Goal: Task Accomplishment & Management: Complete application form

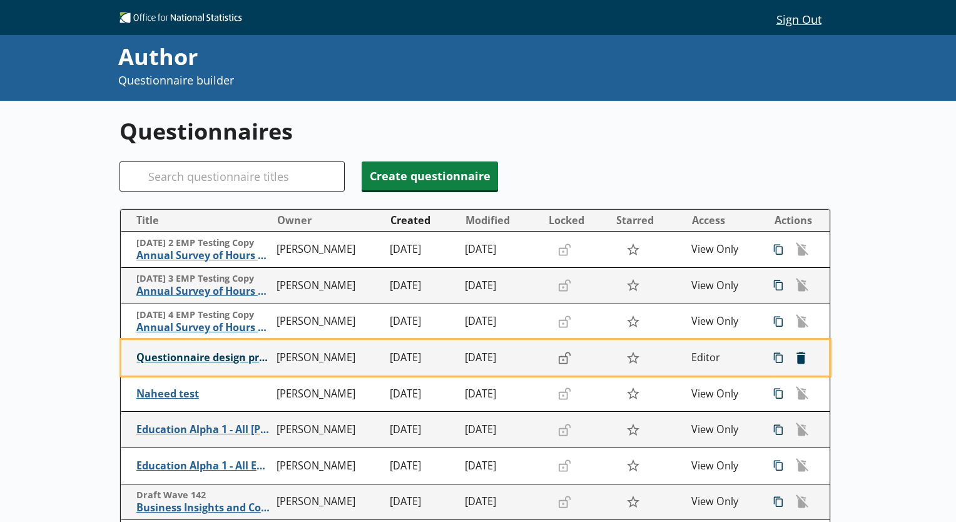
click at [212, 360] on span "Questionnaire design practice" at bounding box center [203, 357] width 134 height 13
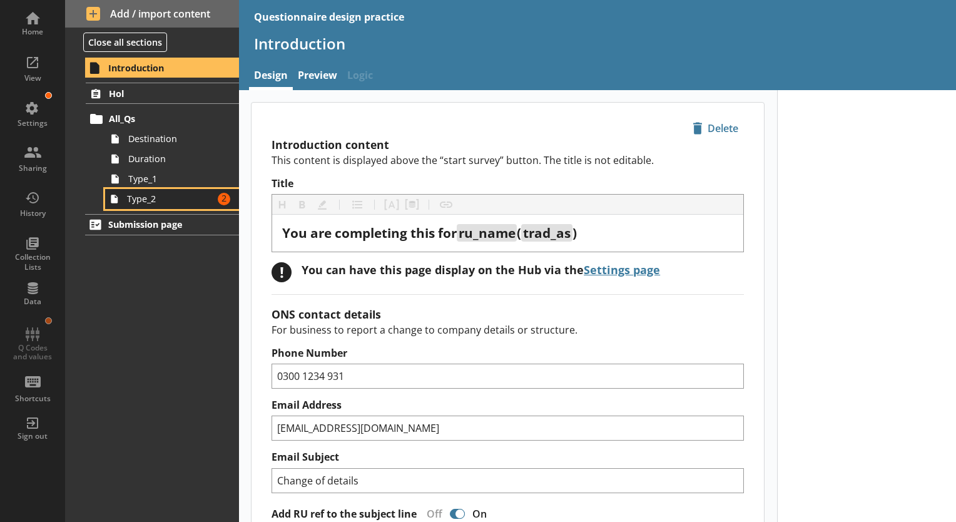
click at [176, 206] on link "Type_2 Amount of errors: 2" at bounding box center [172, 199] width 134 height 20
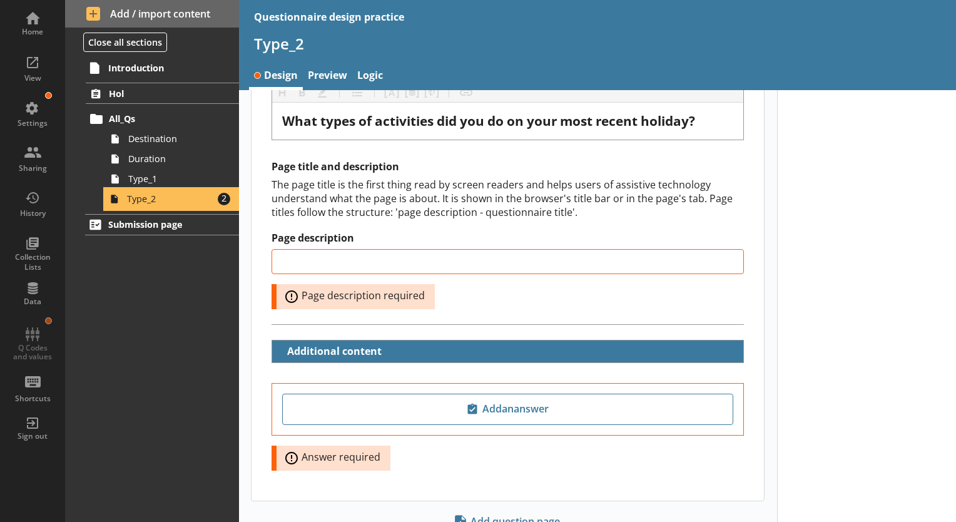
scroll to position [125, 0]
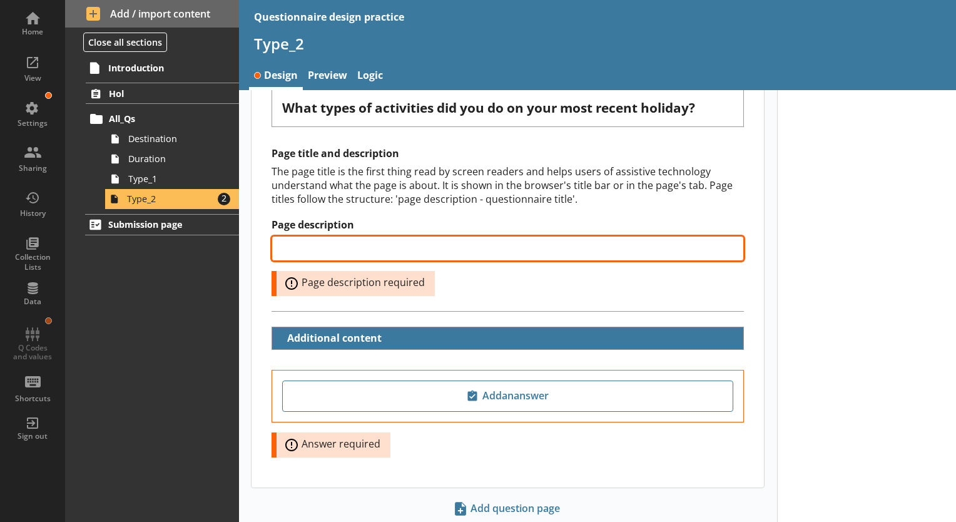
click at [419, 252] on input "Page description" at bounding box center [507, 248] width 472 height 25
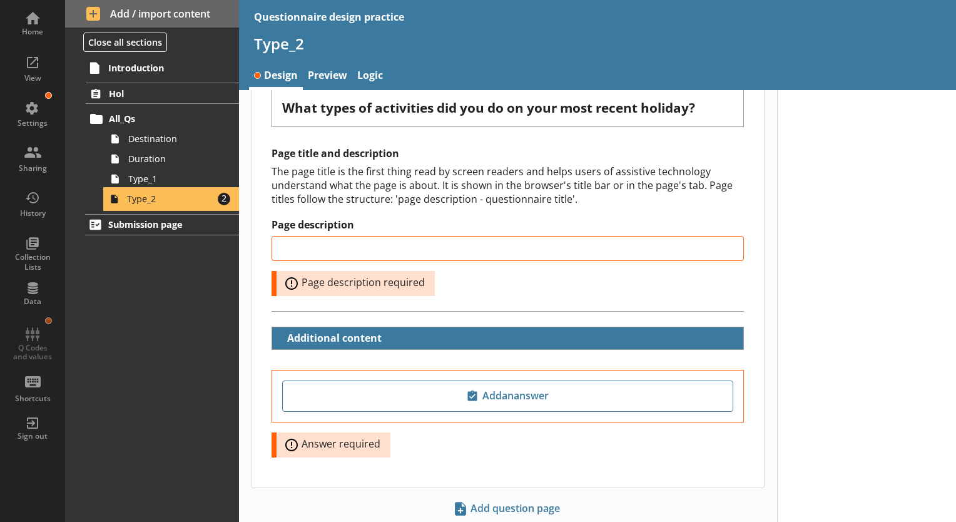
click at [183, 199] on span "Type_2" at bounding box center [170, 199] width 86 height 12
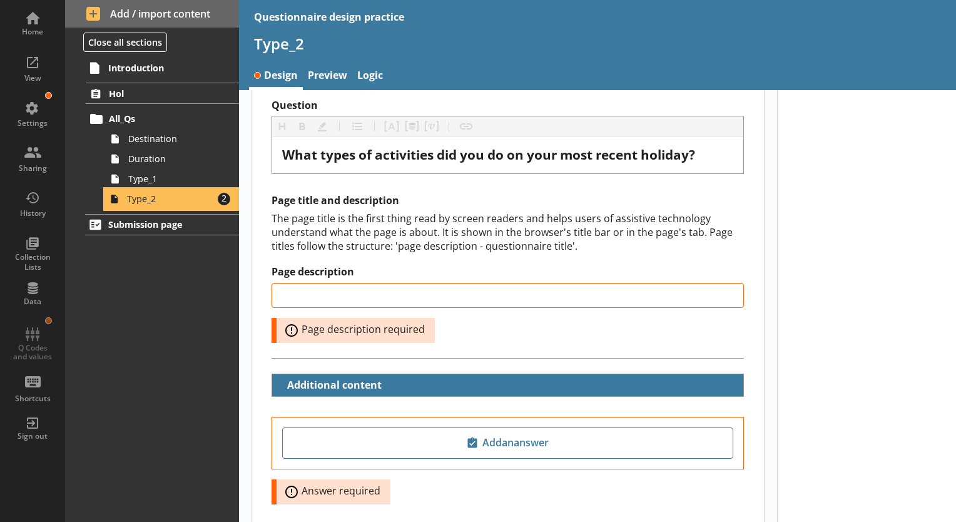
scroll to position [159, 0]
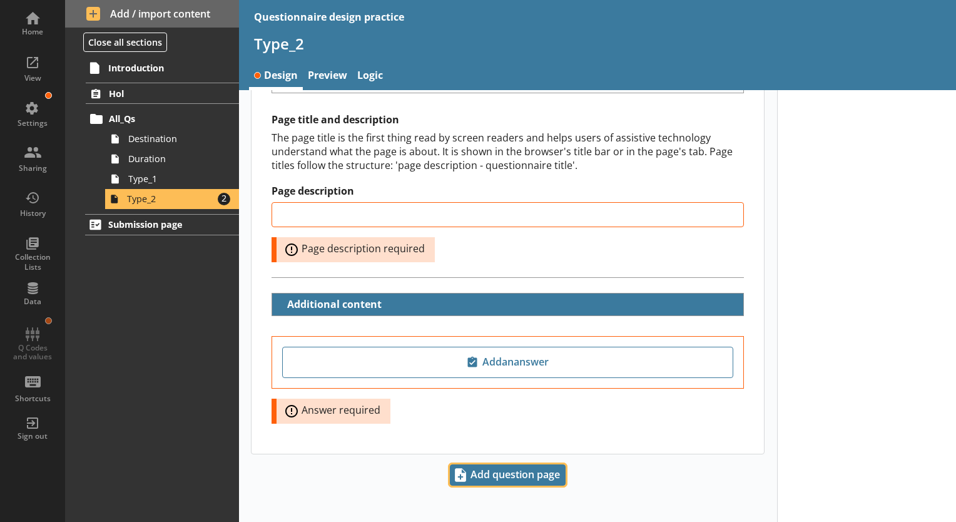
click at [505, 471] on span "Add question page" at bounding box center [507, 475] width 114 height 20
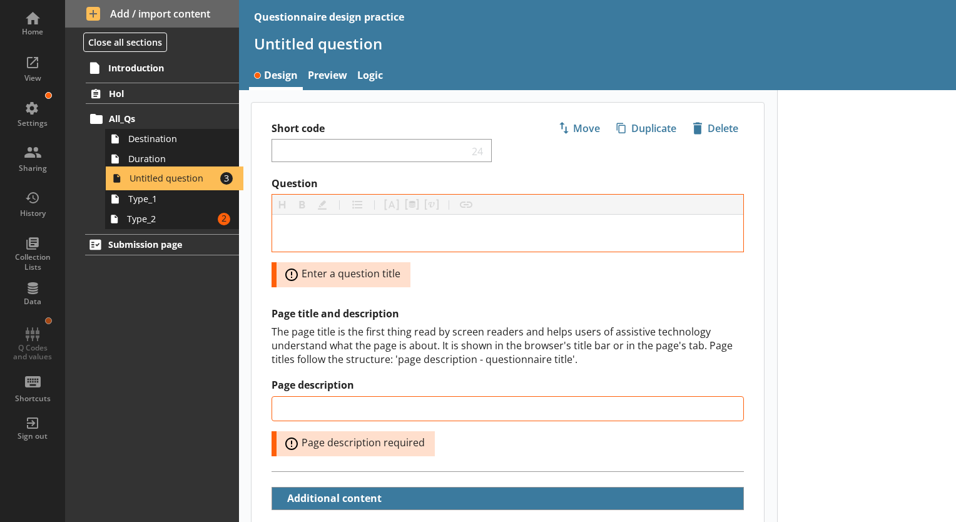
drag, startPoint x: 183, startPoint y: 219, endPoint x: 185, endPoint y: 174, distance: 45.1
click at [185, 174] on ol "Hol All_Qs Destination Duration Type_1 Type_2 Amount of errors: 2 Untitled ques…" at bounding box center [152, 156] width 174 height 146
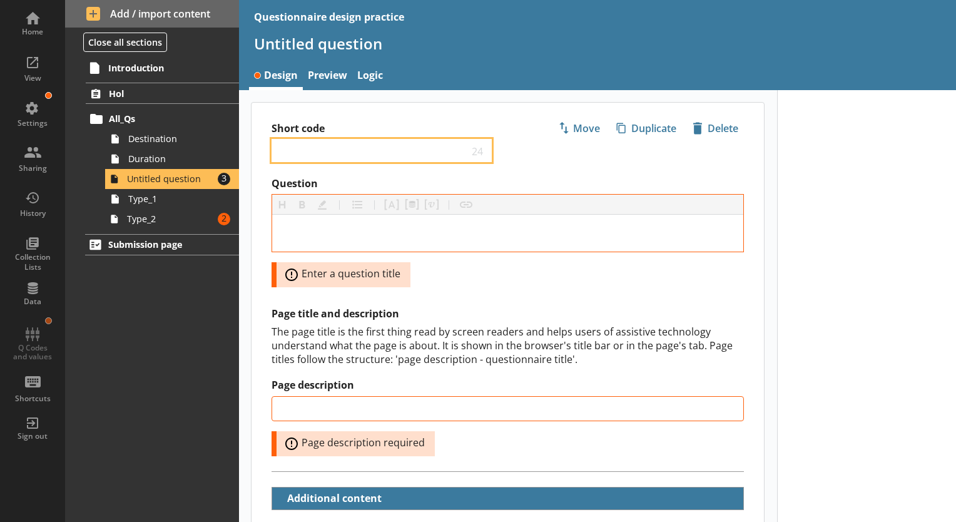
click at [303, 154] on input "Short code" at bounding box center [372, 150] width 191 height 12
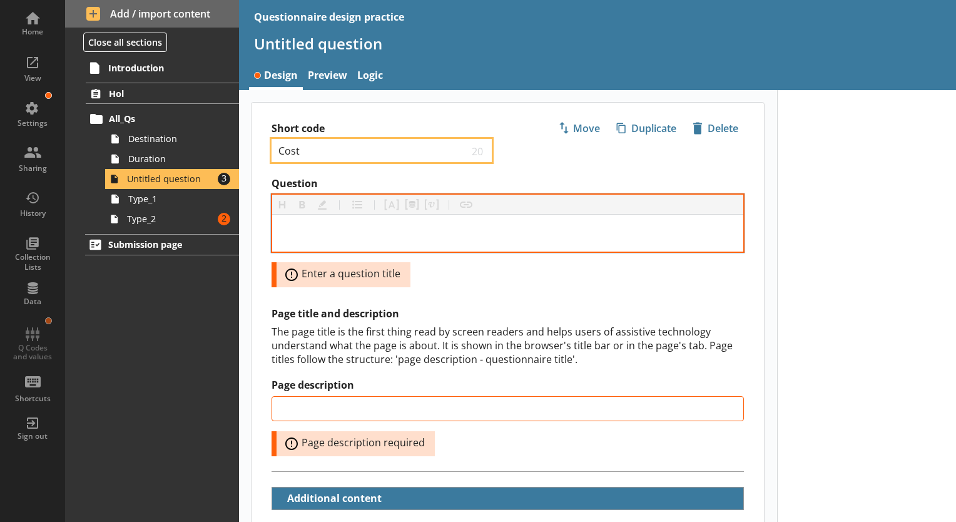
type input "Cost"
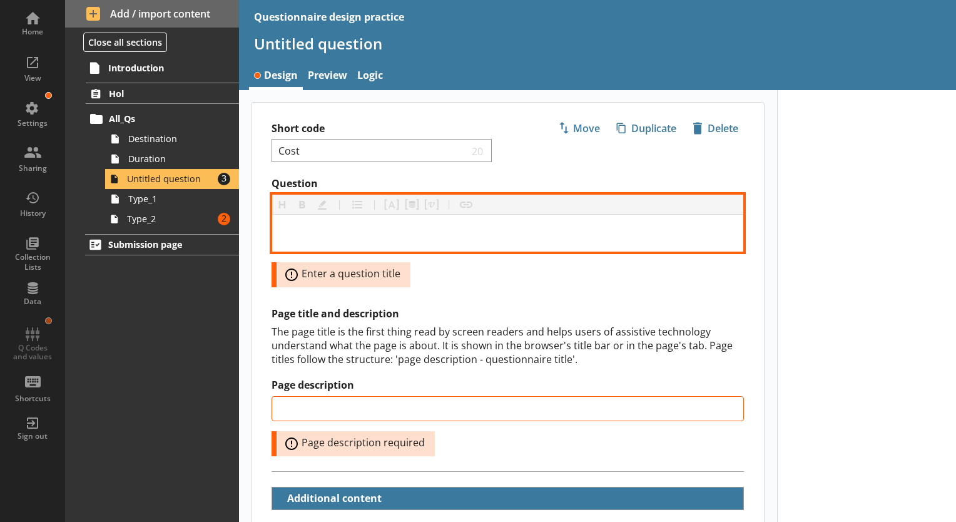
click at [341, 229] on div "Question" at bounding box center [507, 233] width 451 height 17
type input "Cost"
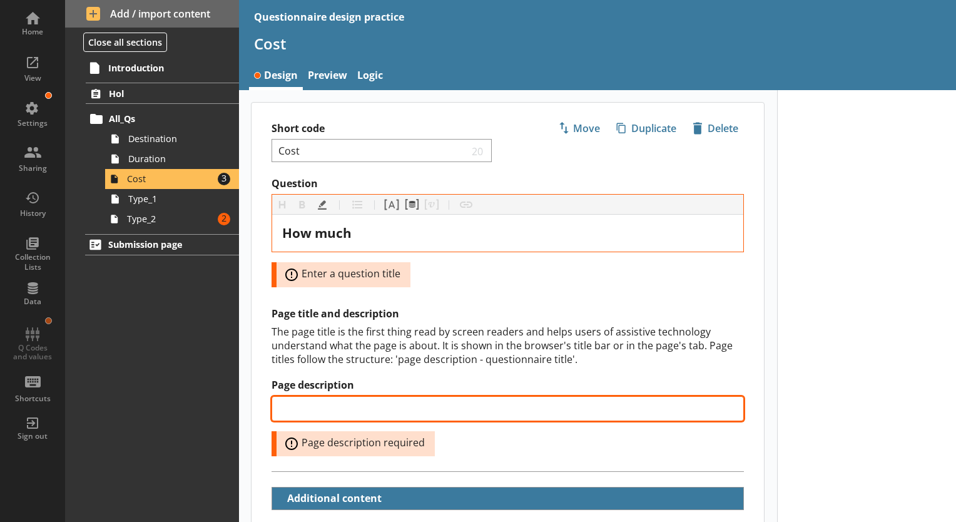
click at [418, 412] on input "Page description" at bounding box center [507, 408] width 472 height 25
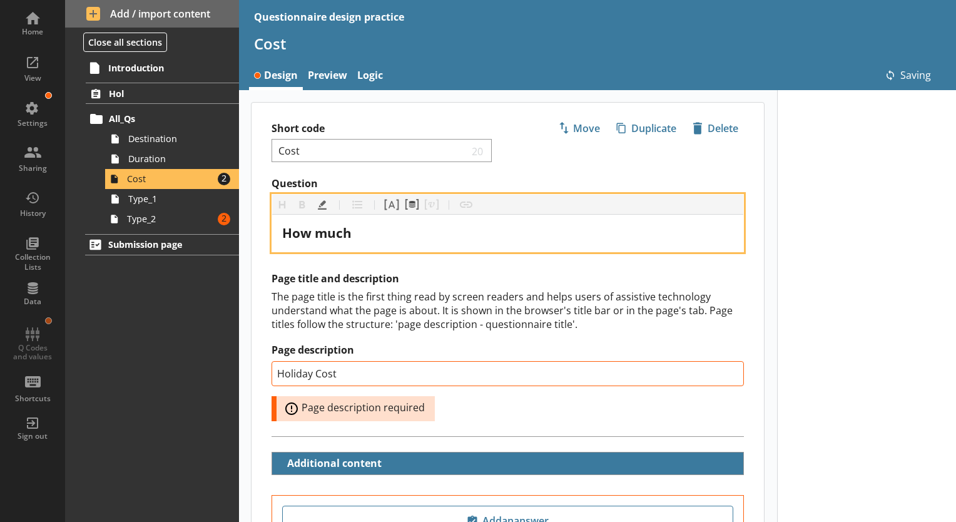
click at [405, 225] on div "How much" at bounding box center [507, 233] width 451 height 17
type input "Holiday Cost"
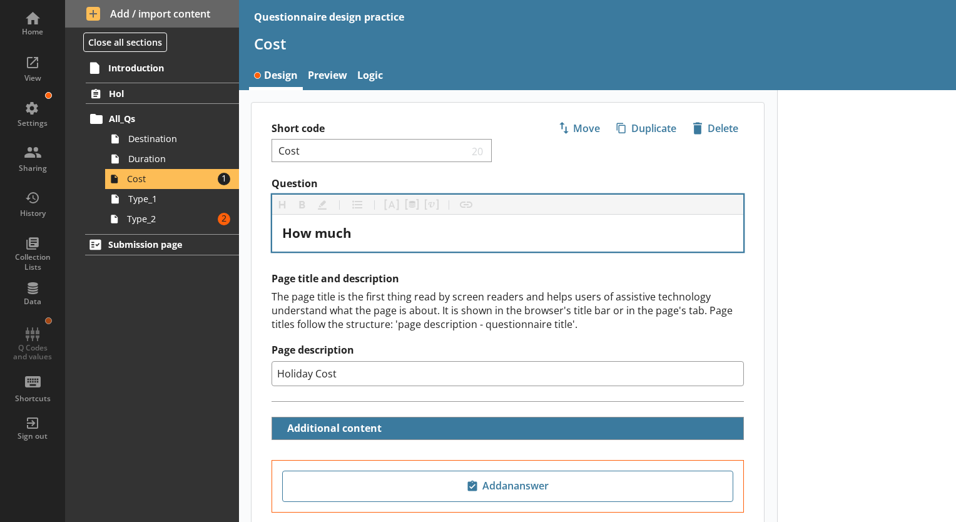
drag, startPoint x: 380, startPoint y: 242, endPoint x: 335, endPoint y: 224, distance: 48.5
click at [319, 232] on div "How much" at bounding box center [507, 233] width 471 height 37
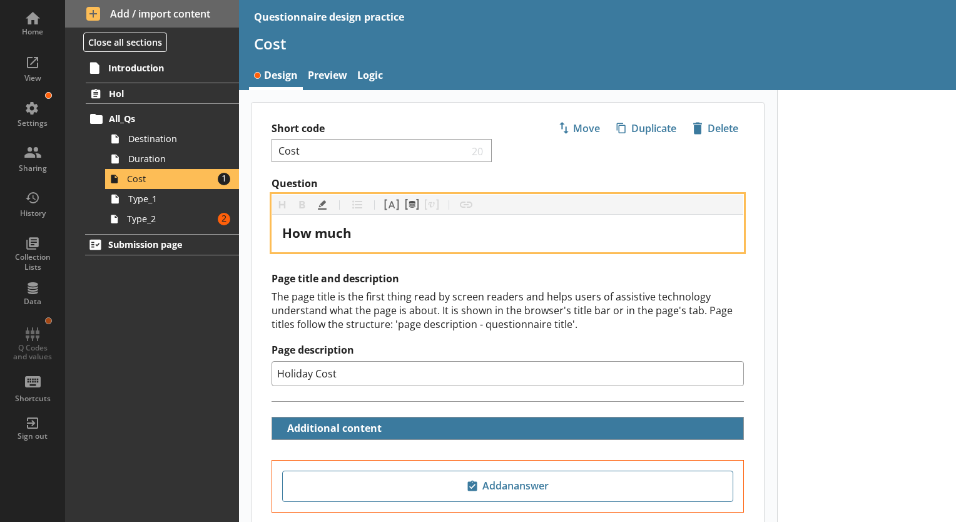
click at [372, 238] on div "How much" at bounding box center [507, 233] width 451 height 17
drag, startPoint x: 397, startPoint y: 238, endPoint x: 253, endPoint y: 221, distance: 145.5
click at [253, 221] on div "Question Heading Heading Bold Bold Highlight Highlight List List Pipe answer Pi…" at bounding box center [507, 214] width 512 height 75
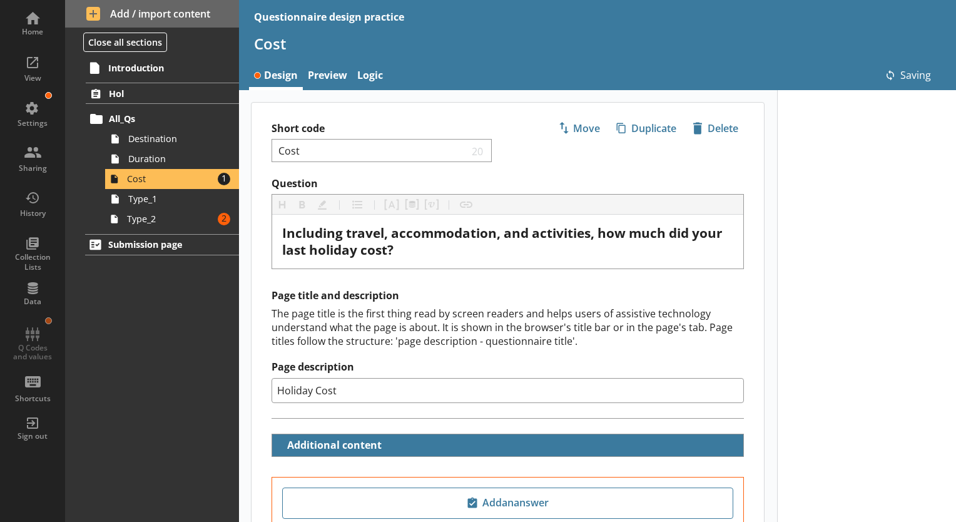
click at [529, 286] on div "Question Heading Heading Bold Bold Highlight Highlight List List Pipe answer Pi…" at bounding box center [507, 317] width 512 height 280
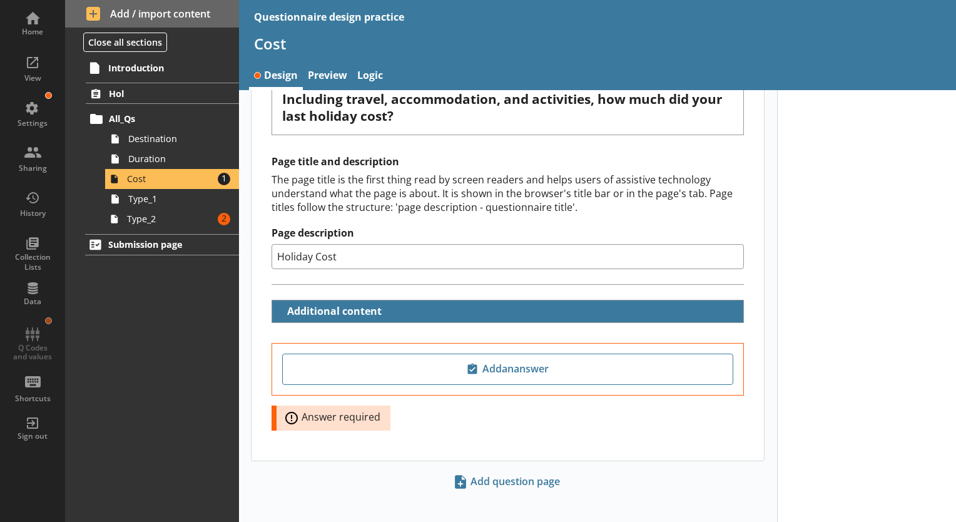
scroll to position [141, 0]
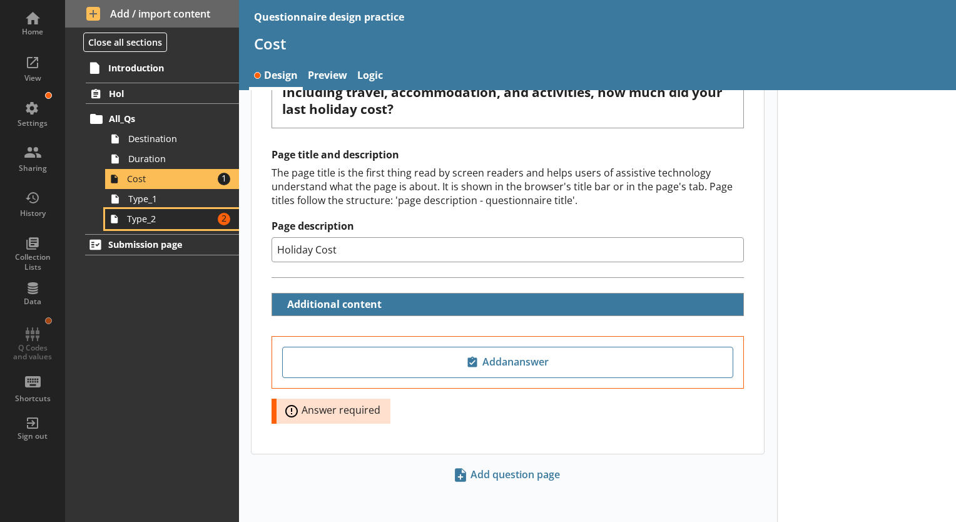
click at [166, 223] on span "Type_2" at bounding box center [170, 219] width 86 height 12
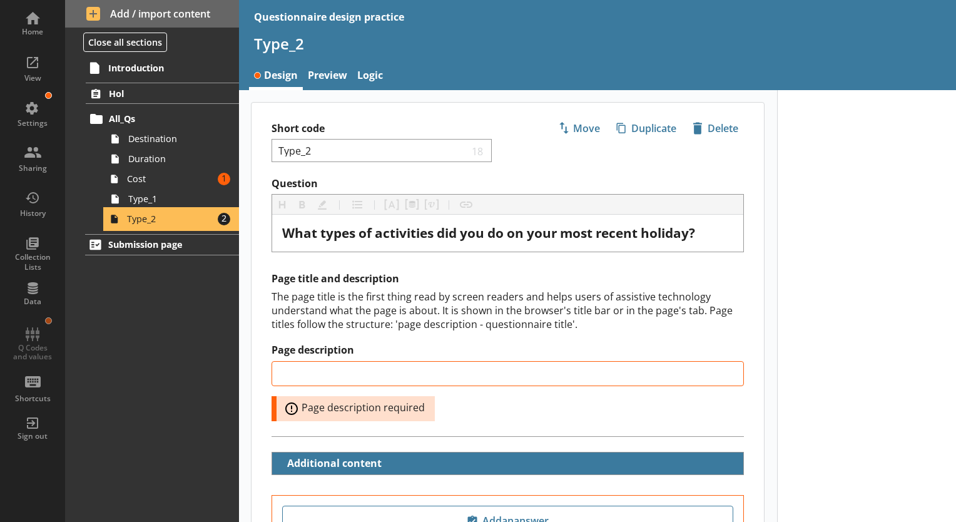
scroll to position [159, 0]
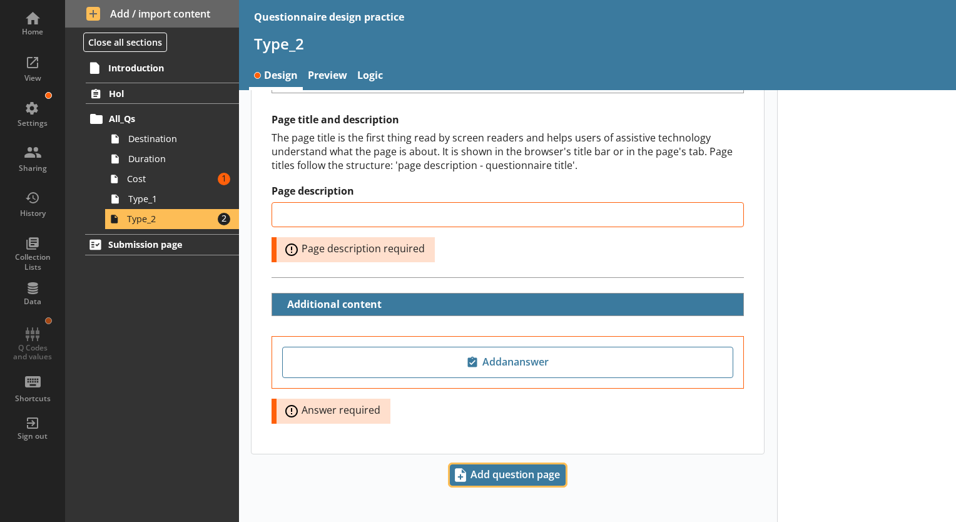
click at [498, 475] on span "Add question page" at bounding box center [507, 475] width 114 height 20
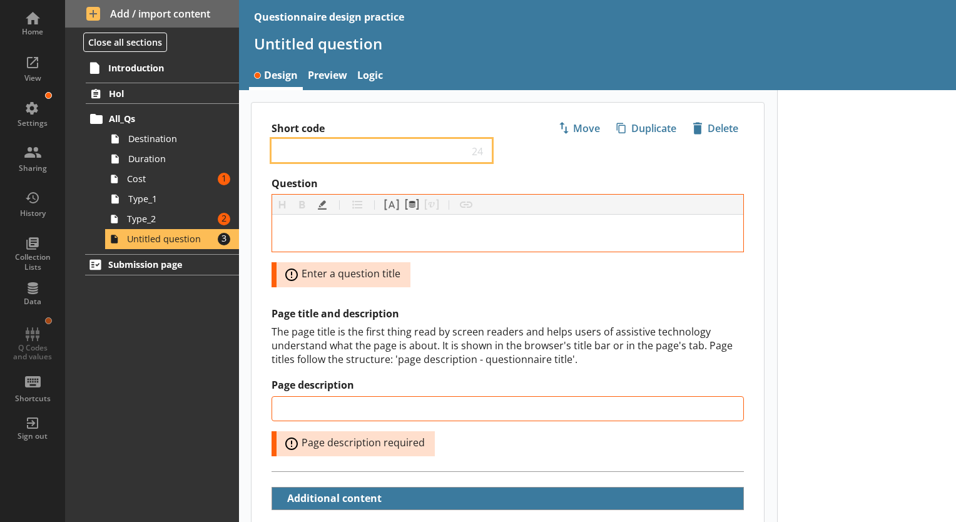
click at [350, 151] on input "Short code" at bounding box center [372, 150] width 191 height 12
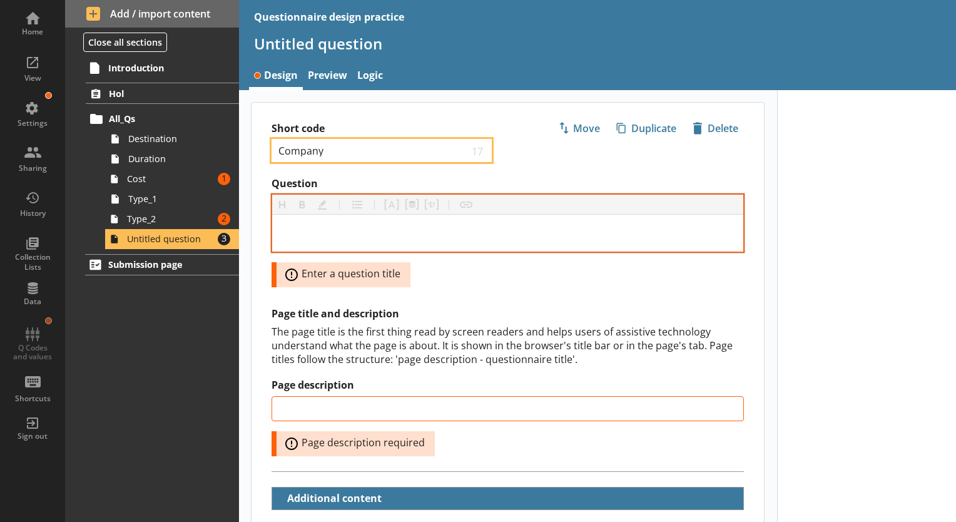
type input "Company"
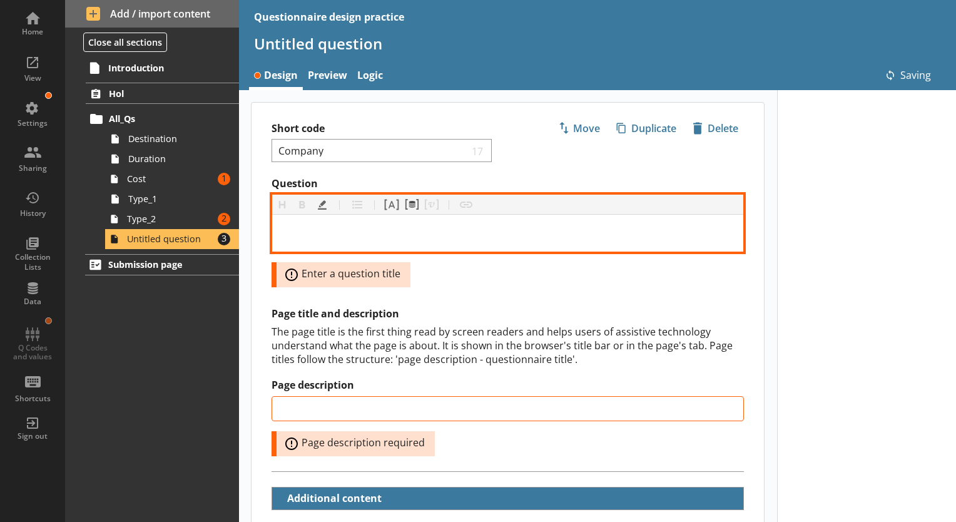
click at [347, 228] on div "Question" at bounding box center [507, 233] width 451 height 17
type input "Company"
click at [343, 228] on div "Question" at bounding box center [507, 233] width 451 height 17
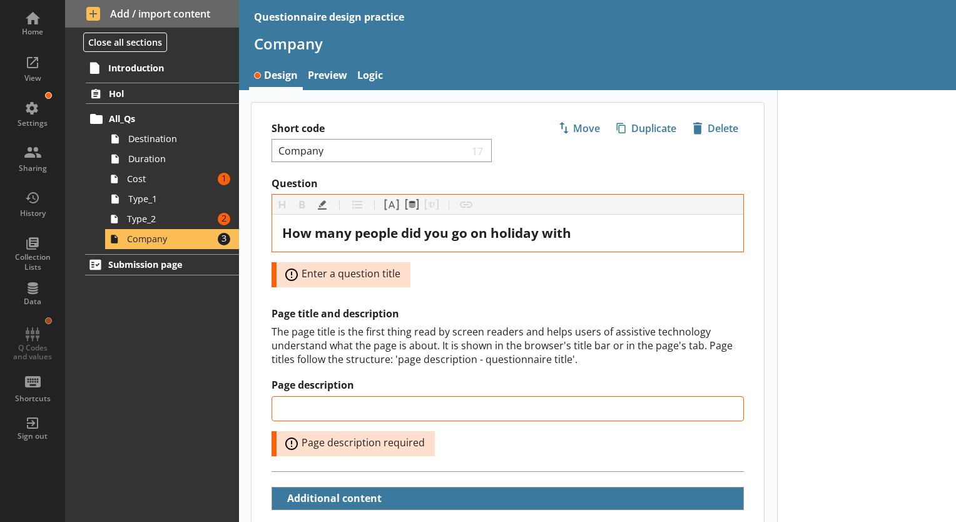
click at [460, 281] on div "Question Heading Heading Bold Bold Highlight Highlight List List Pipe answer Pi…" at bounding box center [507, 232] width 472 height 110
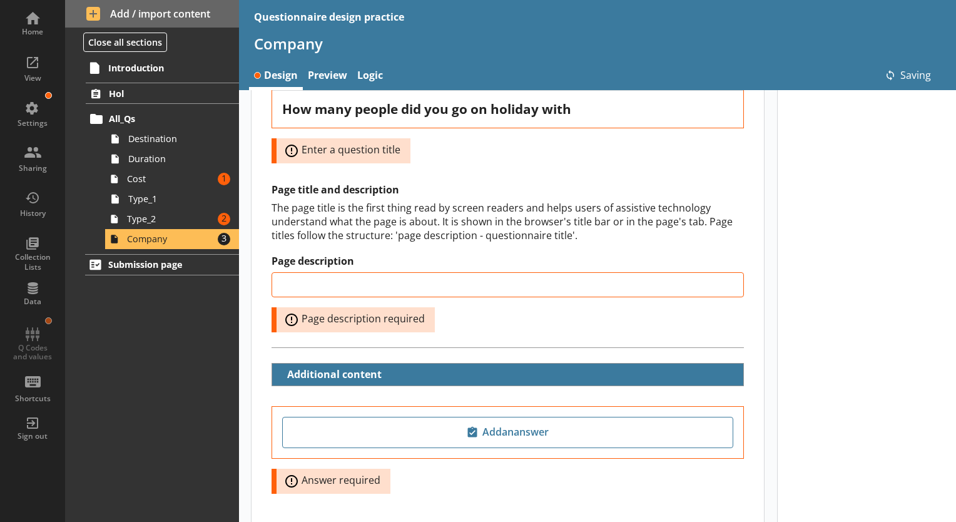
scroll to position [125, 0]
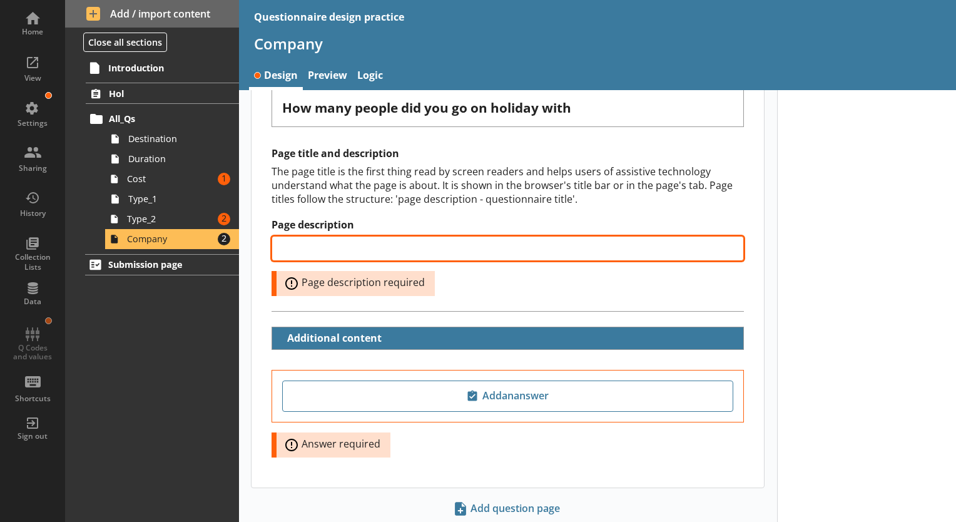
click at [418, 253] on input "Page description" at bounding box center [507, 248] width 472 height 25
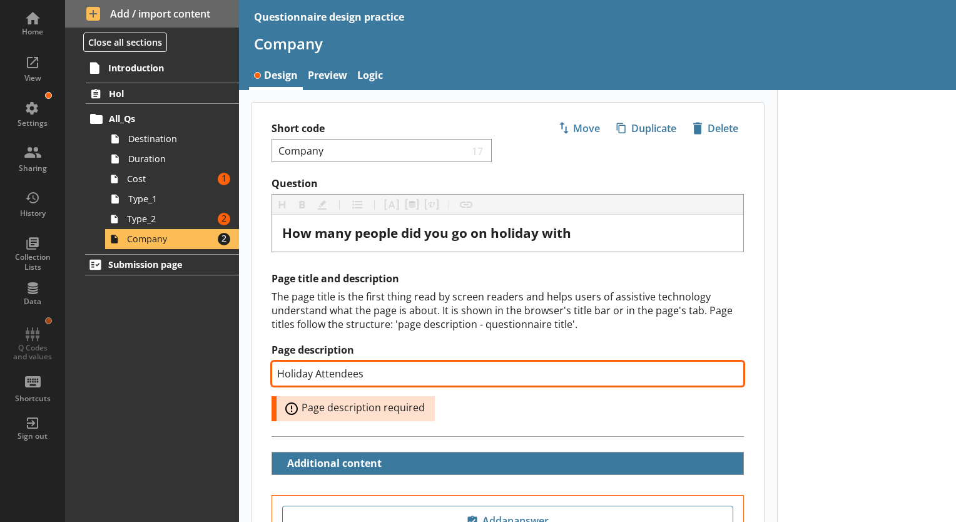
type input "Holiday Attendees"
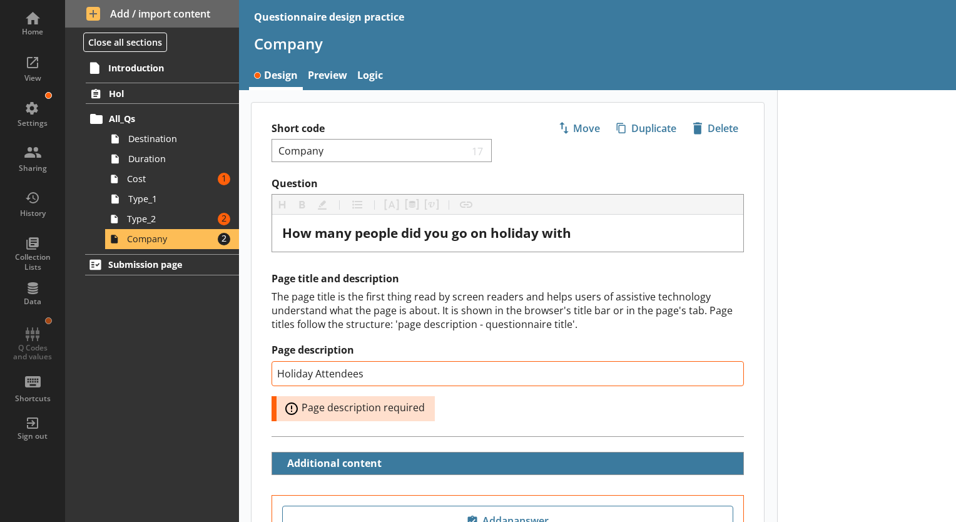
click at [458, 291] on div "The page title is the first thing read by screen readers and helps users of ass…" at bounding box center [507, 310] width 472 height 41
type input "Holiday Attendees"
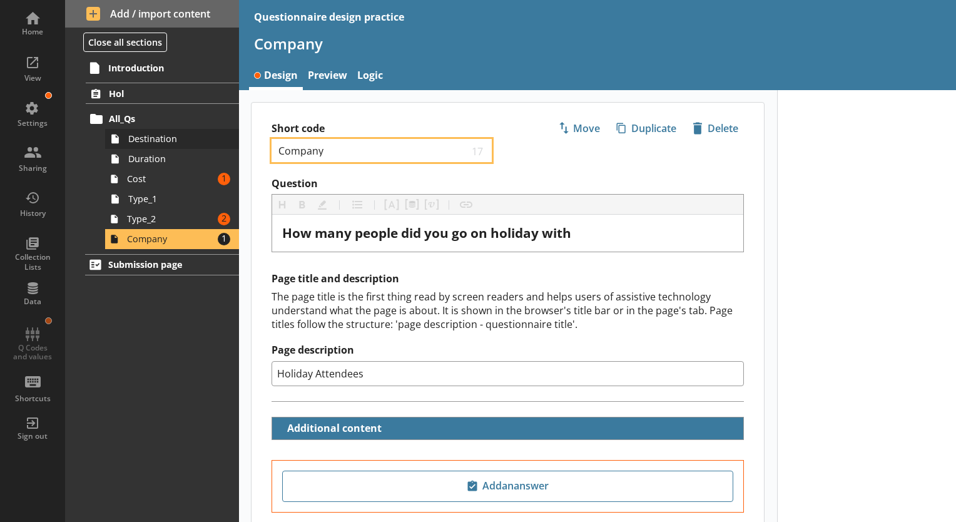
drag, startPoint x: 342, startPoint y: 154, endPoint x: 226, endPoint y: 147, distance: 116.6
click at [226, 147] on div "Home View Settings Sharing History Collection Lists Data Q Codes and values Sho…" at bounding box center [478, 261] width 956 height 522
click at [321, 101] on div "Short code Attendees 15 Move icon-copy Duplicate icon-delete Created with Sketc…" at bounding box center [508, 370] width 538 height 560
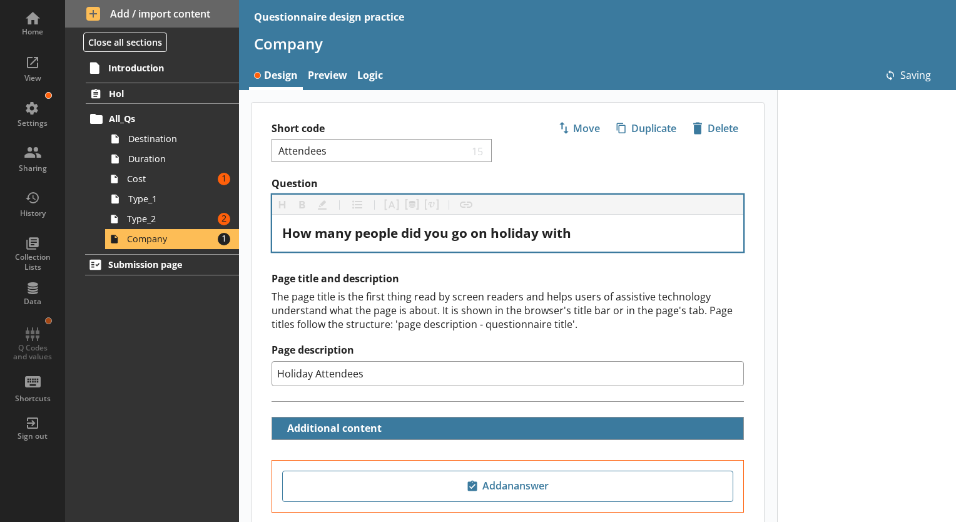
scroll to position [63, 0]
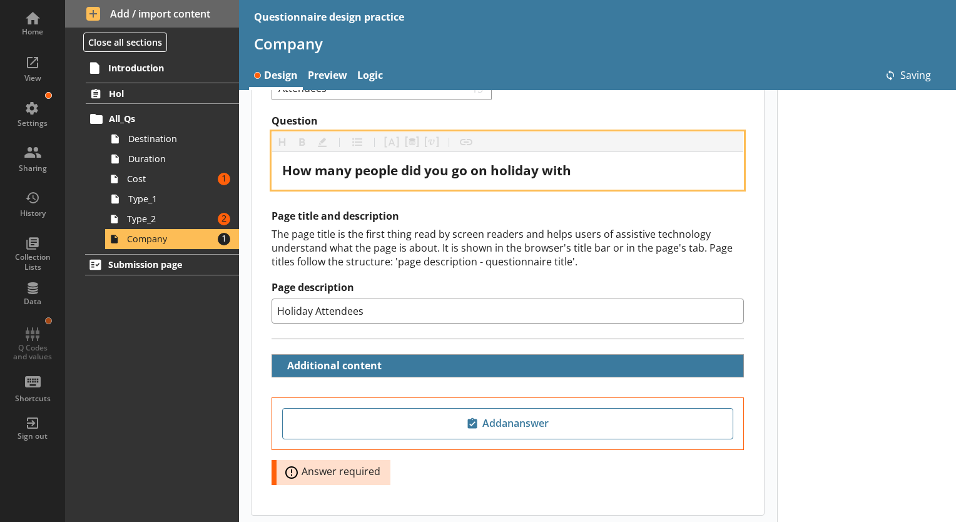
click at [642, 176] on div "How many people did you go on holiday with" at bounding box center [507, 170] width 451 height 17
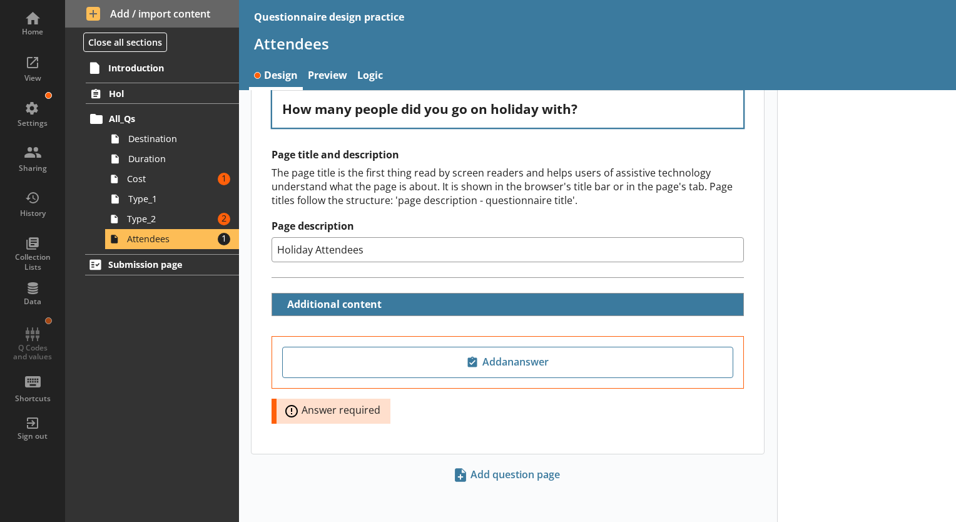
scroll to position [0, 0]
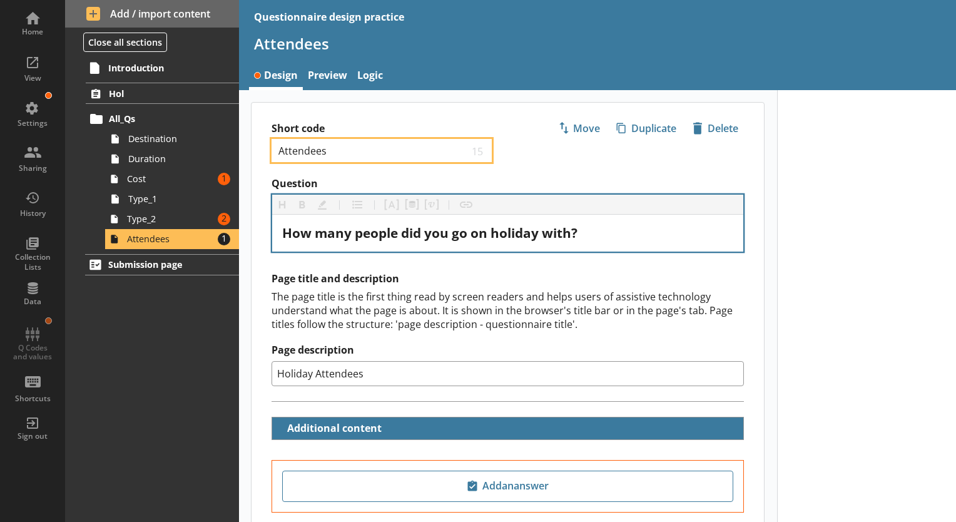
click at [352, 155] on input "Attendees" at bounding box center [372, 150] width 191 height 12
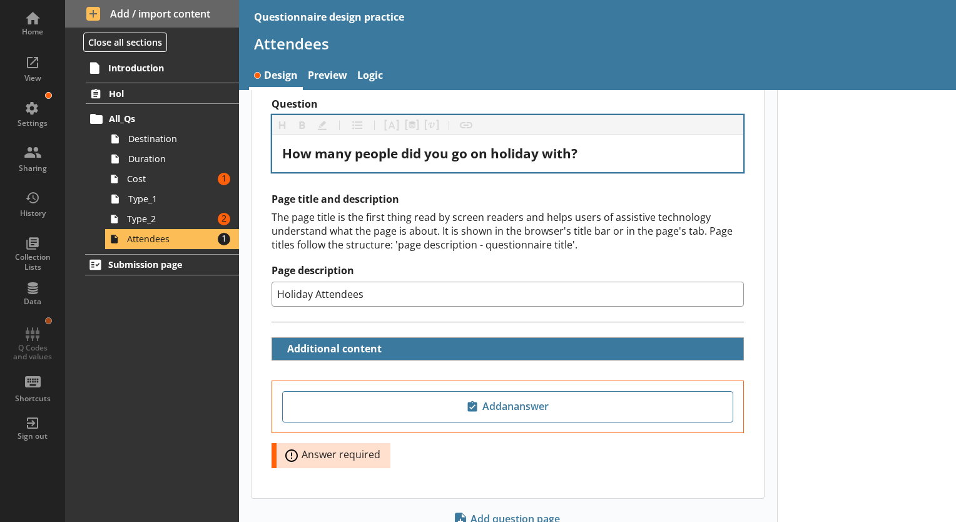
scroll to position [124, 0]
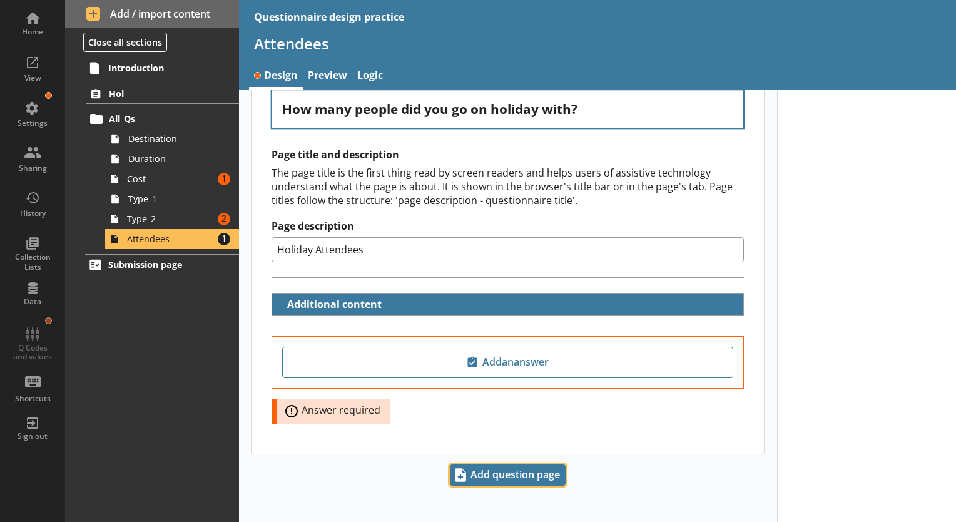
click at [535, 472] on span "Add question page" at bounding box center [507, 475] width 114 height 20
type input "Attendees_1"
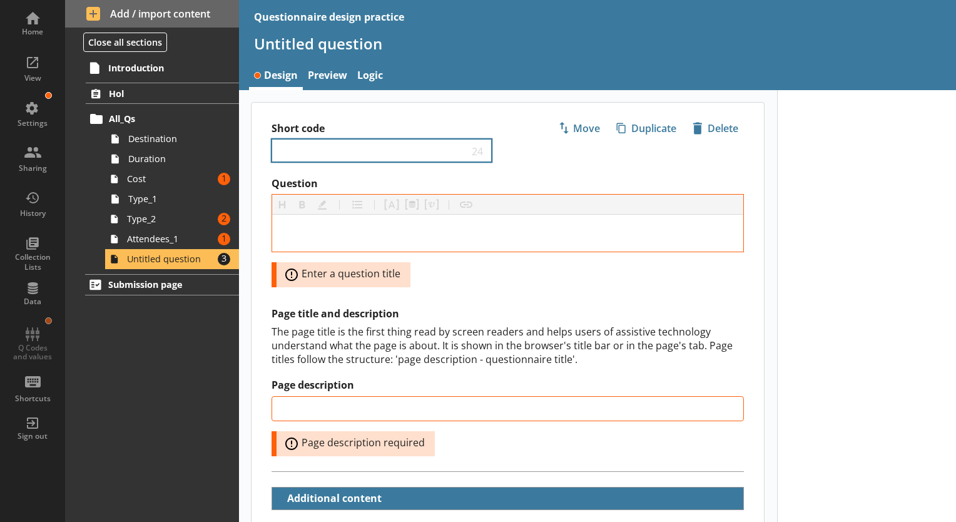
click at [305, 156] on div "24" at bounding box center [381, 150] width 220 height 23
click at [311, 152] on input "Short code" at bounding box center [372, 150] width 191 height 12
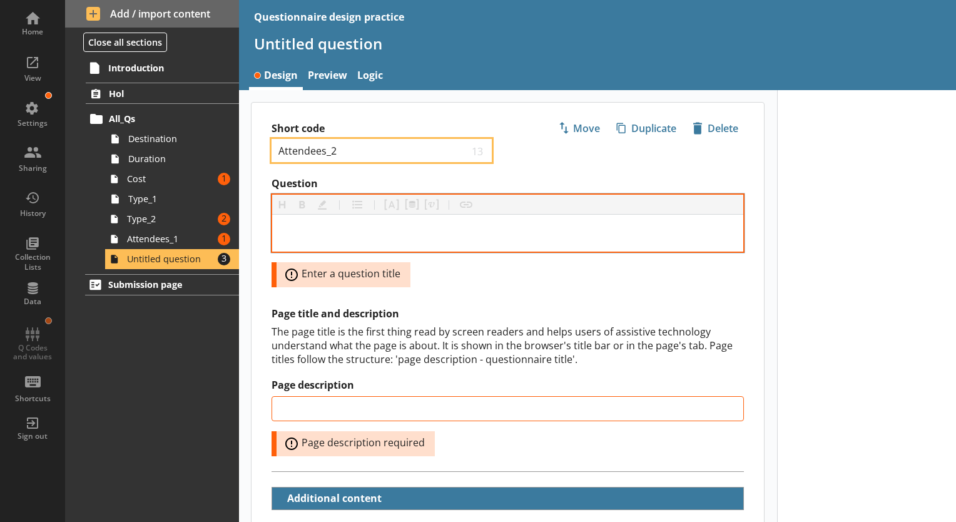
type input "Attendees_2"
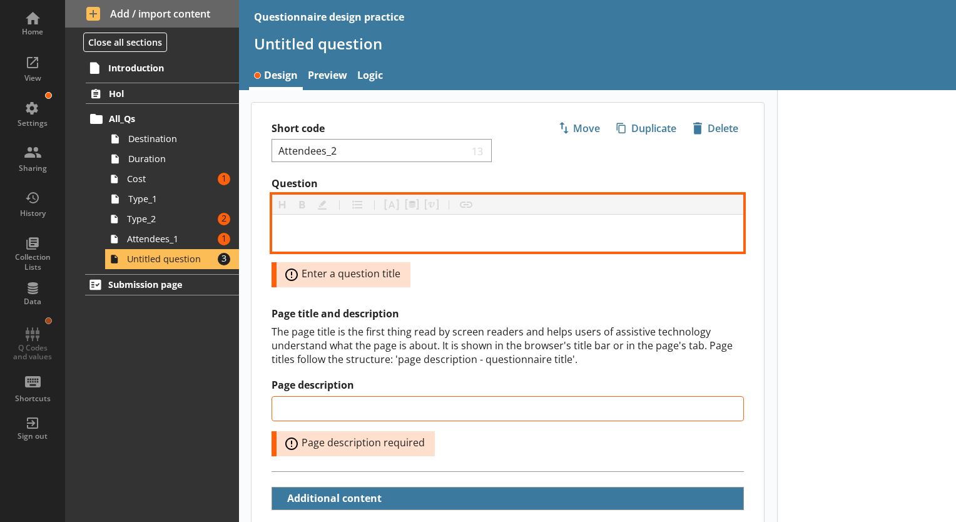
click at [339, 231] on div "Question" at bounding box center [507, 233] width 451 height 17
type input "Attendees_2"
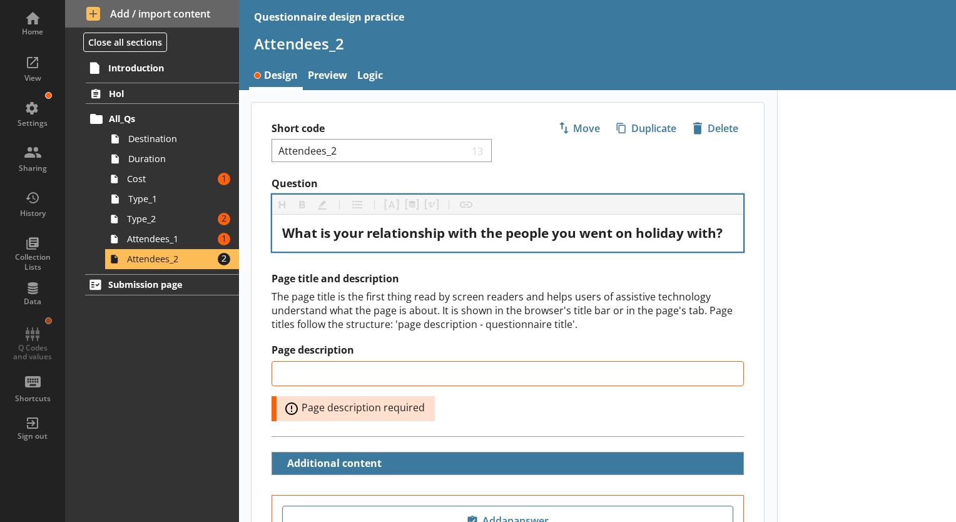
scroll to position [159, 0]
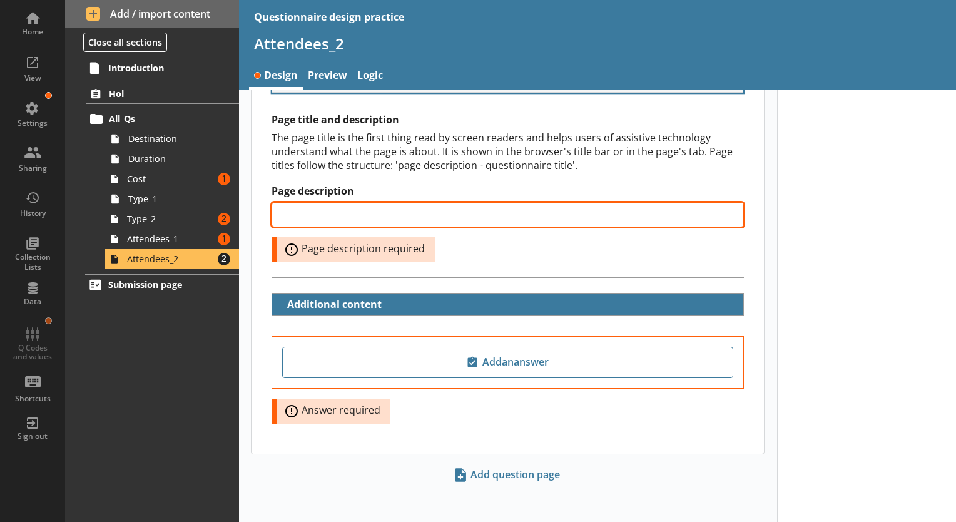
click at [405, 216] on input "Page description" at bounding box center [507, 214] width 472 height 25
click at [355, 210] on input "Relationship to attendees" at bounding box center [507, 214] width 472 height 25
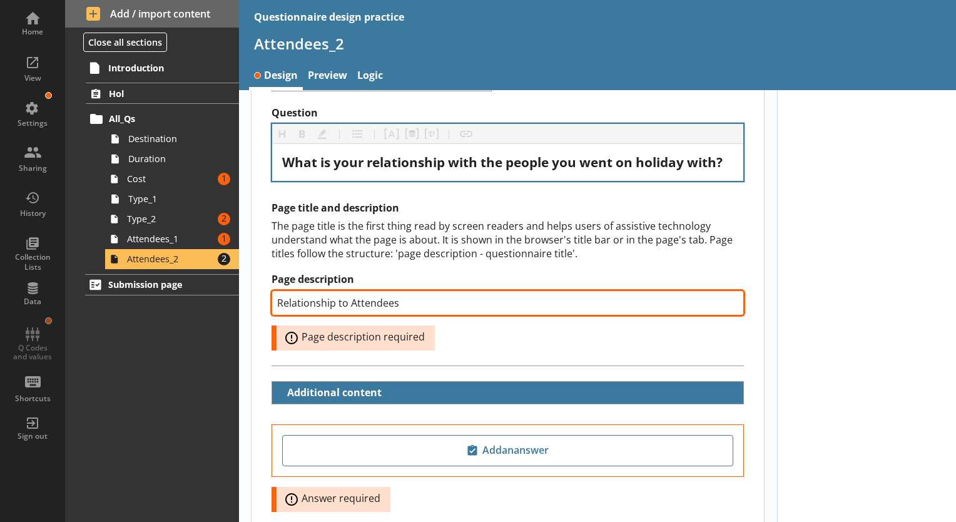
scroll to position [0, 0]
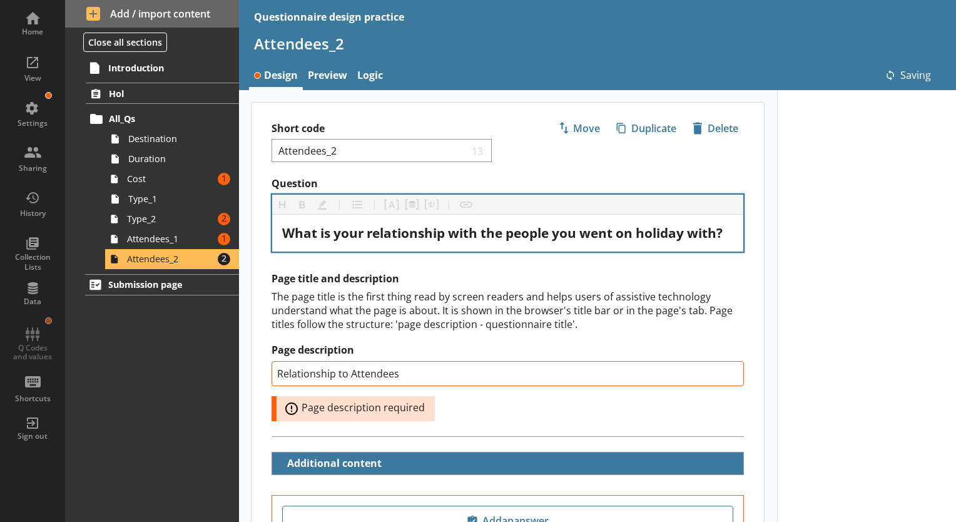
click at [519, 290] on div "The page title is the first thing read by screen readers and helps users of ass…" at bounding box center [507, 310] width 472 height 41
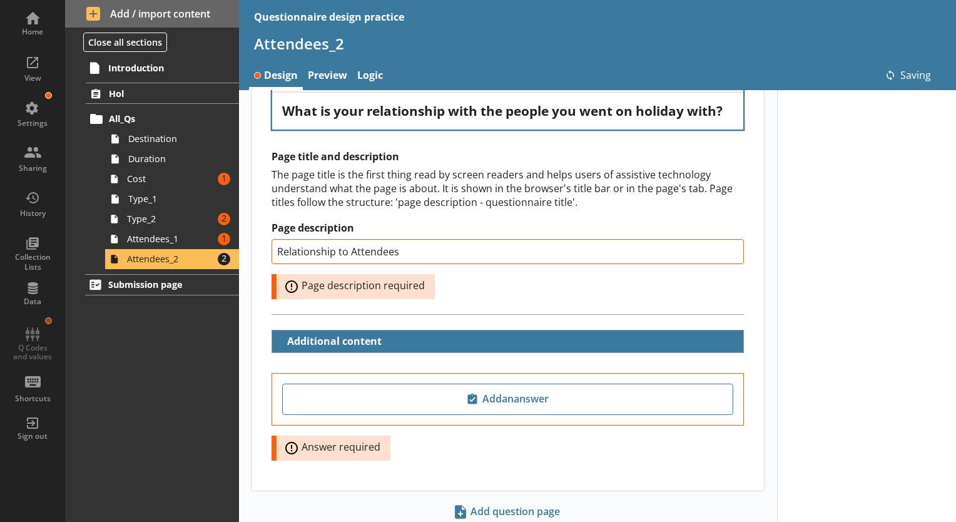
type input "Relationship to Attendees"
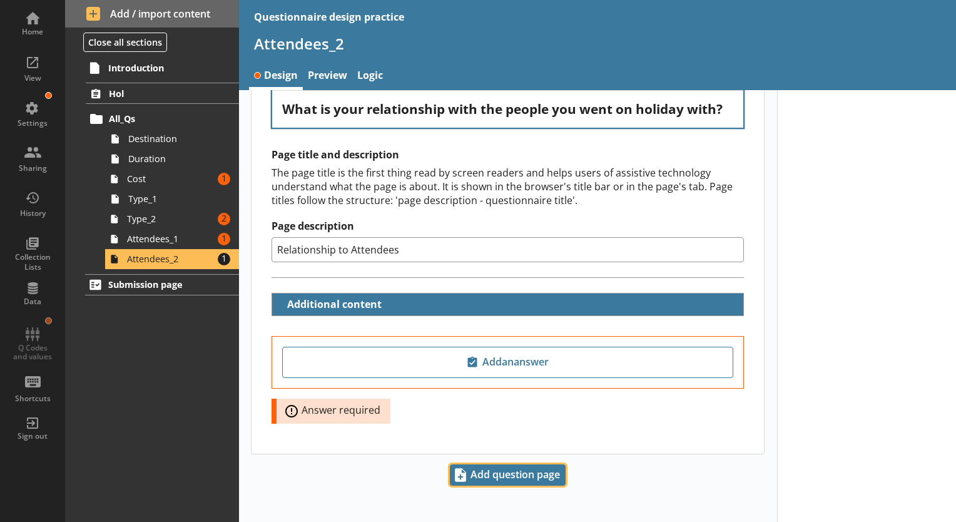
click at [505, 476] on span "Add question page" at bounding box center [507, 475] width 114 height 20
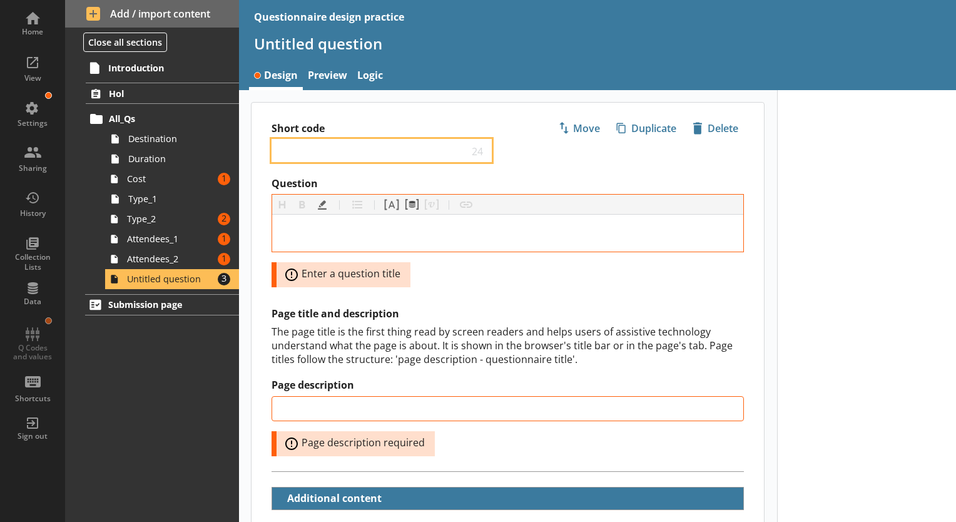
click at [335, 146] on input "Short code" at bounding box center [372, 150] width 191 height 12
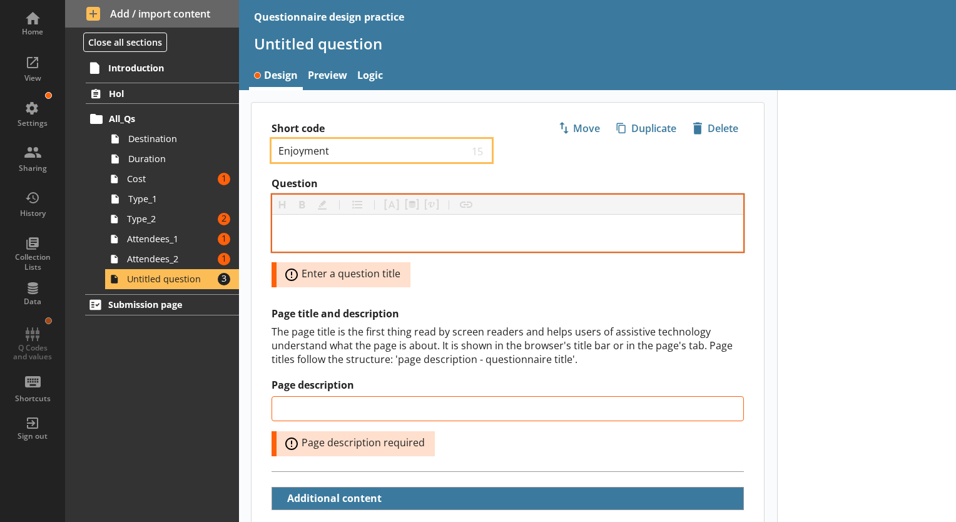
type input "Enjoyment"
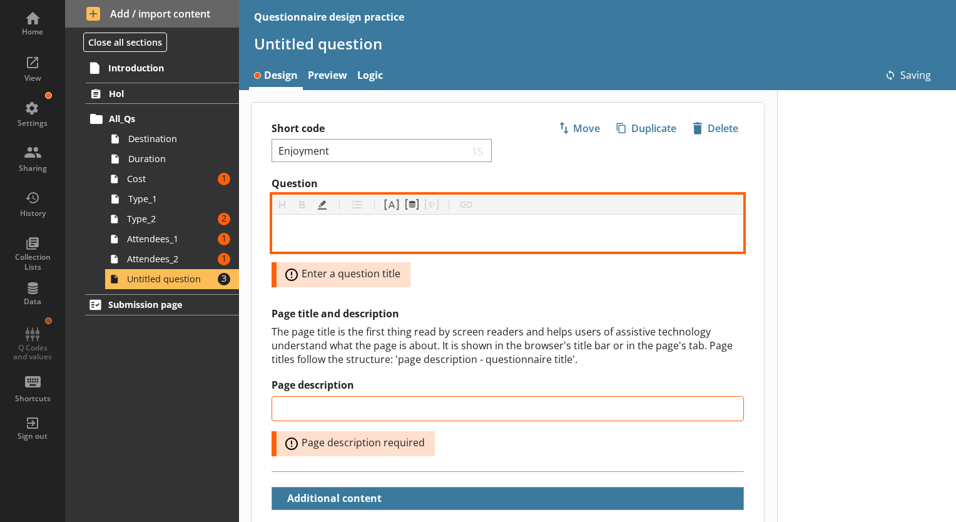
click at [360, 230] on div "Question" at bounding box center [507, 233] width 451 height 17
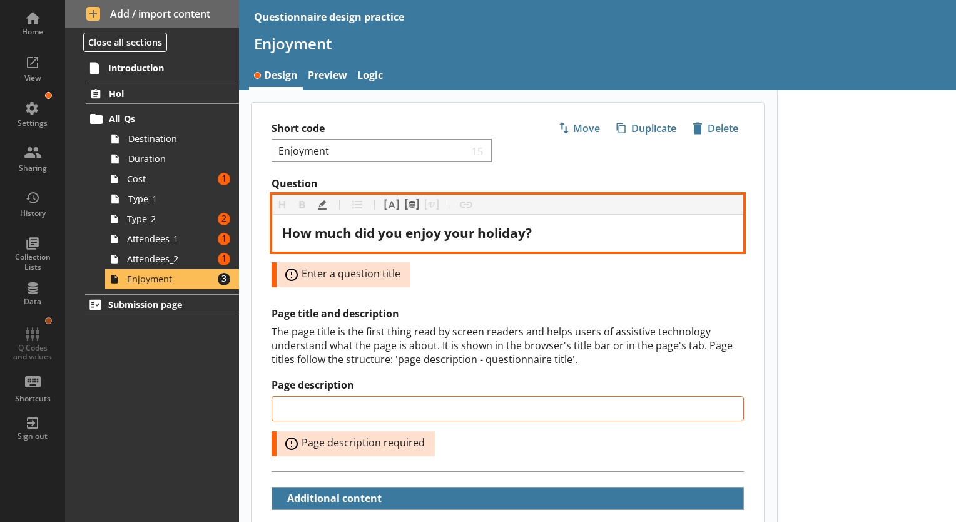
click at [290, 231] on span "How much did you enjoy your holiday?" at bounding box center [407, 233] width 250 height 18
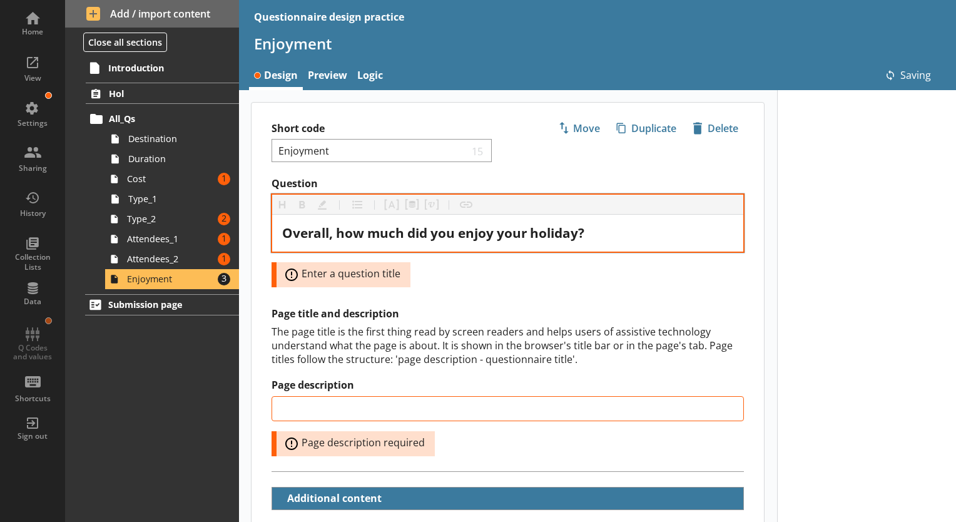
click at [510, 289] on div "Question Heading Heading Bold Bold Highlight Highlight List List Pipe answer Pi…" at bounding box center [507, 343] width 512 height 333
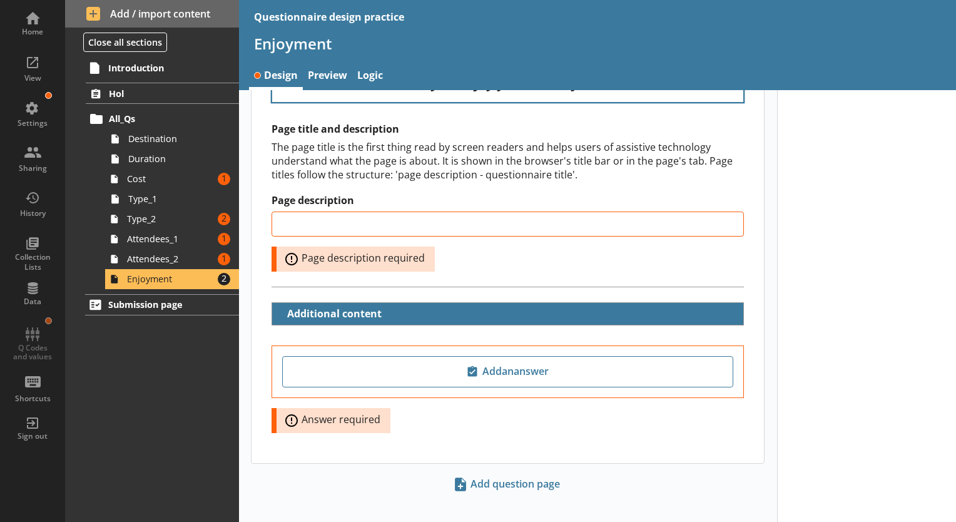
scroll to position [159, 0]
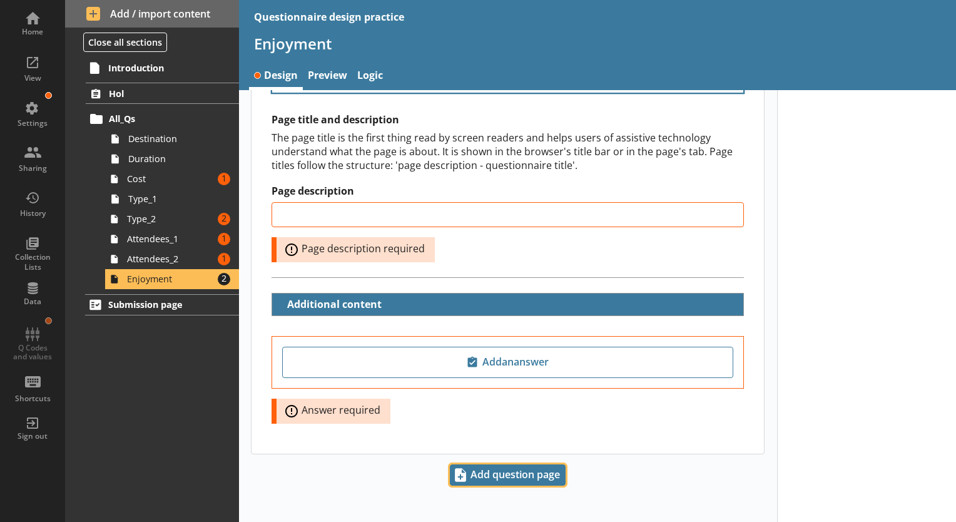
click at [488, 471] on span "Add question page" at bounding box center [507, 475] width 114 height 20
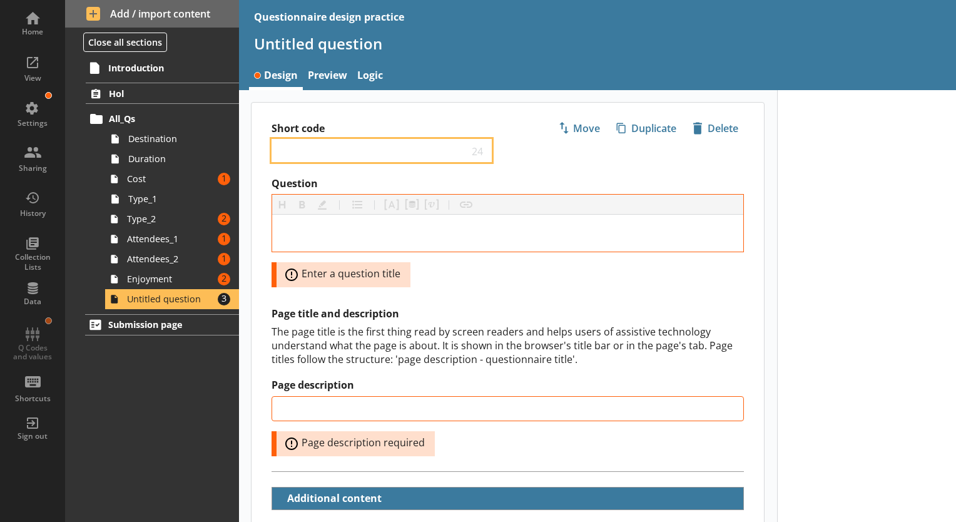
click at [315, 151] on input "Short code" at bounding box center [372, 150] width 191 height 12
type input "Best_Part"
click at [565, 163] on div "Short code Best_Part 15 Move icon-copy Duplicate icon-delete Created with Sketc…" at bounding box center [507, 140] width 512 height 74
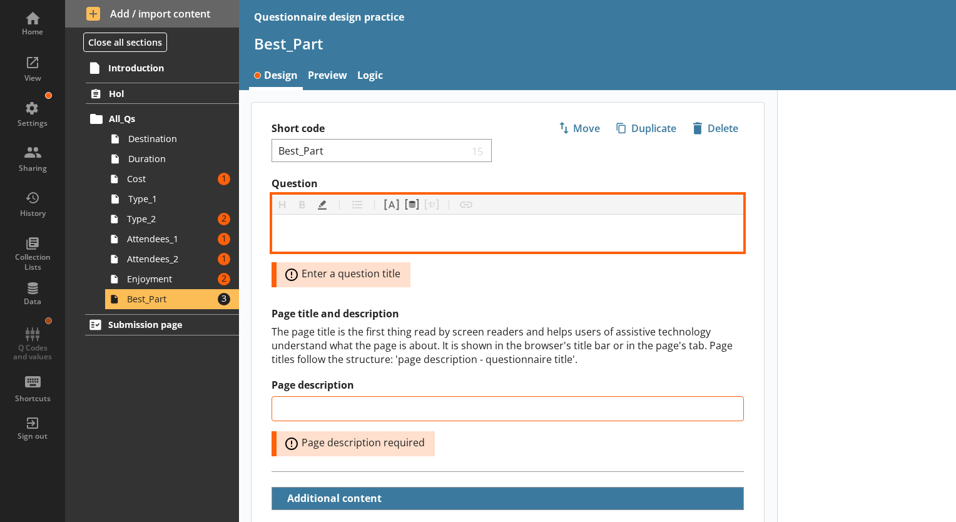
click at [338, 228] on div "Question" at bounding box center [507, 233] width 451 height 17
click at [392, 225] on div "Question" at bounding box center [507, 233] width 451 height 17
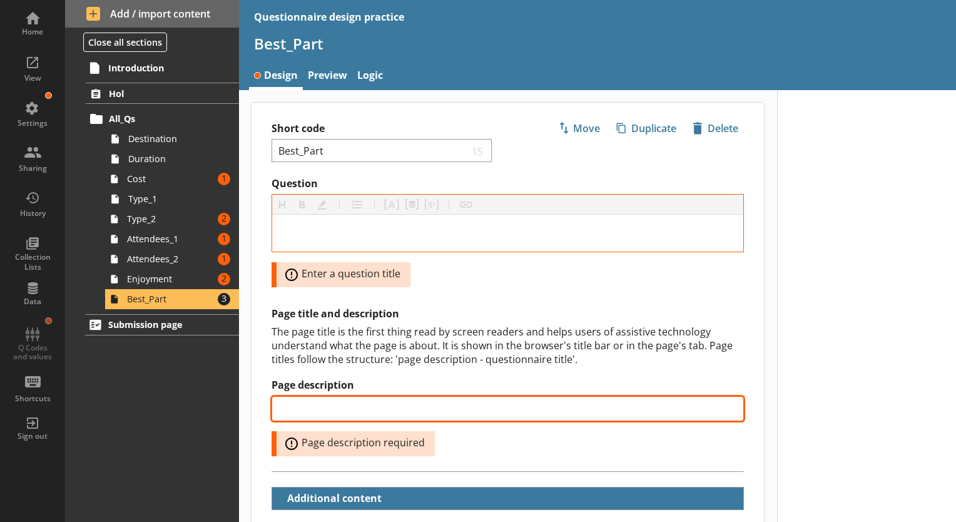
click at [380, 412] on input "Page description" at bounding box center [507, 408] width 472 height 25
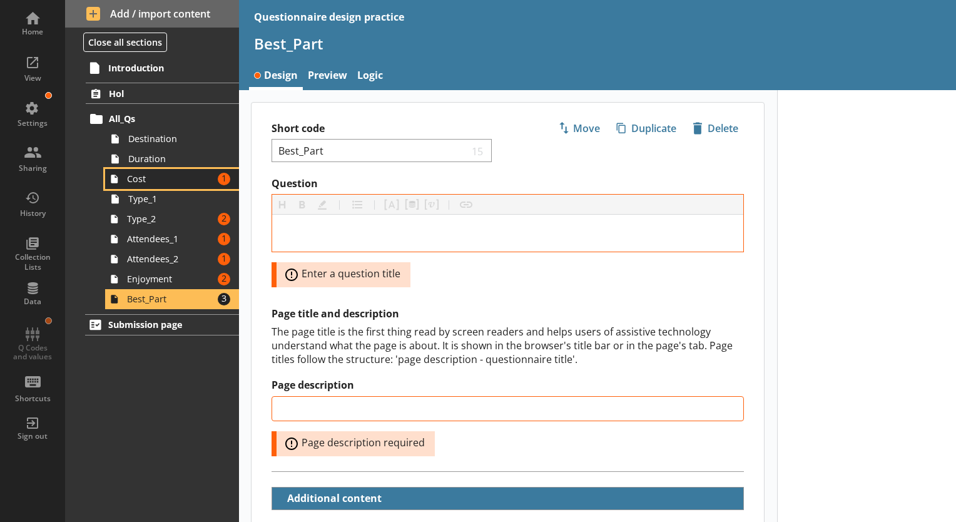
click at [144, 186] on link "Cost Amount of errors: 1" at bounding box center [172, 179] width 134 height 20
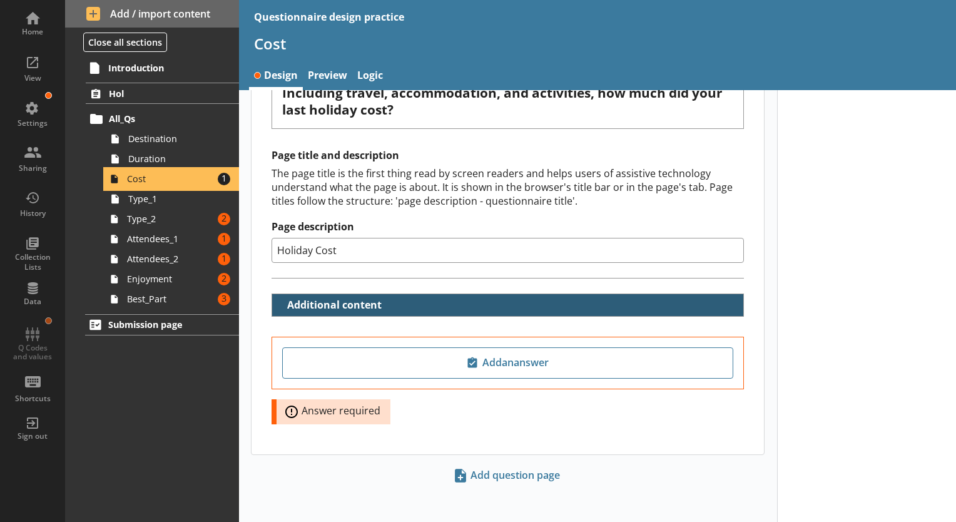
scroll to position [141, 0]
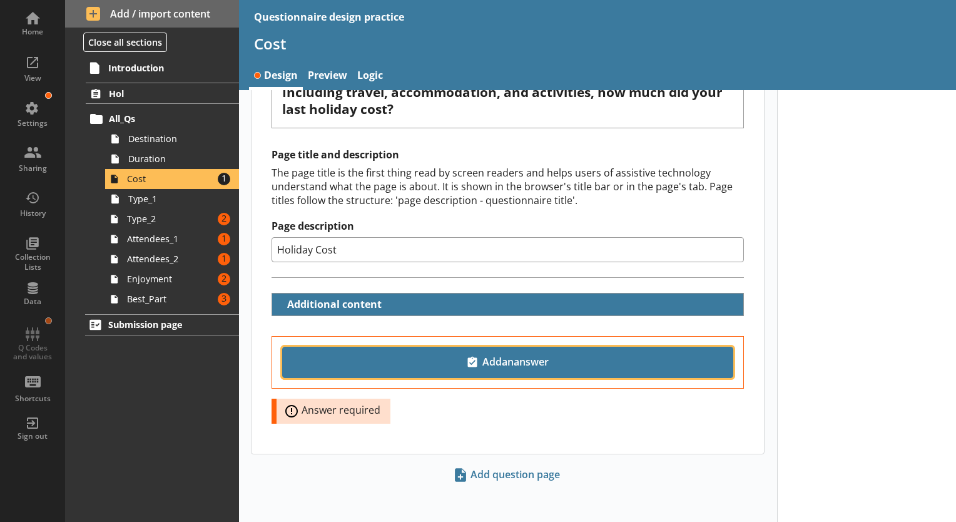
click at [515, 365] on span "Add an answer" at bounding box center [508, 362] width 440 height 20
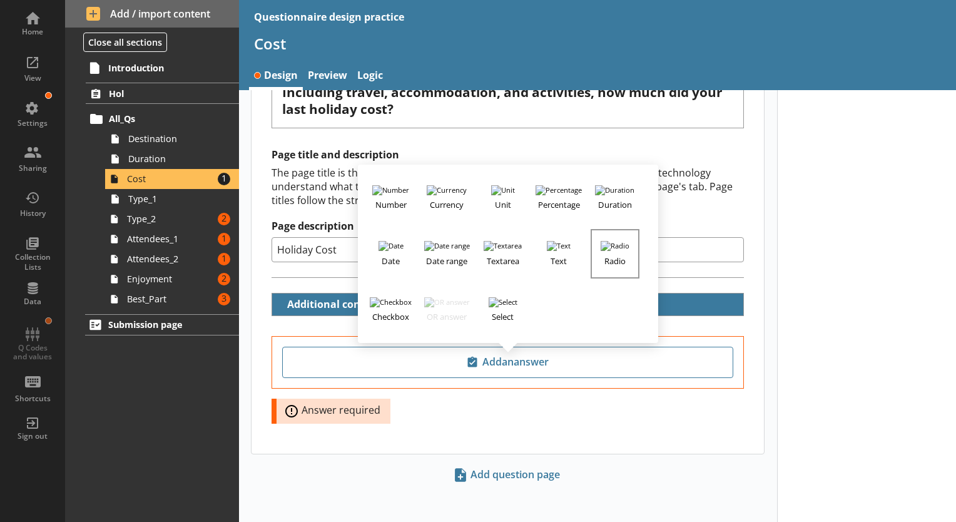
click at [611, 241] on img "button" at bounding box center [614, 246] width 29 height 10
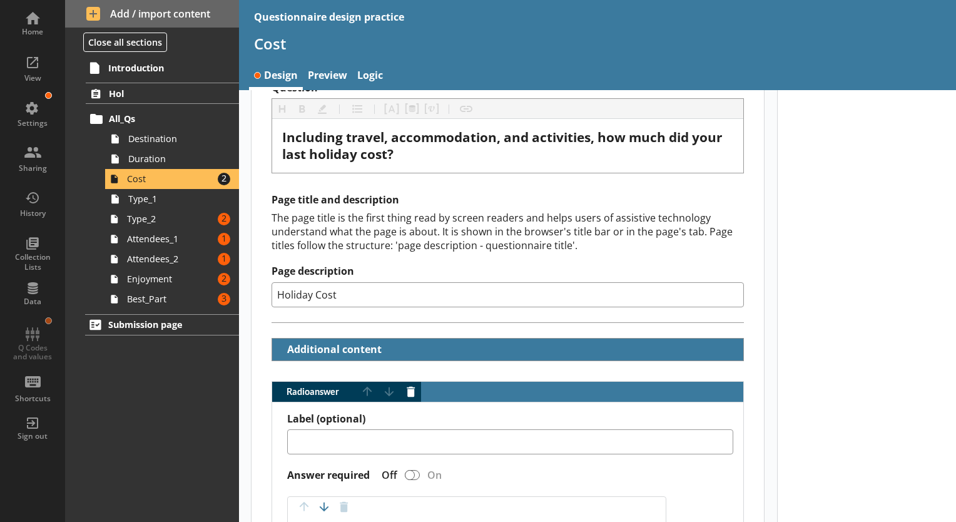
scroll to position [78, 0]
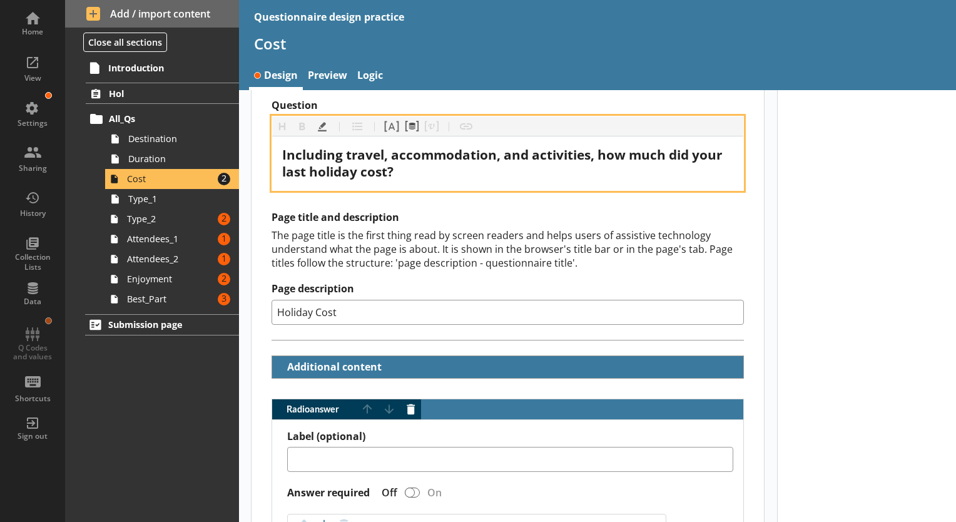
click at [387, 174] on span "Including travel, accommodation, and activities, how much did your last holiday…" at bounding box center [503, 163] width 443 height 34
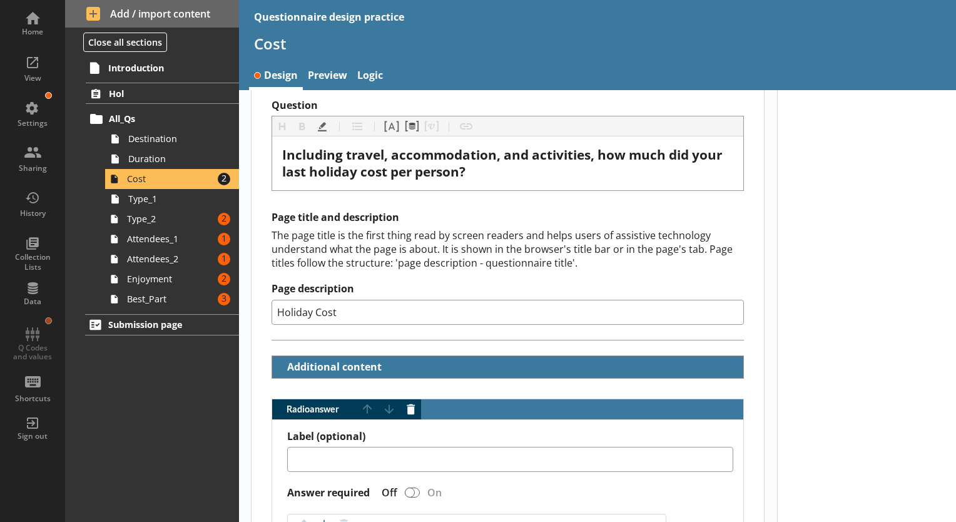
click at [605, 237] on div "The page title is the first thing read by screen readers and helps users of ass…" at bounding box center [507, 248] width 472 height 41
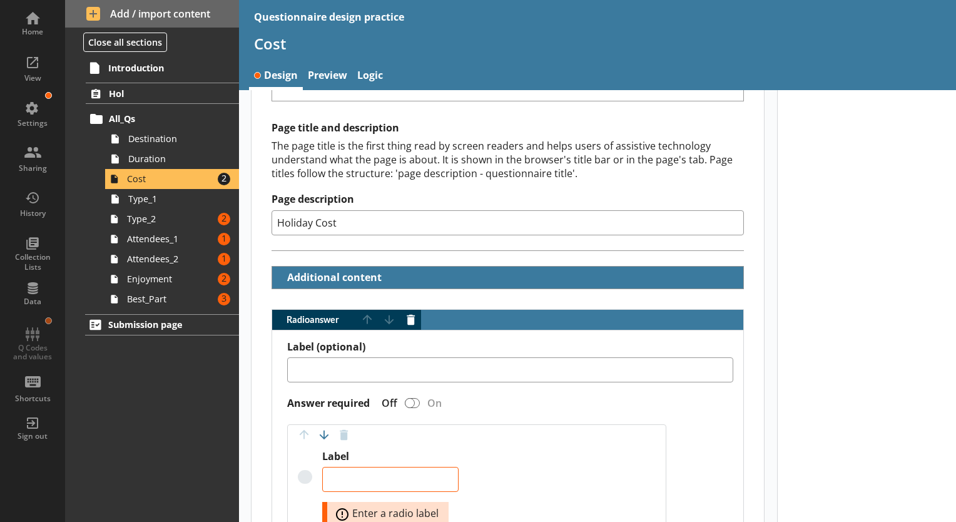
scroll to position [203, 0]
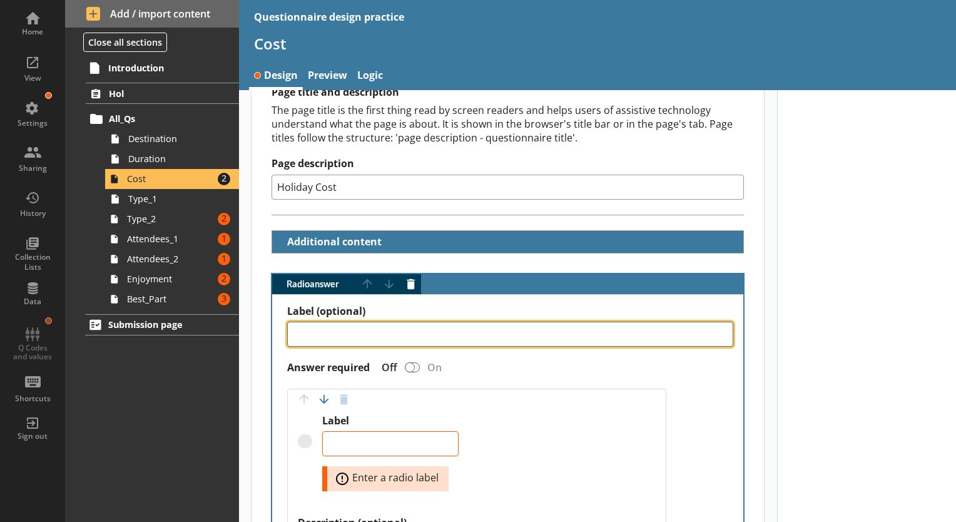
click at [403, 329] on textarea "Label (optional)" at bounding box center [510, 333] width 446 height 25
type textarea "x"
type textarea "Co"
type textarea "x"
type textarea "Cost"
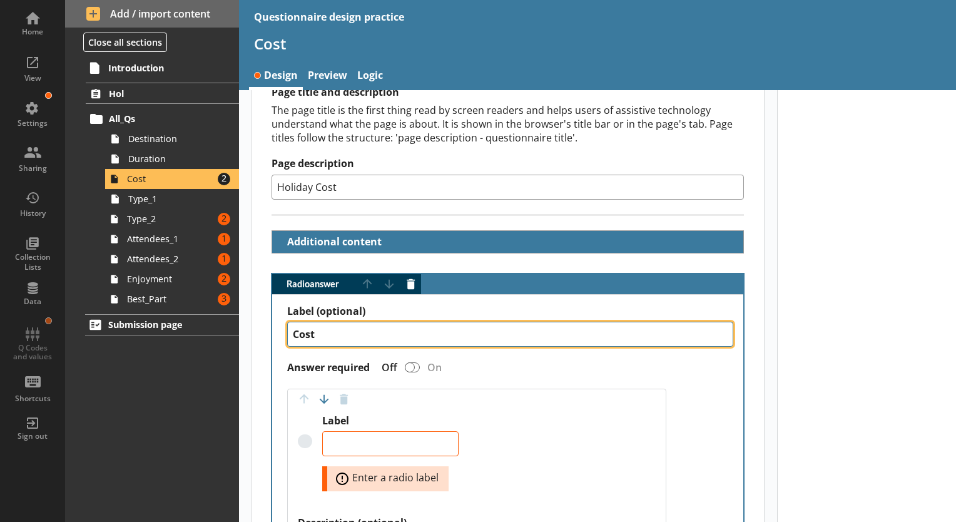
type textarea "x"
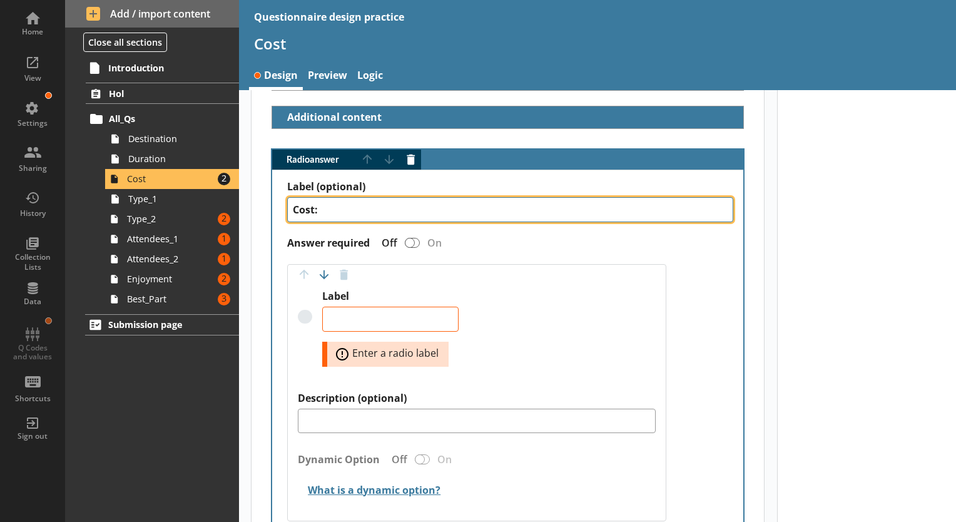
scroll to position [328, 0]
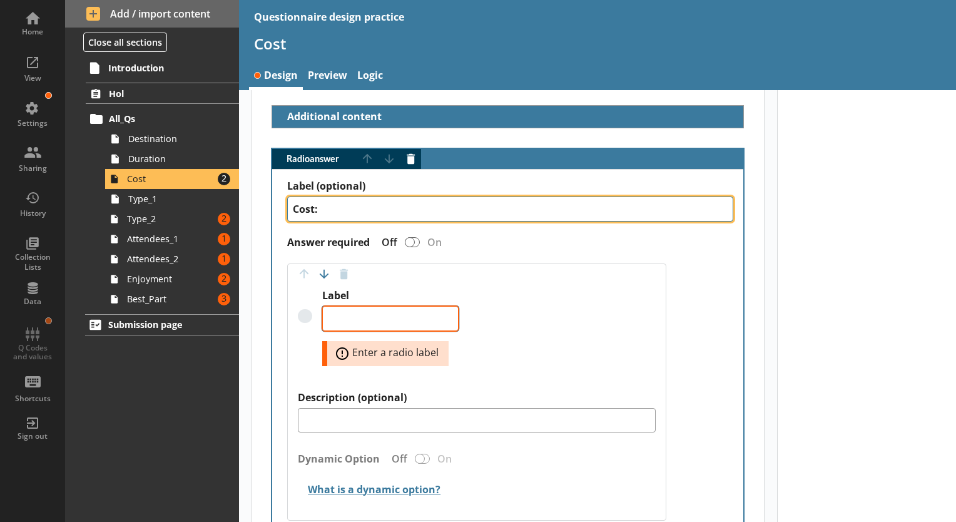
type textarea "Cost:"
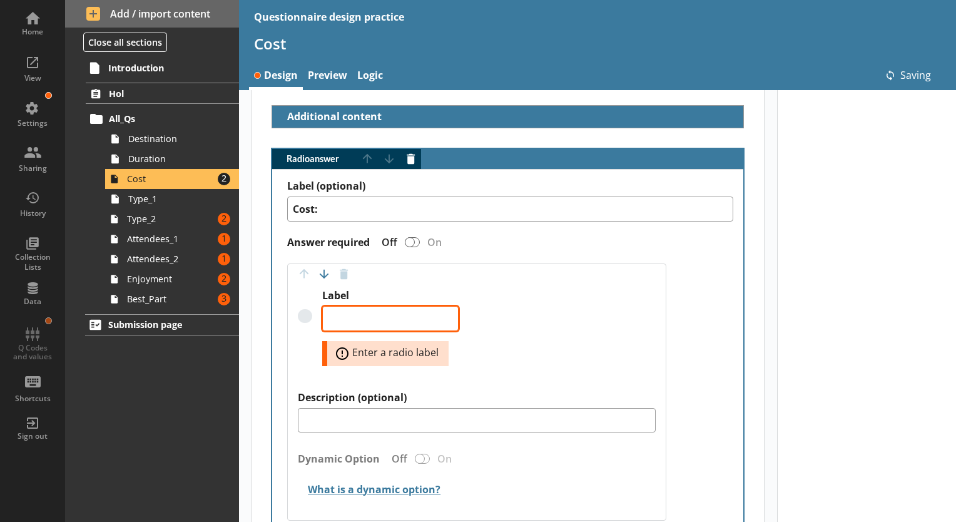
click at [387, 314] on textarea "Label" at bounding box center [390, 318] width 136 height 25
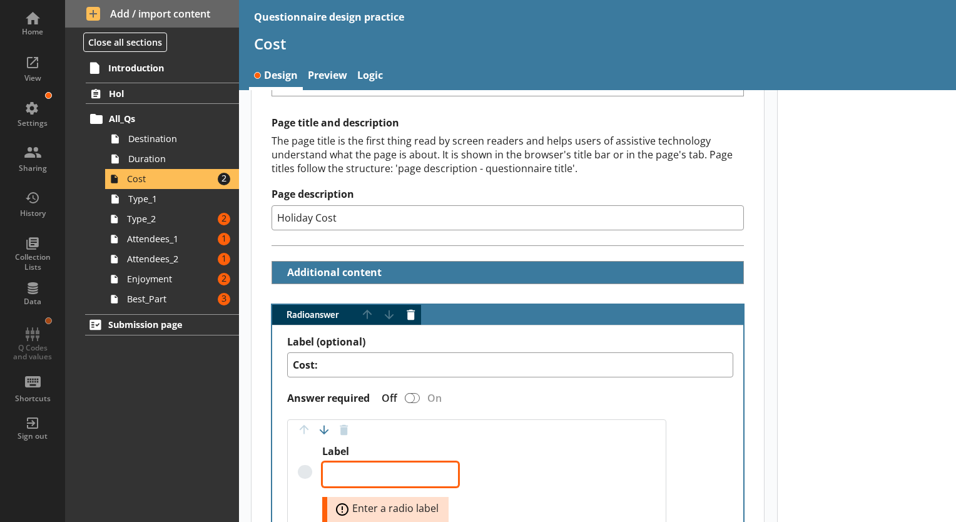
scroll to position [203, 0]
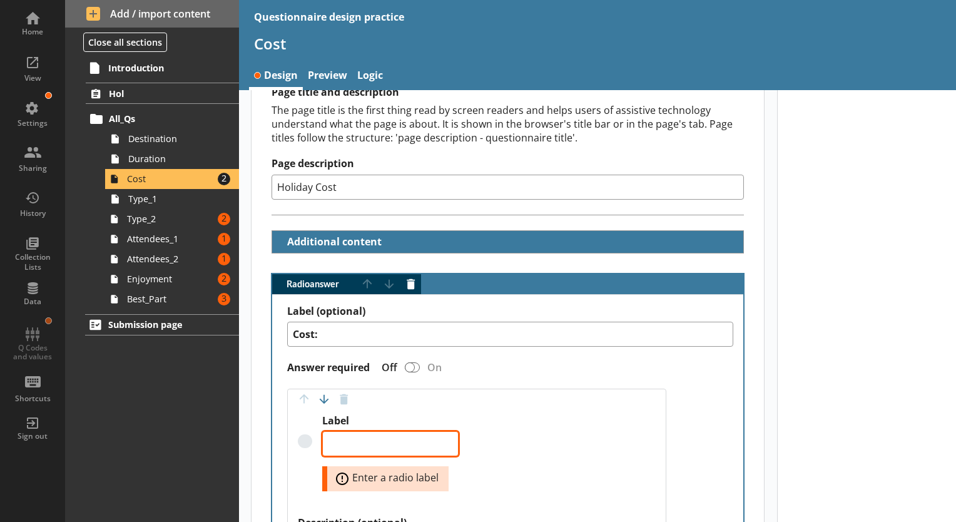
type textarea "x"
type textarea "U"
type textarea "x"
type textarea "Un"
type textarea "x"
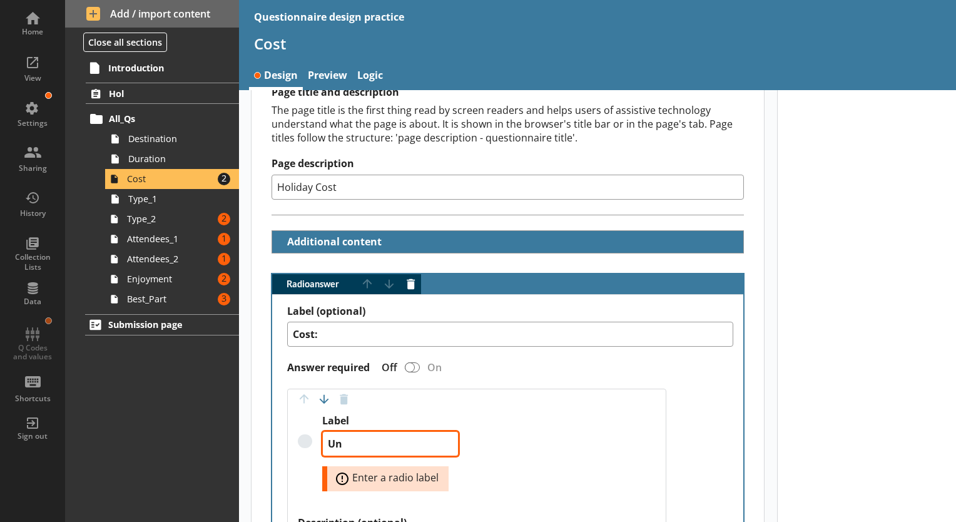
type textarea "U"
type textarea "x"
type textarea "L"
type textarea "x"
type textarea "Le"
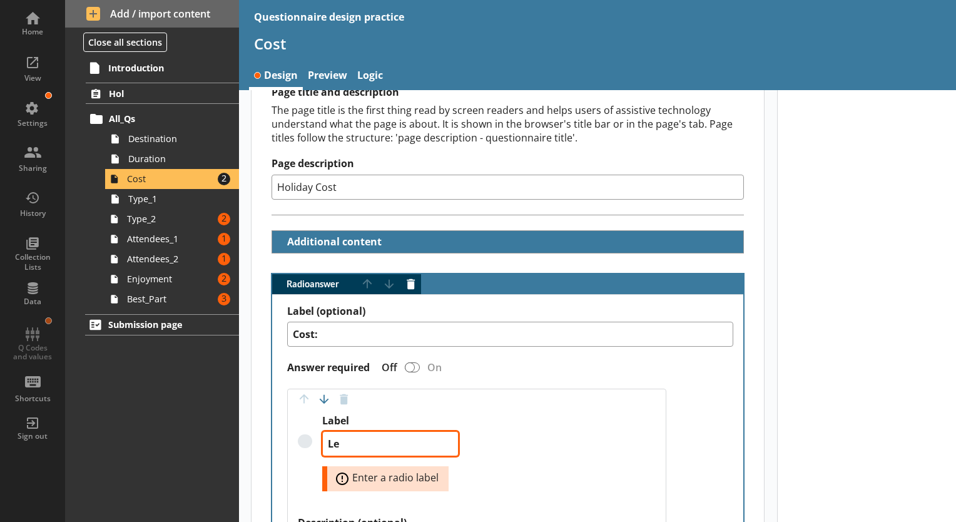
type textarea "x"
type textarea "Les"
type textarea "x"
type textarea "Less"
type textarea "x"
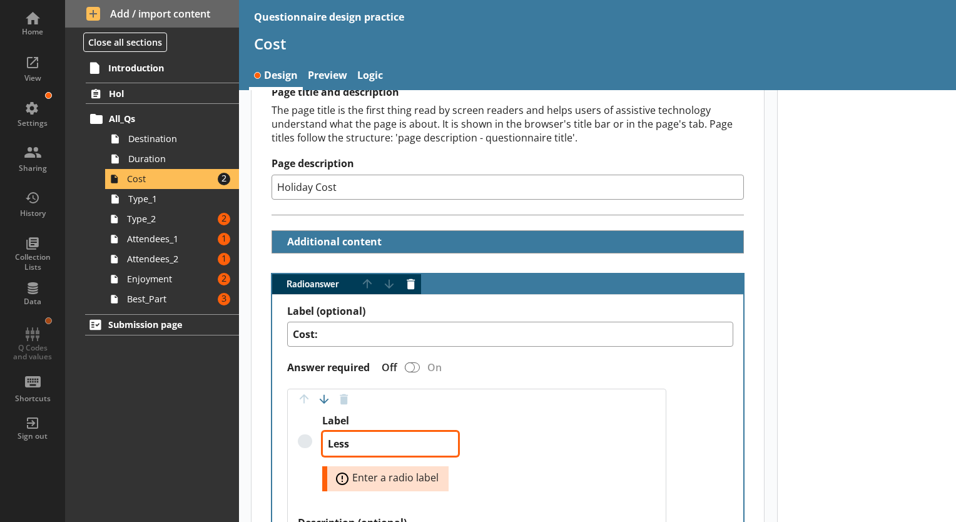
type textarea "Less"
type textarea "x"
type textarea "Less t"
type textarea "x"
type textarea "Less th"
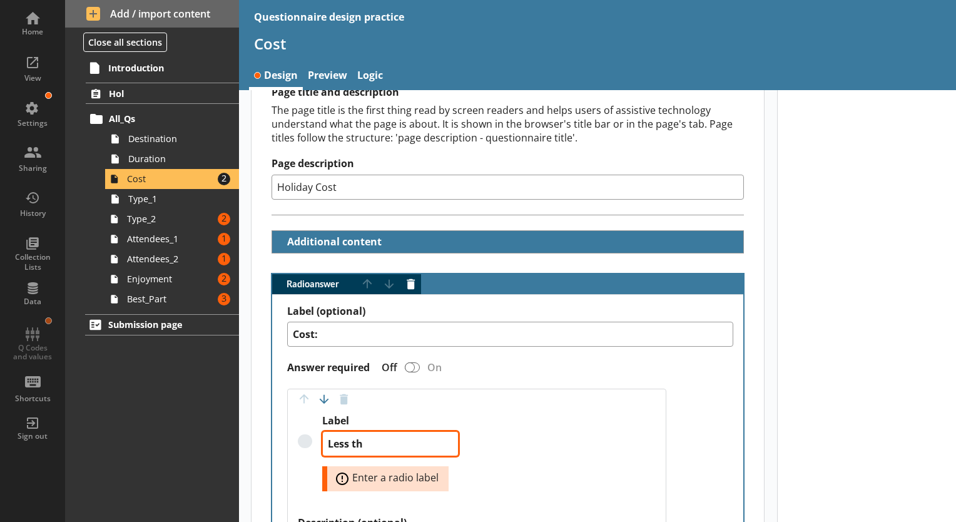
type textarea "x"
type textarea "Less tha"
type textarea "x"
type textarea "Less than"
type textarea "x"
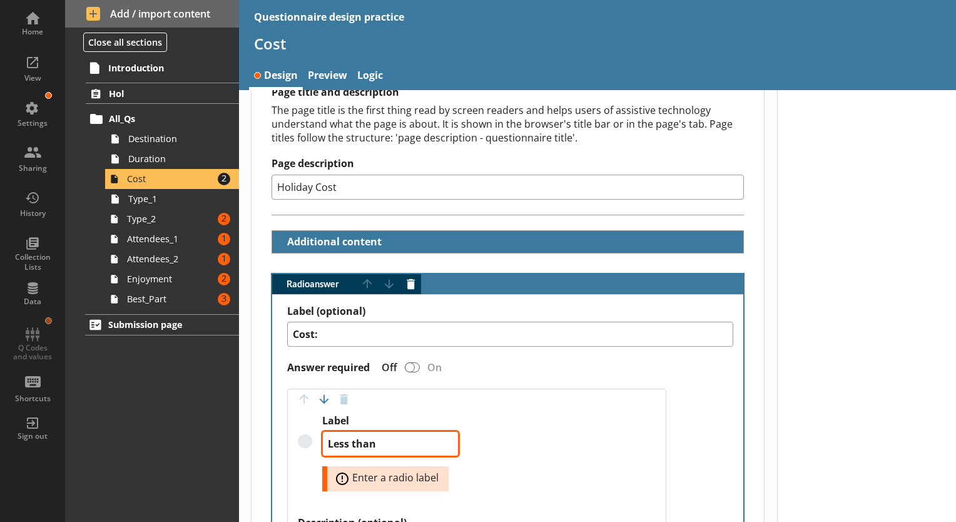
type textarea "Less than"
type textarea "x"
type textarea "Less than £"
type textarea "x"
type textarea "Less than £10"
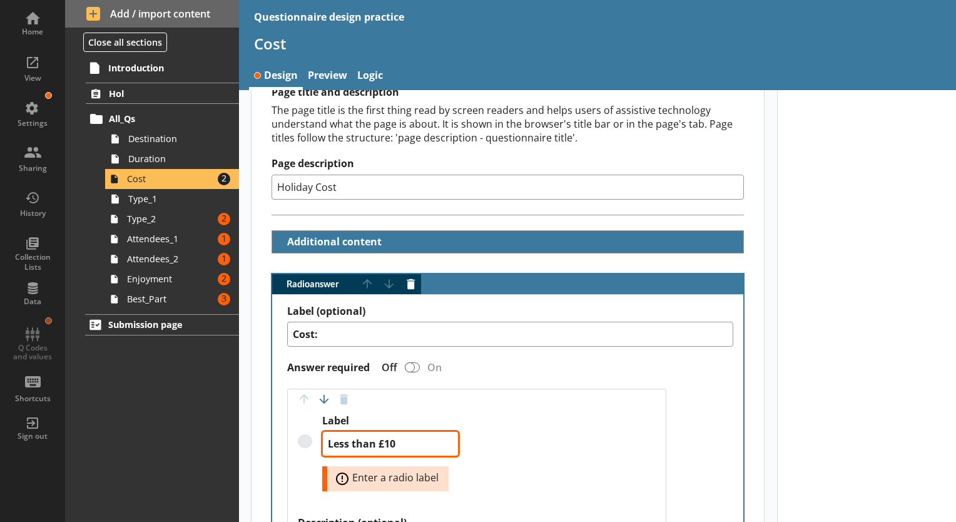
type textarea "x"
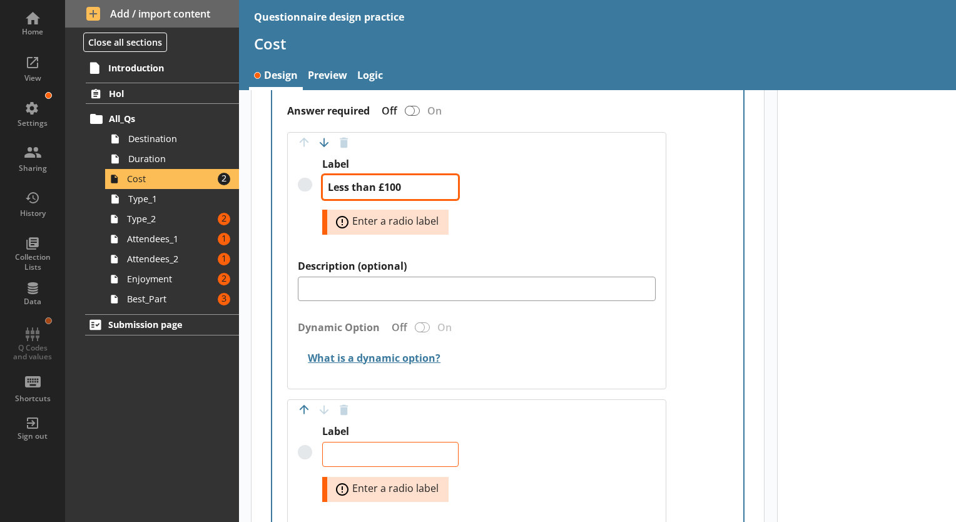
scroll to position [516, 0]
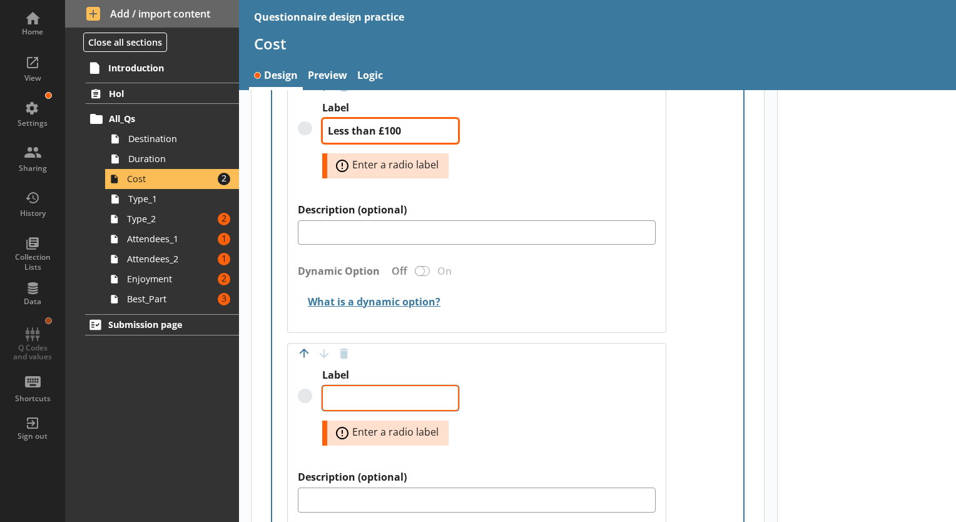
type textarea "Less than £100"
click at [412, 392] on textarea "Label" at bounding box center [390, 397] width 136 height 25
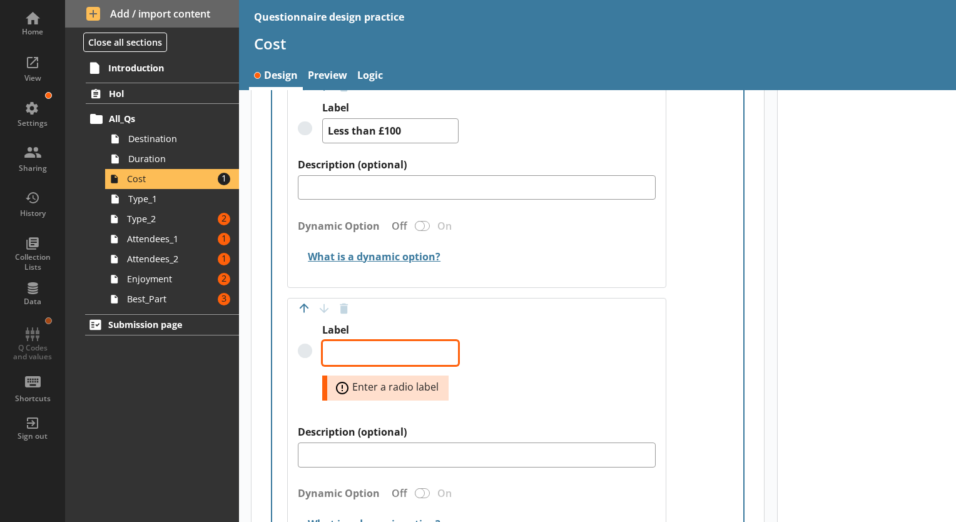
type textarea "x"
type textarea "£"
type textarea "x"
type textarea "£1"
type textarea "x"
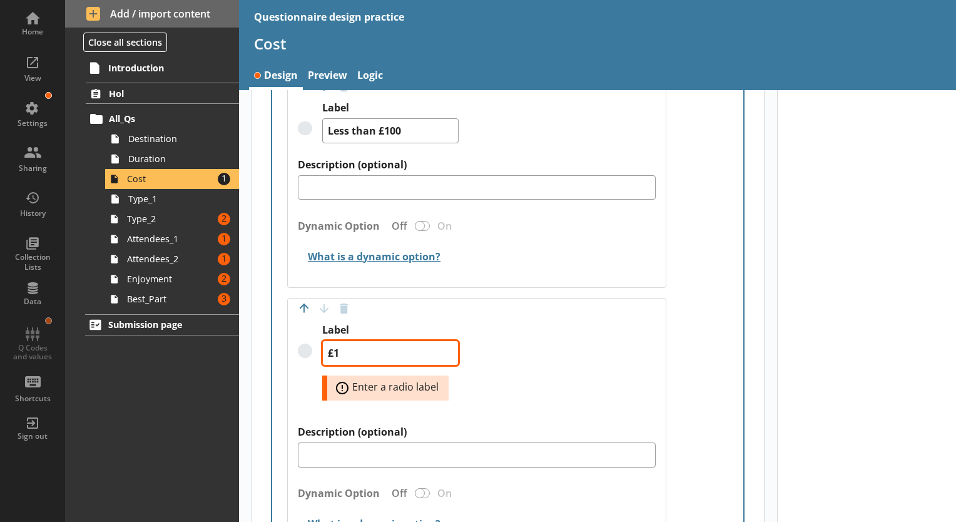
type textarea "£10"
type textarea "x"
type textarea "£101"
type textarea "x"
type textarea "£101"
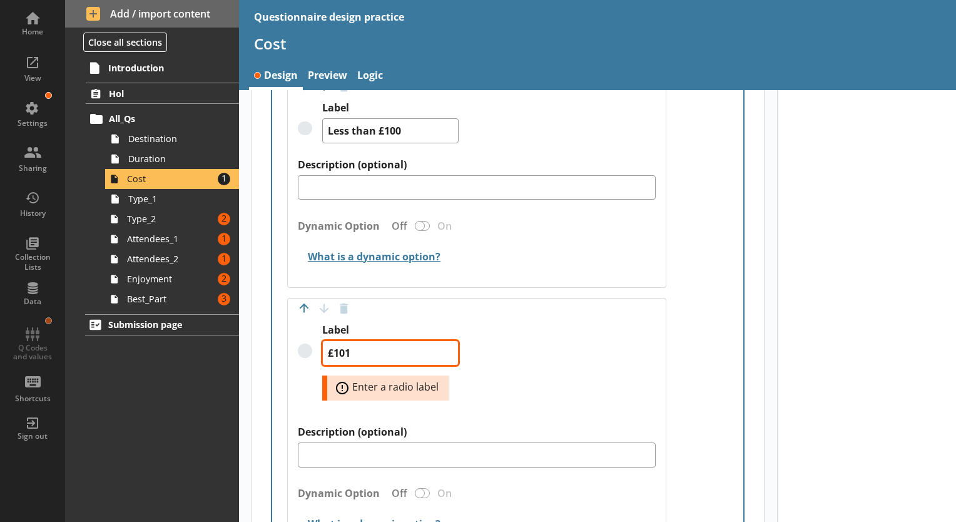
type textarea "x"
type textarea "£101 -"
type textarea "x"
type textarea "£101 -"
type textarea "x"
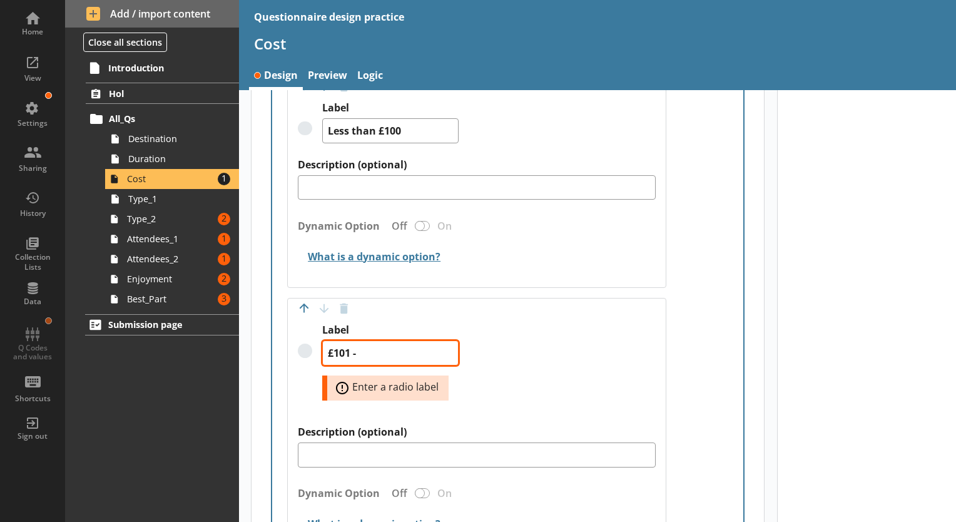
type textarea "£101 - 2"
type textarea "x"
type textarea "£101 - 20"
type textarea "x"
type textarea "£101 - 200"
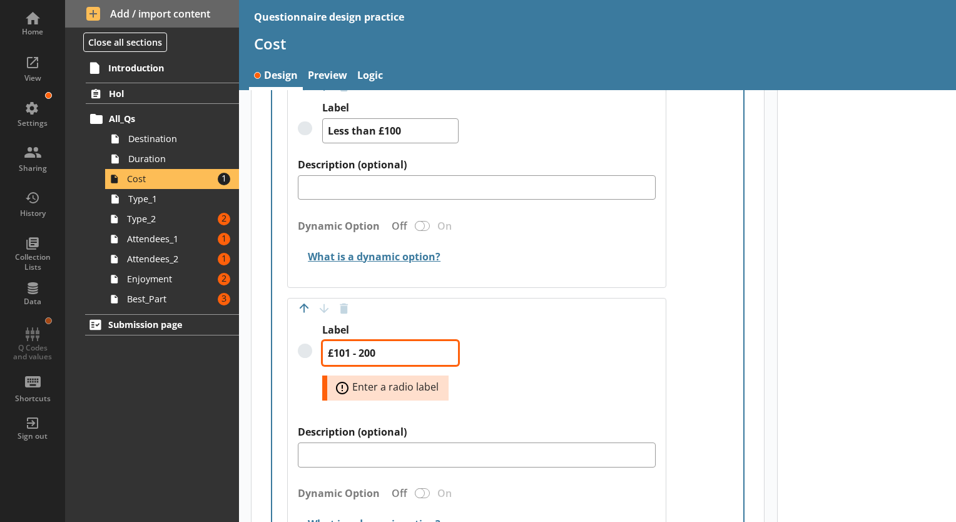
click at [359, 349] on textarea "£101 - 200" at bounding box center [390, 352] width 136 height 25
type textarea "x"
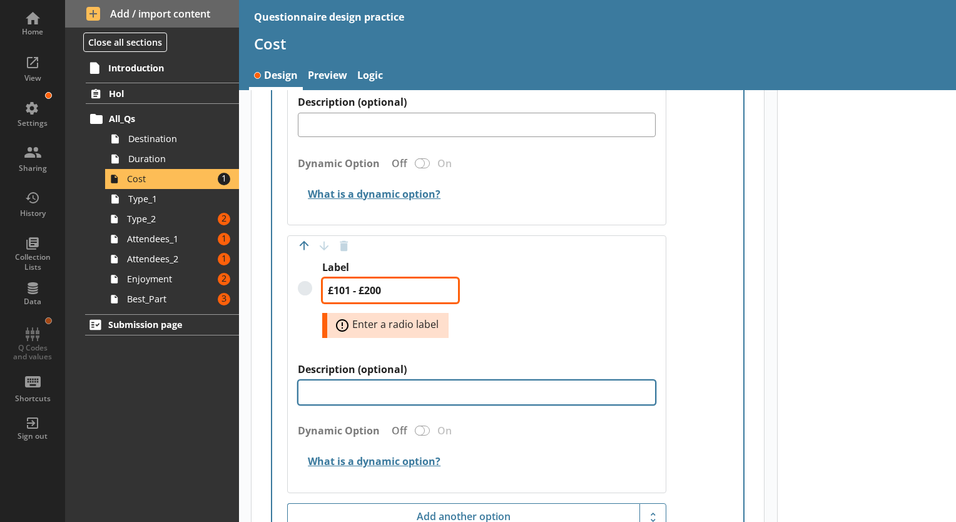
scroll to position [641, 0]
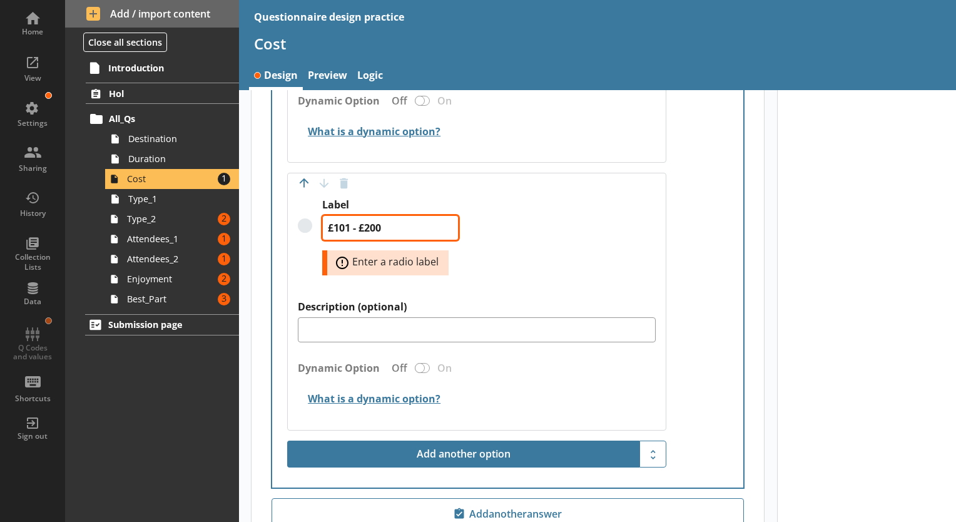
type textarea "£101 - £200"
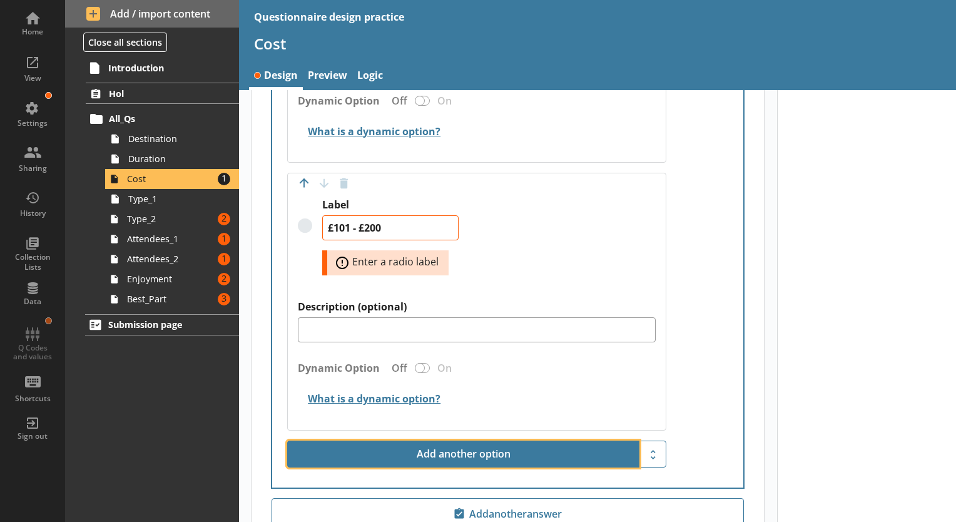
click at [447, 452] on button "Add another option" at bounding box center [463, 454] width 352 height 28
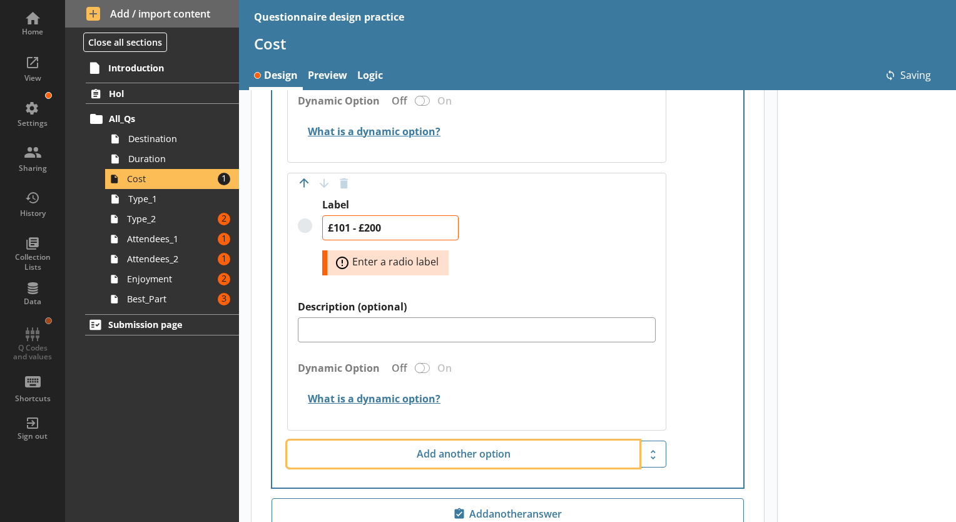
type textarea "x"
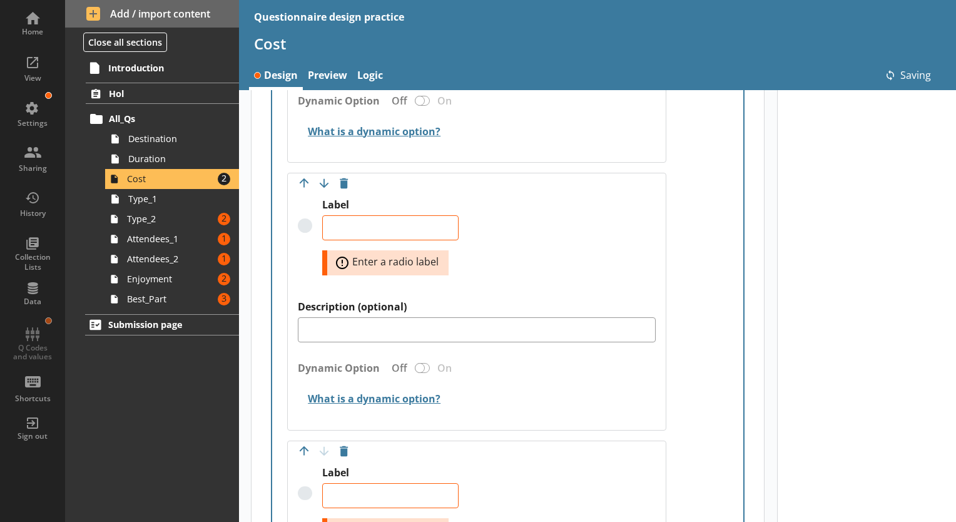
type textarea "x"
type textarea "£101 - £200"
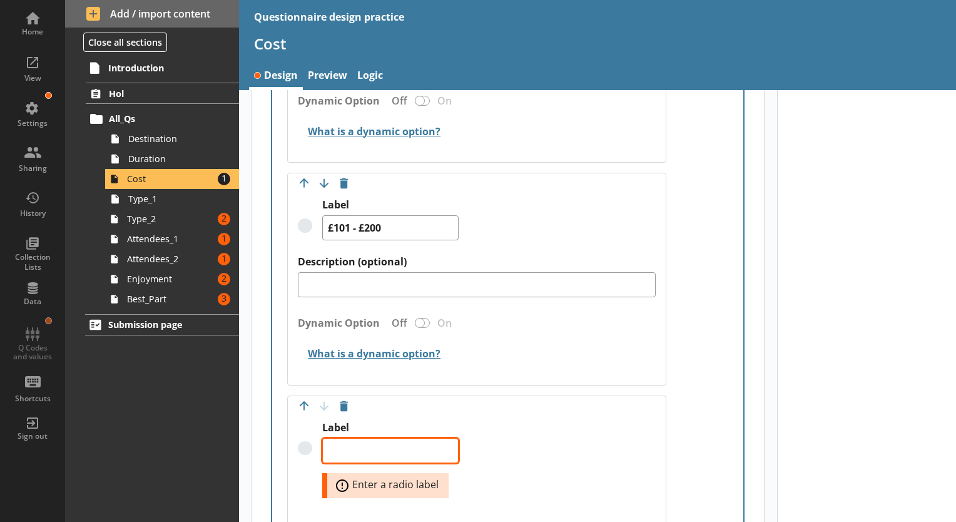
click at [373, 451] on textarea "Label" at bounding box center [390, 450] width 136 height 25
type textarea "x"
type textarea "£"
type textarea "x"
type textarea "£2"
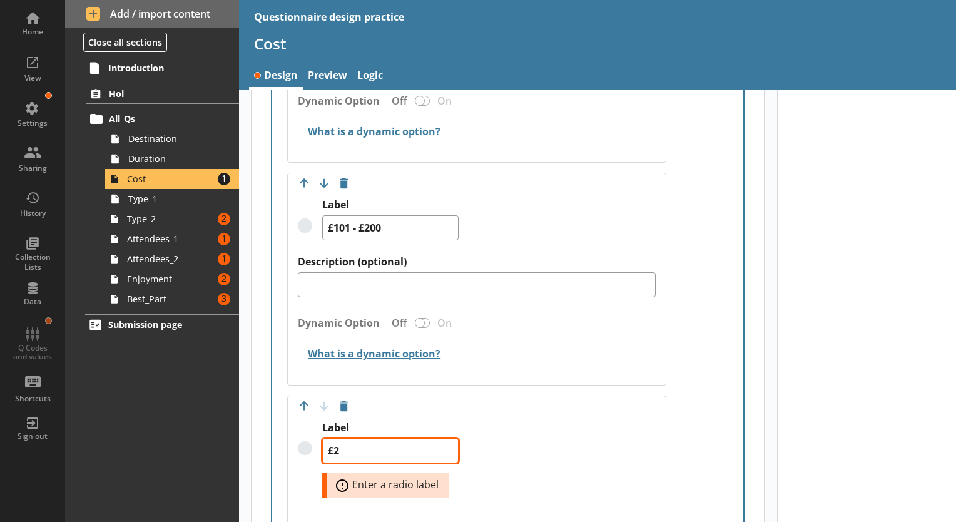
type textarea "x"
type textarea "£20"
type textarea "x"
type textarea "£201"
type textarea "x"
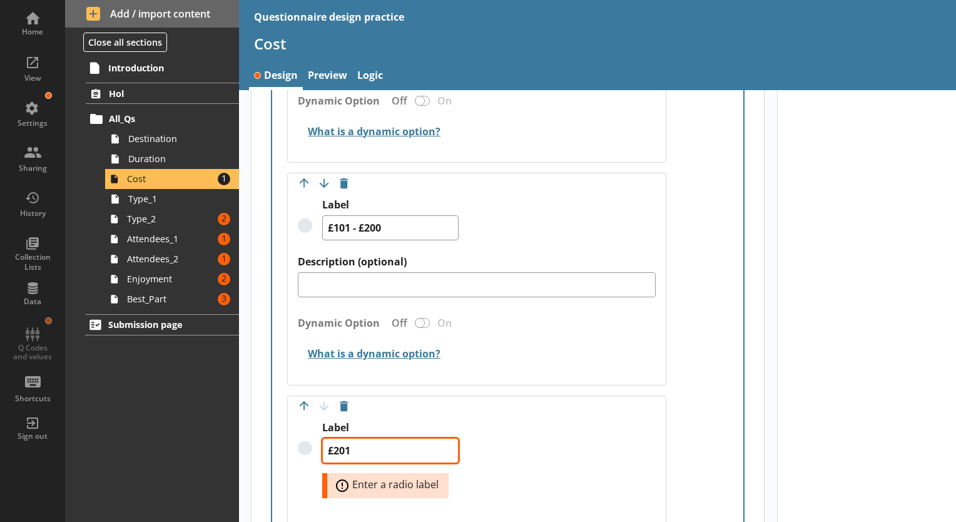
type textarea "£201"
type textarea "x"
type textarea "£201 -"
type textarea "x"
type textarea "£201 -"
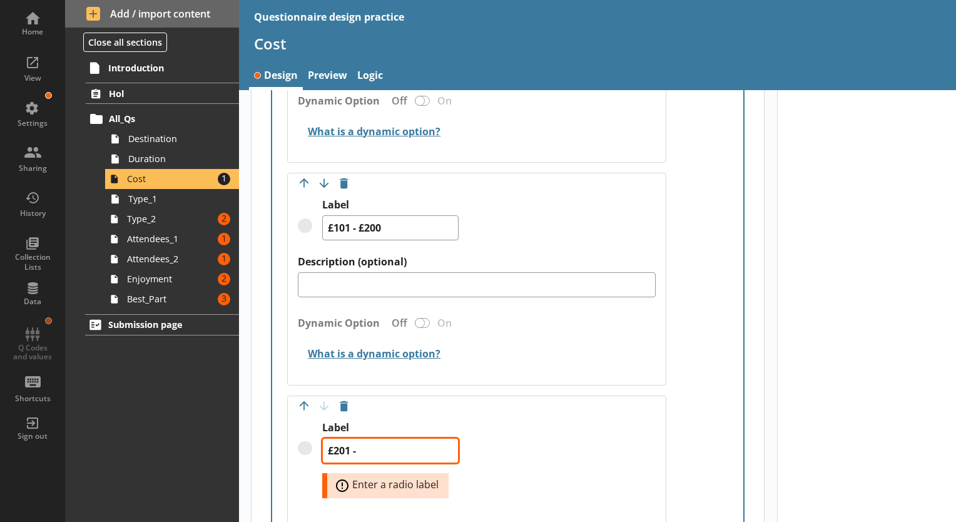
type textarea "x"
type textarea "£201 - 3"
type textarea "x"
type textarea "£201 - 30"
type textarea "x"
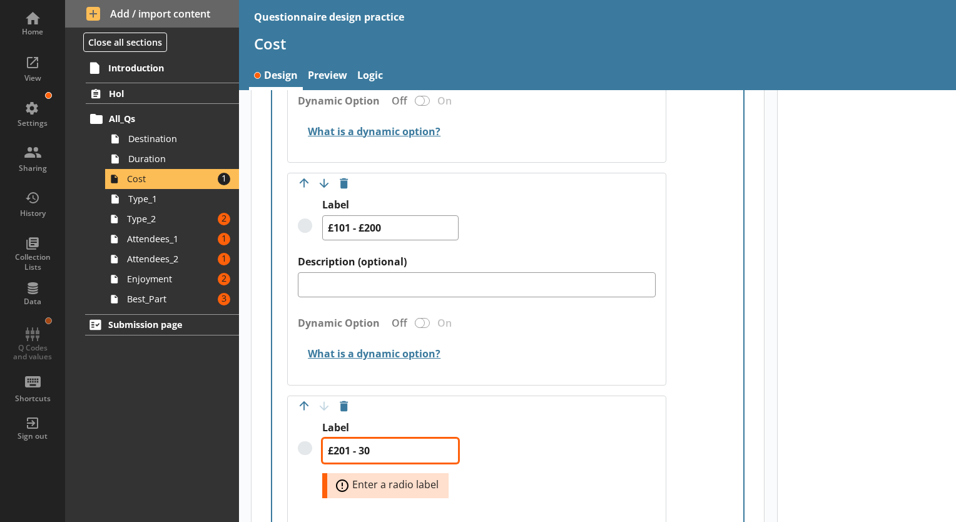
type textarea "£201 - 300"
click at [361, 447] on textarea "£201 - 300" at bounding box center [390, 450] width 136 height 25
type textarea "x"
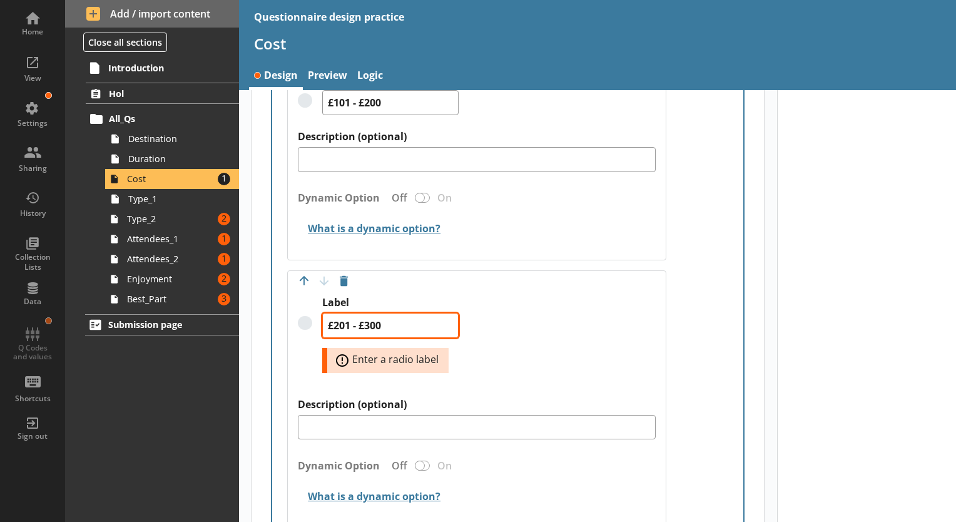
scroll to position [891, 0]
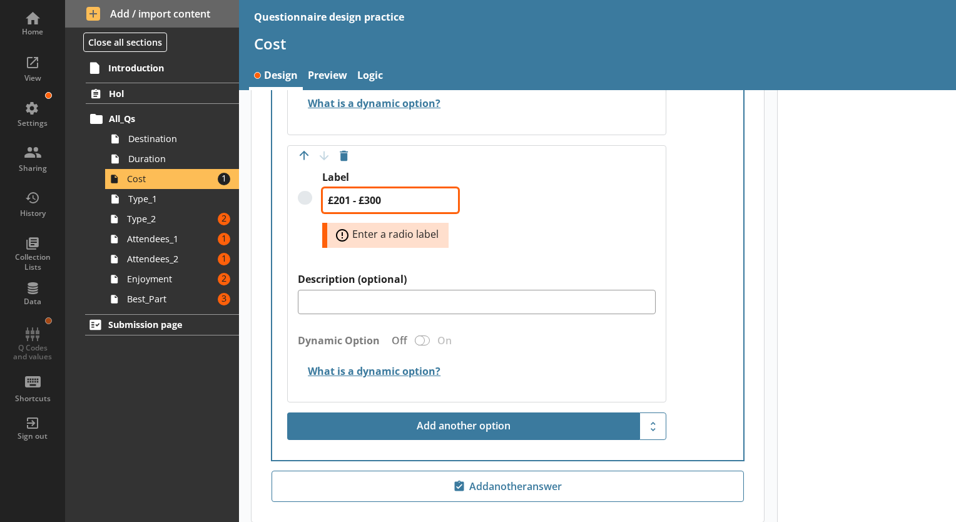
type textarea "£201 - £300"
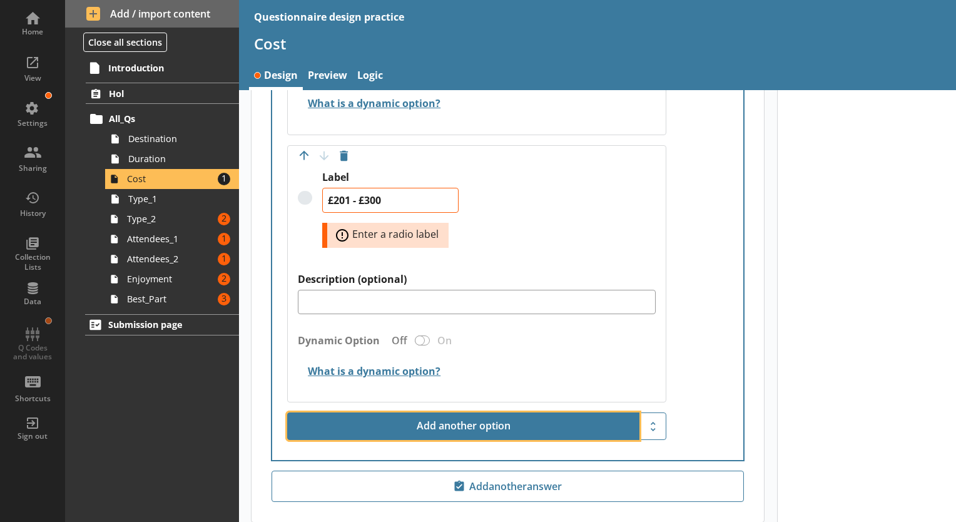
click at [445, 429] on button "Add another option" at bounding box center [463, 426] width 352 height 28
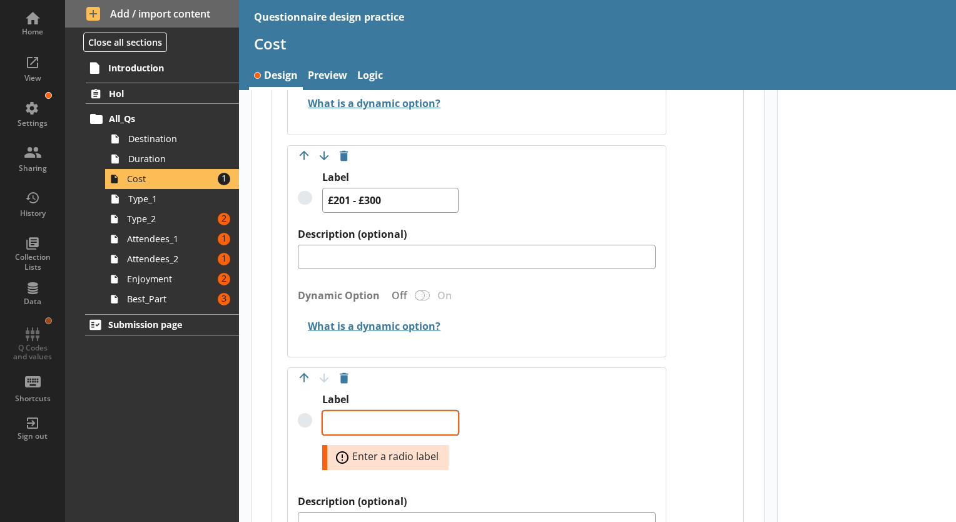
click at [370, 418] on textarea "Label" at bounding box center [390, 422] width 136 height 25
type textarea "x"
type textarea "£"
type textarea "x"
type textarea "£3"
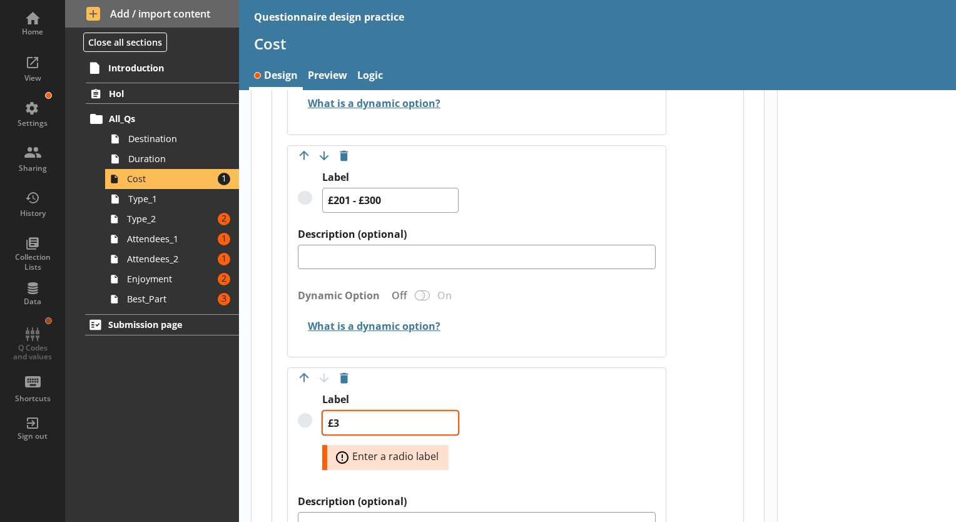
type textarea "x"
type textarea "£30"
type textarea "x"
type textarea "£301"
type textarea "x"
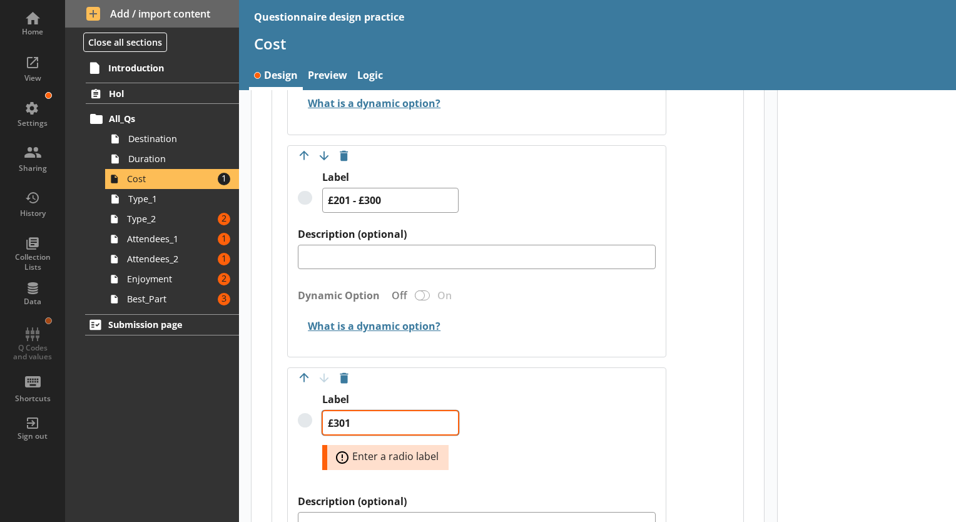
type textarea "£301 -"
type textarea "x"
type textarea "£301 -"
type textarea "x"
type textarea "£301 - £"
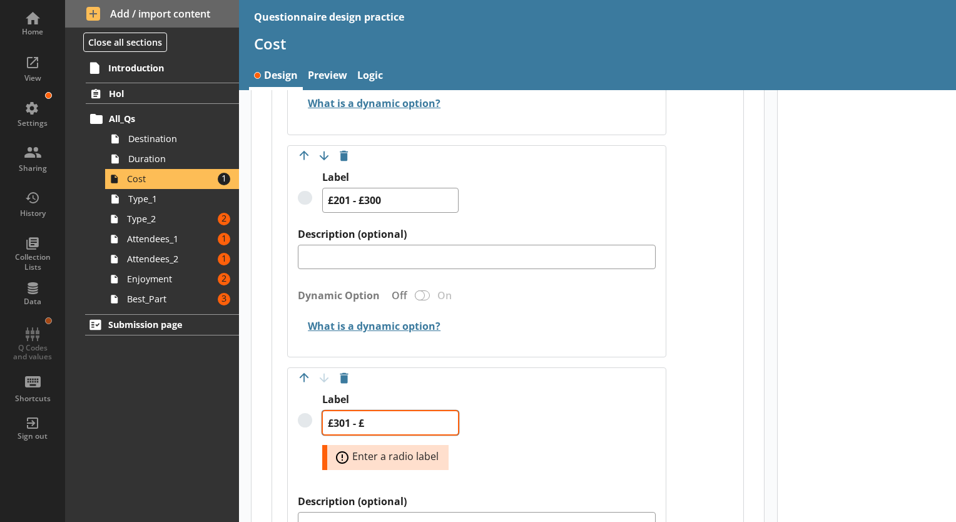
type textarea "x"
type textarea "£301 - £4"
type textarea "x"
type textarea "£301 - £40"
type textarea "x"
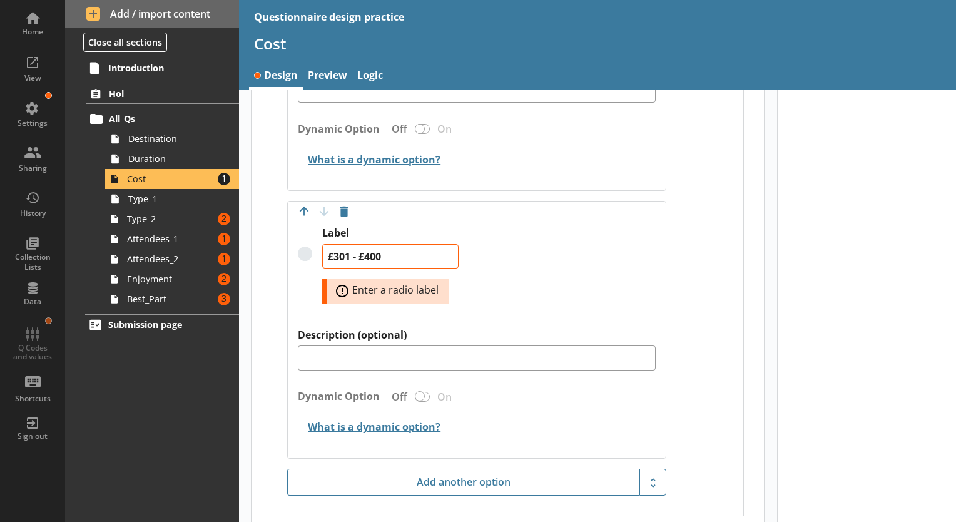
scroll to position [1079, 0]
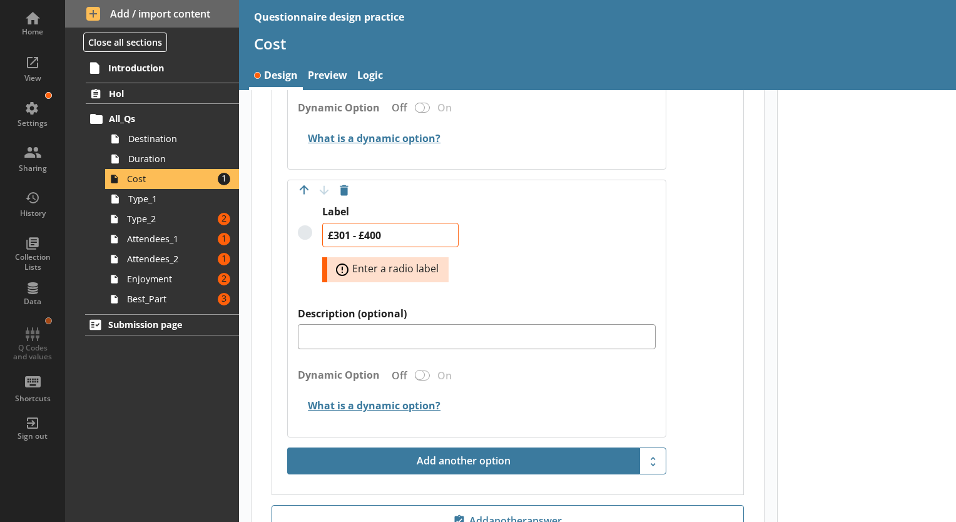
type textarea "£301 - £400"
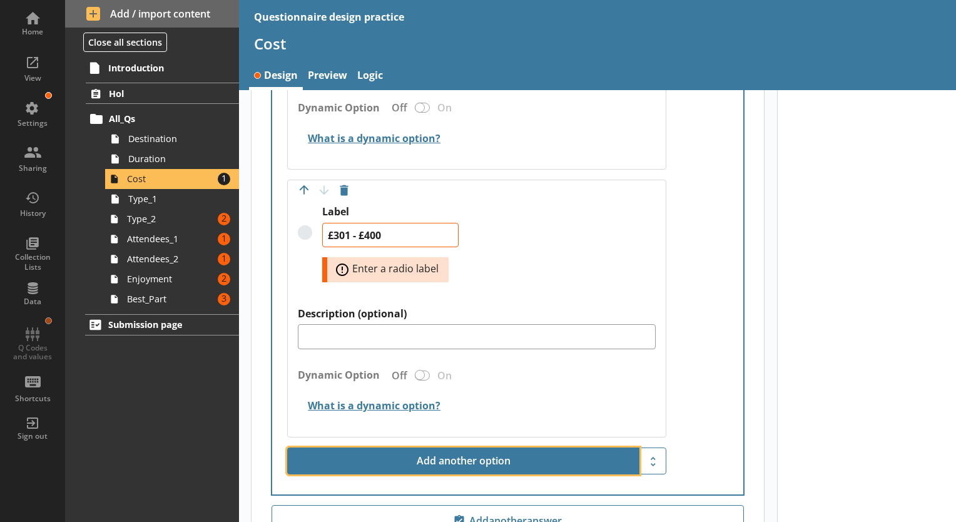
click at [417, 457] on button "Add another option" at bounding box center [463, 461] width 352 height 28
type textarea "x"
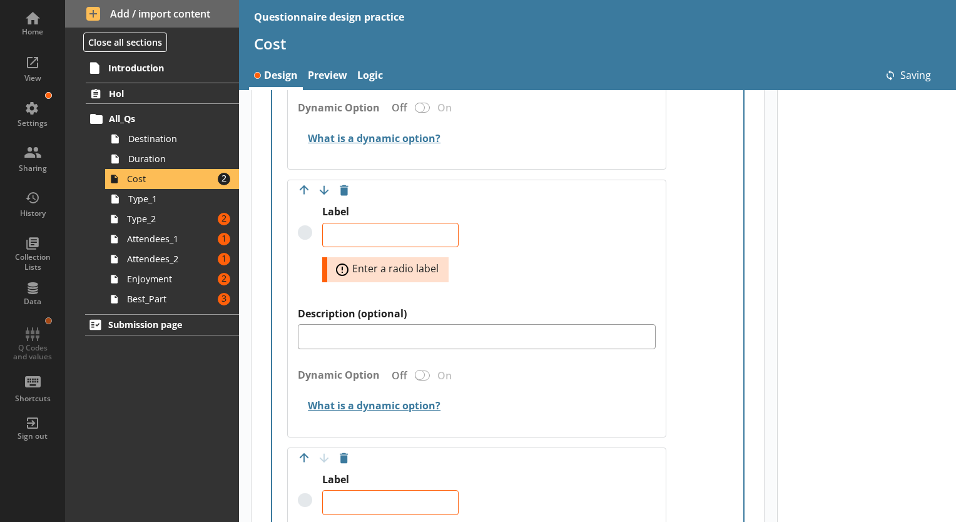
type textarea "x"
type textarea "£301 - £400"
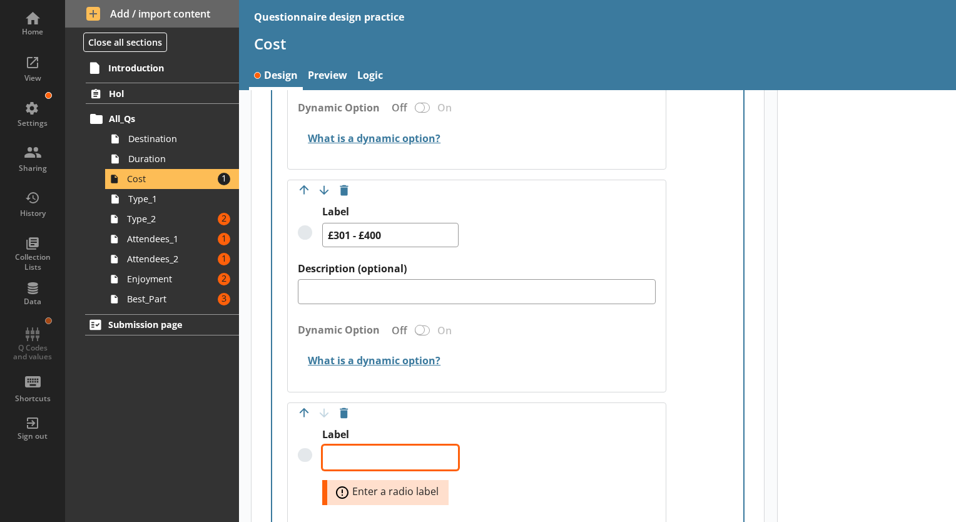
click at [369, 453] on textarea "Label" at bounding box center [390, 457] width 136 height 25
type textarea "x"
type textarea "£"
type textarea "x"
type textarea "£4"
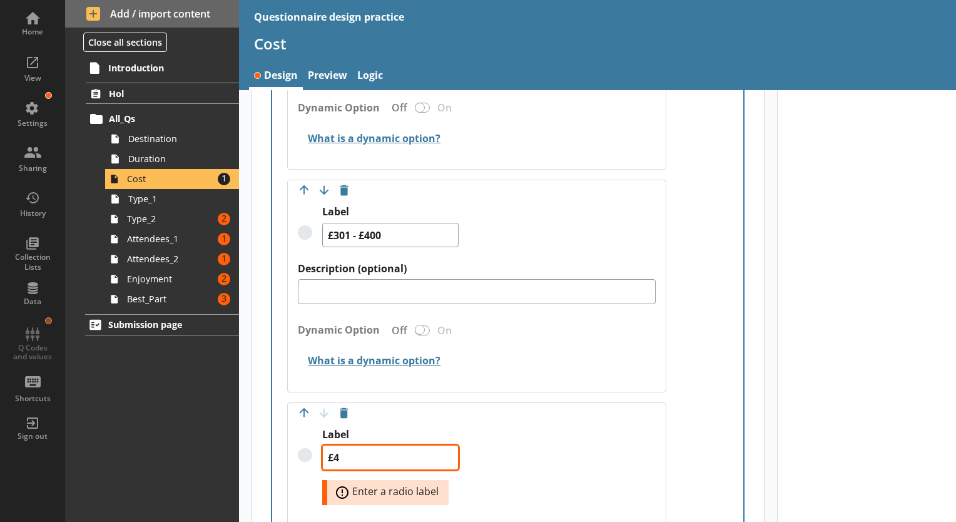
type textarea "x"
type textarea "£40"
type textarea "x"
type textarea "£401"
type textarea "x"
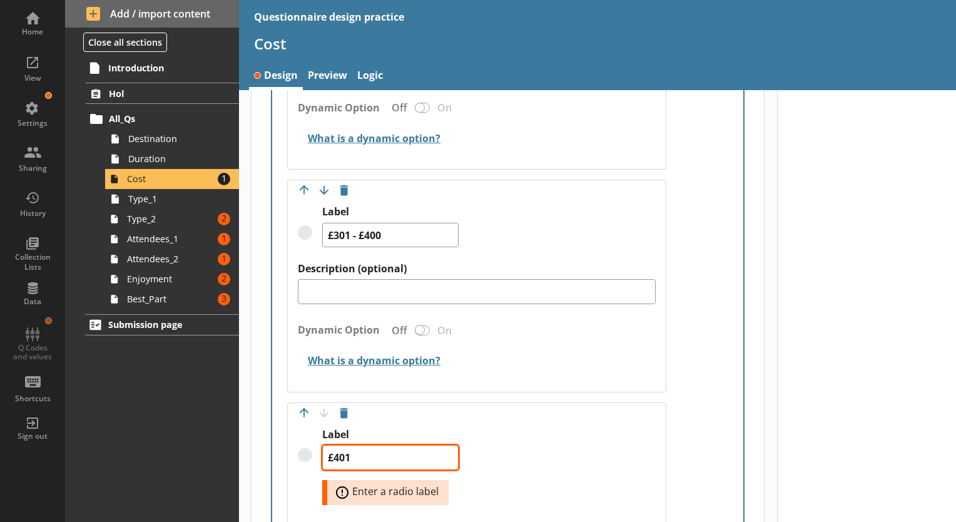
type textarea "£401"
type textarea "x"
type textarea "£401 -"
type textarea "x"
type textarea "£401 -"
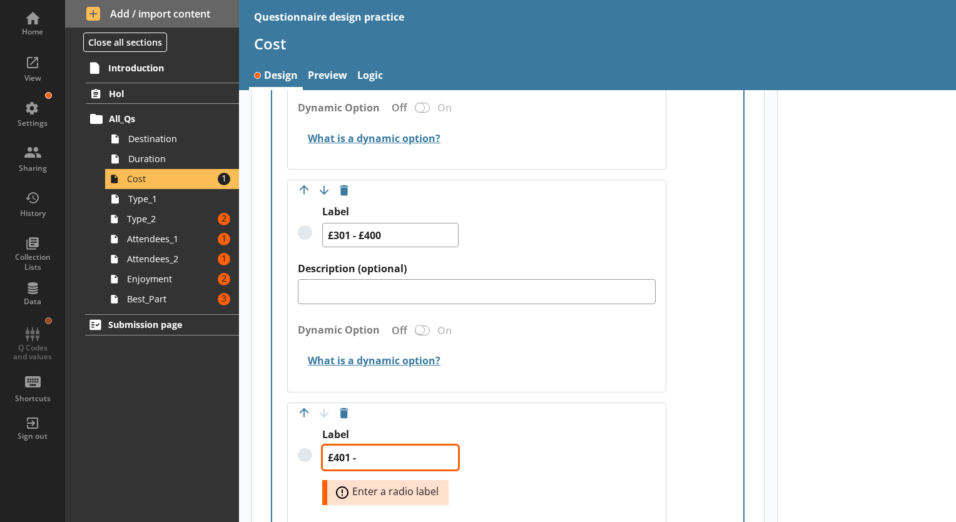
type textarea "x"
type textarea "£401 - £"
type textarea "x"
type textarea "£401 - £5"
type textarea "x"
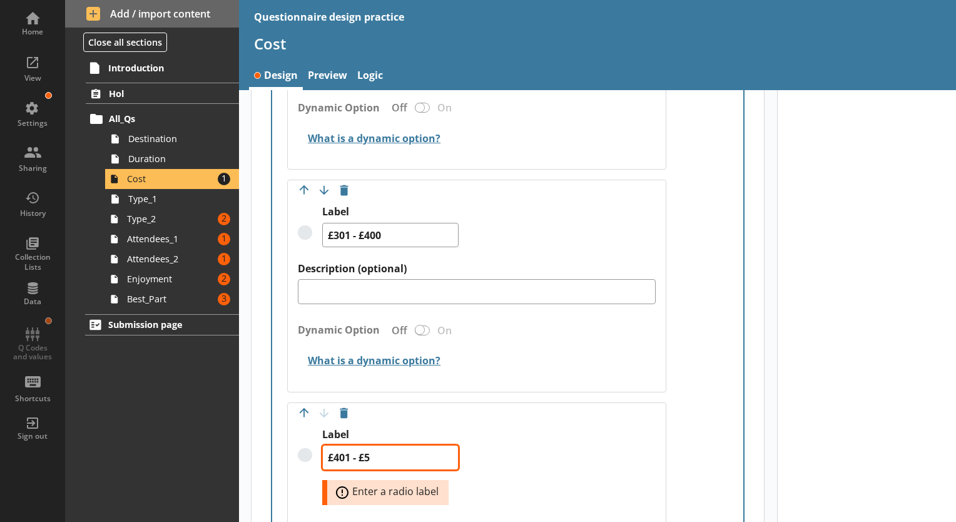
type textarea "£401 - £50"
type textarea "x"
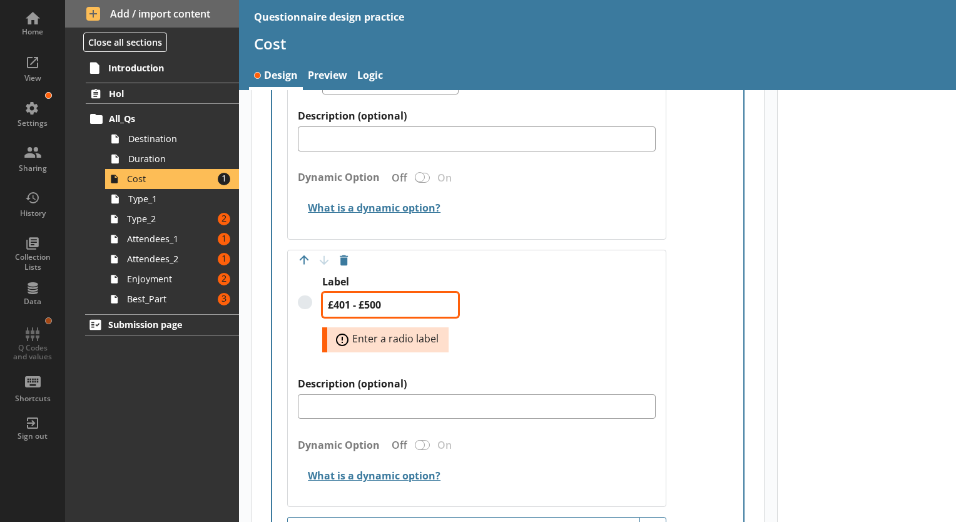
scroll to position [1267, 0]
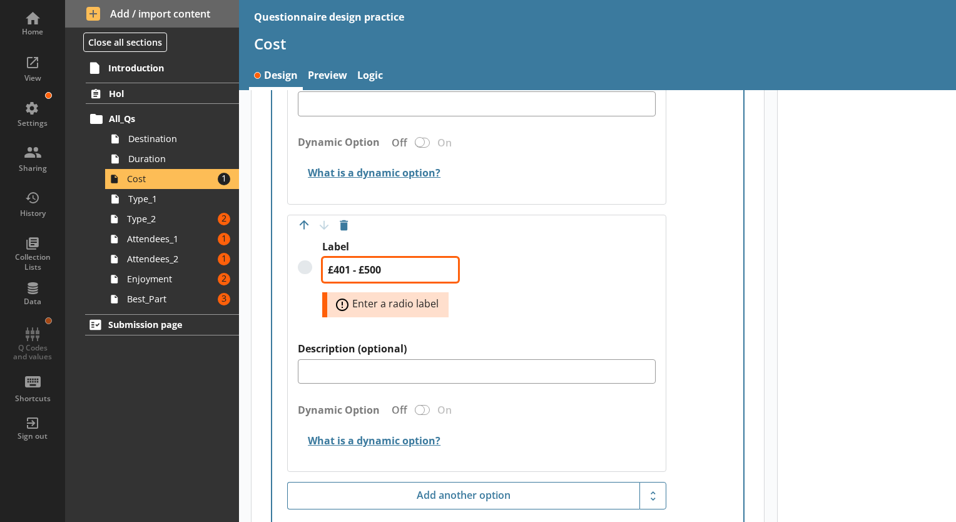
type textarea "£401 - £500"
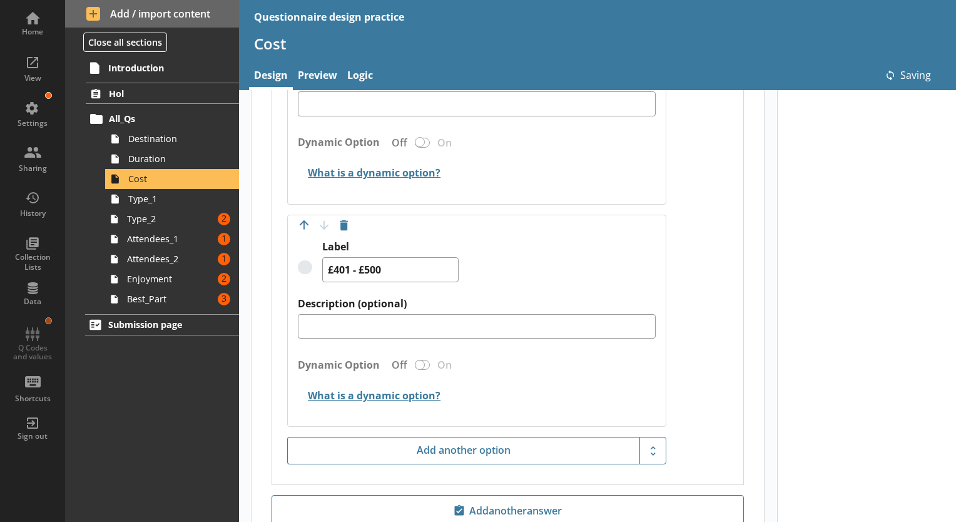
scroll to position [1329, 0]
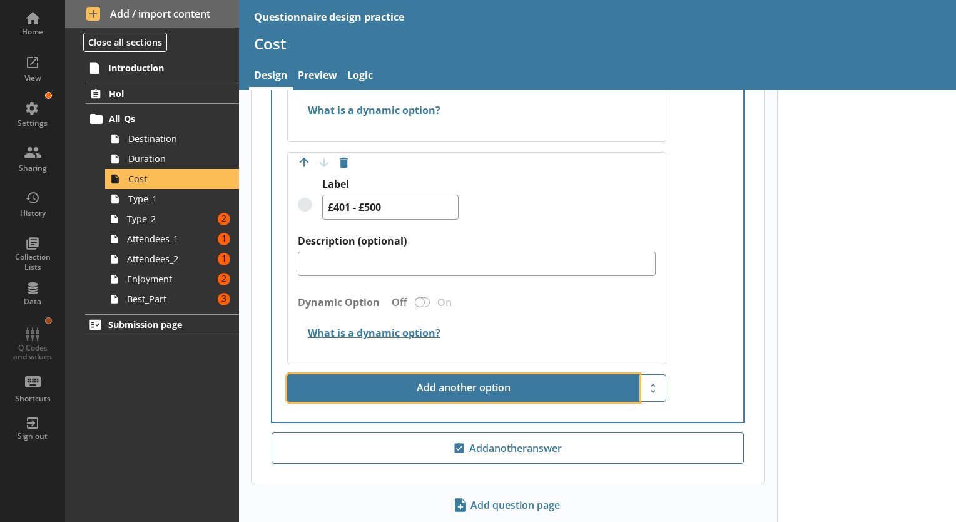
click at [451, 392] on button "Add another option" at bounding box center [463, 388] width 352 height 28
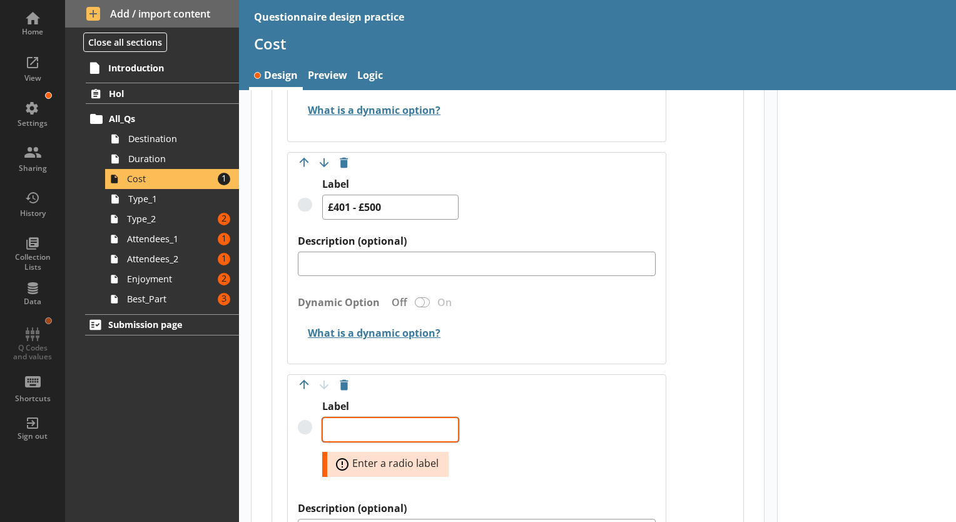
click at [384, 427] on textarea "Label" at bounding box center [390, 429] width 136 height 25
type textarea "x"
type textarea "£"
type textarea "x"
type textarea "£5"
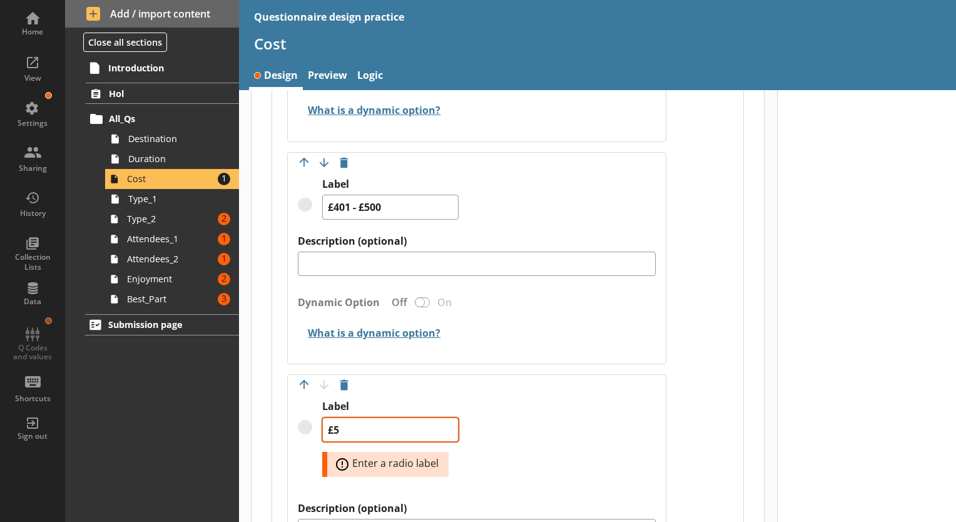
type textarea "x"
type textarea "£50"
type textarea "x"
type textarea "£501"
type textarea "x"
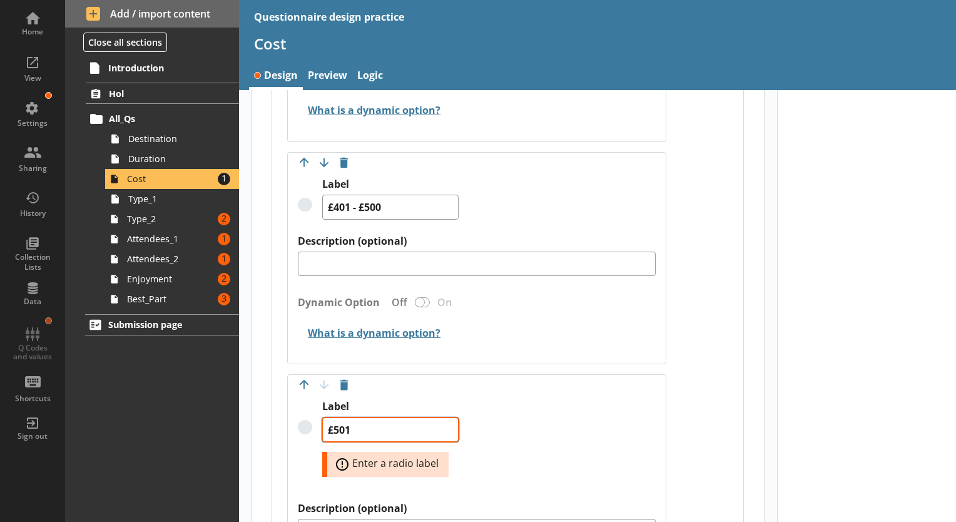
type textarea "£501"
type textarea "x"
type textarea "£501 -"
type textarea "x"
type textarea "£501 -"
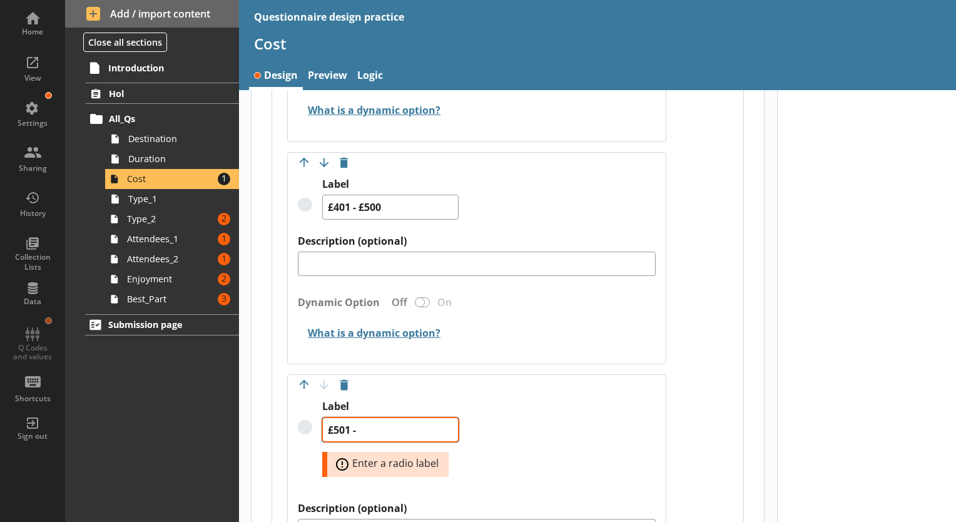
type textarea "x"
type textarea "£501 - £"
type textarea "x"
type textarea "£501 - £6"
type textarea "x"
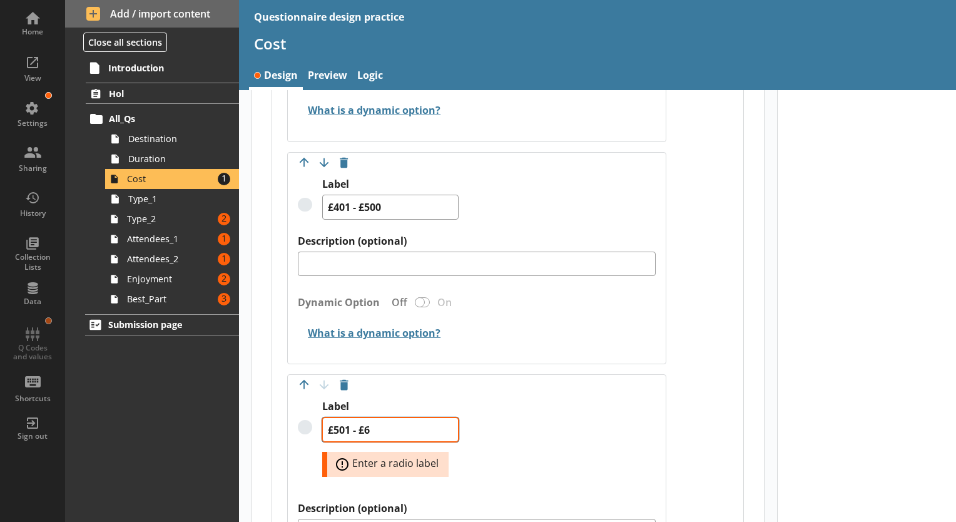
type textarea "£501 - £60"
type textarea "x"
type textarea "£501 - £600"
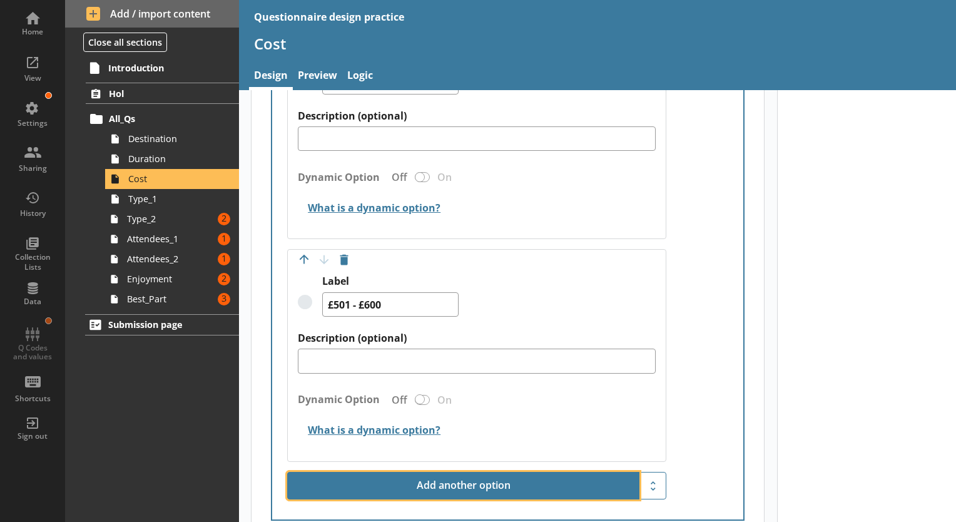
click at [443, 477] on button "Add another option" at bounding box center [463, 486] width 352 height 28
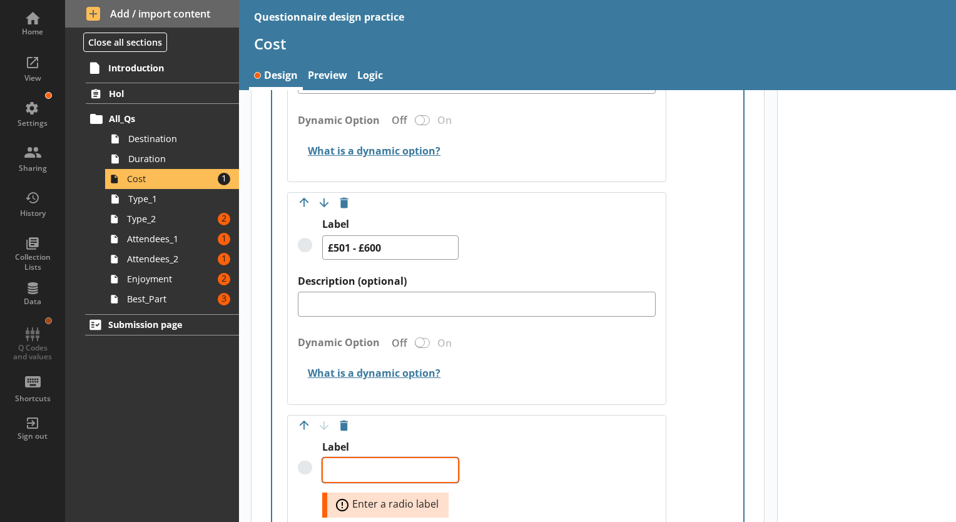
scroll to position [1579, 0]
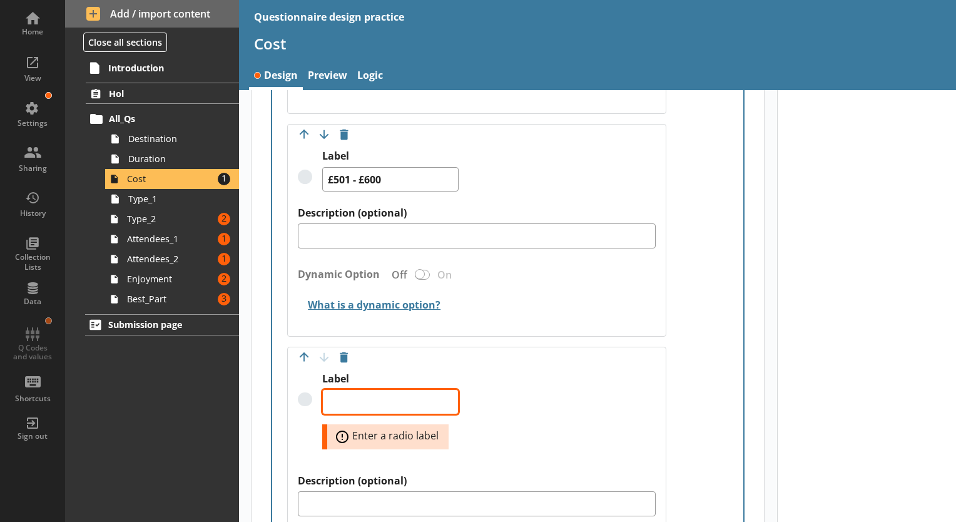
click at [359, 407] on textarea "Label" at bounding box center [390, 401] width 136 height 25
type textarea "x"
type textarea "£"
type textarea "x"
type textarea "£6"
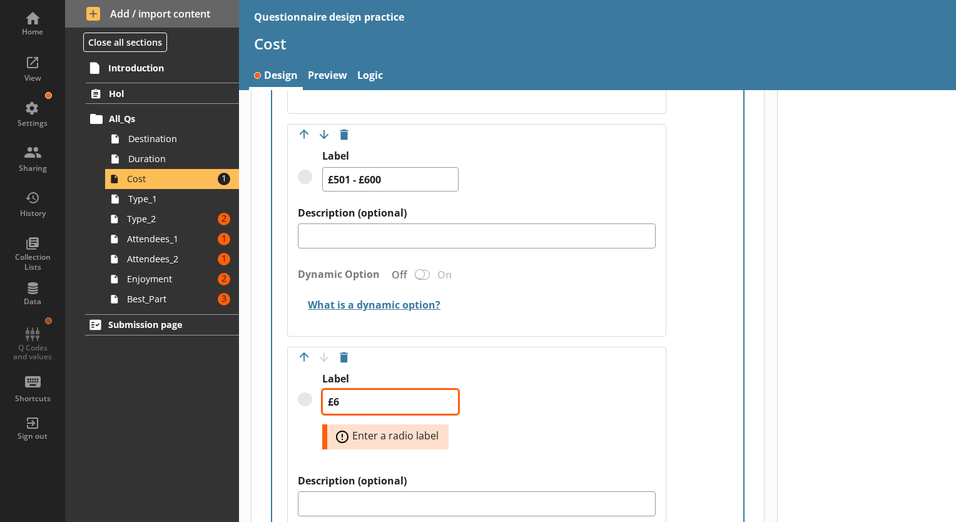
type textarea "x"
type textarea "£60"
type textarea "x"
type textarea "£601"
type textarea "x"
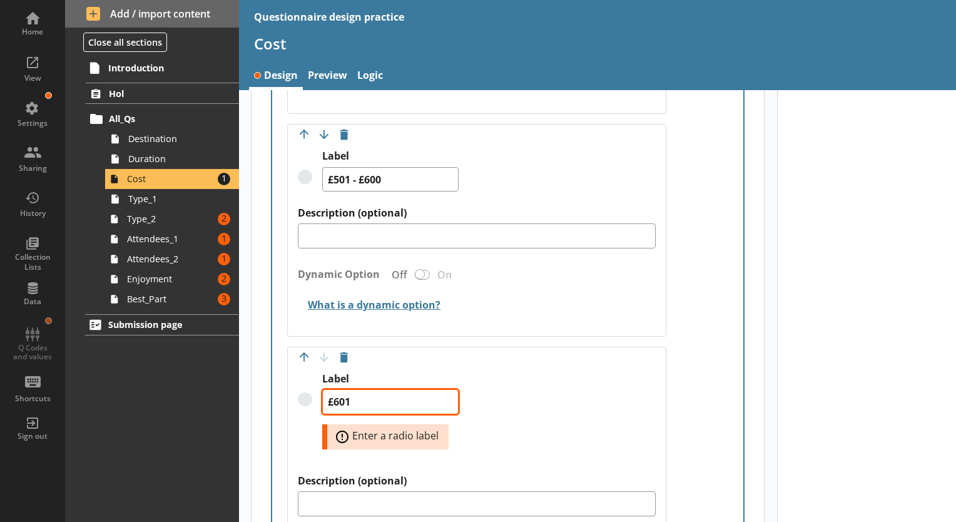
type textarea "£601"
type textarea "x"
type textarea "£601 -"
type textarea "x"
type textarea "£601 -"
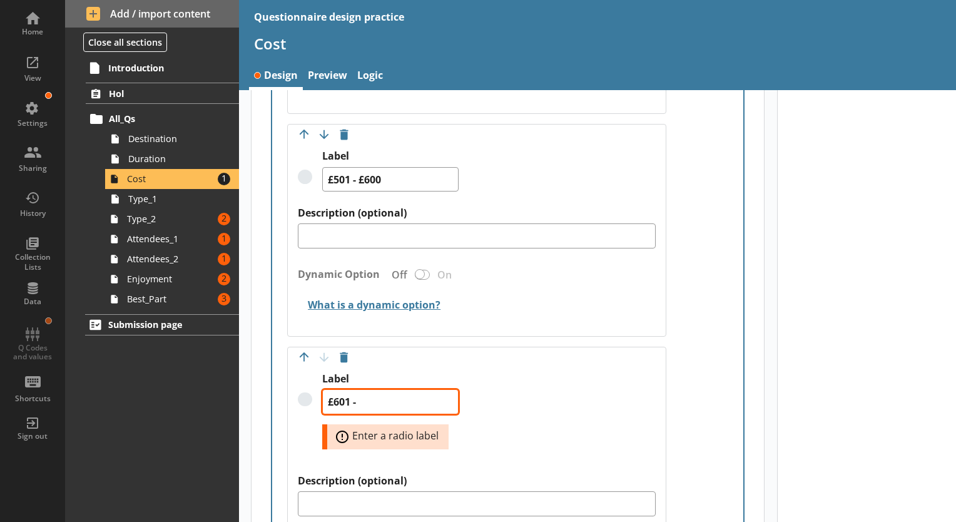
type textarea "x"
type textarea "£601 - 7"
type textarea "x"
type textarea "£601 - 70"
type textarea "x"
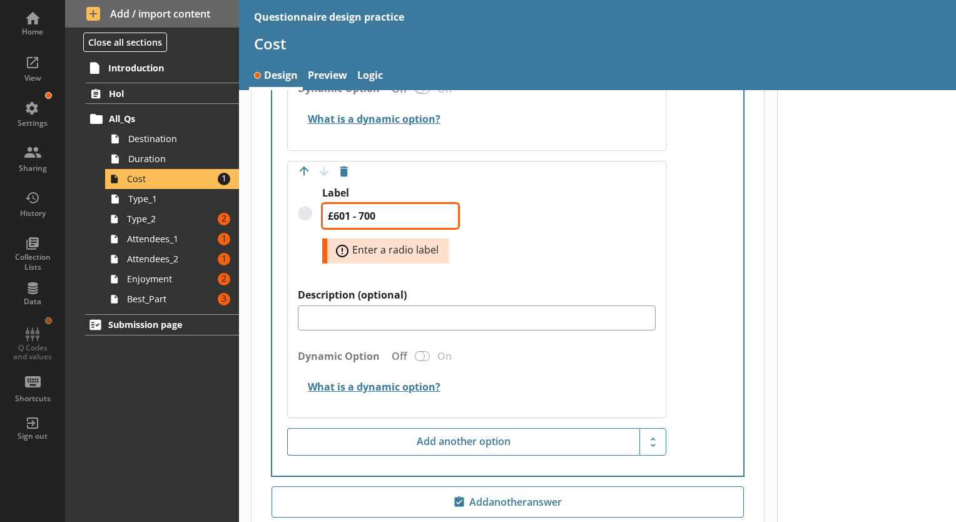
scroll to position [1767, 0]
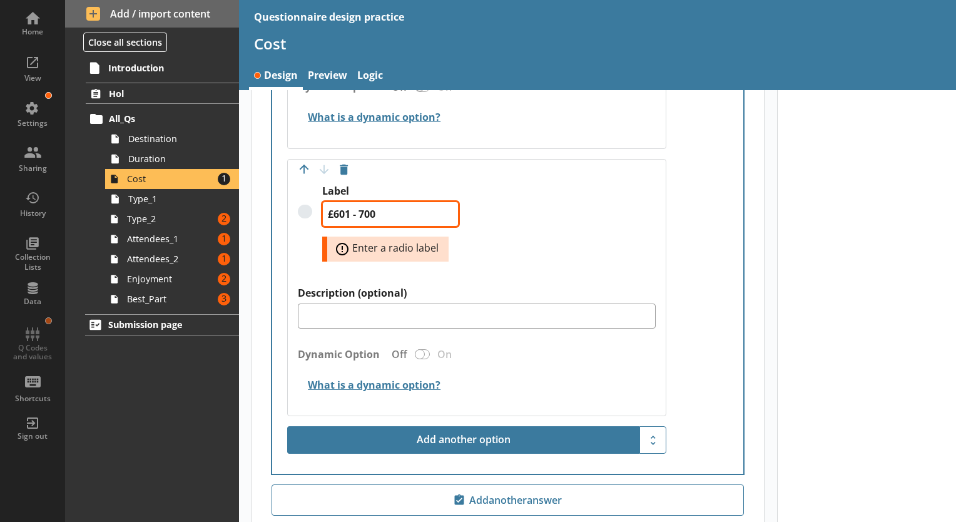
type textarea "£601 - 700"
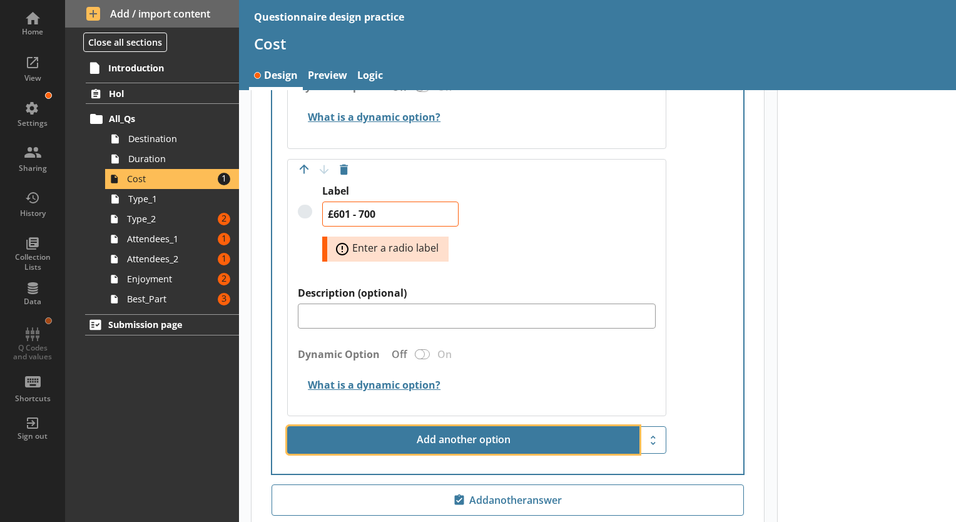
click at [408, 436] on button "Add another option" at bounding box center [463, 440] width 352 height 28
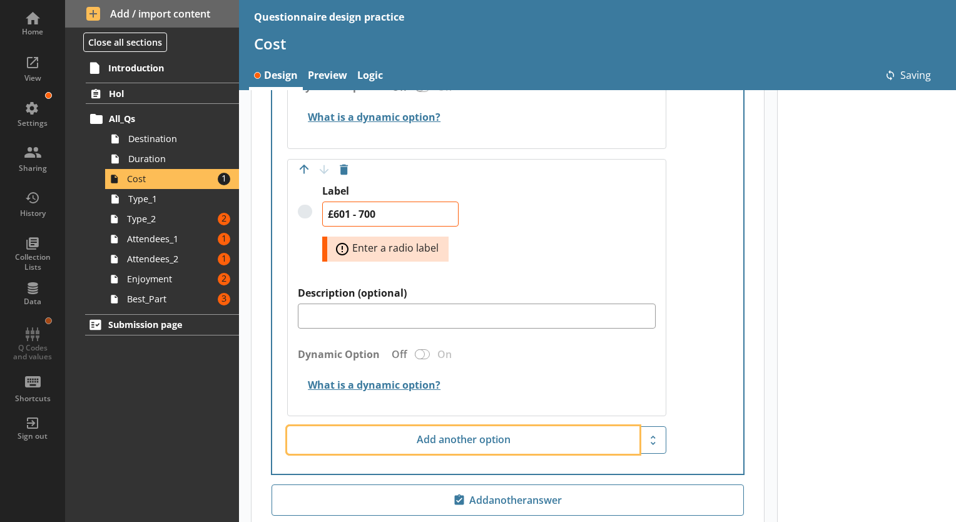
type textarea "x"
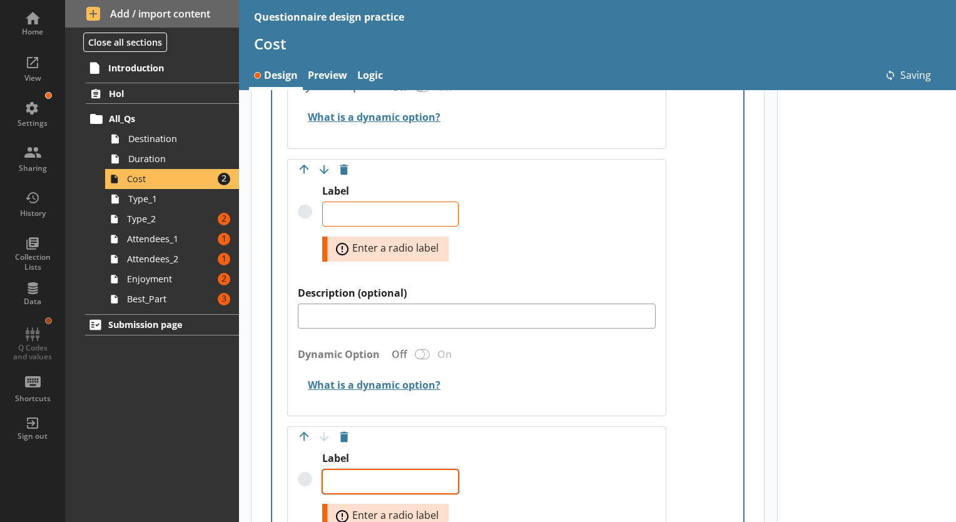
type textarea "x"
type textarea "£601 - 700"
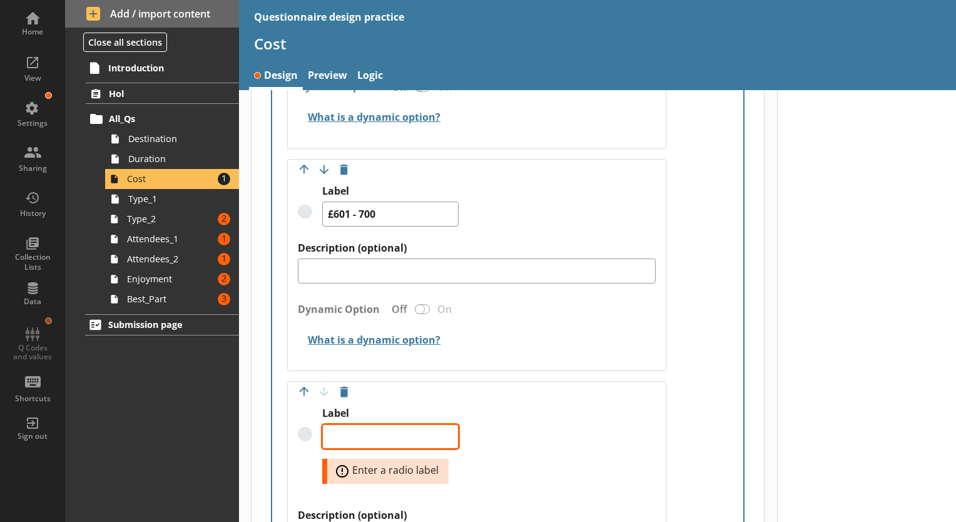
click at [372, 435] on textarea "Label" at bounding box center [390, 436] width 136 height 25
type textarea "x"
type textarea "£"
type textarea "x"
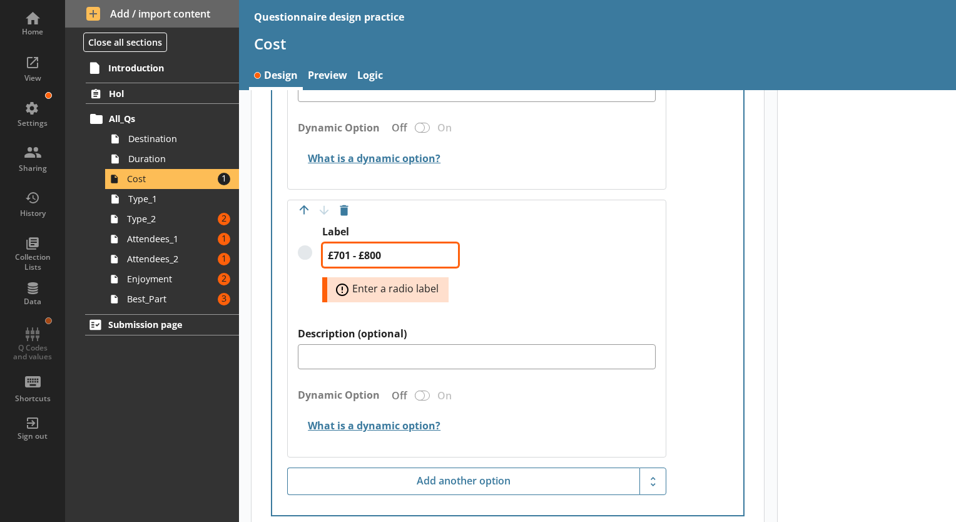
scroll to position [1955, 0]
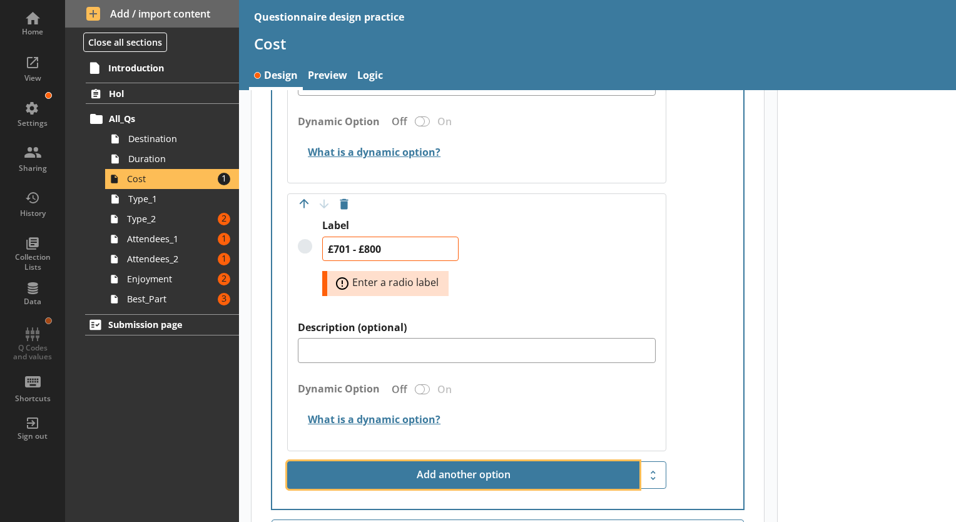
click at [437, 468] on button "Add another option" at bounding box center [463, 475] width 352 height 28
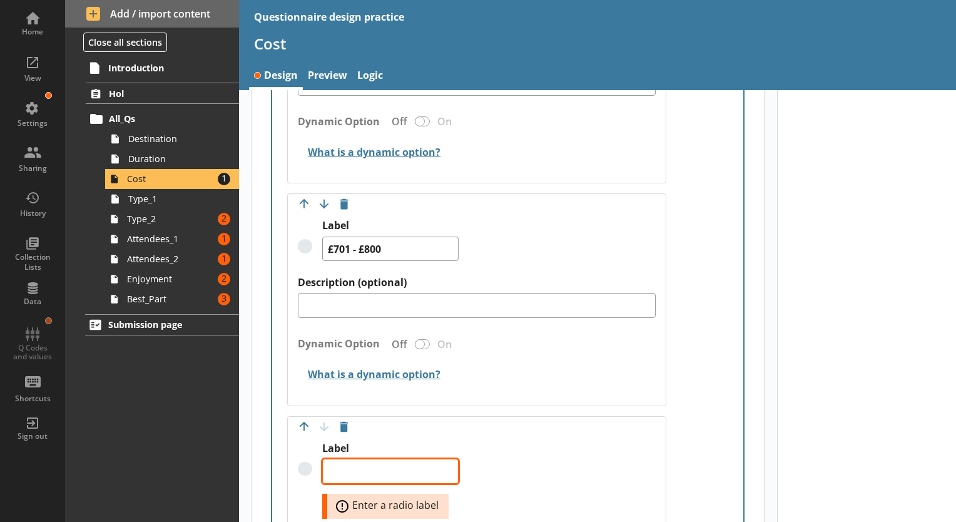
click at [390, 465] on textarea "Label" at bounding box center [390, 470] width 136 height 25
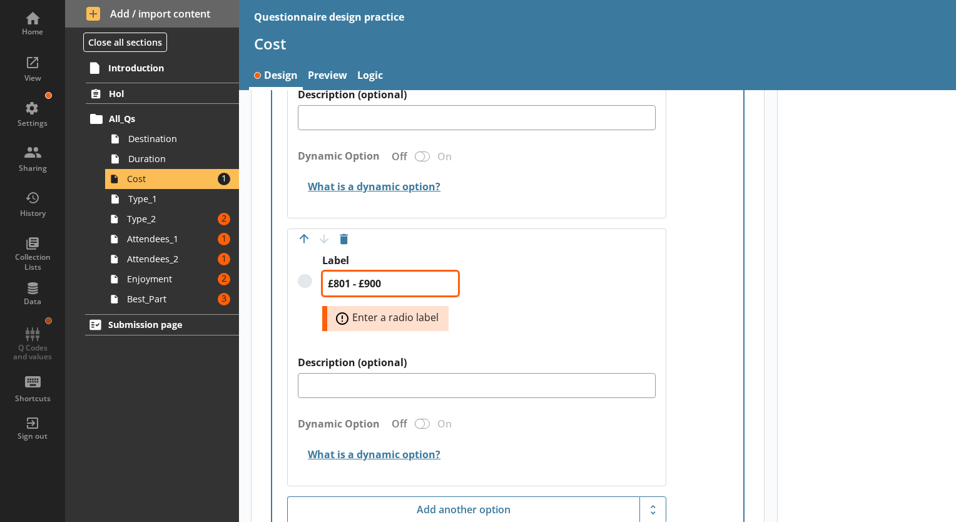
scroll to position [2205, 0]
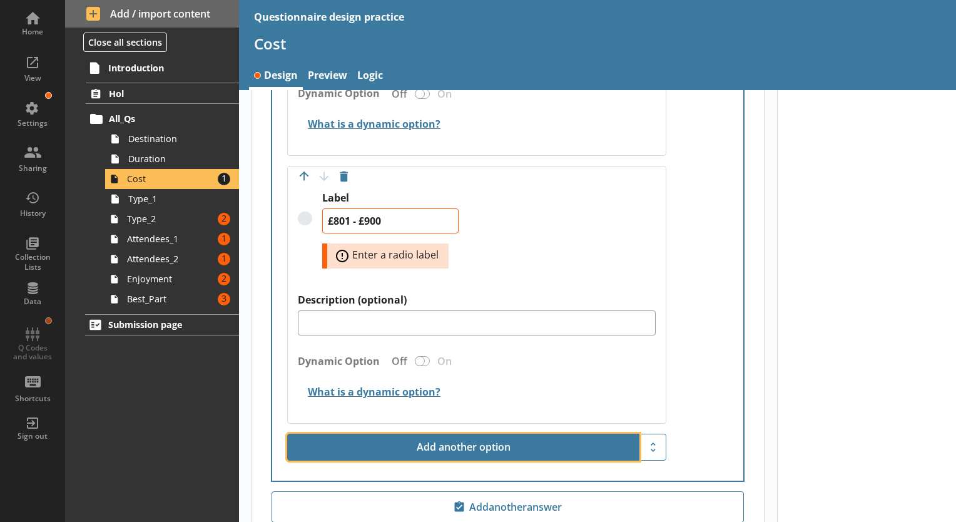
click at [409, 445] on button "Add another option" at bounding box center [463, 447] width 352 height 28
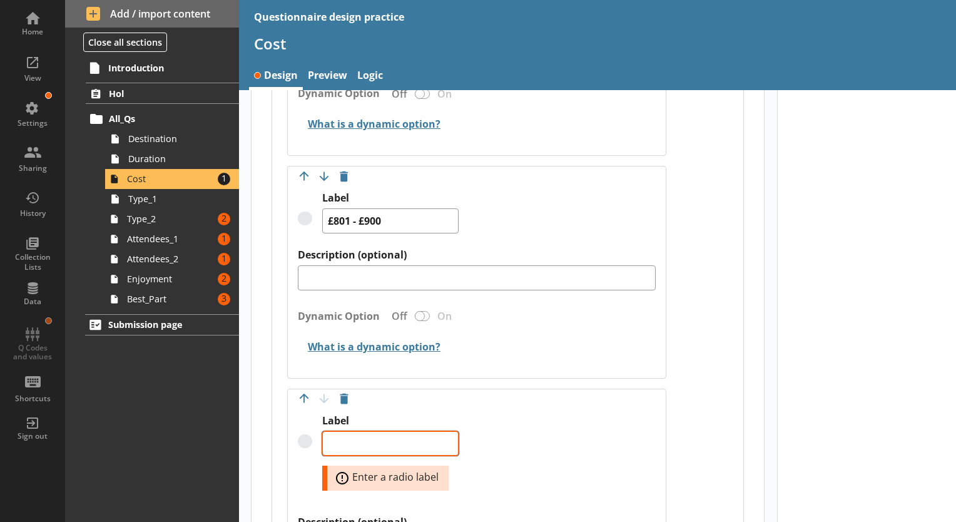
click at [380, 439] on div "Move answer up Move answer down Delete option Label Error: Enter a radio label …" at bounding box center [476, 517] width 379 height 258
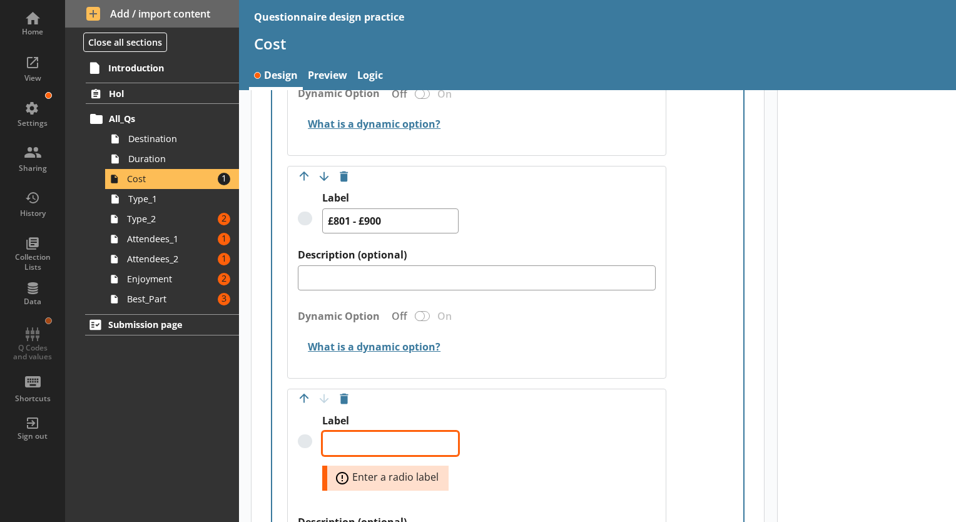
click at [380, 439] on textarea "Label" at bounding box center [390, 443] width 136 height 25
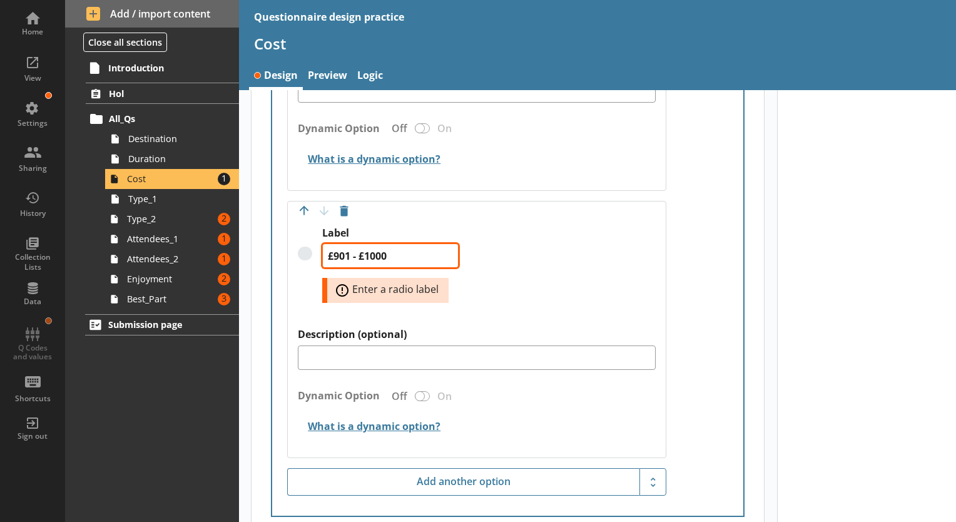
scroll to position [2455, 0]
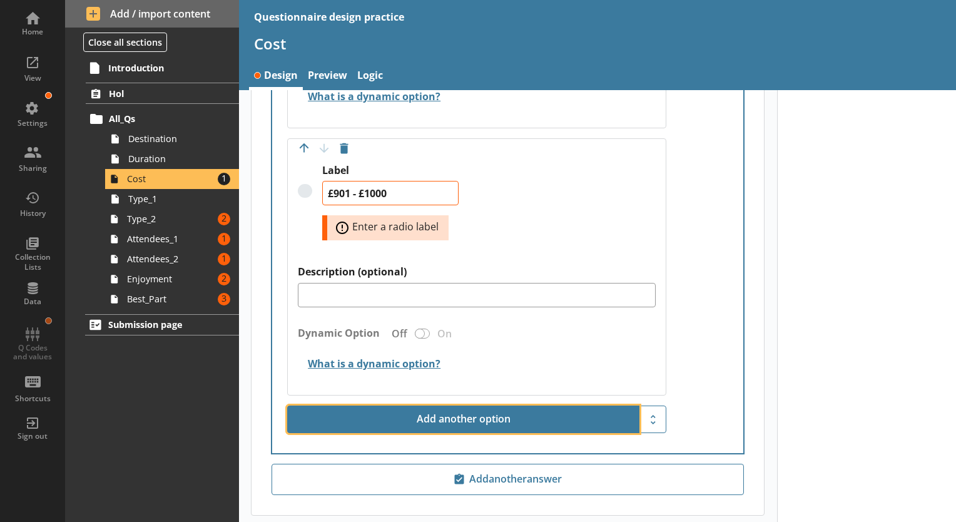
click at [440, 417] on button "Add another option" at bounding box center [463, 419] width 352 height 28
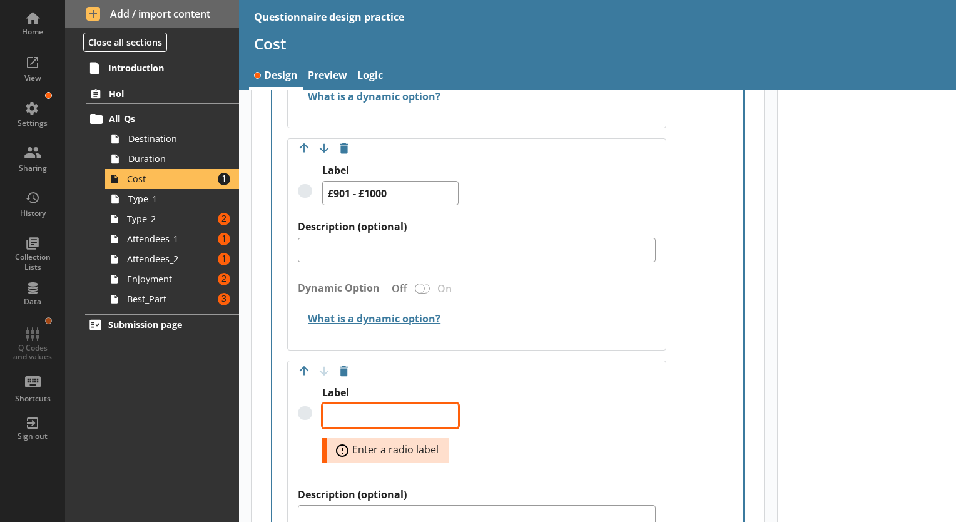
click at [365, 412] on textarea "Label" at bounding box center [390, 415] width 136 height 25
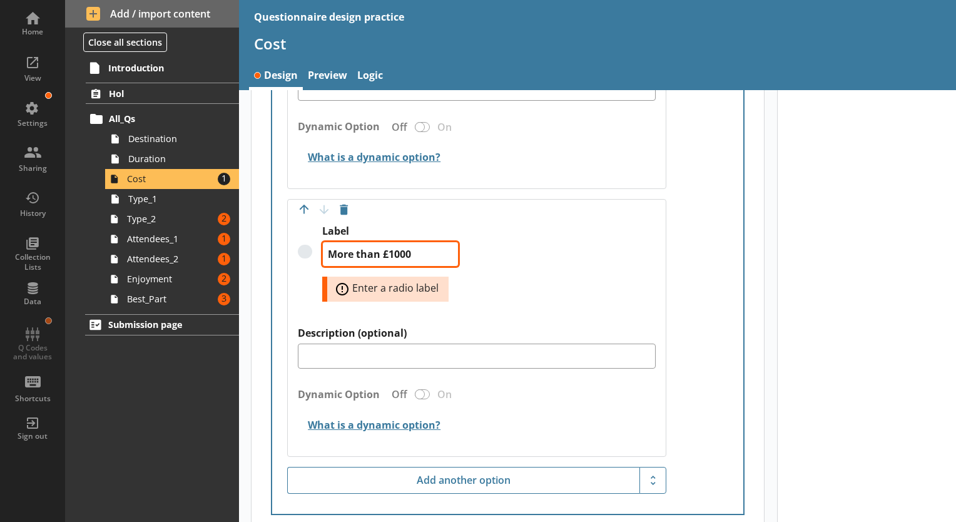
scroll to position [2736, 0]
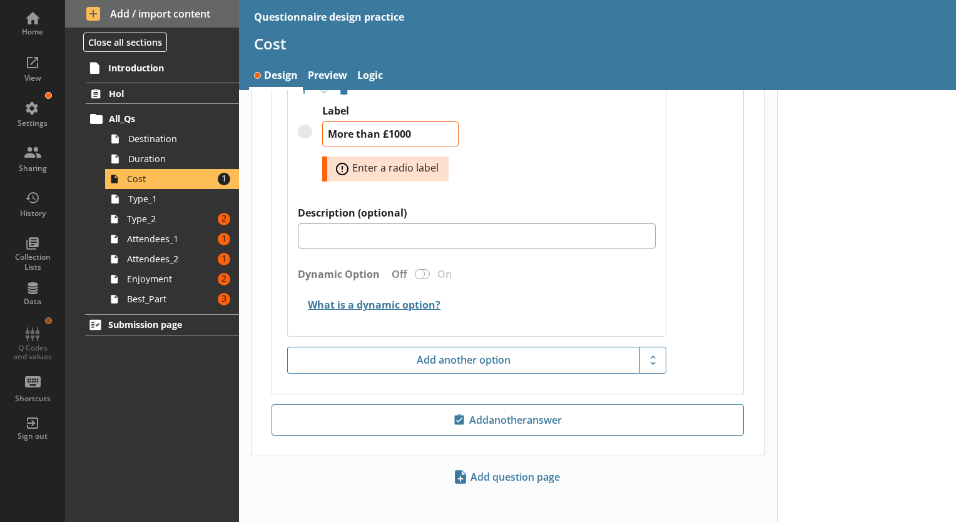
click at [617, 176] on div "Label More than £1000 Error: Enter a radio label" at bounding box center [477, 155] width 358 height 102
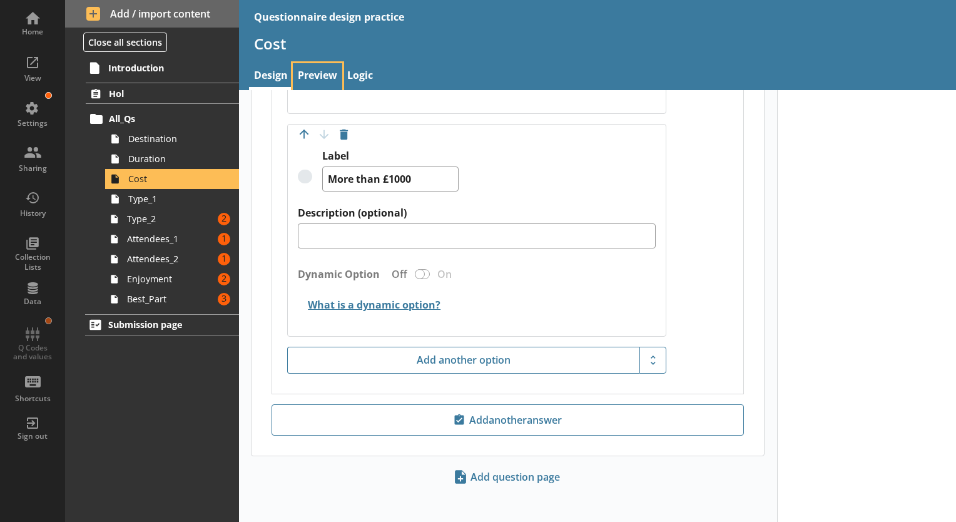
click at [323, 79] on link "Preview" at bounding box center [317, 76] width 49 height 27
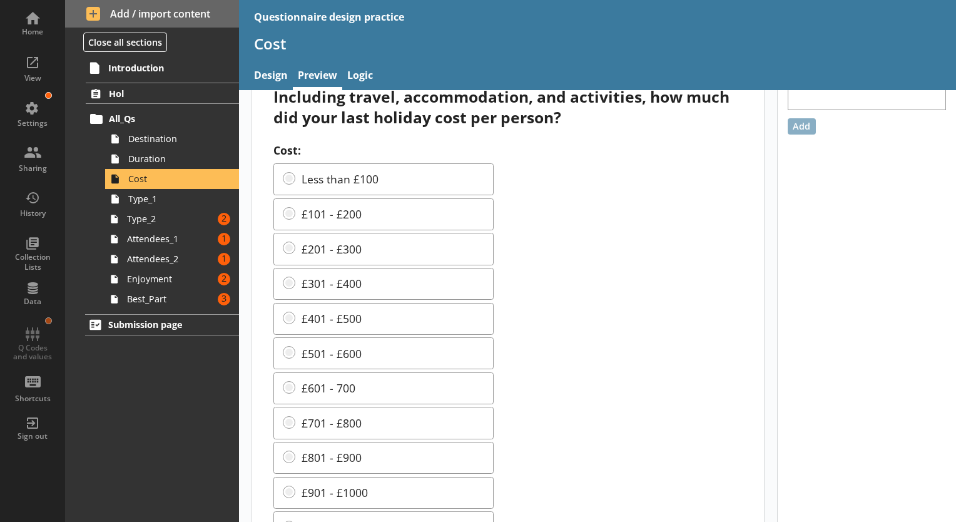
scroll to position [38, 0]
click at [168, 209] on link "Type_2 Amount of errors: 2" at bounding box center [172, 219] width 134 height 20
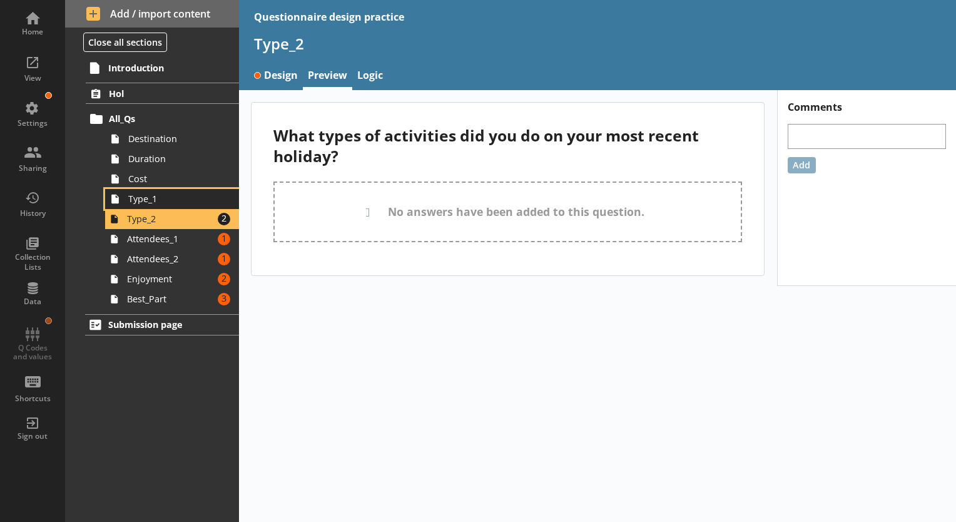
click at [171, 204] on span "Type_1" at bounding box center [175, 199] width 94 height 12
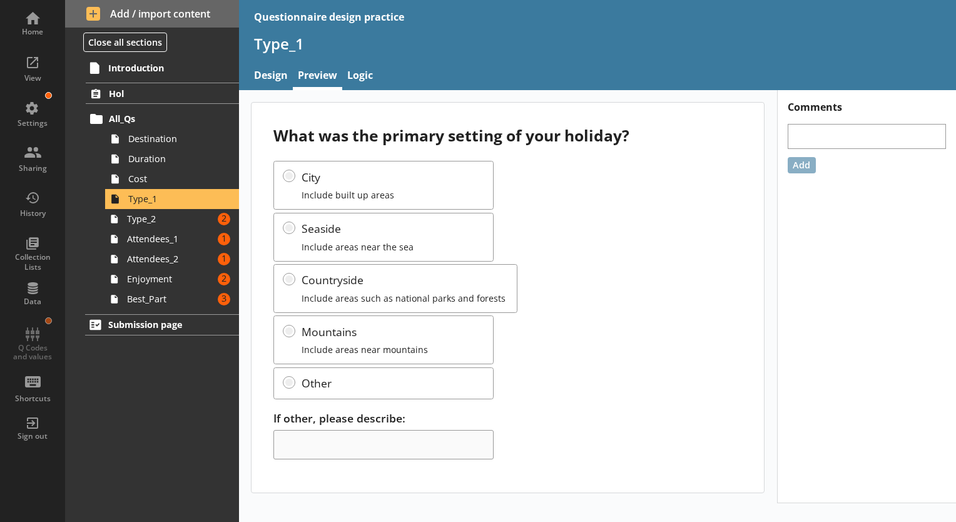
click at [288, 173] on div "City Include built up areas Seaside Include areas near the sea Countryside Incl…" at bounding box center [507, 280] width 468 height 238
click at [288, 229] on div "City Include built up areas Seaside Include areas near the sea Countryside Incl…" at bounding box center [507, 280] width 468 height 238
click at [333, 441] on div "If other, please describe:" at bounding box center [507, 434] width 468 height 49
click at [171, 221] on span "Type_2" at bounding box center [170, 219] width 86 height 12
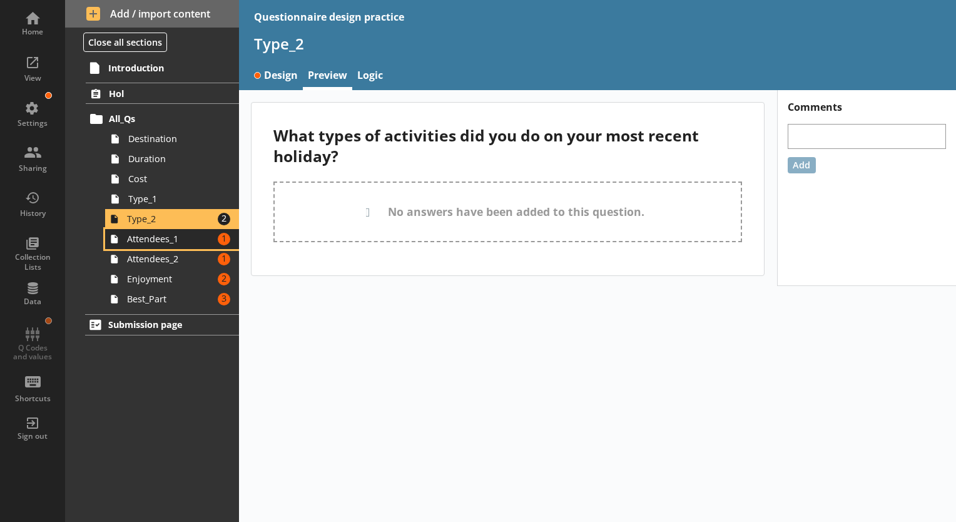
click at [170, 236] on span "Attendees_1" at bounding box center [170, 239] width 86 height 12
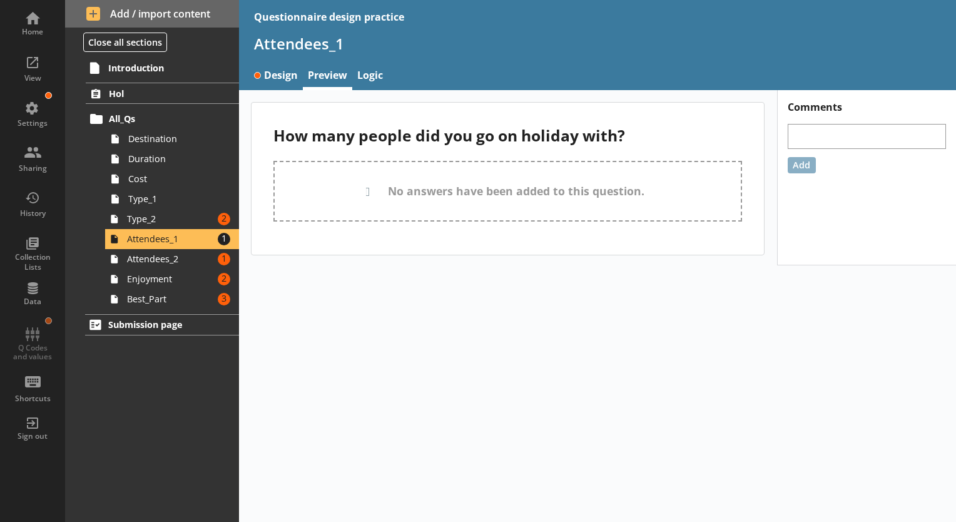
click at [428, 188] on span " No answers have been added to this question." at bounding box center [508, 191] width 444 height 14
click at [173, 233] on span "Attendees_1" at bounding box center [170, 239] width 86 height 12
click at [291, 79] on link "Design" at bounding box center [276, 76] width 54 height 27
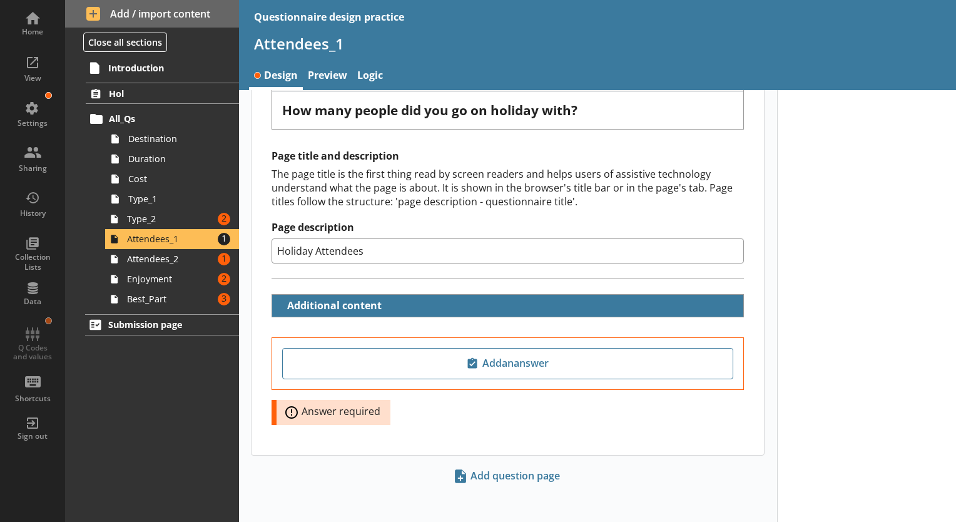
scroll to position [124, 0]
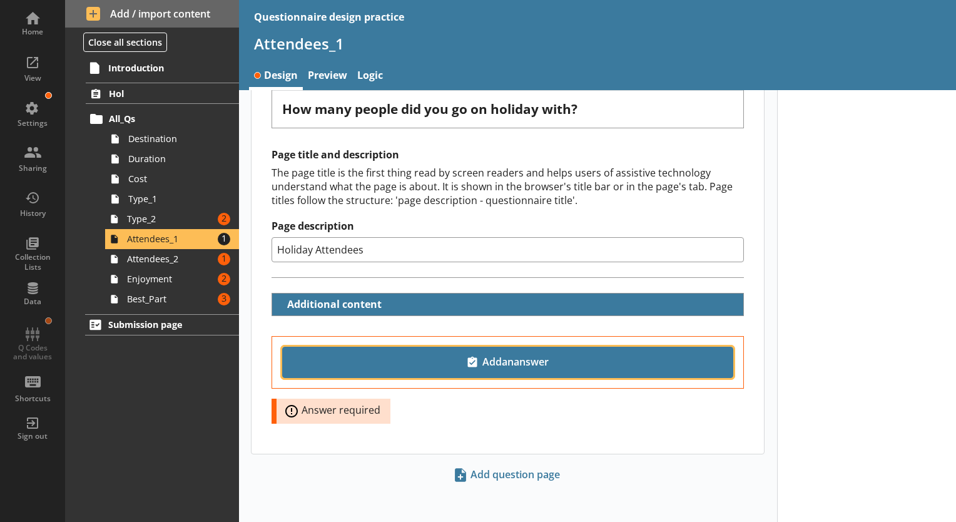
click at [480, 358] on span "Add an answer" at bounding box center [508, 362] width 440 height 20
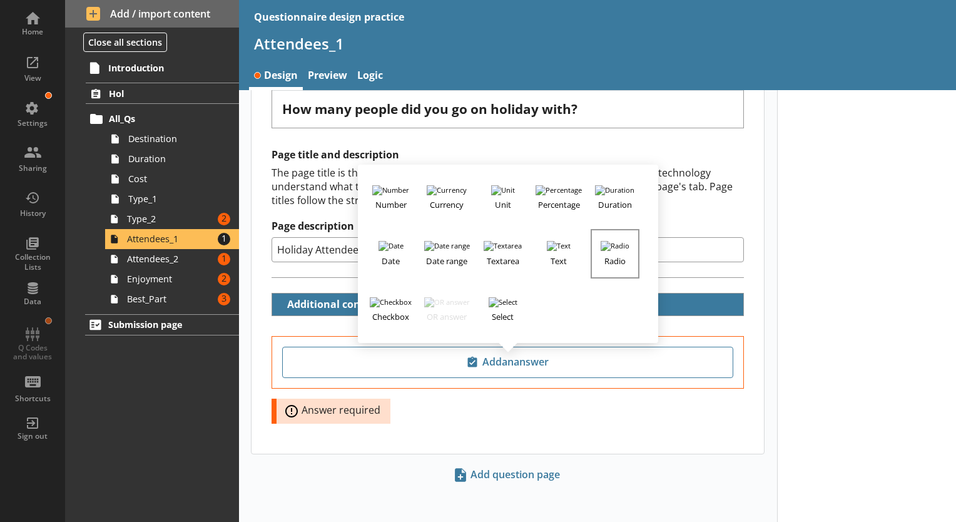
click at [608, 251] on h3 "Radio" at bounding box center [615, 259] width 46 height 16
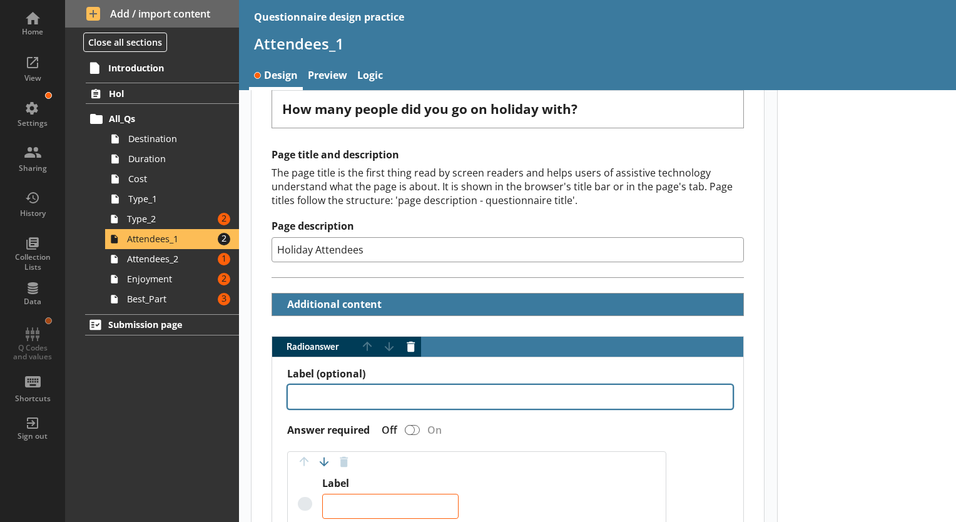
click at [437, 394] on textarea "Label (optional)" at bounding box center [510, 396] width 446 height 25
drag, startPoint x: 402, startPoint y: 392, endPoint x: 301, endPoint y: 392, distance: 100.7
click at [301, 392] on textarea "I travelled alone" at bounding box center [510, 396] width 446 height 25
click at [427, 395] on textarea "I travelled alone" at bounding box center [510, 396] width 446 height 25
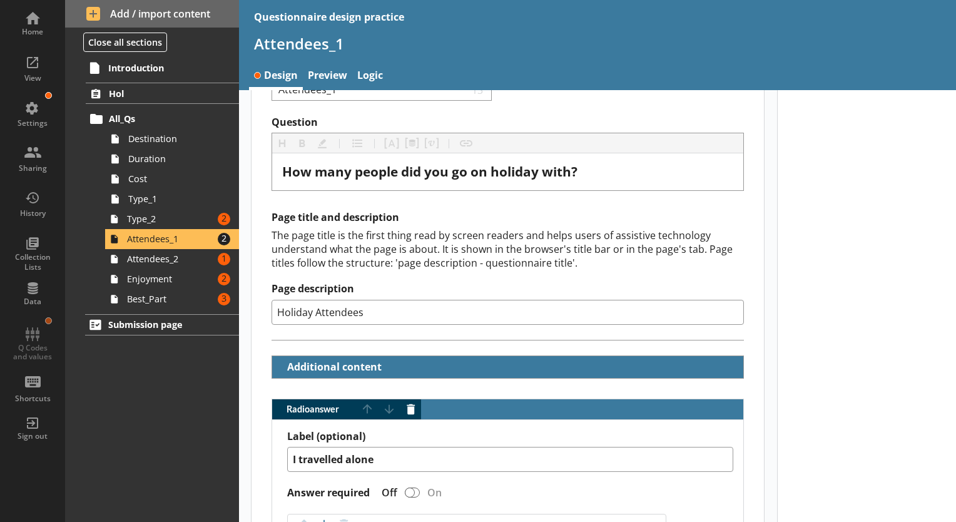
scroll to position [186, 0]
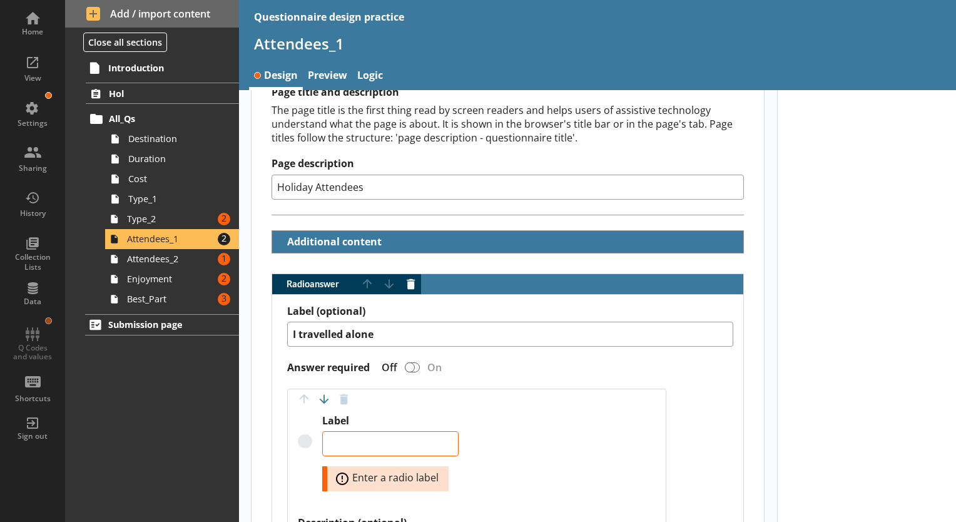
drag, startPoint x: 395, startPoint y: 330, endPoint x: 250, endPoint y: 330, distance: 145.7
click at [250, 330] on main "Short code Attendees_1 13 Move icon-copy Duplicate icon-delete Created with Ske…" at bounding box center [508, 474] width 538 height 1117
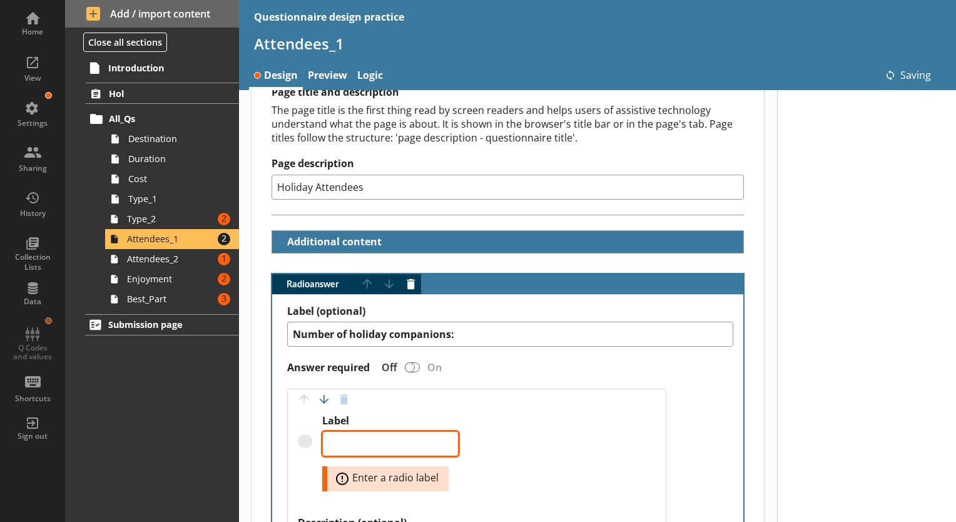
click at [340, 438] on textarea "Label" at bounding box center [390, 443] width 136 height 25
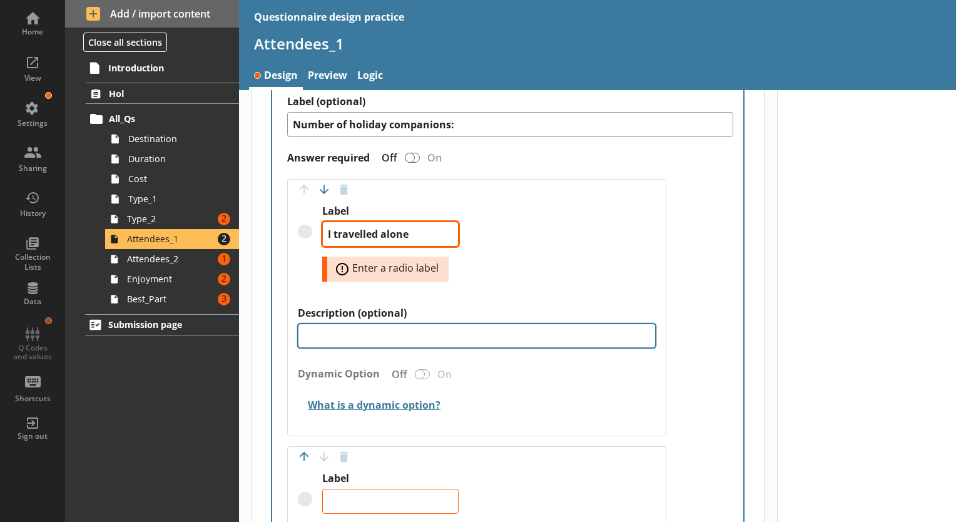
scroll to position [437, 0]
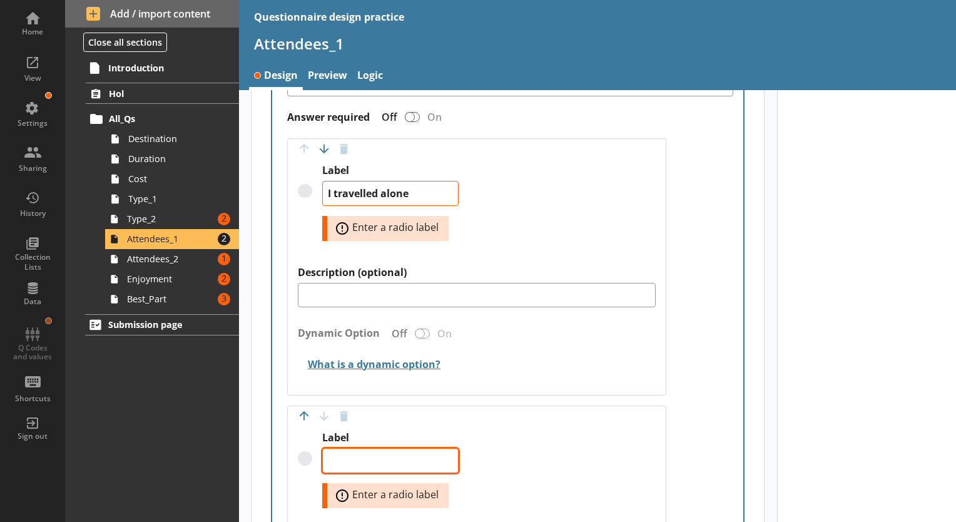
click at [393, 453] on textarea "Label" at bounding box center [390, 460] width 136 height 25
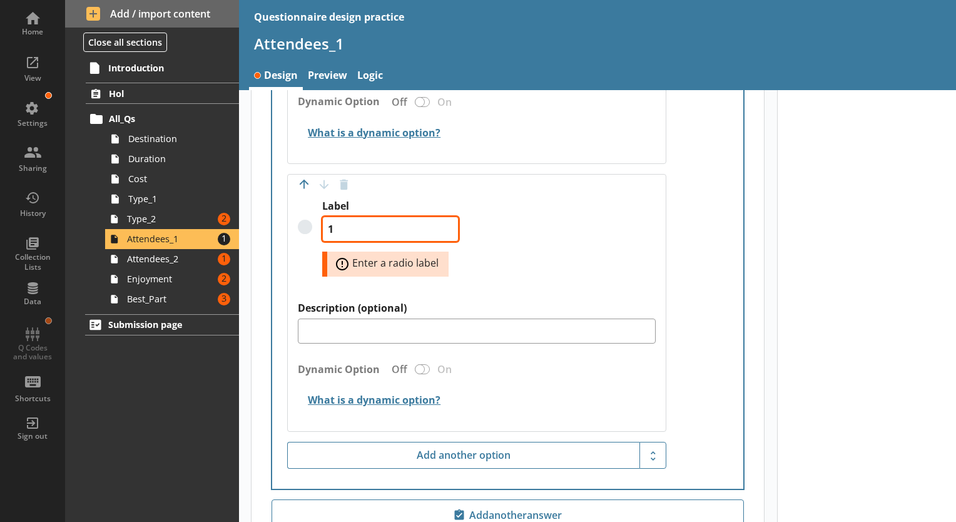
scroll to position [688, 0]
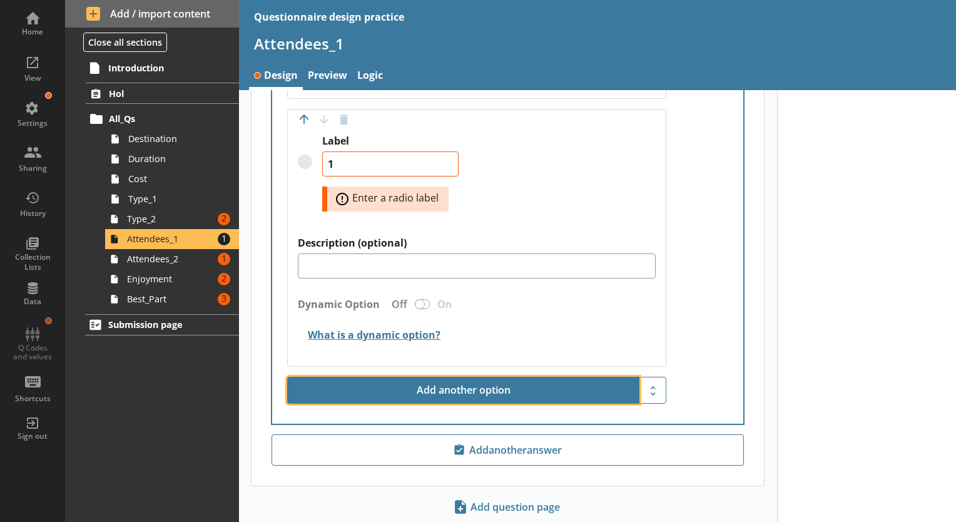
click at [472, 390] on button "Add another option" at bounding box center [463, 391] width 352 height 28
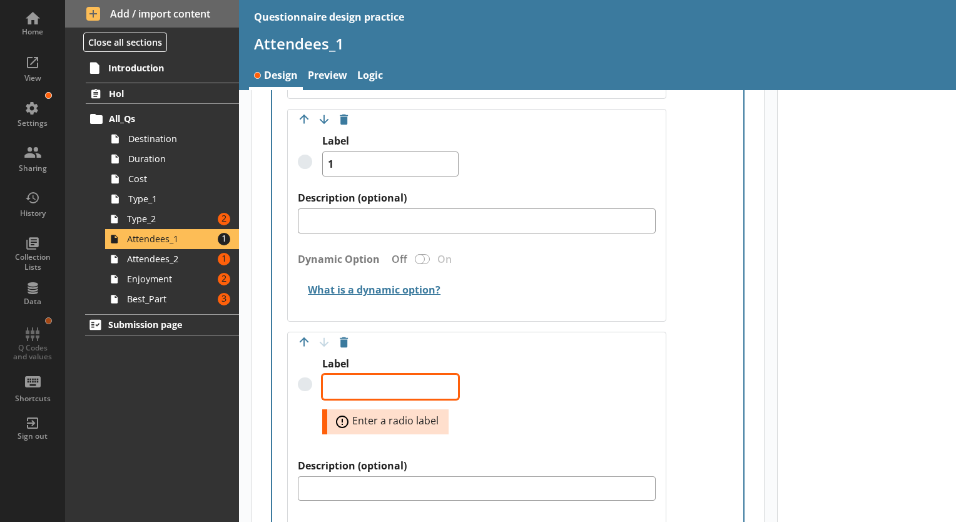
click at [365, 377] on textarea "Label" at bounding box center [390, 386] width 136 height 25
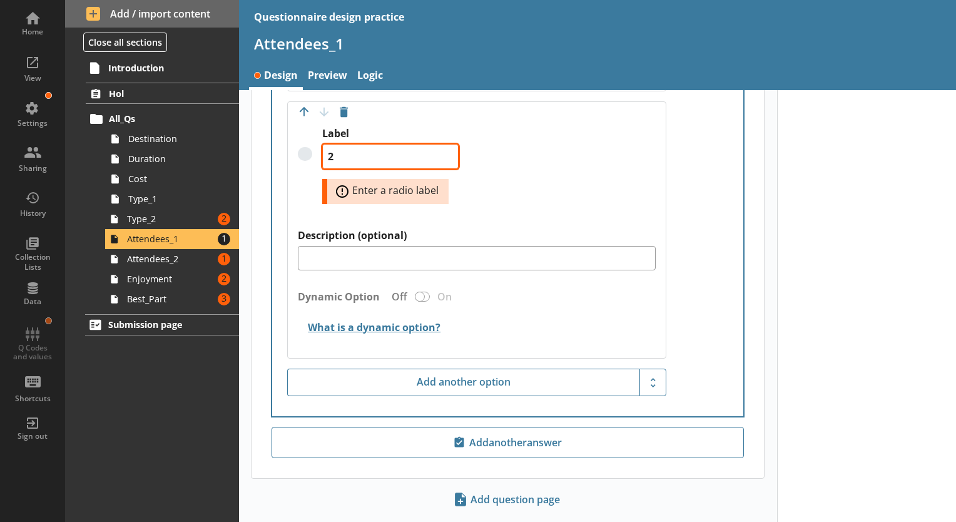
scroll to position [938, 0]
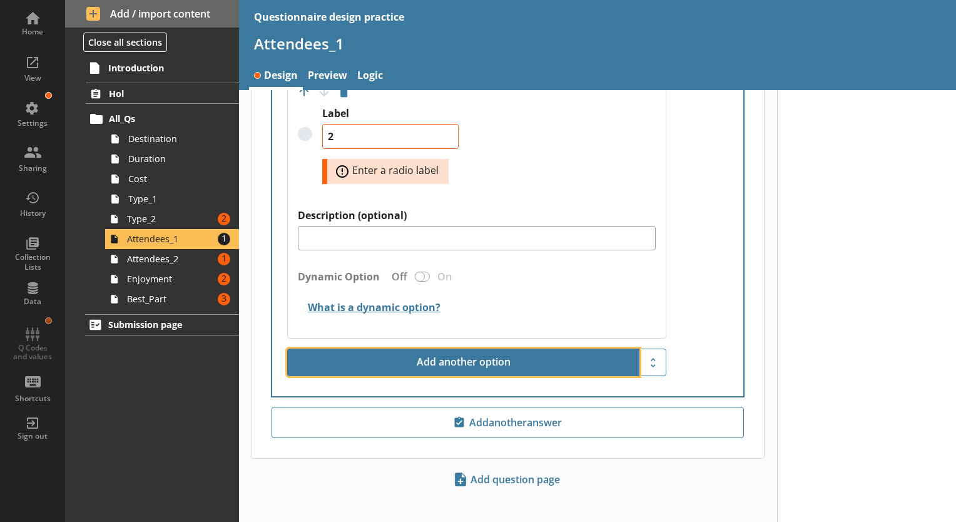
click at [448, 367] on button "Add another option" at bounding box center [463, 362] width 352 height 28
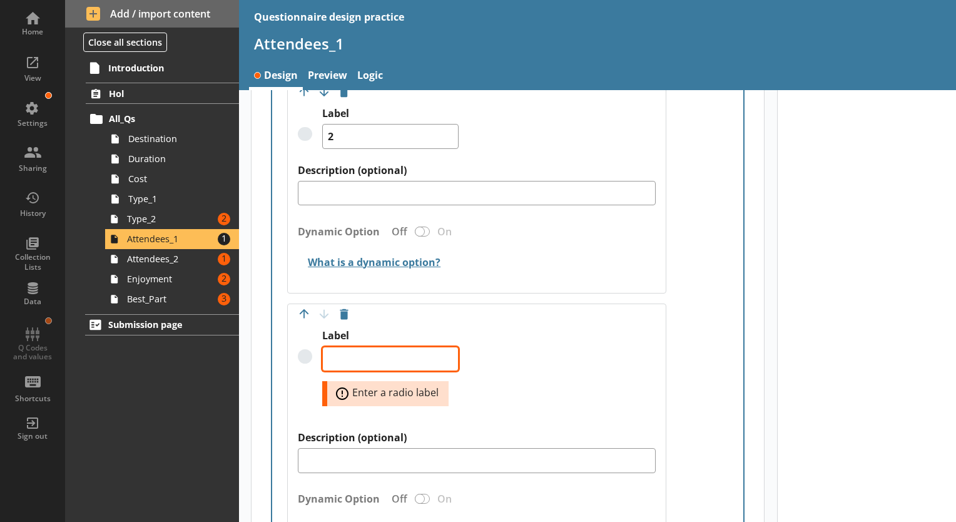
click at [366, 354] on textarea "Label" at bounding box center [390, 359] width 136 height 25
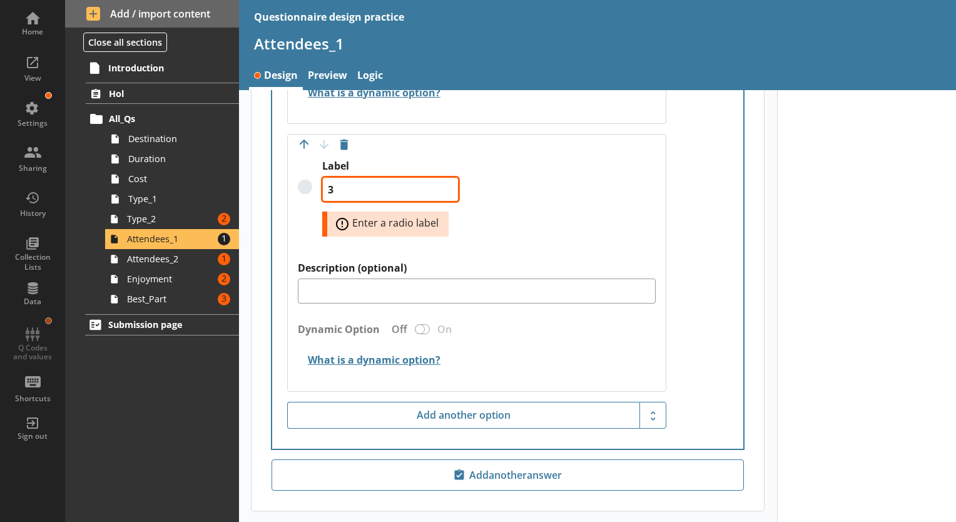
scroll to position [1126, 0]
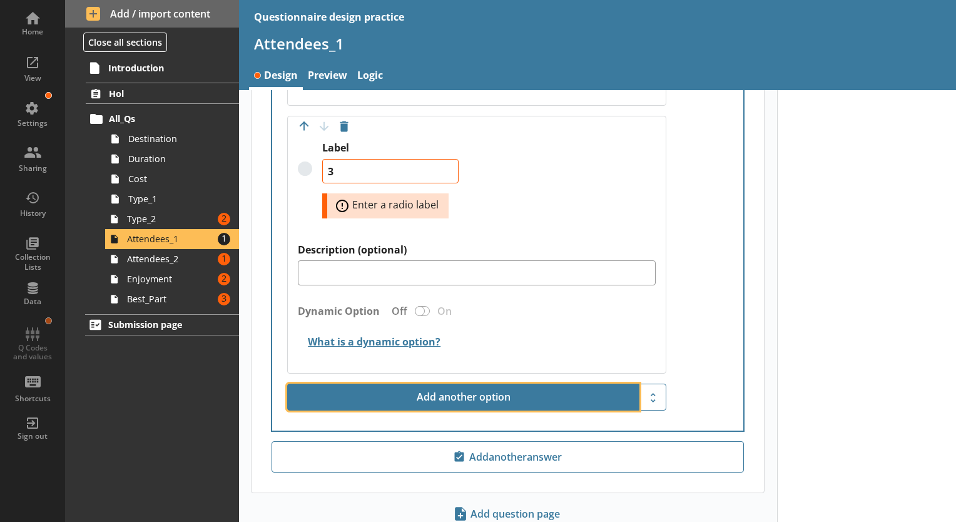
click at [467, 394] on button "Add another option" at bounding box center [463, 397] width 352 height 28
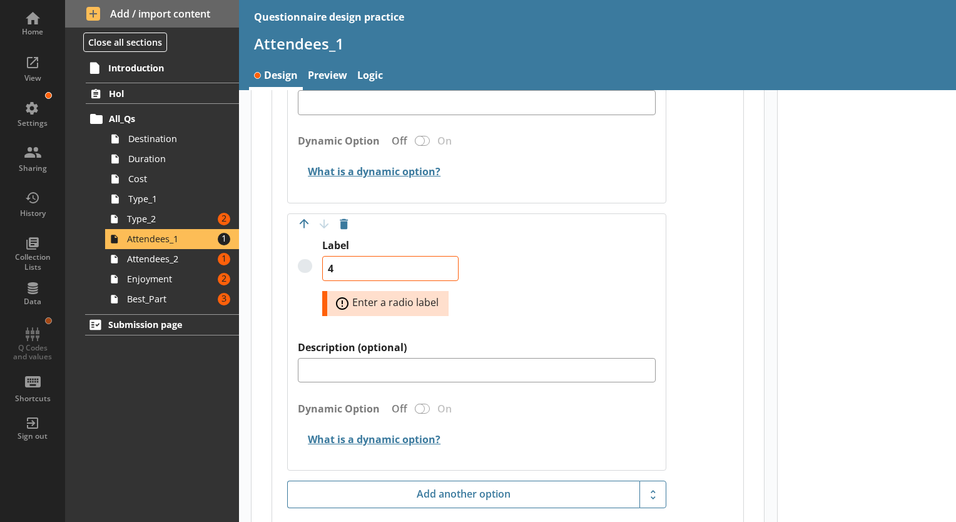
scroll to position [1313, 0]
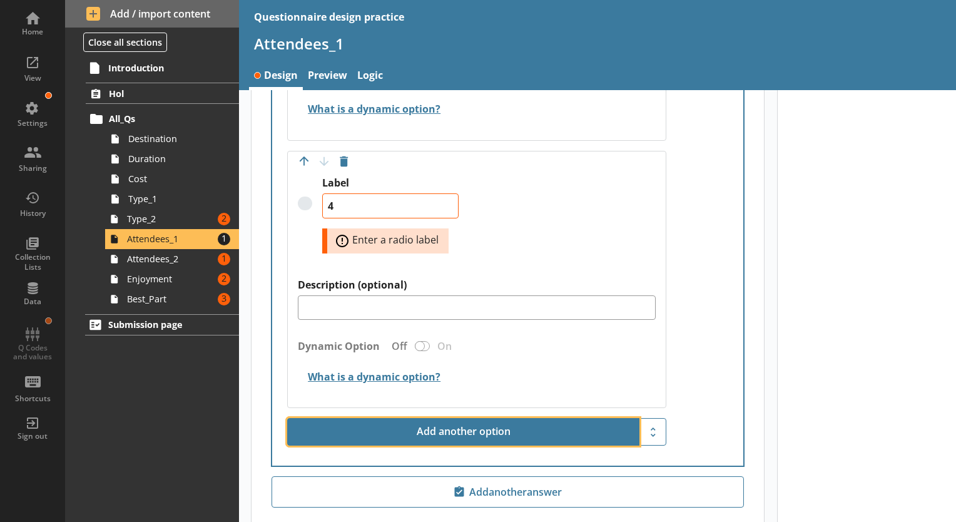
click at [502, 422] on button "Add another option" at bounding box center [463, 432] width 352 height 28
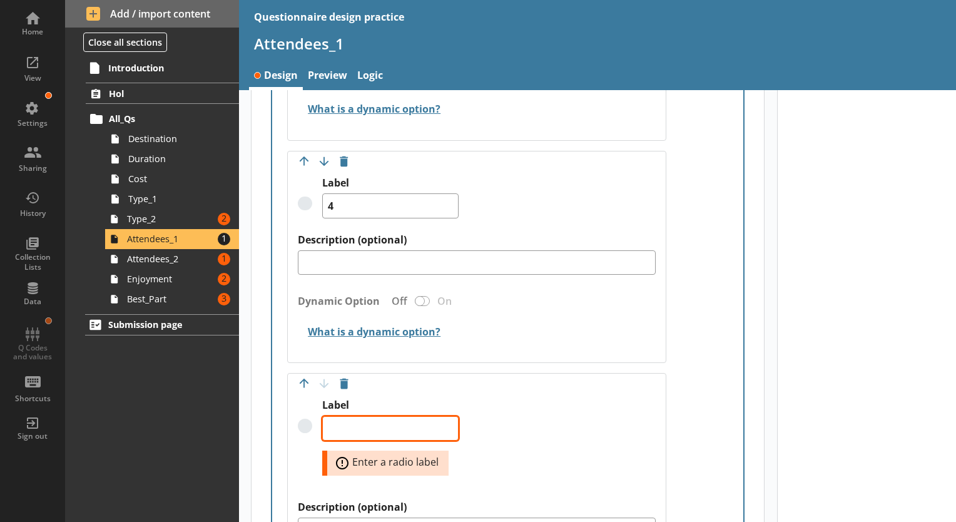
click at [383, 426] on textarea "Label" at bounding box center [390, 428] width 136 height 25
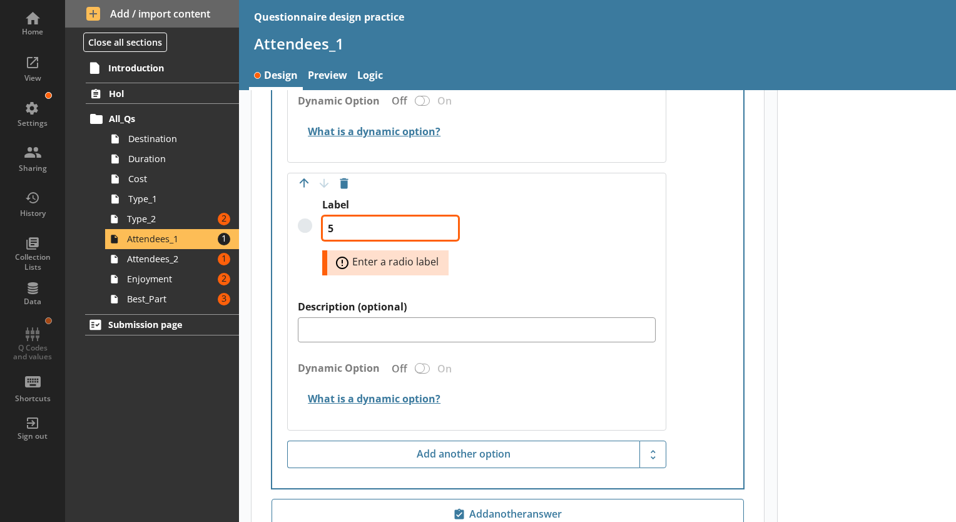
scroll to position [1564, 0]
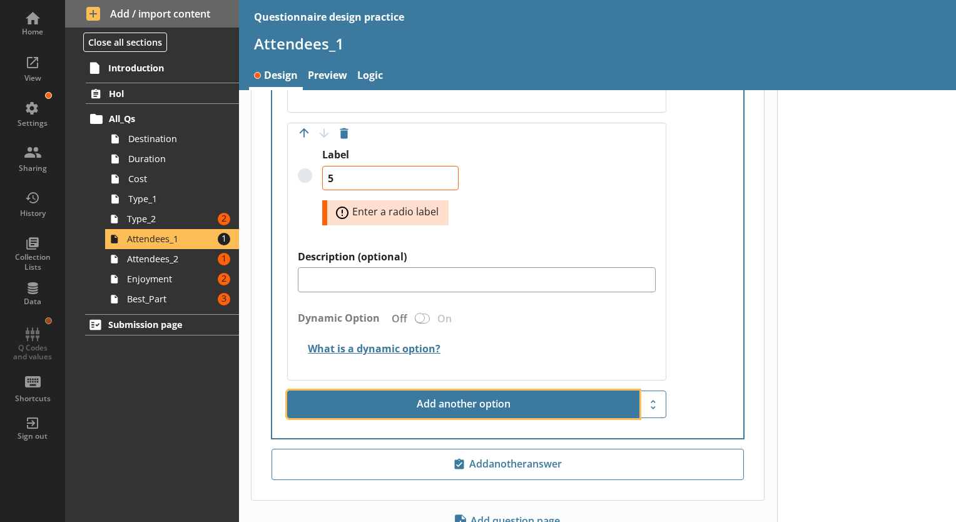
click at [475, 406] on button "Add another option" at bounding box center [463, 404] width 352 height 28
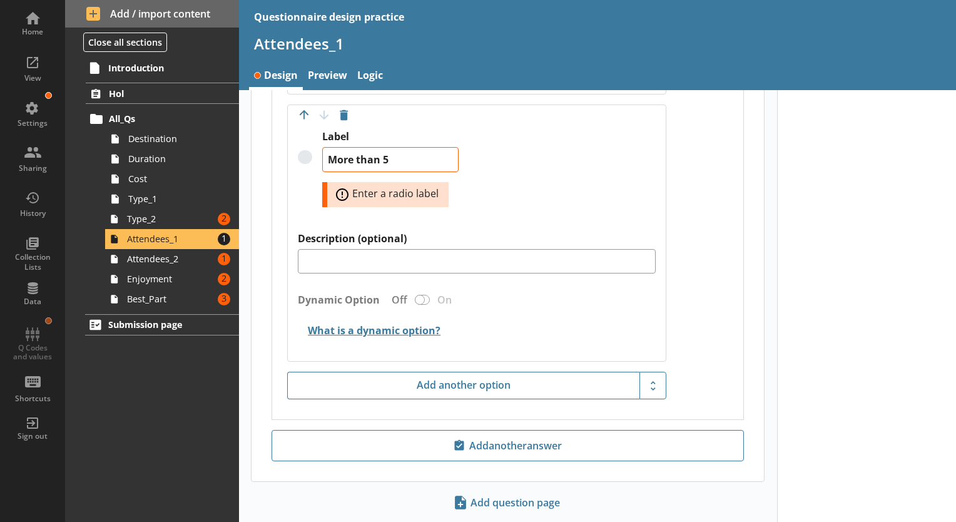
scroll to position [1814, 0]
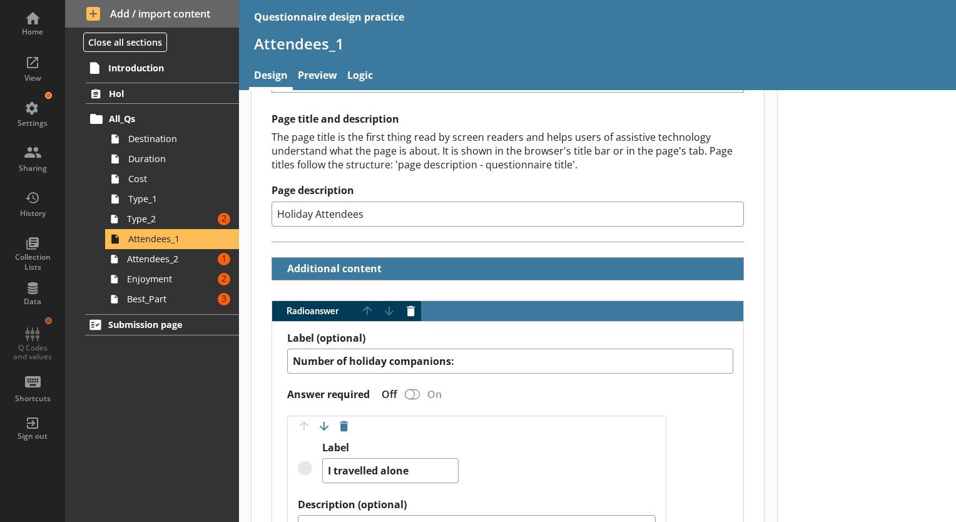
scroll to position [0, 0]
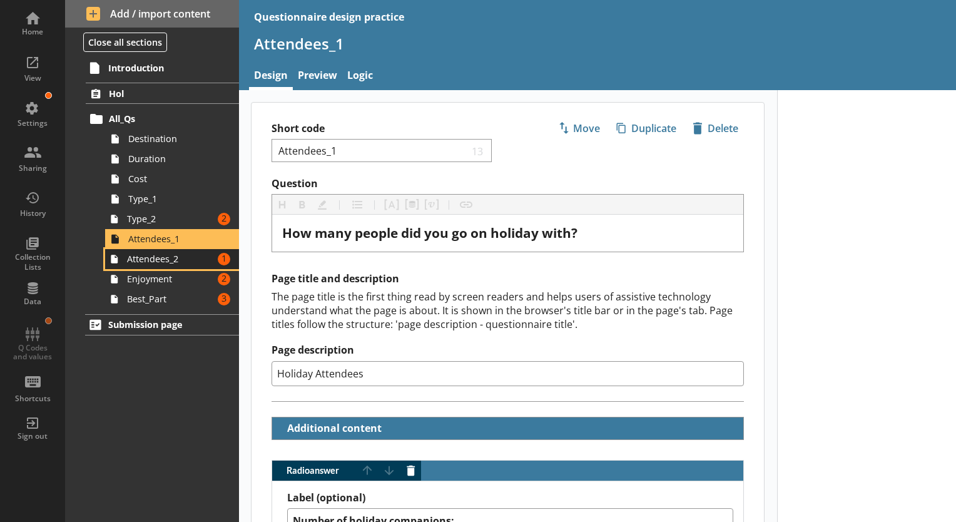
click at [185, 259] on span "Attendees_2" at bounding box center [170, 259] width 86 height 12
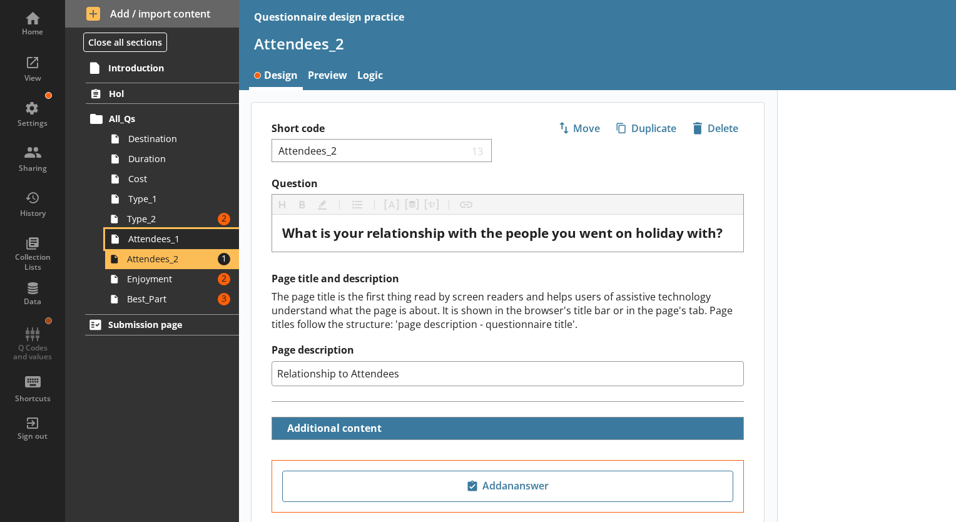
click at [178, 239] on span "Attendees_1" at bounding box center [175, 239] width 94 height 12
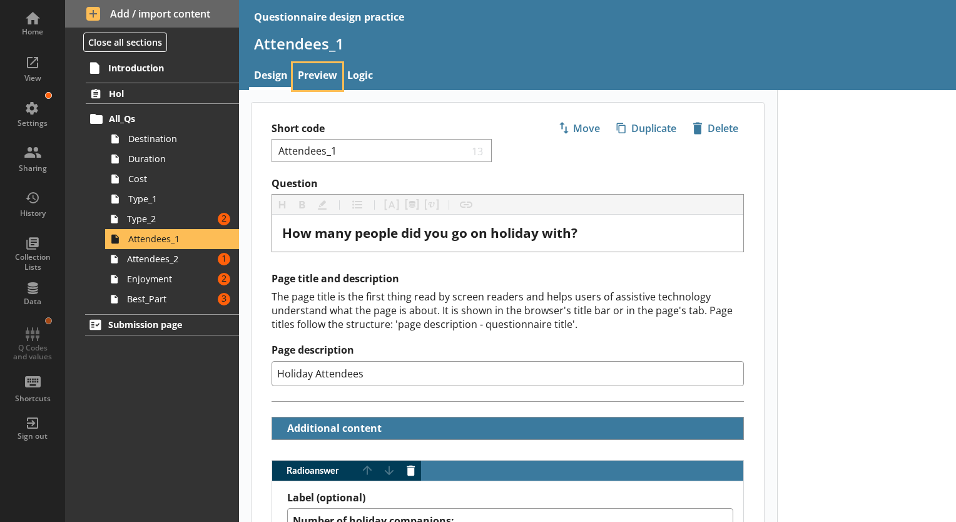
click at [312, 74] on link "Preview" at bounding box center [317, 76] width 49 height 27
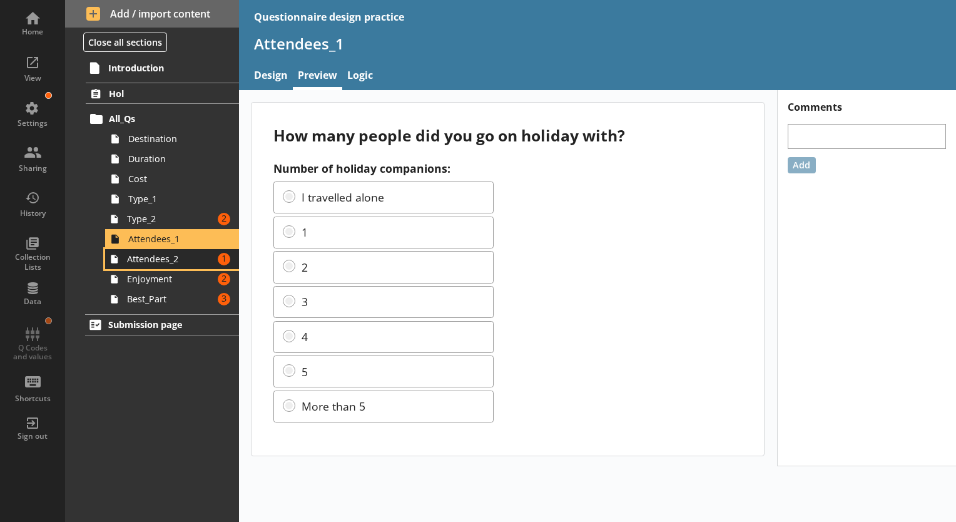
click at [183, 260] on span "Attendees_2" at bounding box center [170, 259] width 86 height 12
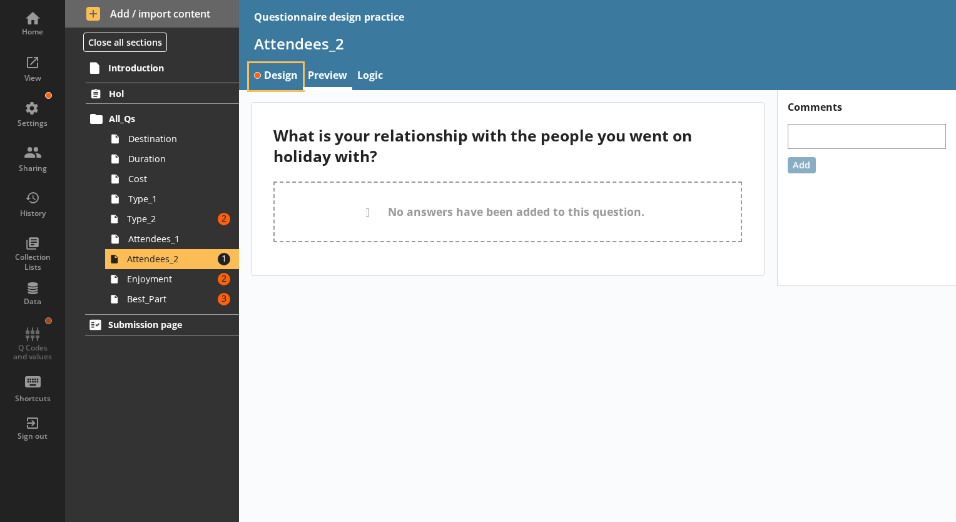
click at [290, 79] on link "Design" at bounding box center [276, 76] width 54 height 27
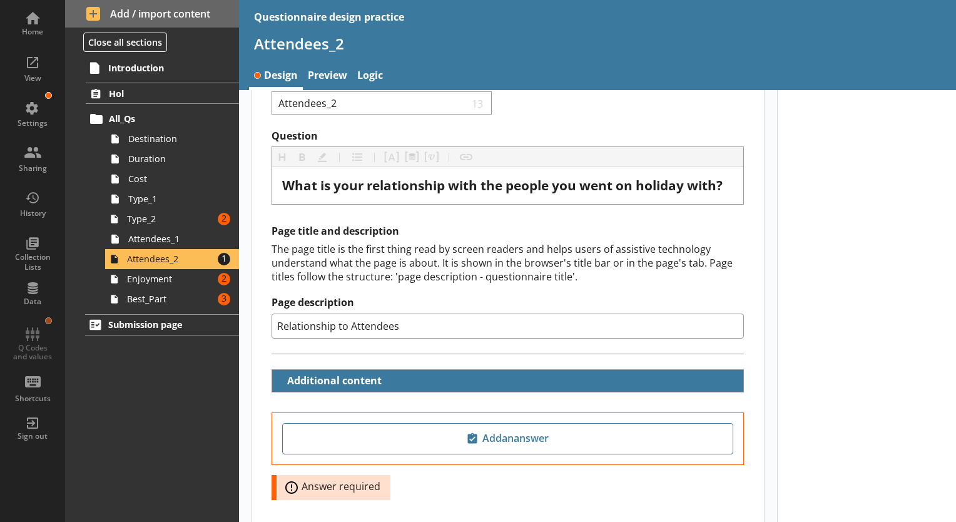
scroll to position [124, 0]
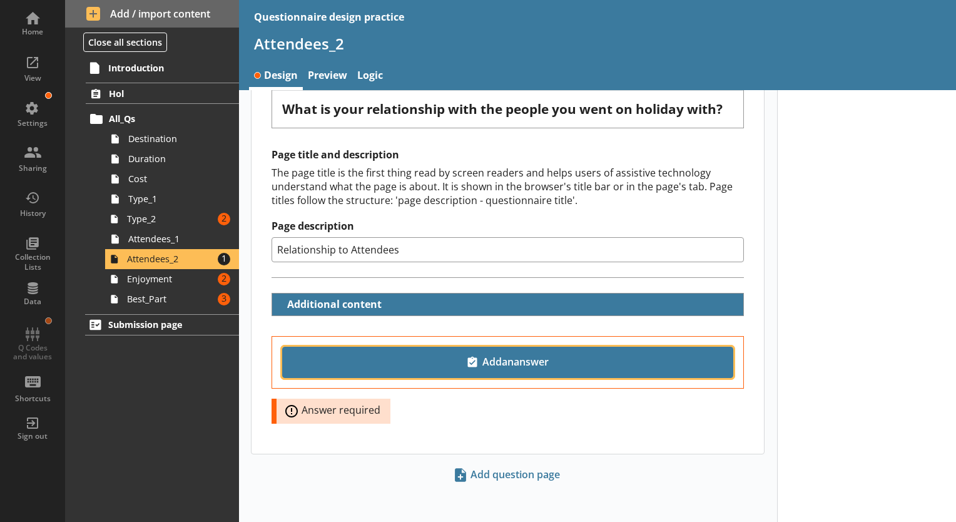
click at [513, 362] on span "Add an answer" at bounding box center [508, 362] width 440 height 20
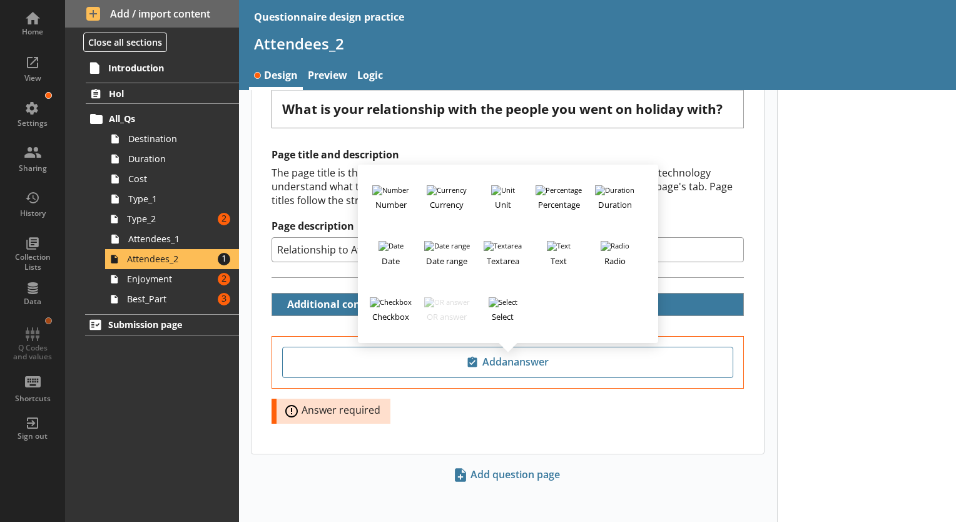
click at [532, 405] on div "Add an answer Number Currency Unit Percentage Duration Date Date range Textarea…" at bounding box center [507, 395] width 512 height 118
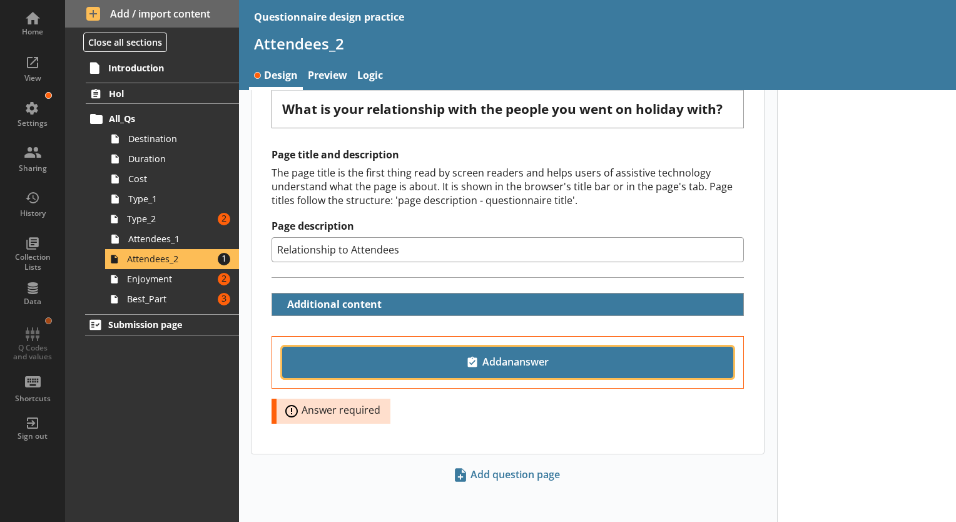
click at [497, 372] on button "Add an answer" at bounding box center [507, 362] width 451 height 31
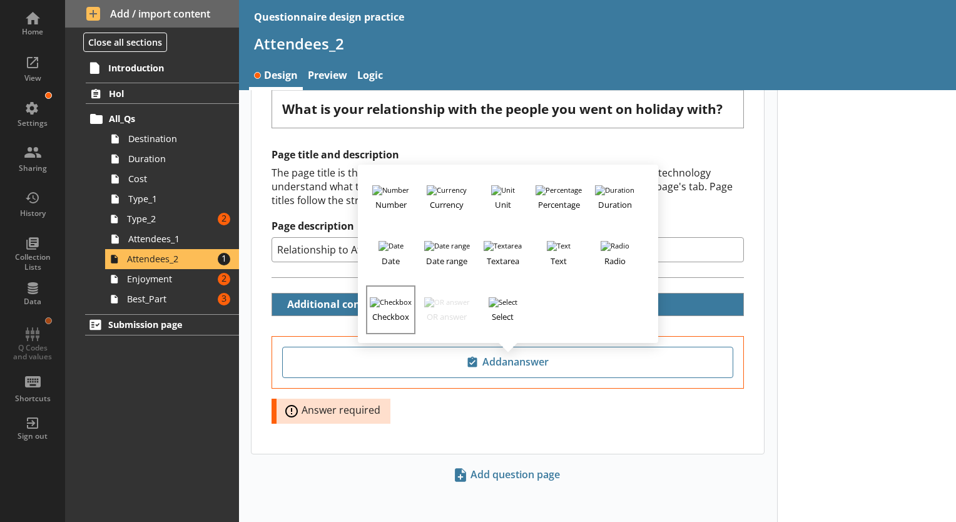
click at [395, 307] on h3 "Checkbox" at bounding box center [390, 315] width 46 height 16
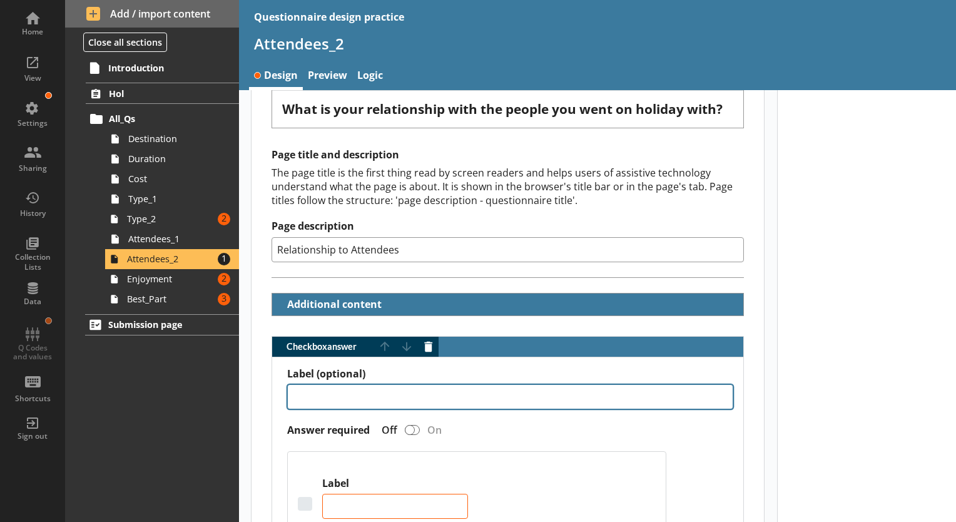
click at [393, 391] on textarea "Label (optional)" at bounding box center [510, 396] width 446 height 25
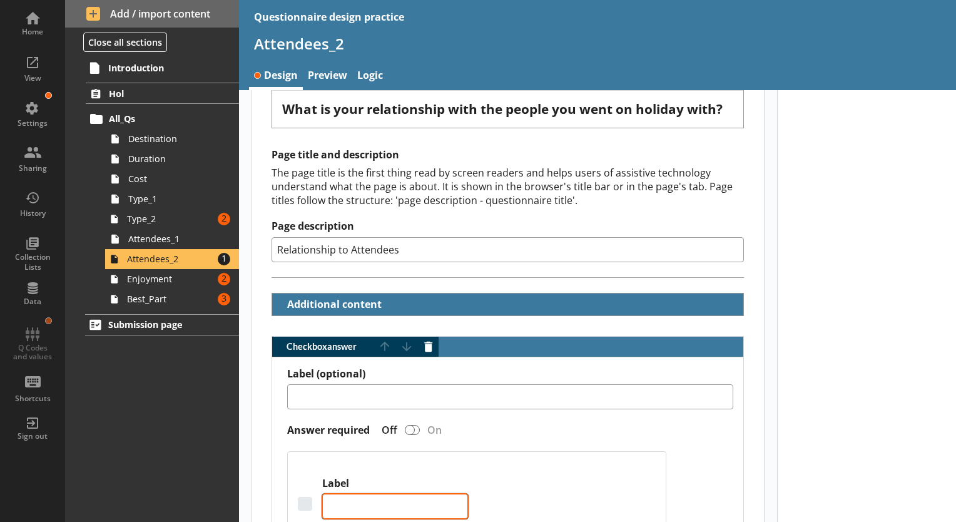
scroll to position [0, 0]
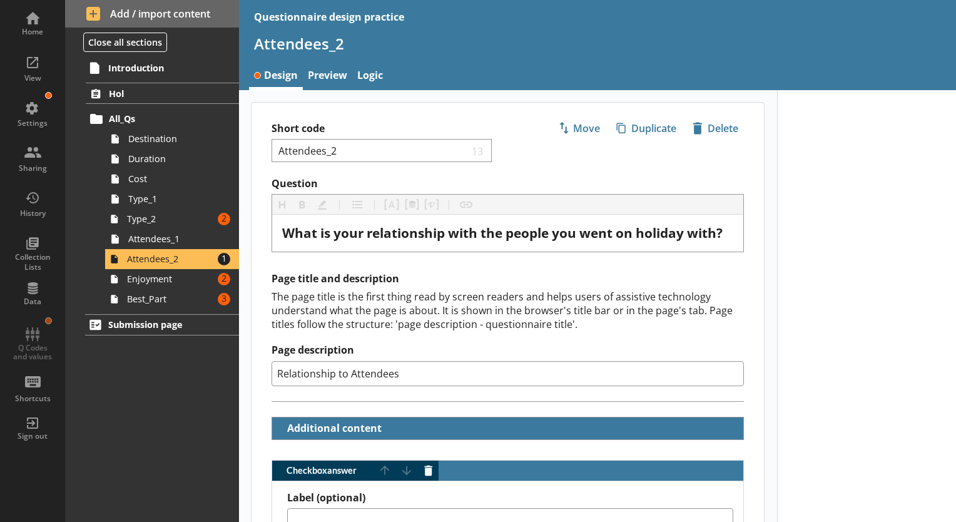
click at [411, 274] on h2 "Page title and description" at bounding box center [507, 278] width 472 height 13
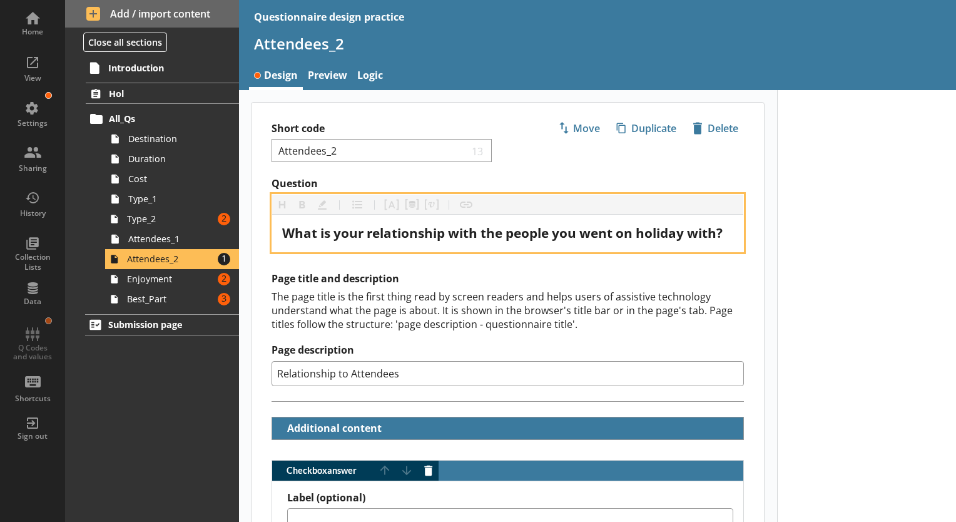
click at [485, 238] on span "What is your relationship with the people you went on holiday with?" at bounding box center [502, 233] width 440 height 18
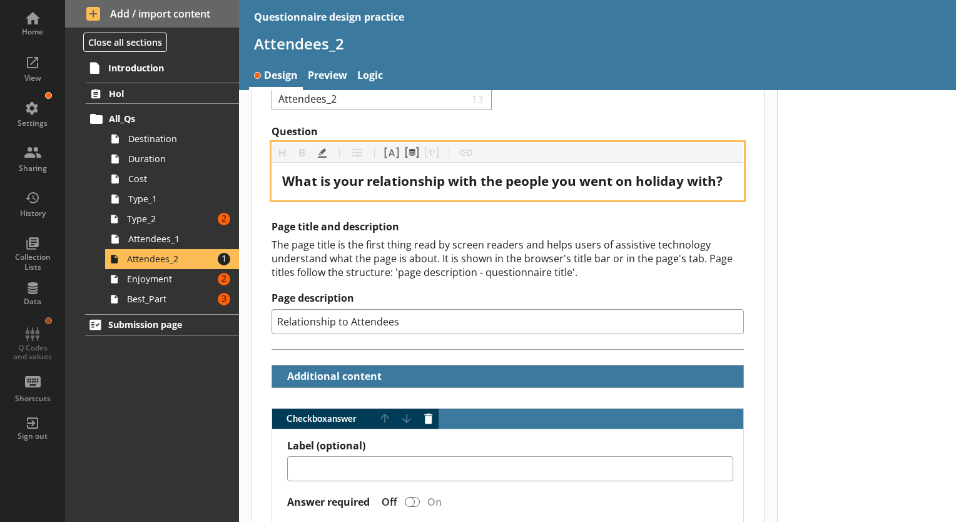
scroll to position [125, 0]
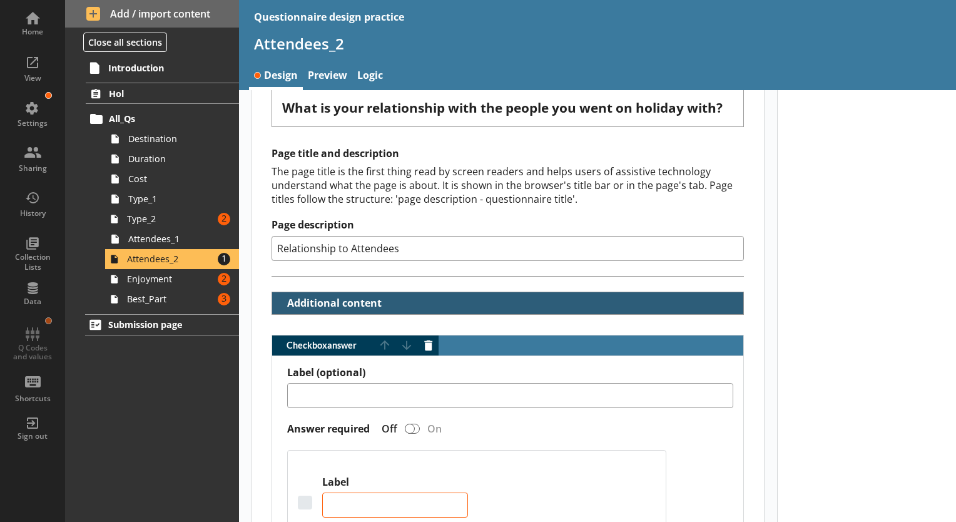
click at [379, 292] on button "Additional content" at bounding box center [330, 303] width 107 height 22
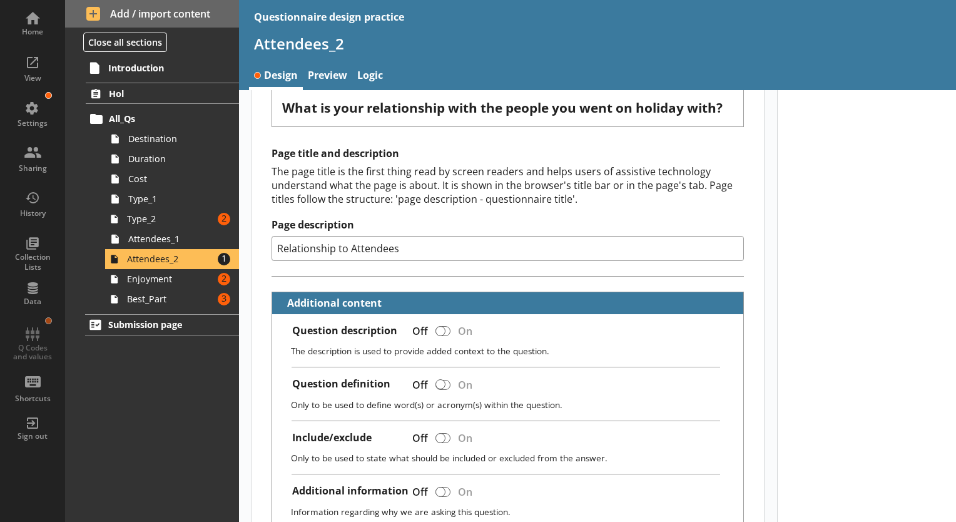
scroll to position [188, 0]
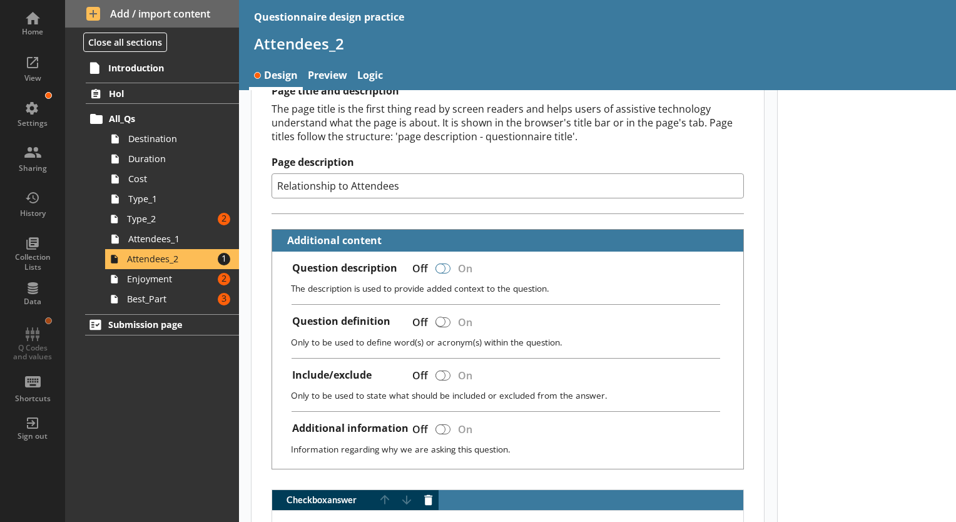
click at [445, 265] on div at bounding box center [442, 268] width 15 height 10
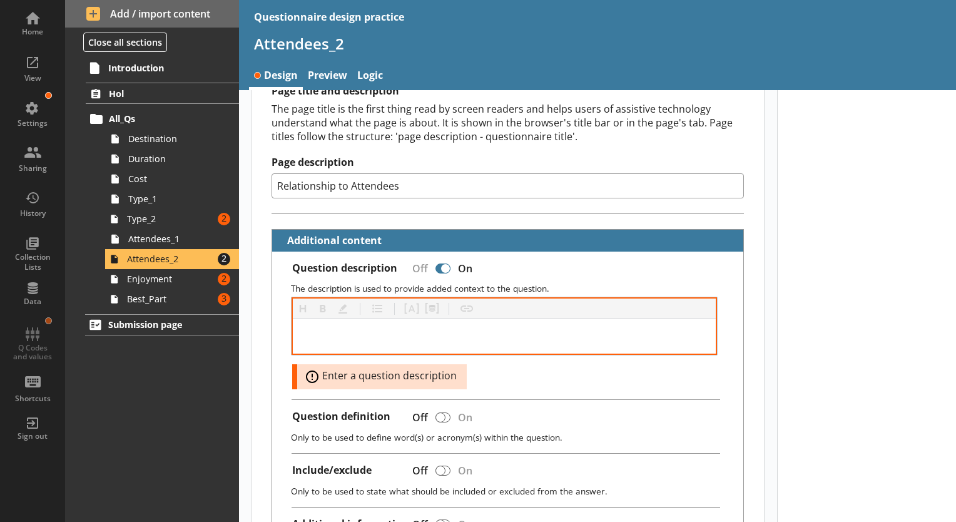
click at [393, 323] on div at bounding box center [504, 335] width 423 height 35
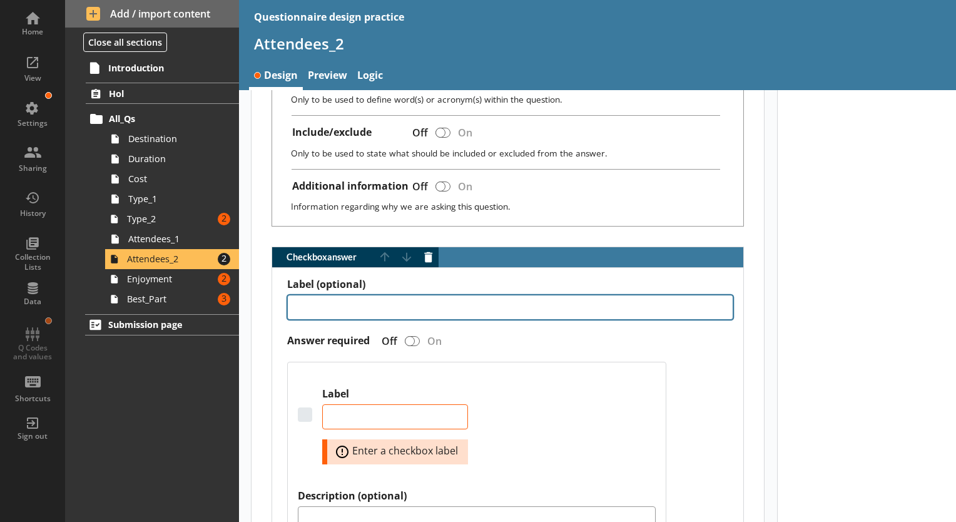
scroll to position [563, 0]
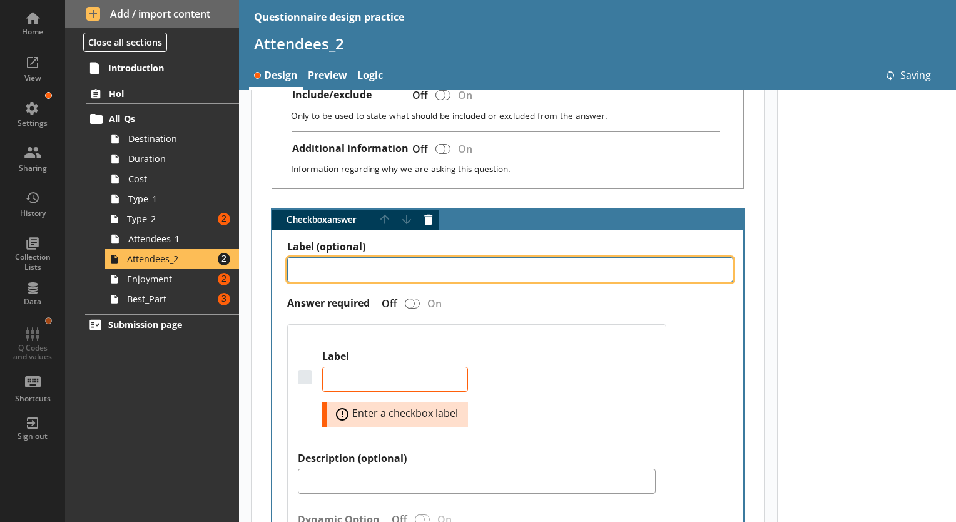
click at [375, 270] on textarea "Label (optional)" at bounding box center [510, 269] width 446 height 25
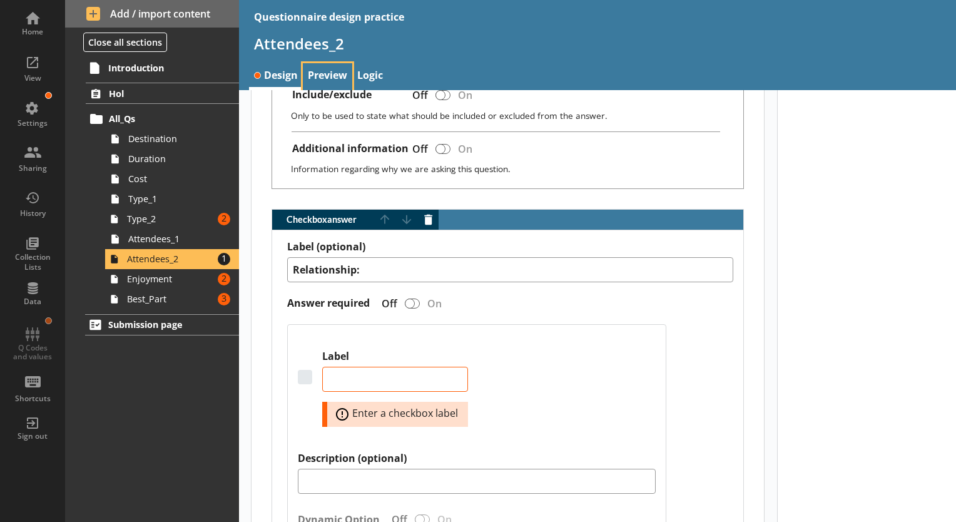
click at [322, 76] on link "Preview" at bounding box center [327, 76] width 49 height 27
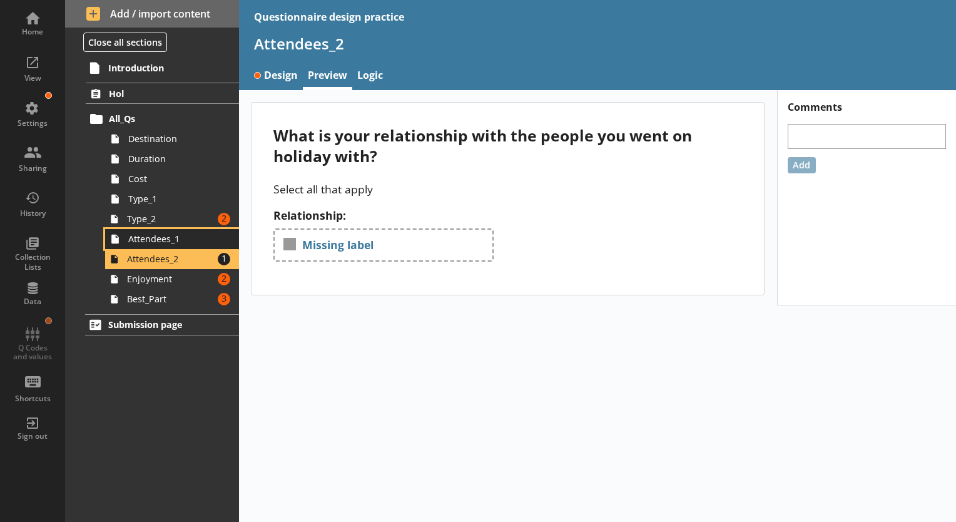
click at [169, 238] on span "Attendees_1" at bounding box center [175, 239] width 94 height 12
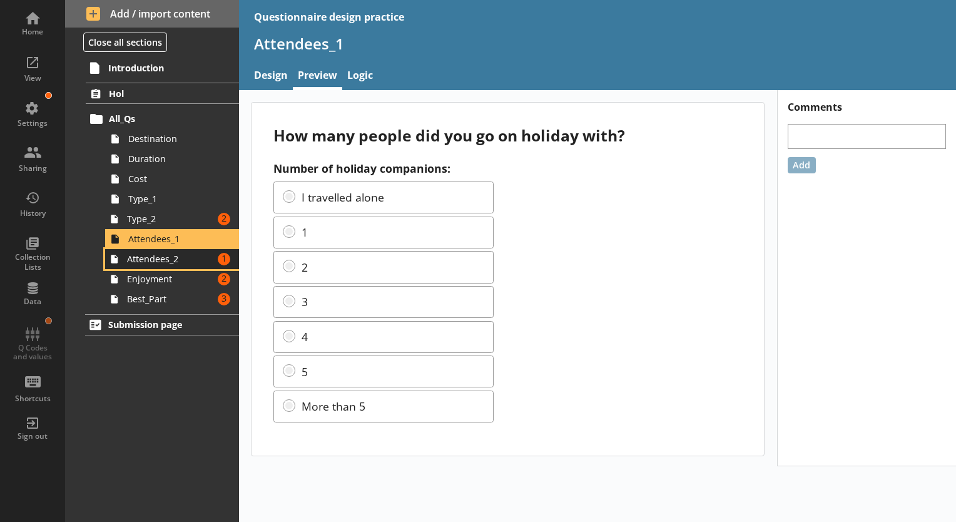
click at [173, 263] on span "Attendees_2" at bounding box center [170, 259] width 86 height 12
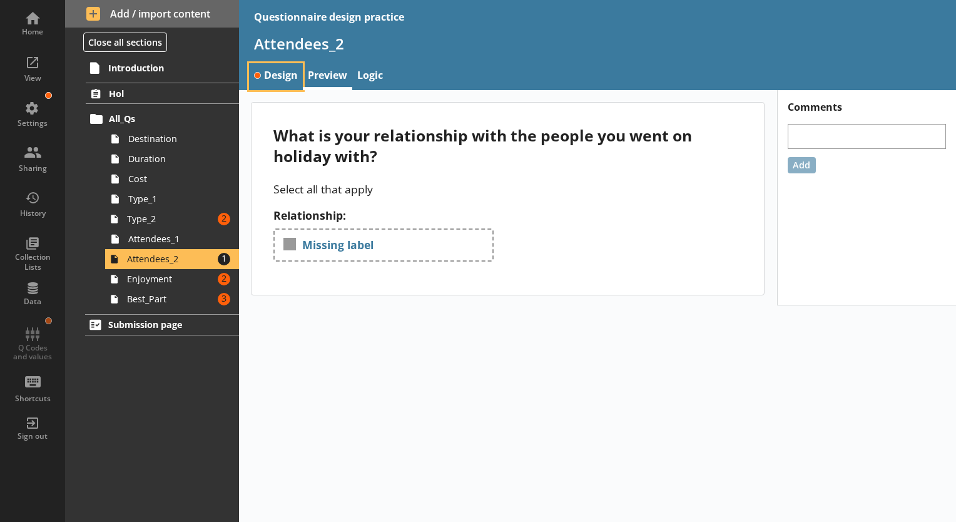
click at [270, 77] on link "Design" at bounding box center [276, 76] width 54 height 27
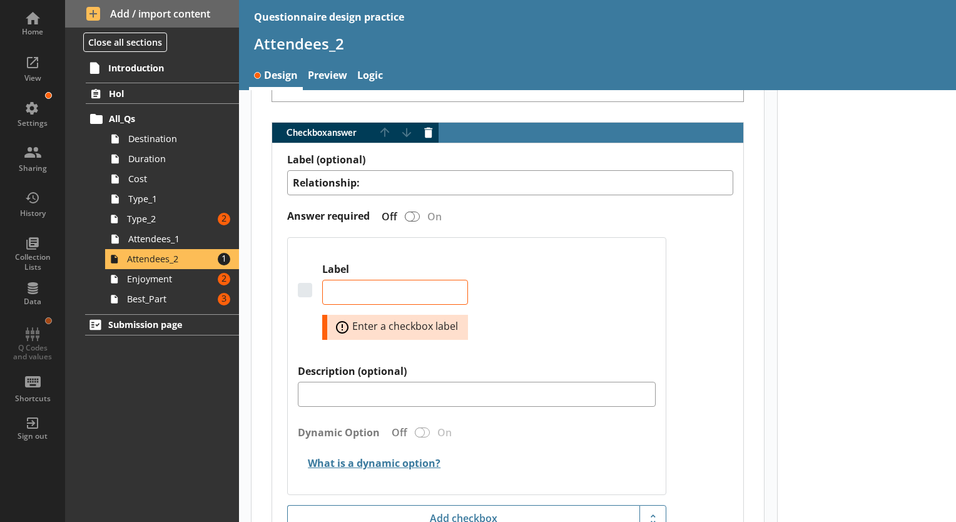
scroll to position [625, 0]
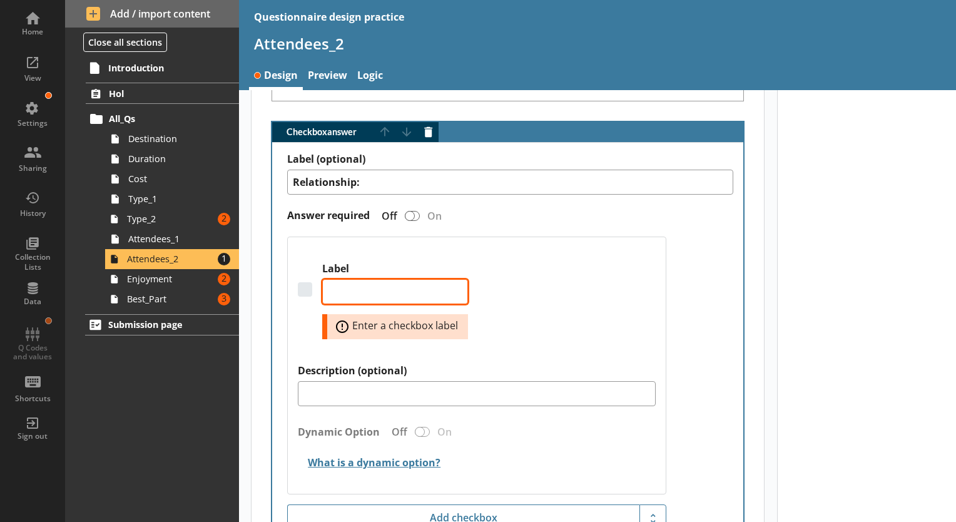
click at [366, 283] on textarea "Label" at bounding box center [395, 291] width 146 height 25
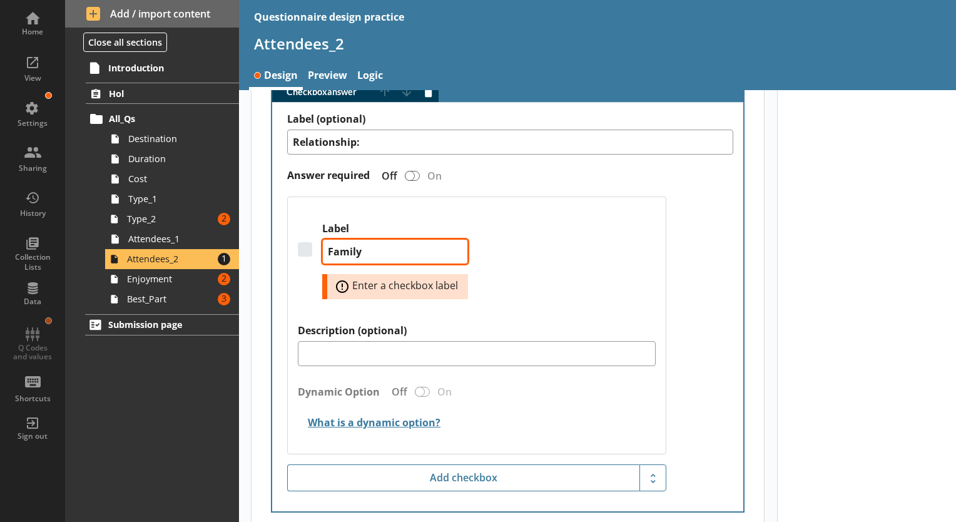
scroll to position [688, 0]
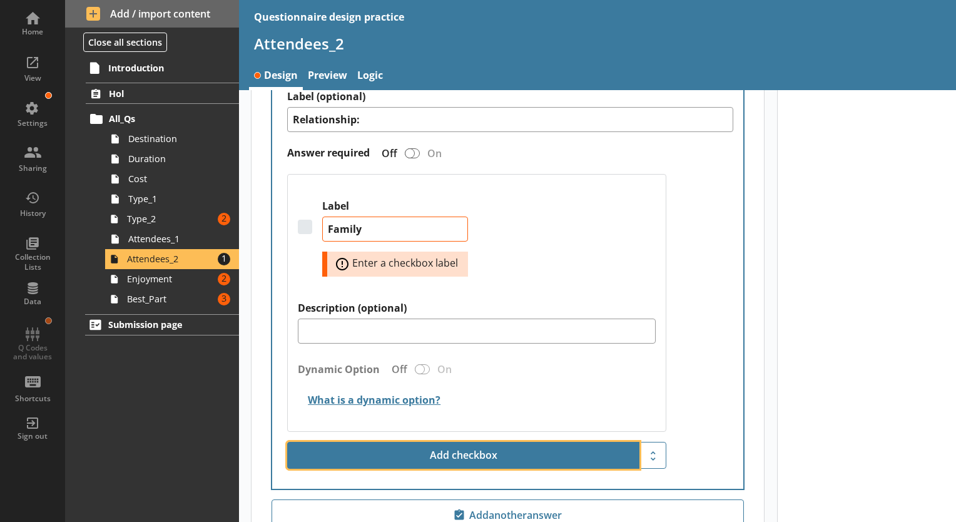
click at [451, 449] on button "Add checkbox" at bounding box center [463, 456] width 352 height 28
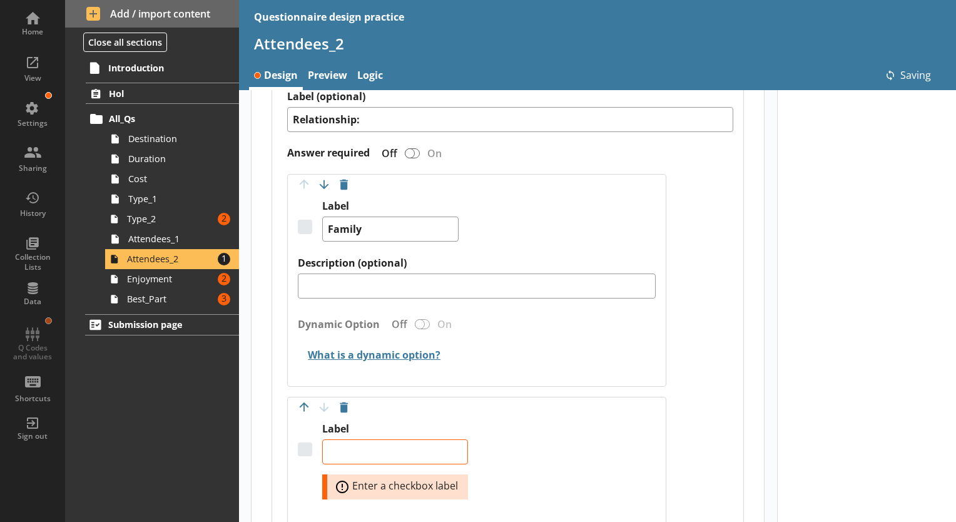
scroll to position [751, 0]
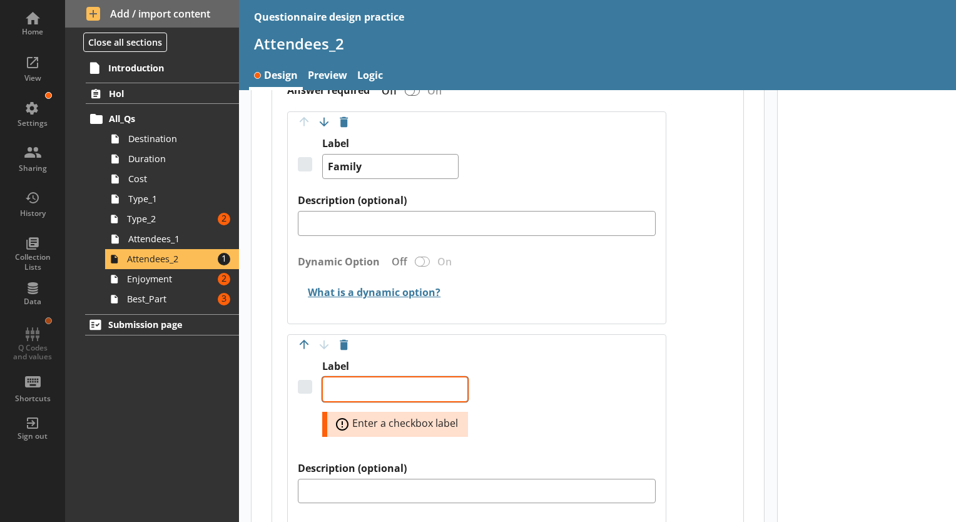
click at [377, 384] on textarea "Label" at bounding box center [395, 389] width 146 height 25
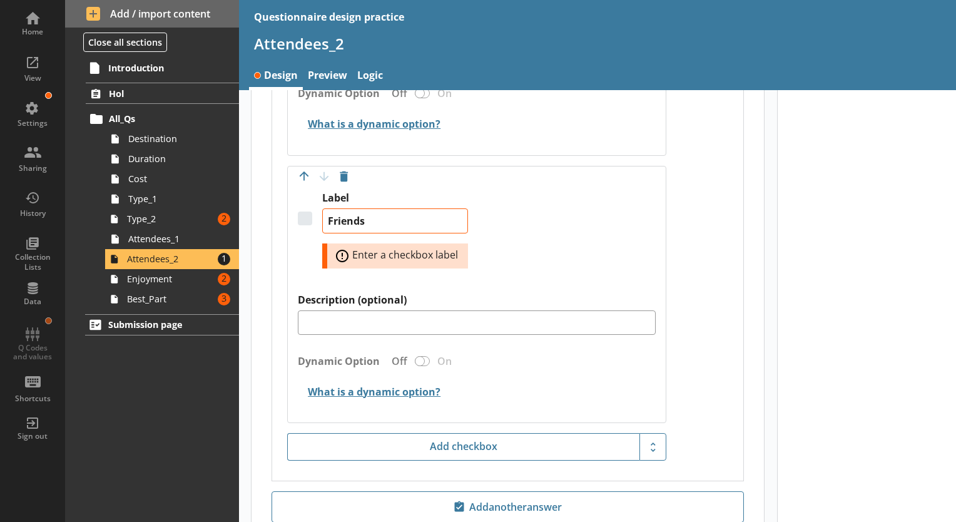
scroll to position [938, 0]
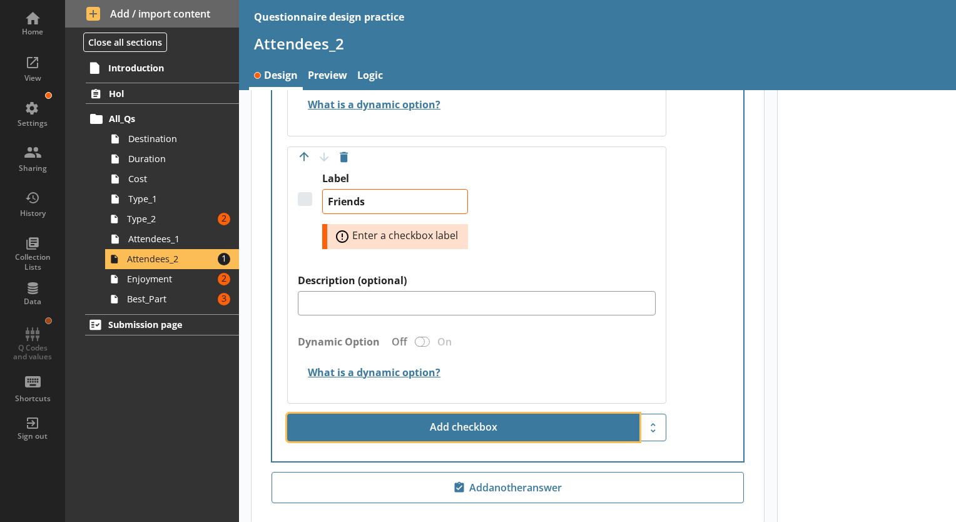
click at [445, 417] on button "Add checkbox" at bounding box center [463, 427] width 352 height 28
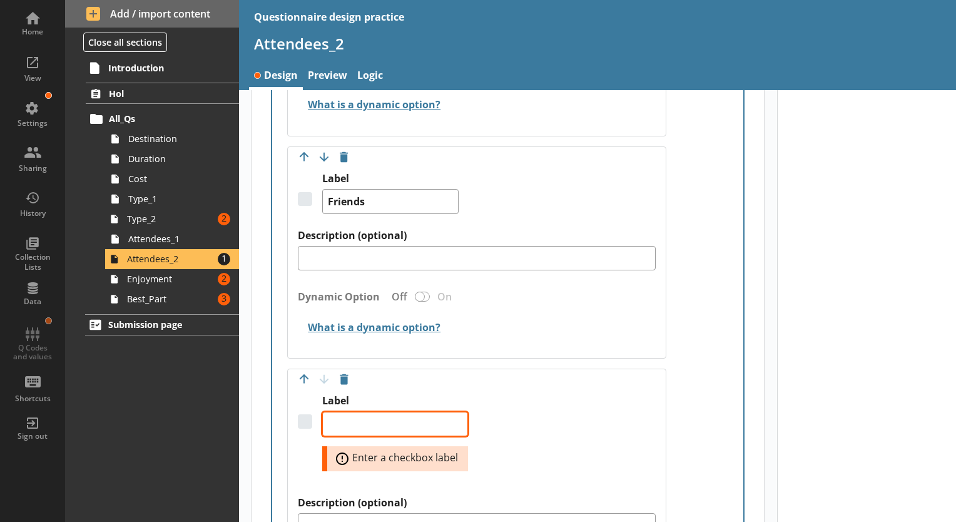
click at [378, 417] on textarea "Label" at bounding box center [395, 424] width 146 height 25
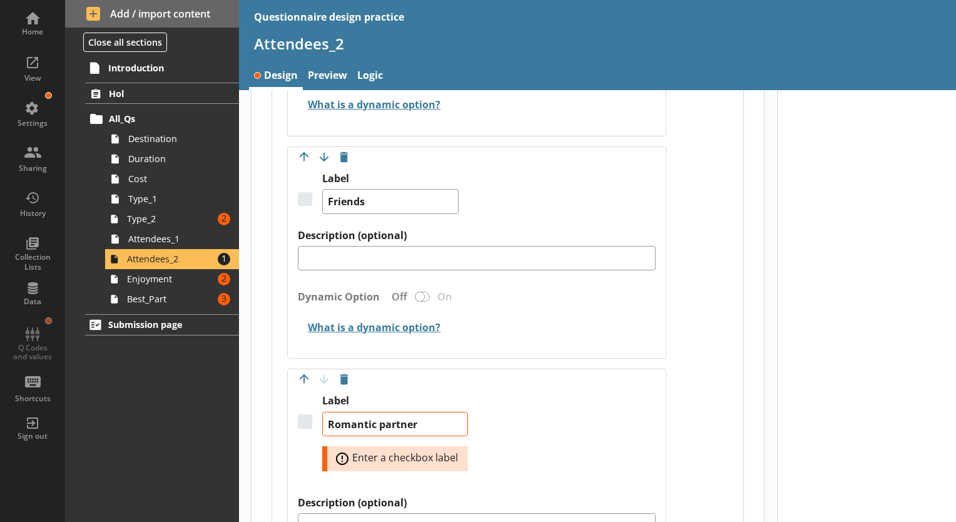
click at [715, 395] on div "Label (optional) Relationship: Answer required Off On Move answer up Move answe…" at bounding box center [507, 256] width 471 height 853
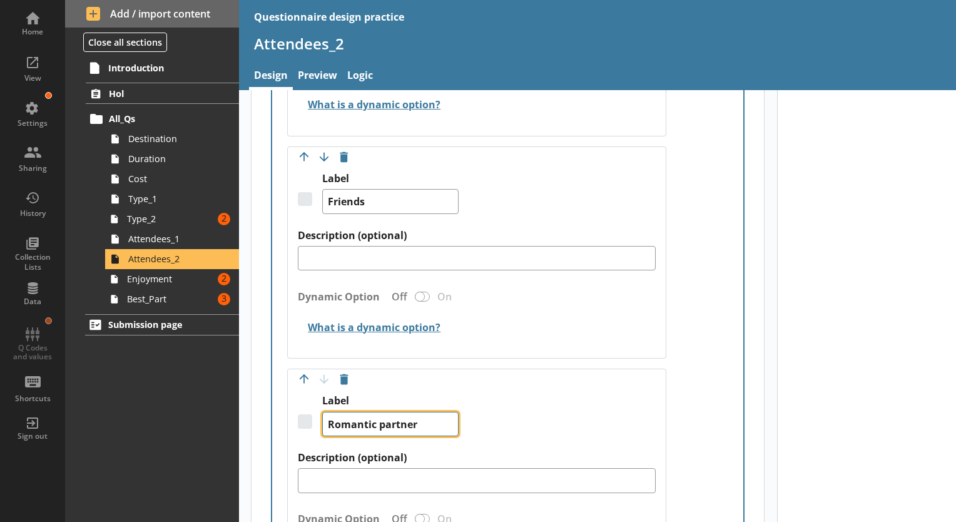
drag, startPoint x: 435, startPoint y: 417, endPoint x: 255, endPoint y: 398, distance: 181.1
click at [255, 398] on div "Checkbox answer Move answer up Move answer down Delete answer Label (optional) …" at bounding box center [507, 224] width 512 height 830
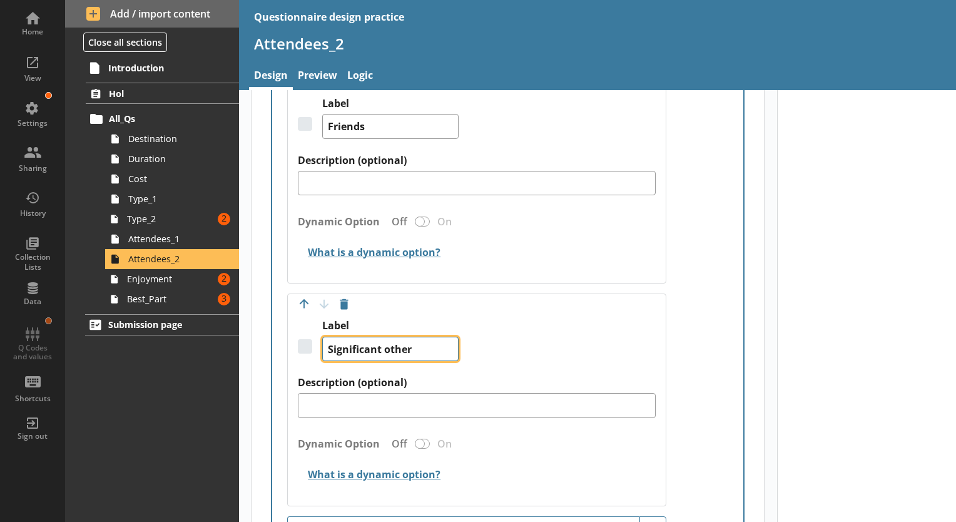
scroll to position [1126, 0]
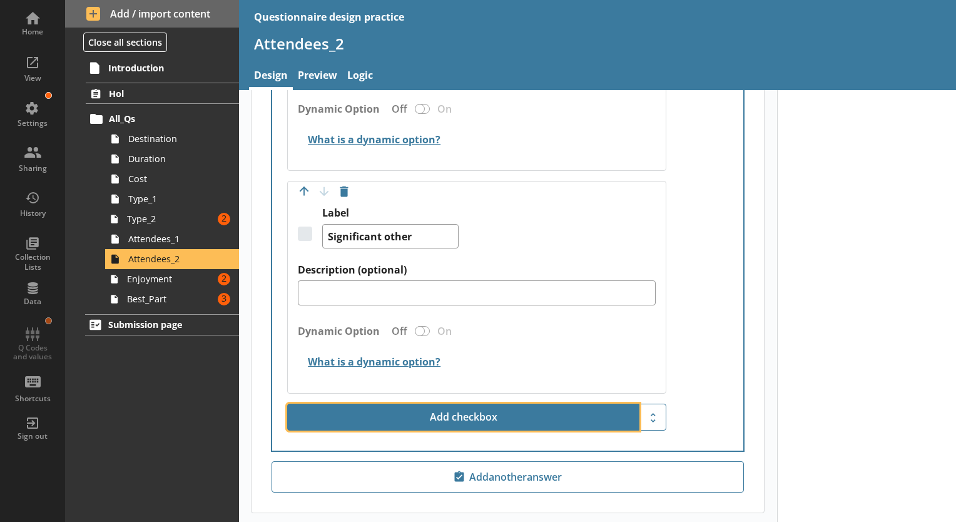
click at [480, 407] on button "Add checkbox" at bounding box center [463, 417] width 352 height 28
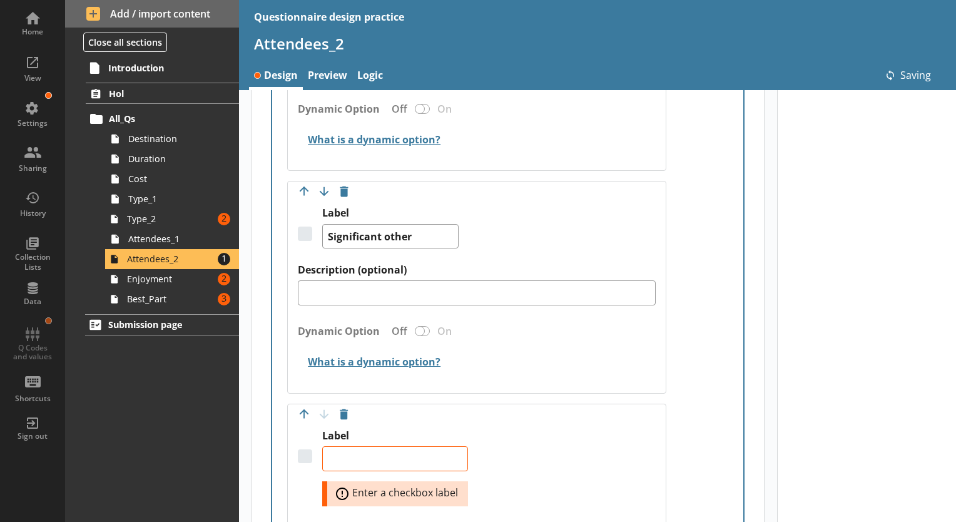
scroll to position [1188, 0]
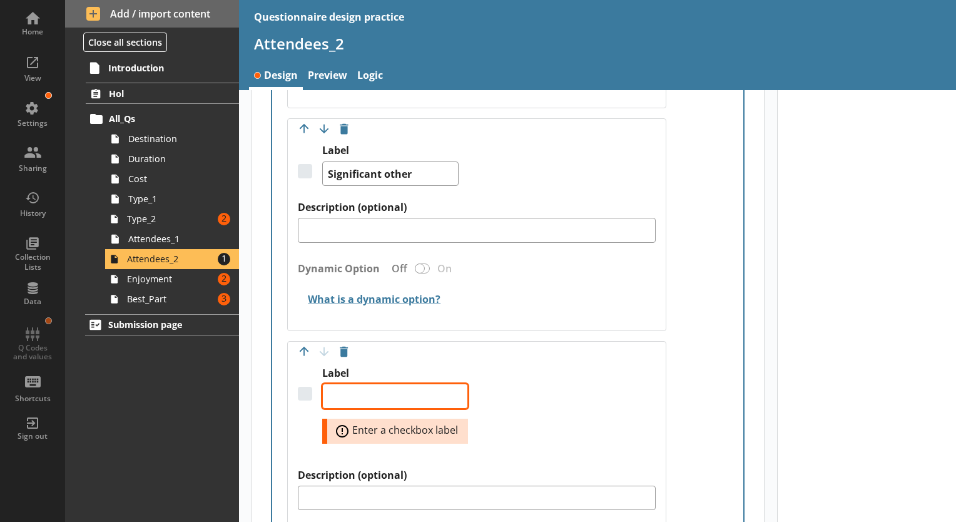
click at [395, 390] on textarea "Label" at bounding box center [395, 395] width 146 height 25
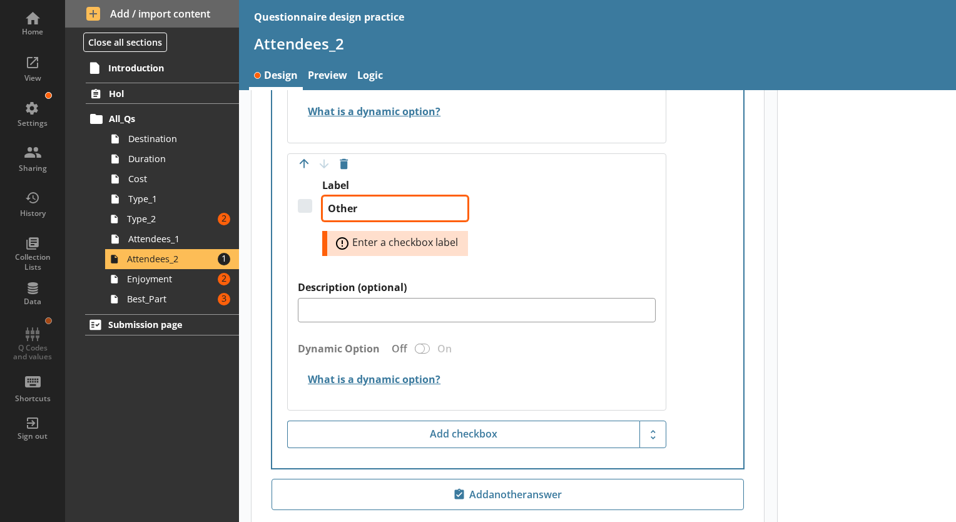
scroll to position [1439, 0]
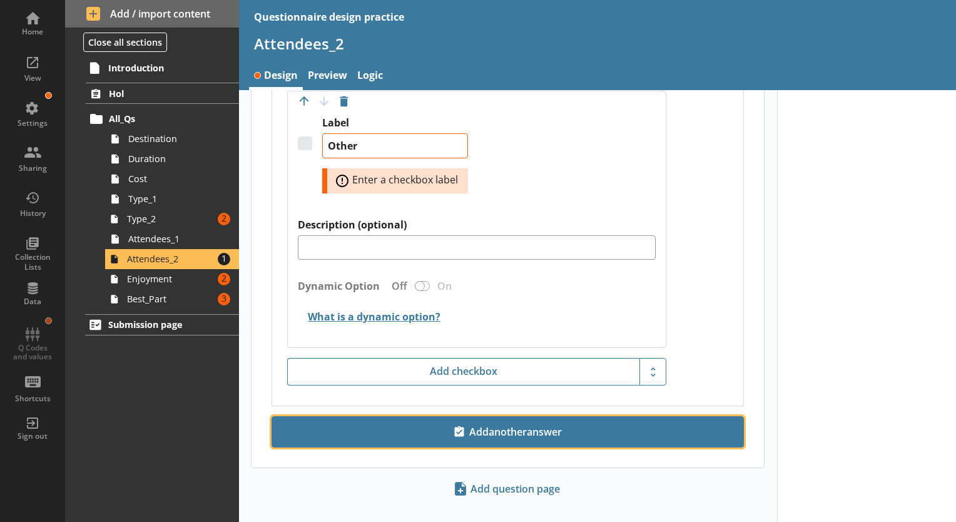
click at [530, 422] on span "Add another answer" at bounding box center [507, 432] width 461 height 20
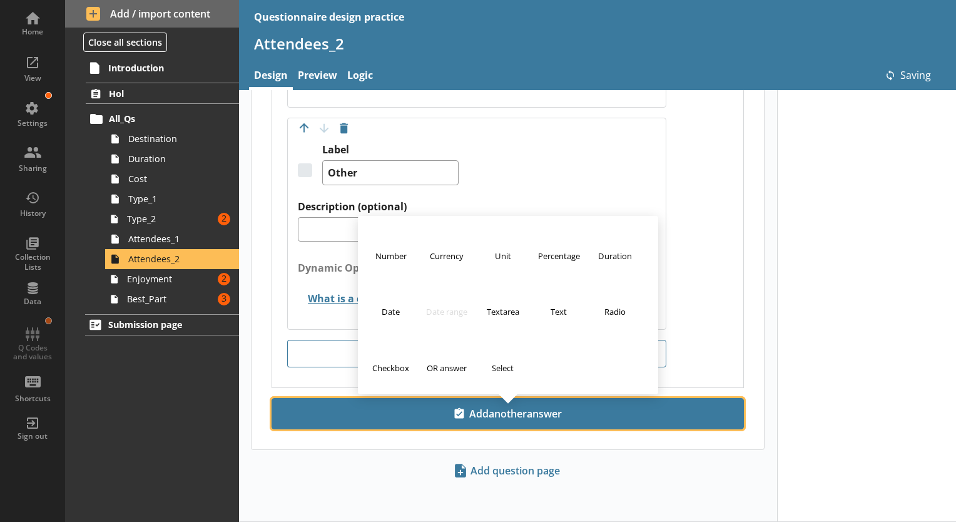
scroll to position [1404, 0]
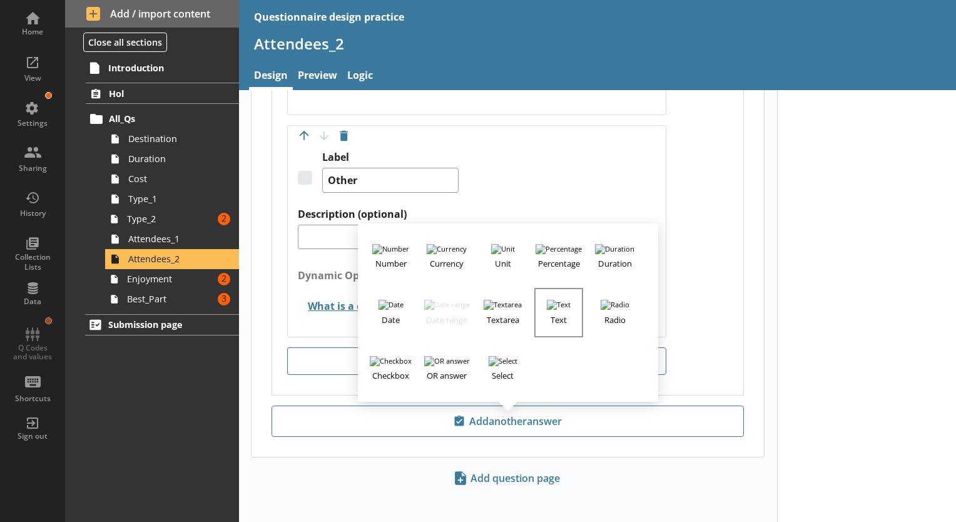
click at [559, 311] on h3 "Text" at bounding box center [558, 318] width 46 height 16
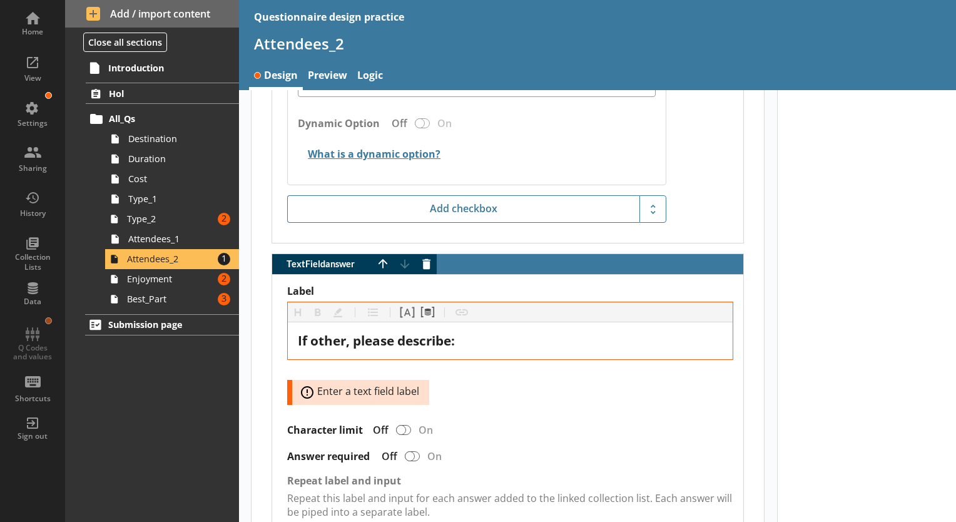
scroll to position [1592, 0]
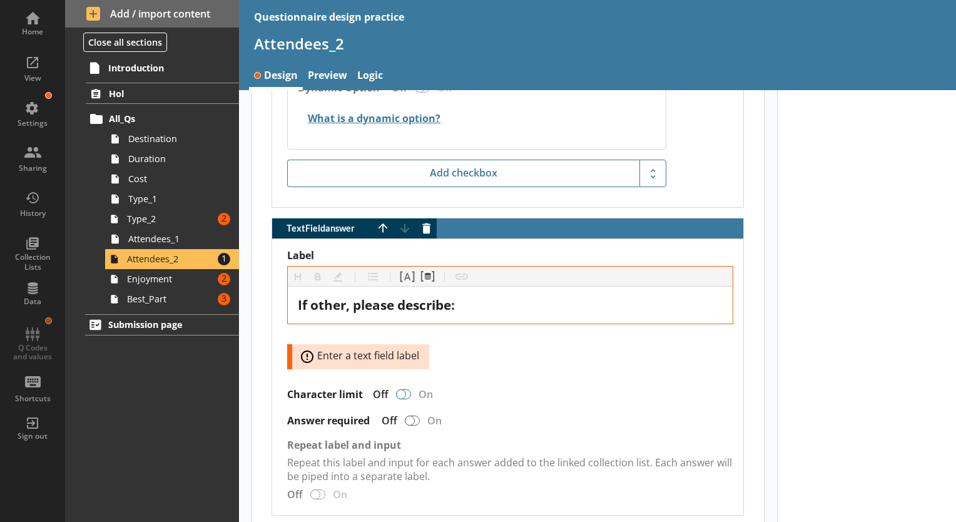
click at [404, 389] on div "TextField answer" at bounding box center [401, 394] width 10 height 10
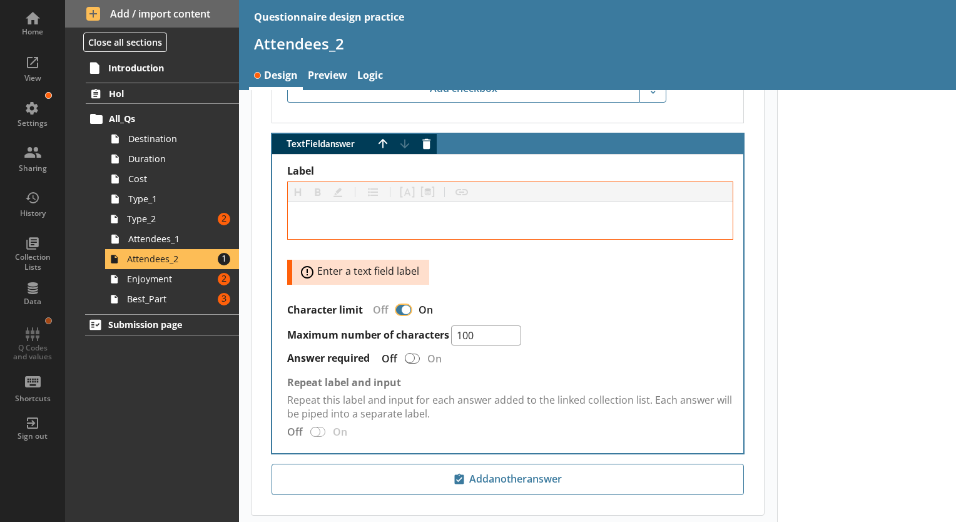
scroll to position [1717, 0]
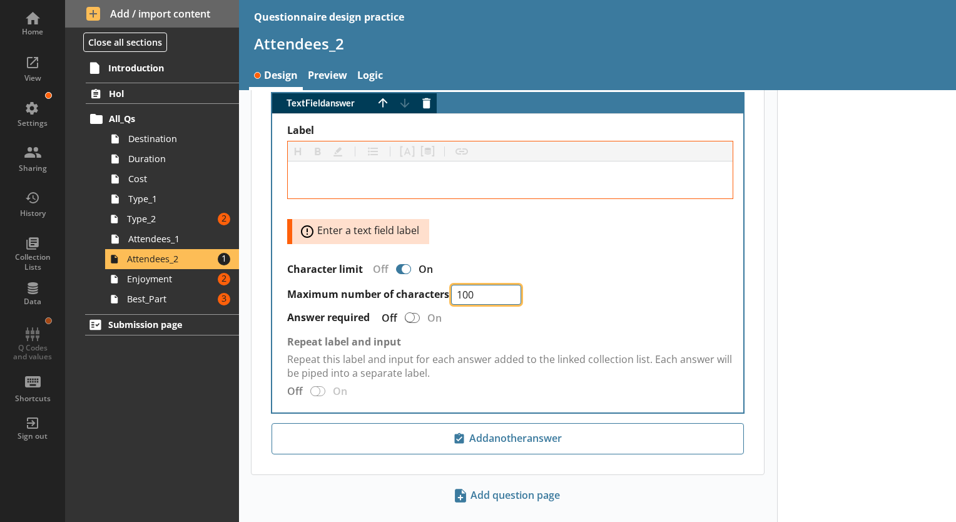
drag, startPoint x: 486, startPoint y: 288, endPoint x: 415, endPoint y: 276, distance: 71.6
click at [415, 285] on div "Maximum number of characters 100" at bounding box center [510, 295] width 446 height 20
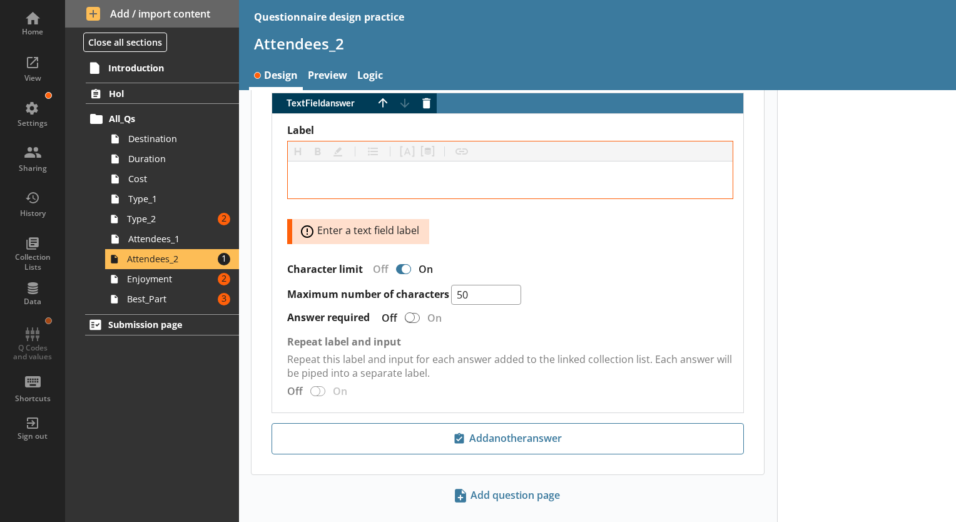
click at [593, 244] on div "Label Heading Heading Bold Bold Highlight Highlight List List Pipe answer Pipe …" at bounding box center [510, 263] width 446 height 278
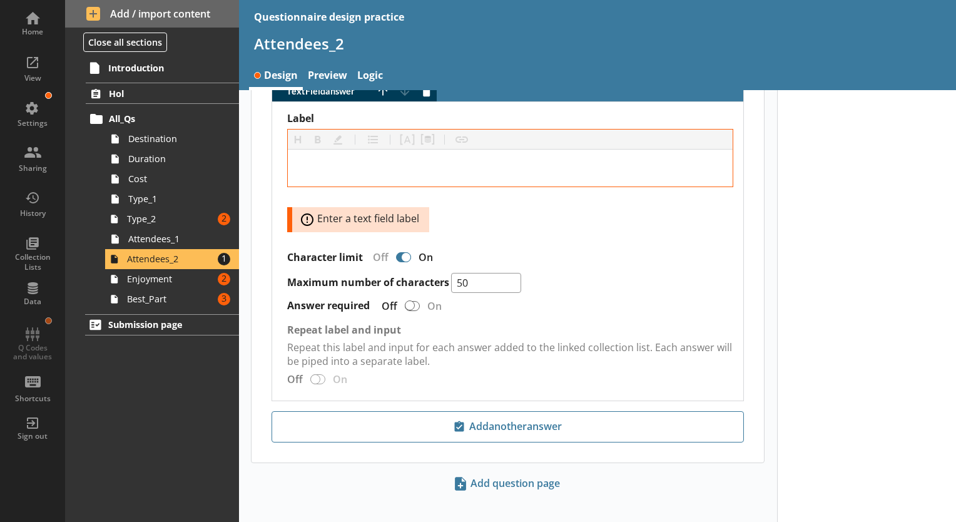
scroll to position [1733, 0]
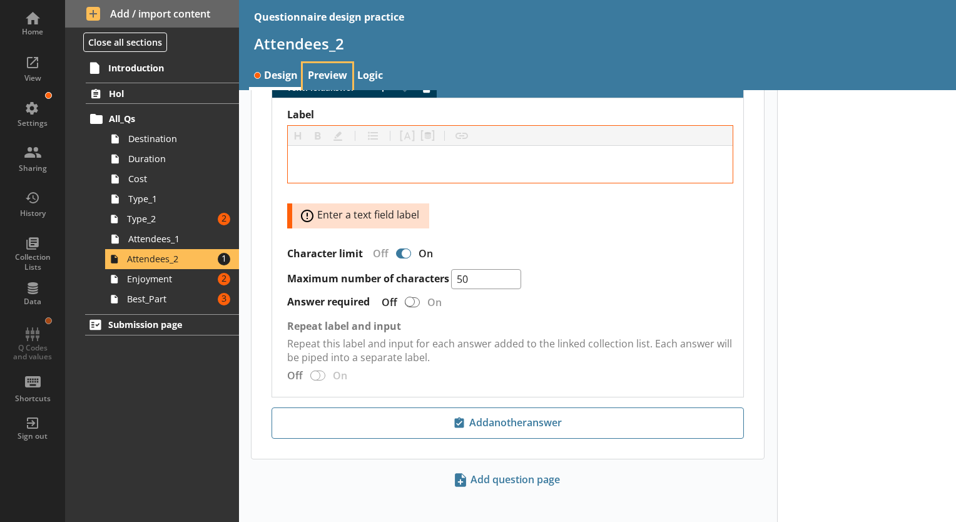
click at [326, 81] on link "Preview" at bounding box center [327, 76] width 49 height 27
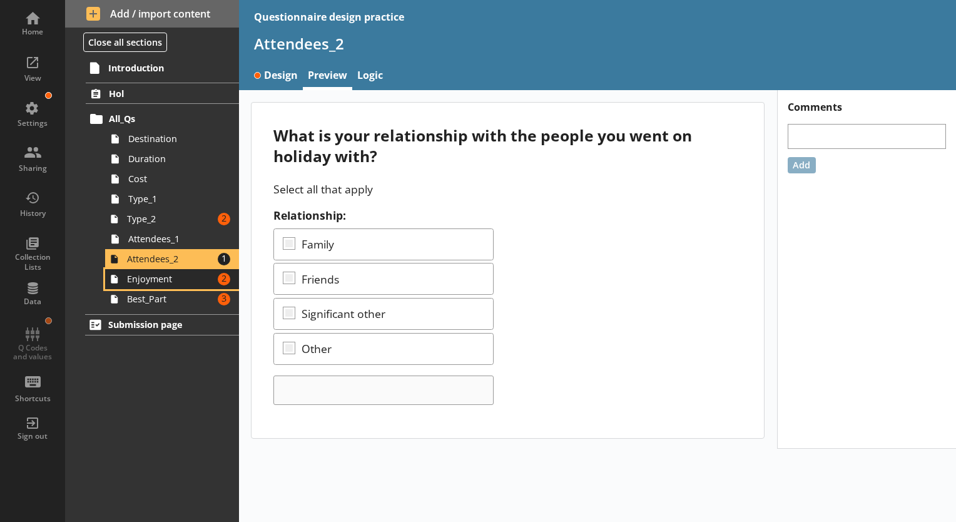
click at [190, 269] on link "Enjoyment Amount of errors: 2" at bounding box center [172, 279] width 134 height 20
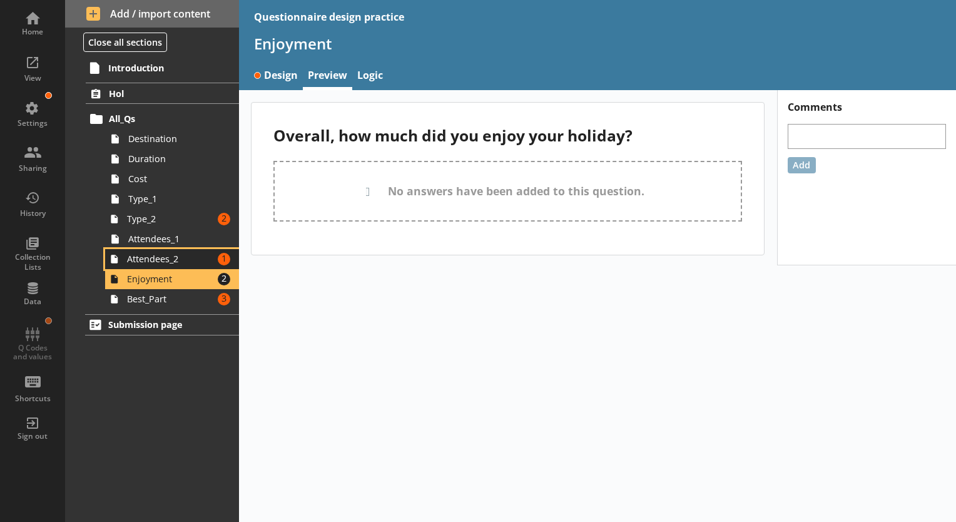
click at [189, 263] on span "Attendees_2" at bounding box center [170, 259] width 86 height 12
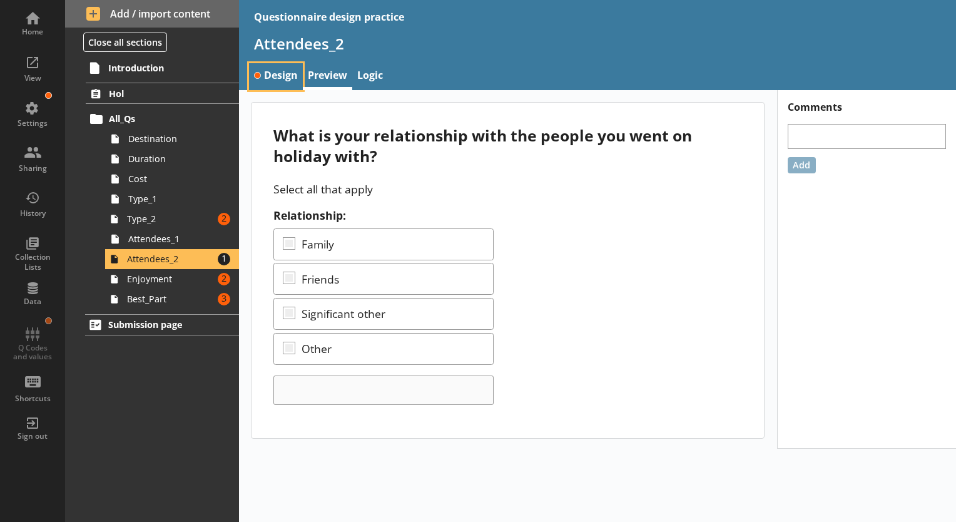
click at [280, 71] on link "Design" at bounding box center [276, 76] width 54 height 27
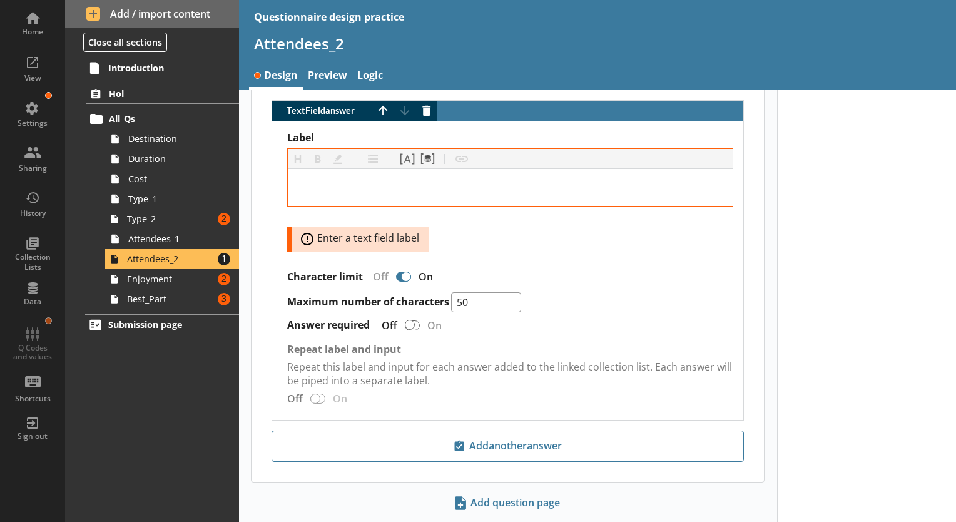
scroll to position [1670, 0]
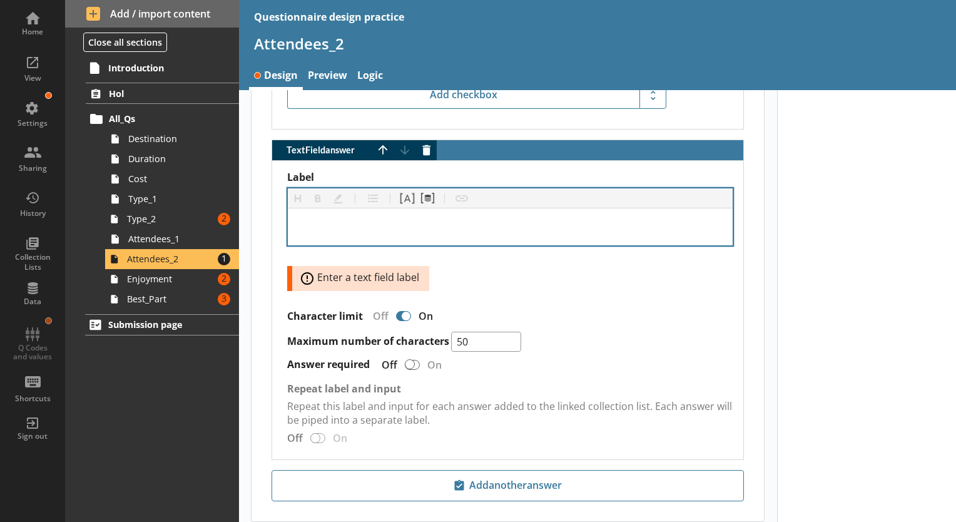
click at [363, 221] on div "Label" at bounding box center [510, 226] width 425 height 17
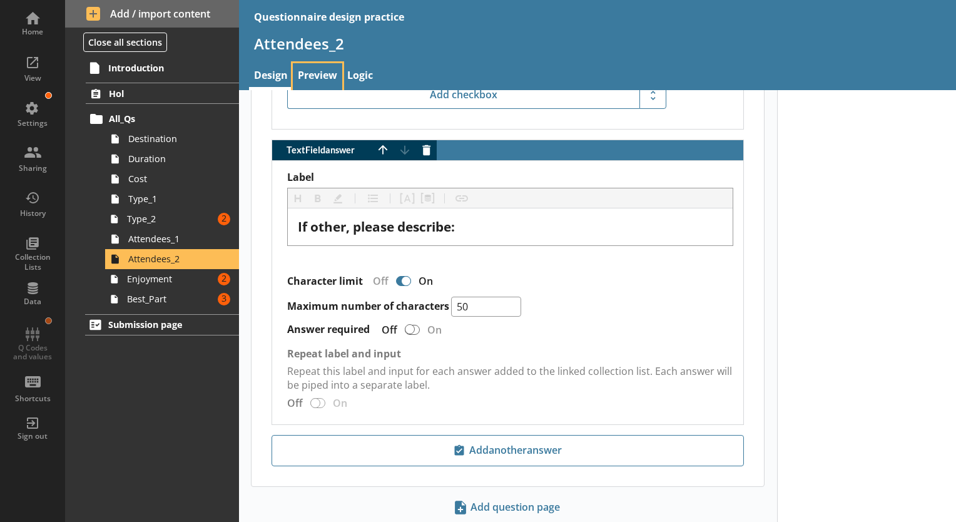
click at [328, 81] on link "Preview" at bounding box center [317, 76] width 49 height 27
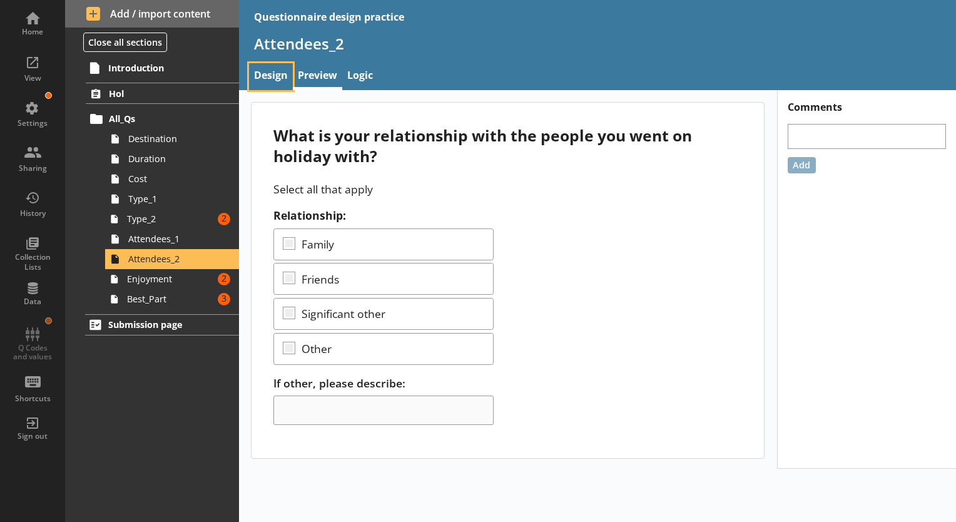
click at [276, 79] on link "Design" at bounding box center [271, 76] width 44 height 27
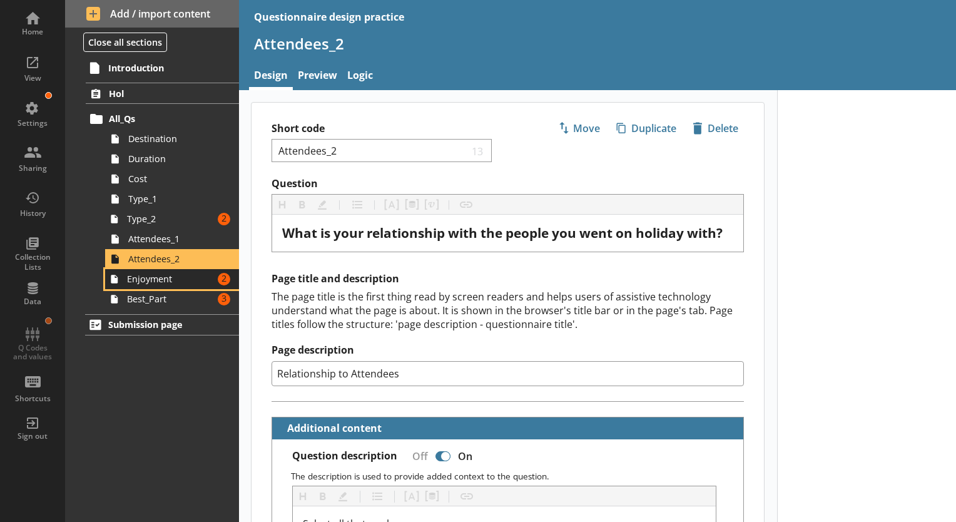
click at [188, 285] on link "Enjoyment Amount of errors: 2" at bounding box center [172, 279] width 134 height 20
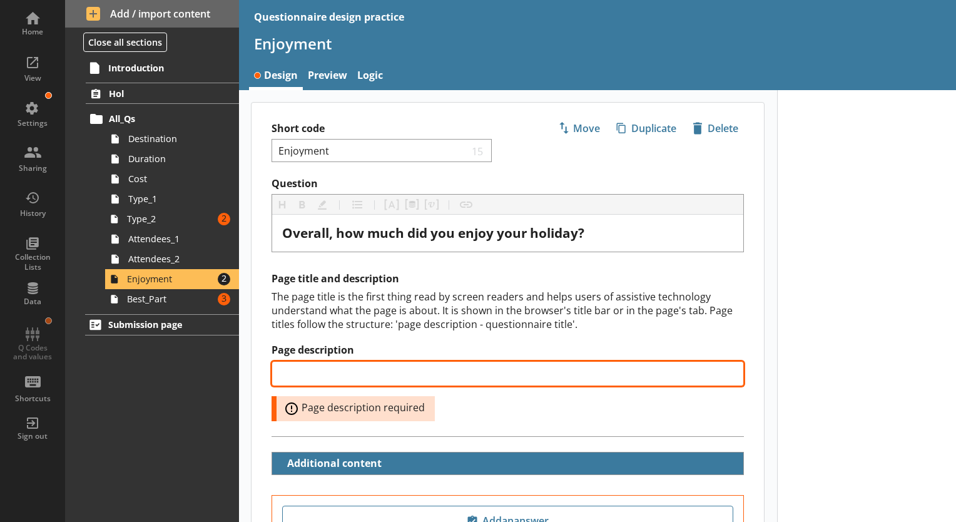
click at [447, 368] on input "Page description" at bounding box center [507, 373] width 472 height 25
click at [308, 377] on input "Rate your Holiday" at bounding box center [507, 373] width 472 height 25
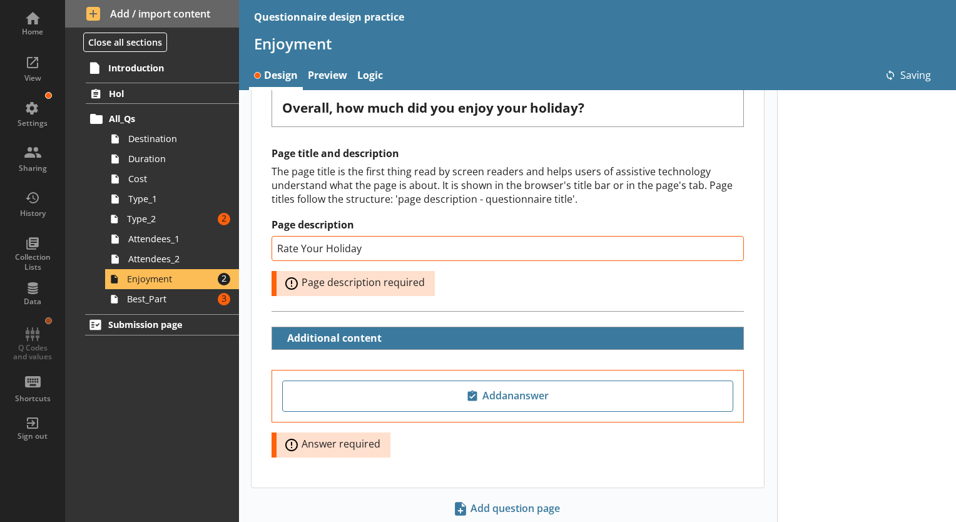
click at [555, 208] on div "Page title and description The page title is the first thing read by screen rea…" at bounding box center [507, 221] width 472 height 148
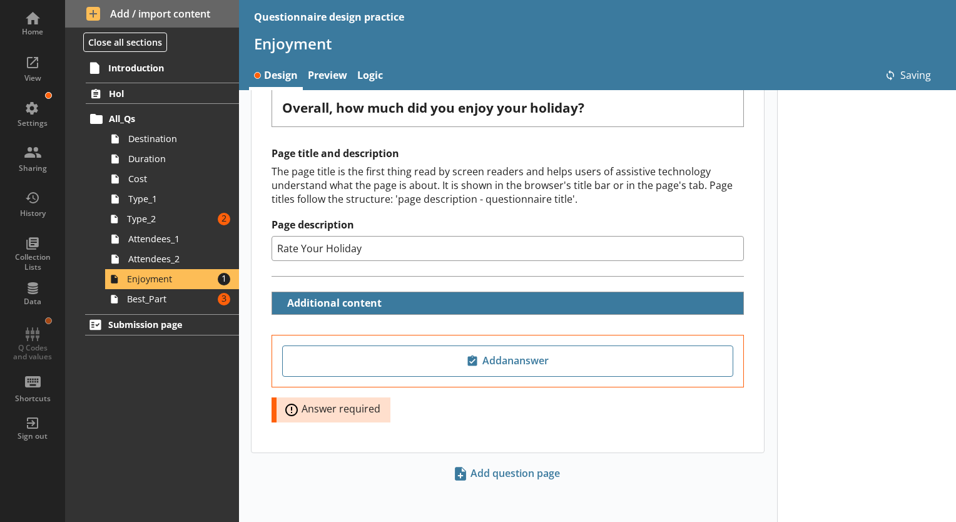
scroll to position [124, 0]
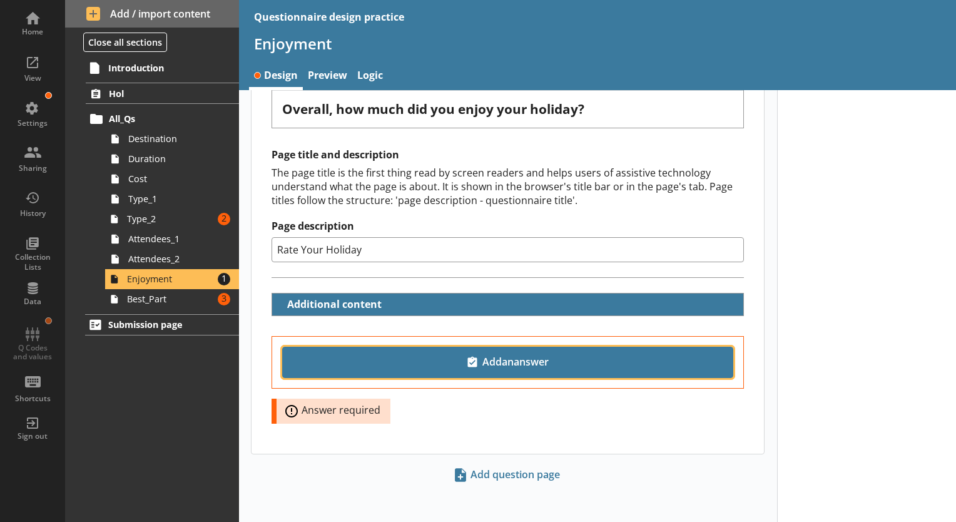
click at [534, 362] on span "Add an answer" at bounding box center [508, 362] width 440 height 20
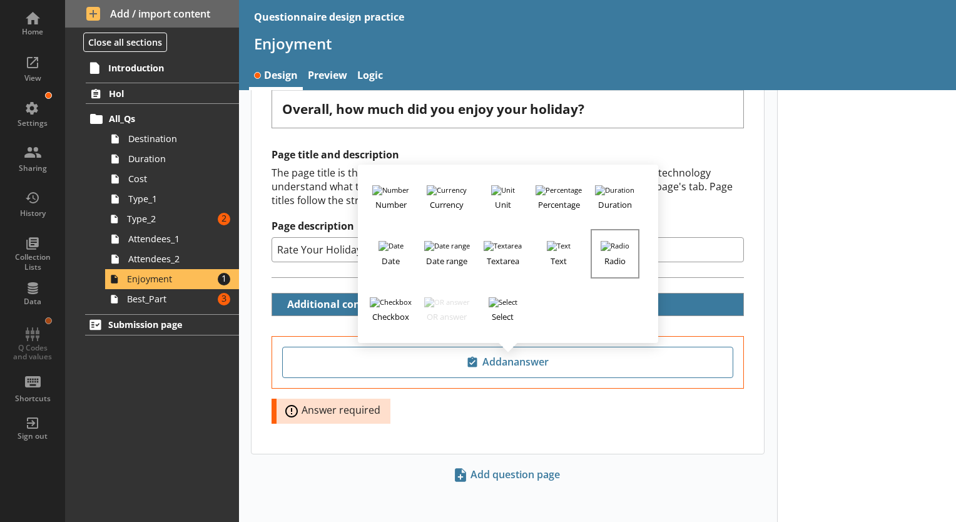
click at [610, 251] on h3 "Radio" at bounding box center [615, 259] width 46 height 16
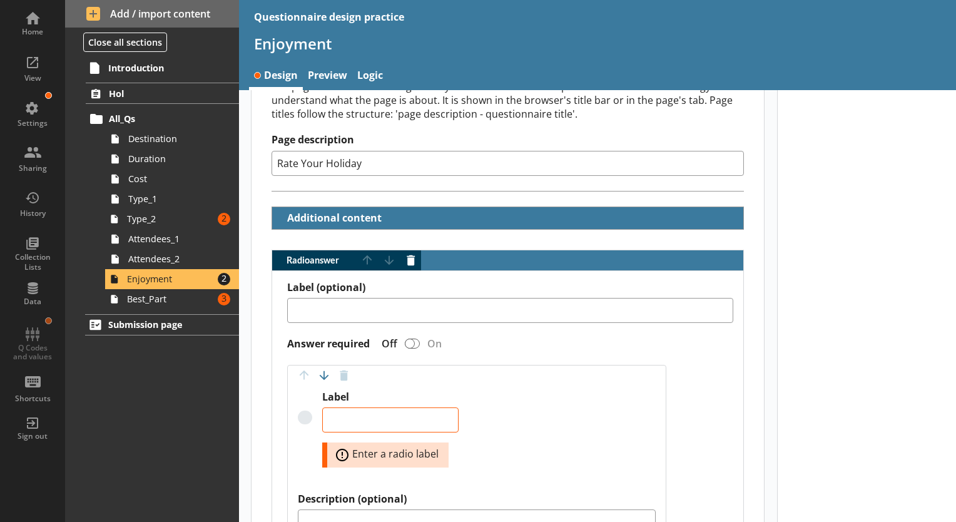
scroll to position [249, 0]
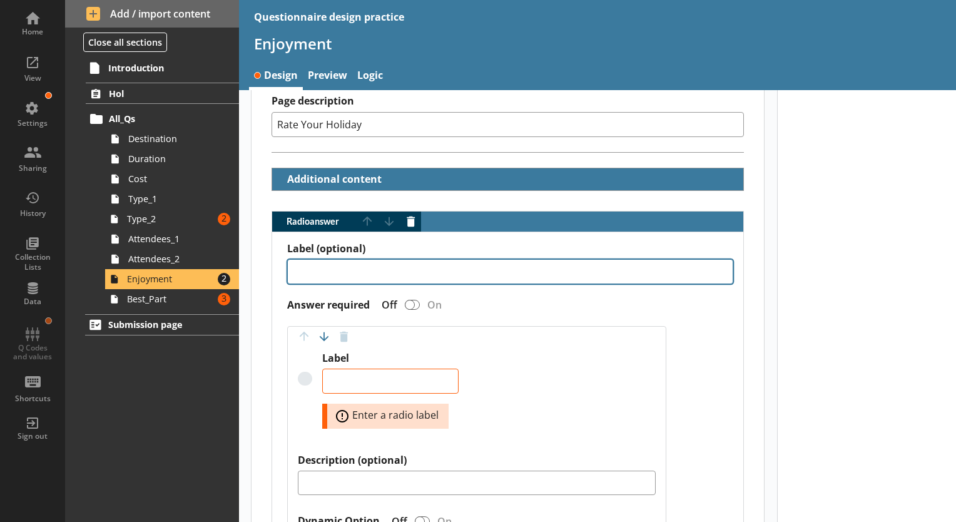
click at [368, 271] on textarea "Label (optional)" at bounding box center [510, 271] width 446 height 25
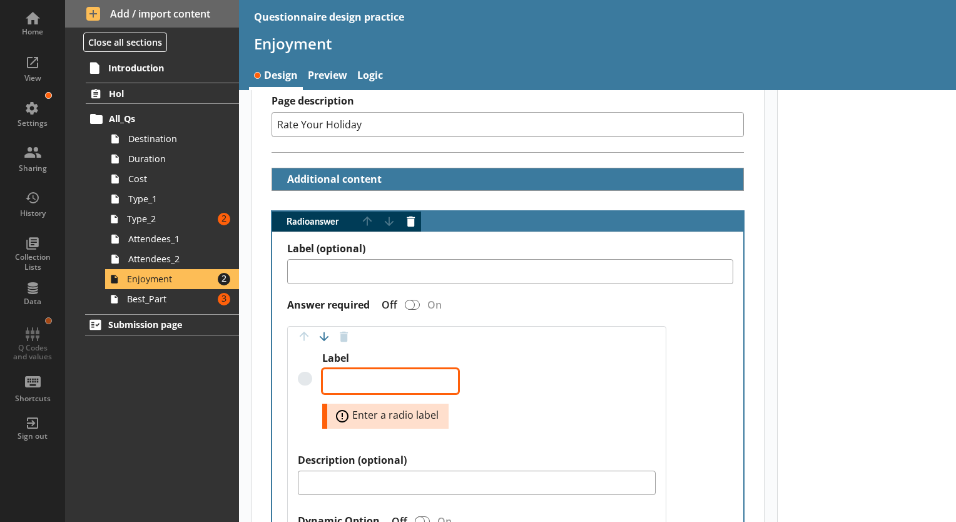
click at [382, 377] on textarea "Label" at bounding box center [390, 380] width 136 height 25
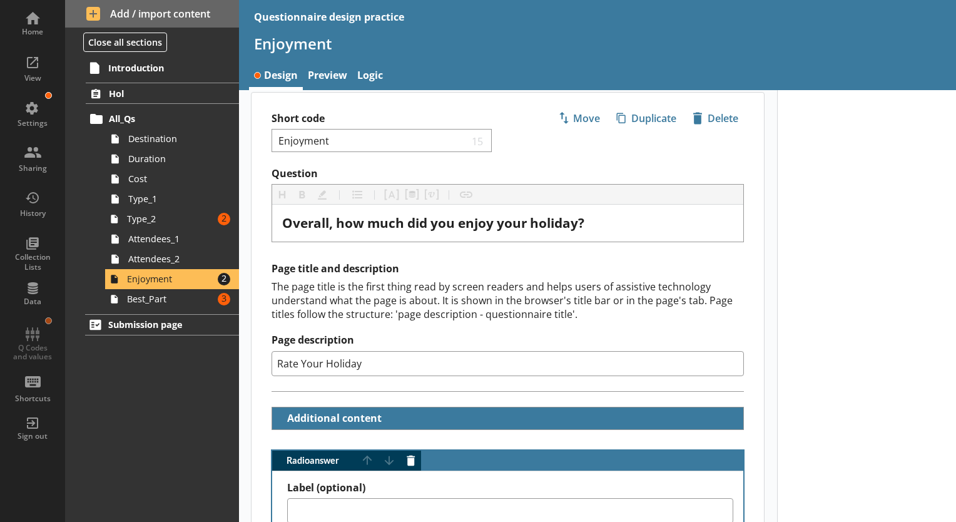
scroll to position [0, 0]
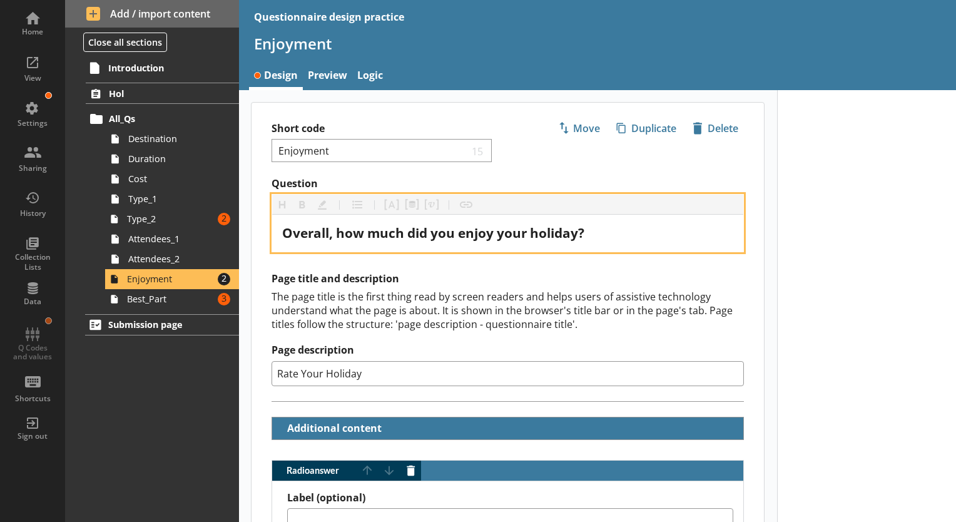
click at [602, 234] on div "Overall, how much did you enjoy your holiday?" at bounding box center [507, 233] width 451 height 17
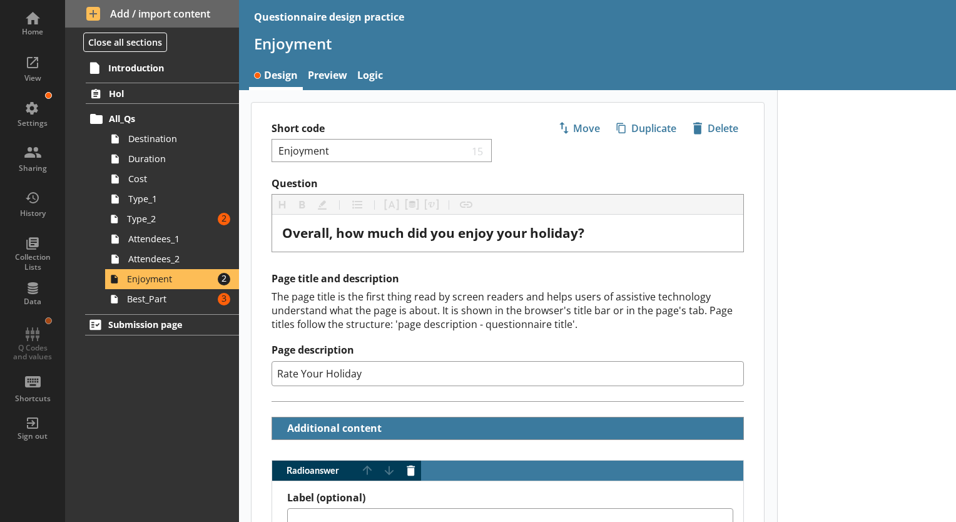
click at [498, 285] on div "Page title and description The page title is the first thing read by screen rea…" at bounding box center [507, 328] width 472 height 113
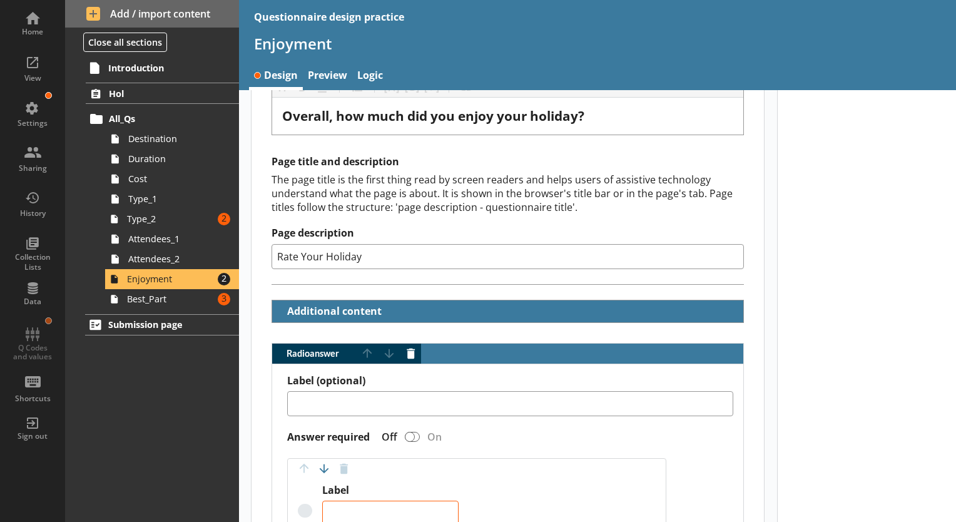
scroll to position [188, 0]
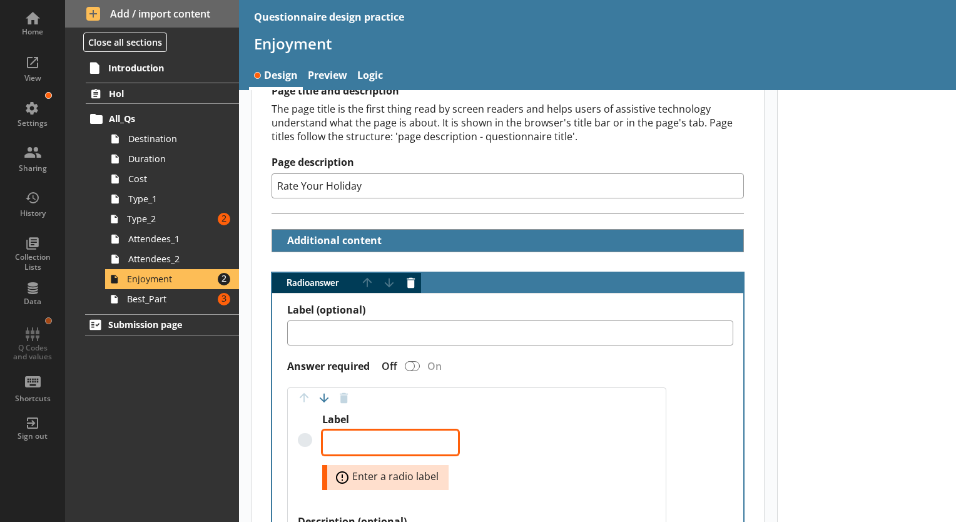
click at [401, 435] on textarea "Label" at bounding box center [390, 442] width 136 height 25
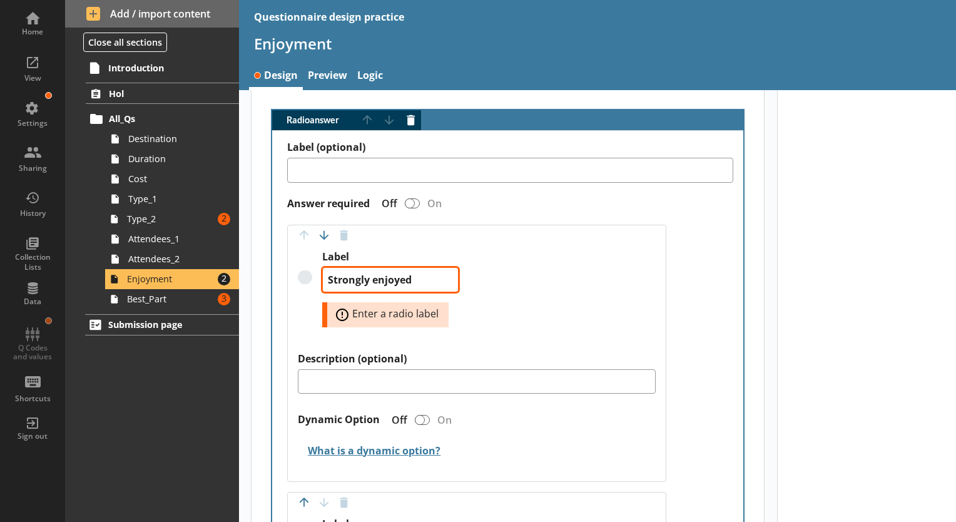
scroll to position [375, 0]
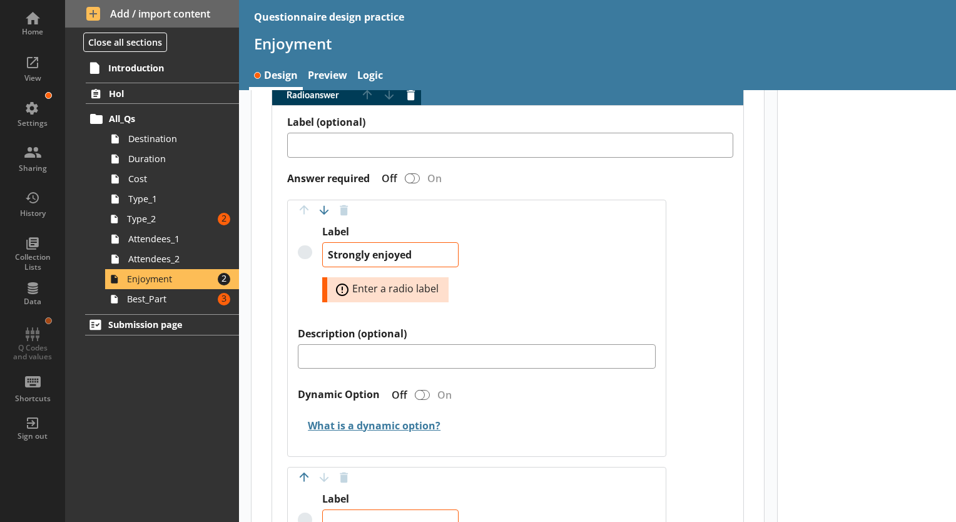
click at [829, 268] on div at bounding box center [867, 315] width 180 height 1201
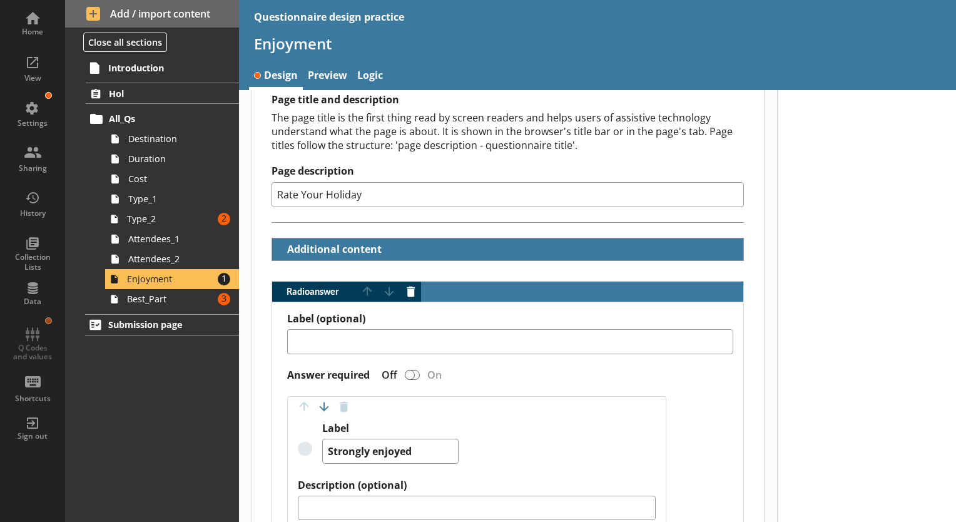
scroll to position [188, 0]
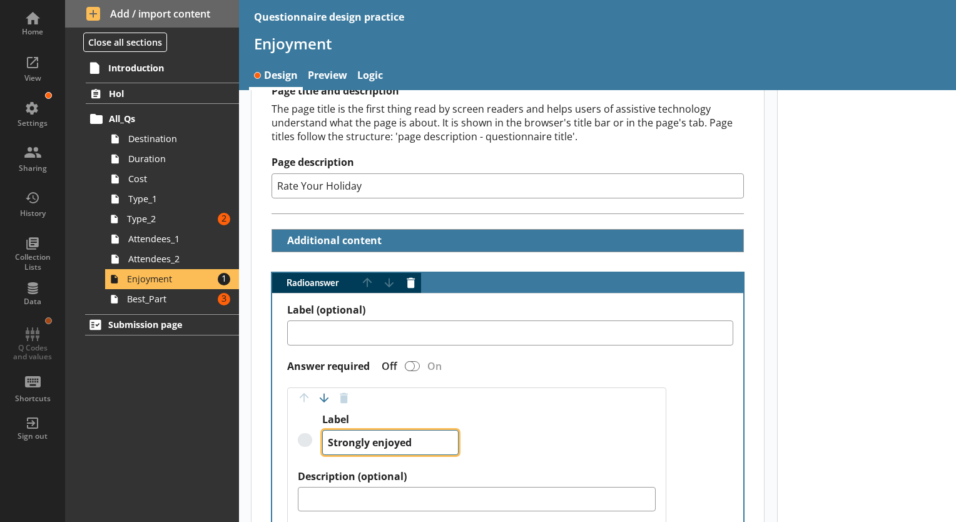
drag, startPoint x: 423, startPoint y: 438, endPoint x: 150, endPoint y: 399, distance: 275.5
click at [150, 399] on div "Home View Settings Sharing History Collection Lists Data Q Codes and values Sho…" at bounding box center [478, 261] width 956 height 522
click at [365, 441] on textarea "Stronlgly enjoyed" at bounding box center [390, 442] width 136 height 25
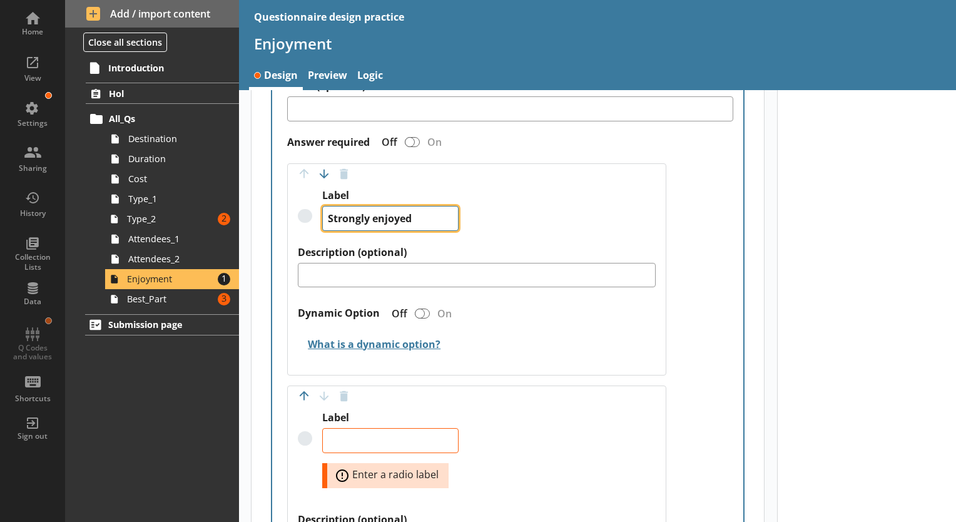
scroll to position [438, 0]
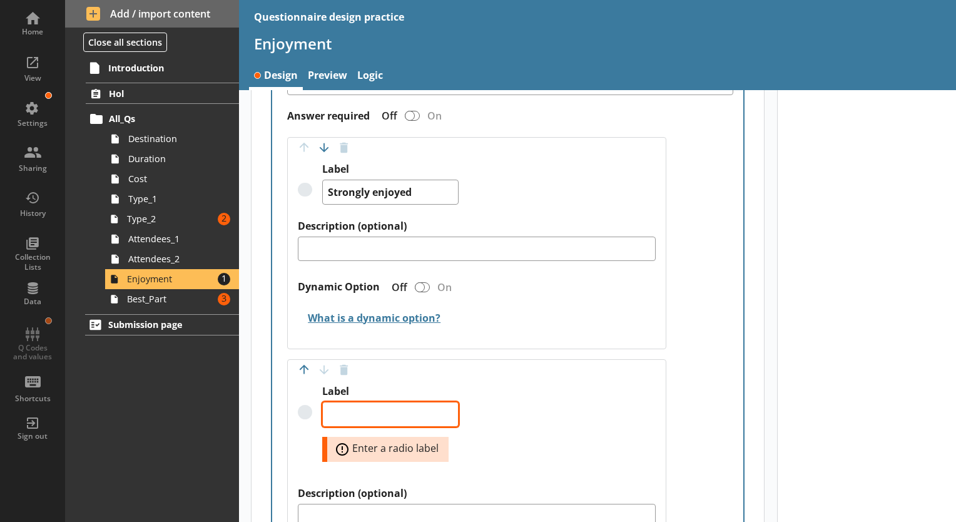
click at [365, 407] on textarea "Label" at bounding box center [390, 414] width 136 height 25
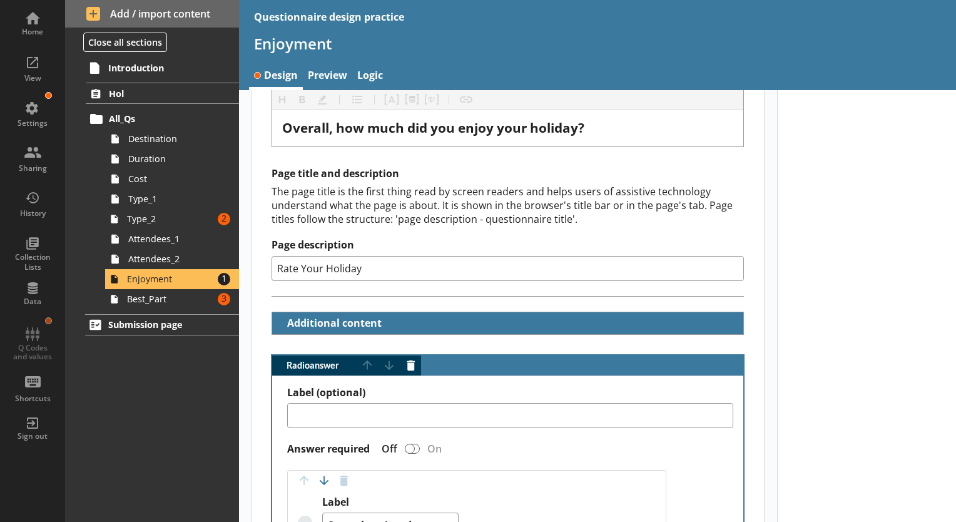
scroll to position [0, 0]
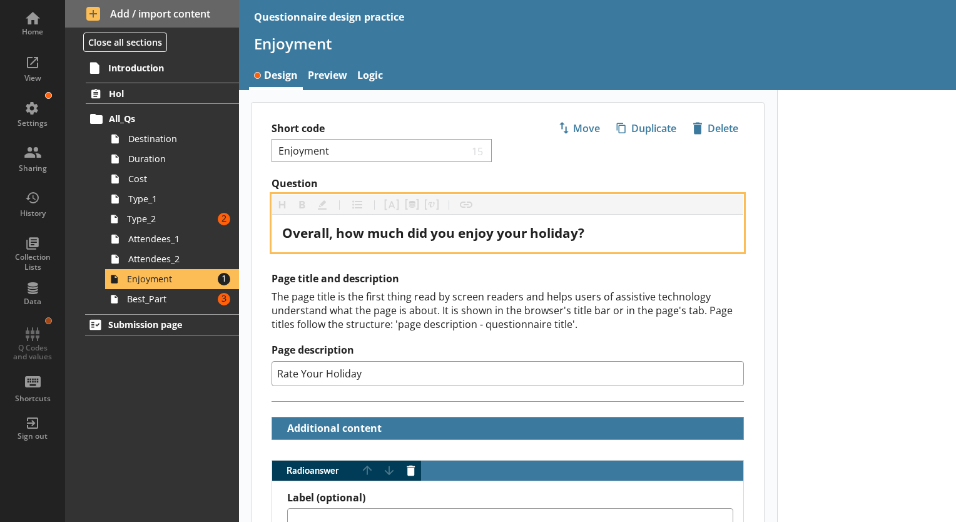
click at [473, 236] on span "Overall, how much did you enjoy your holiday?" at bounding box center [433, 233] width 302 height 18
click at [492, 233] on span "Overall, how much did you enjoy your holiday?" at bounding box center [433, 233] width 302 height 18
drag, startPoint x: 492, startPoint y: 233, endPoint x: 460, endPoint y: 232, distance: 32.5
click at [460, 232] on span "Overall, how much did you enjoy your holiday?" at bounding box center [433, 233] width 302 height 18
click at [483, 230] on span "Overall, how much did you likeordislike your holiday?" at bounding box center [454, 233] width 345 height 18
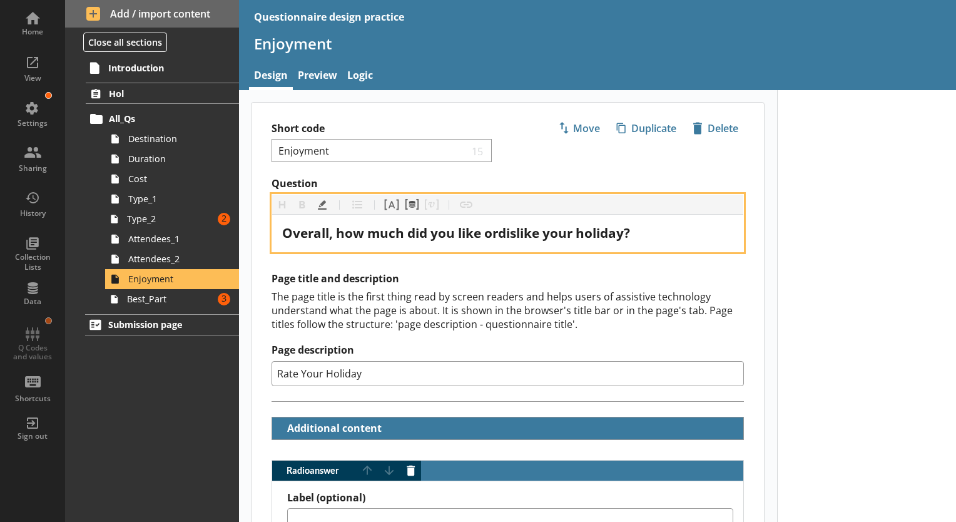
click at [495, 233] on span "Overall, how much did you like ordislike your holiday?" at bounding box center [456, 233] width 348 height 18
click at [504, 233] on span "Overall, how much did you like ordislike your holiday?" at bounding box center [456, 233] width 348 height 18
click at [500, 236] on span "Overall, how much did you like ordislike your holiday?" at bounding box center [456, 233] width 348 height 18
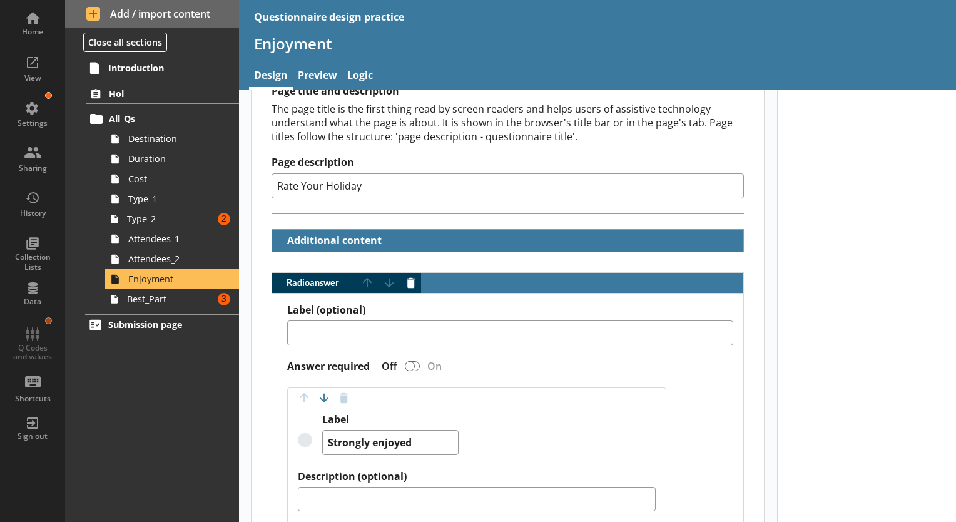
scroll to position [375, 0]
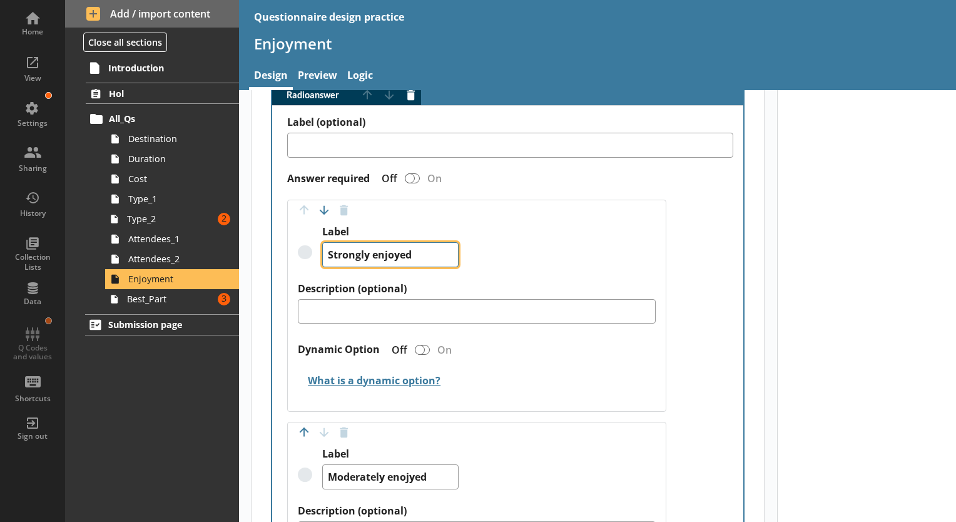
drag, startPoint x: 427, startPoint y: 250, endPoint x: 371, endPoint y: 258, distance: 56.9
click at [371, 258] on textarea "Strongly enjoyed" at bounding box center [390, 254] width 136 height 25
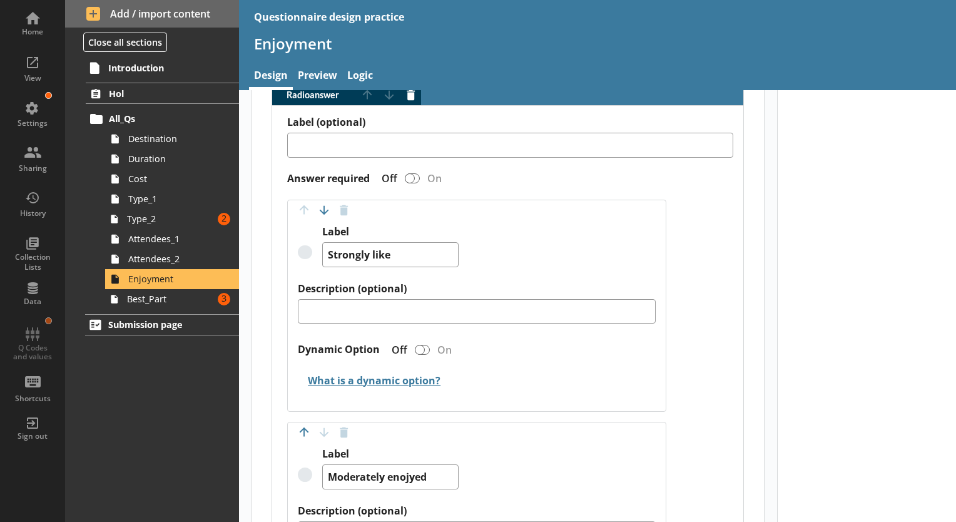
click at [633, 261] on div "Label Strongly like" at bounding box center [477, 253] width 358 height 57
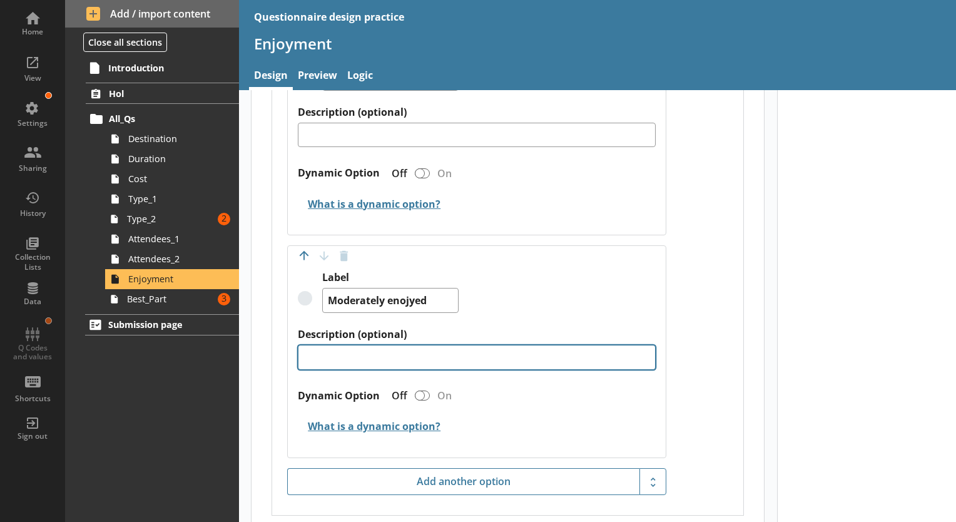
scroll to position [563, 0]
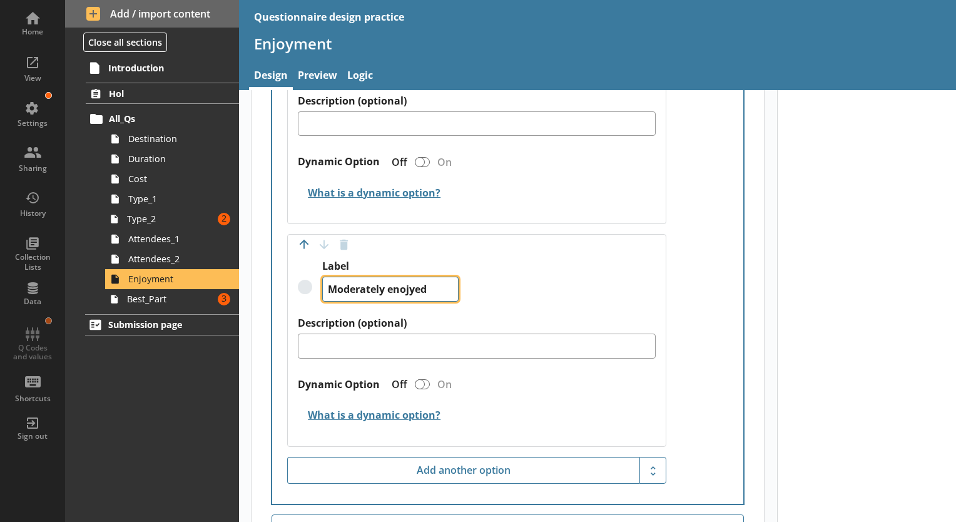
drag, startPoint x: 445, startPoint y: 285, endPoint x: 390, endPoint y: 289, distance: 55.2
click at [390, 289] on textarea "Moderately enojyed" at bounding box center [390, 288] width 136 height 25
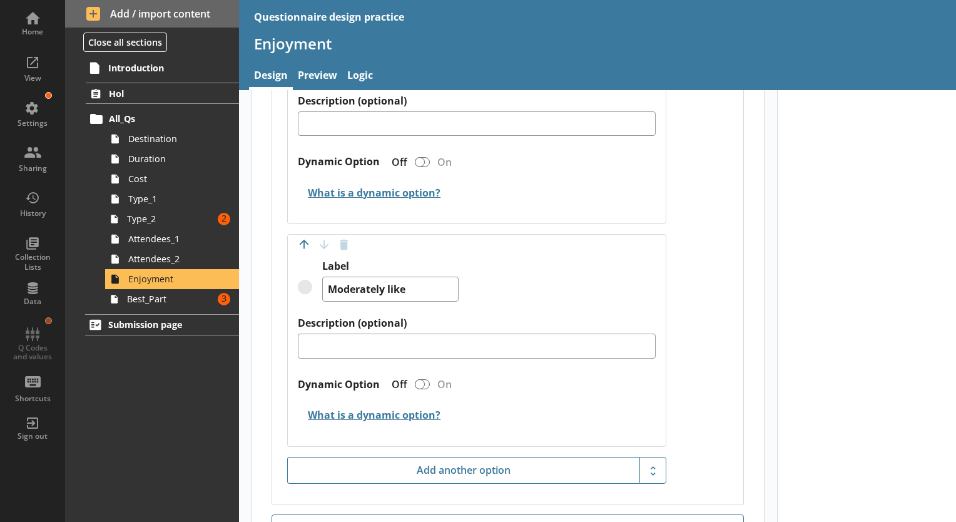
click at [753, 217] on div "Radio answer Move answer up Move answer down Delete answer Label (optional) Ans…" at bounding box center [507, 201] width 512 height 608
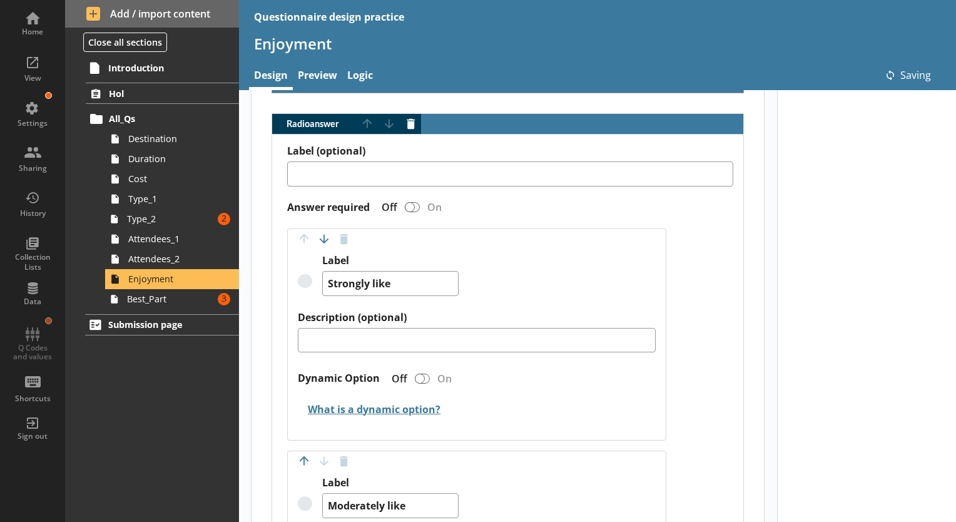
scroll to position [313, 0]
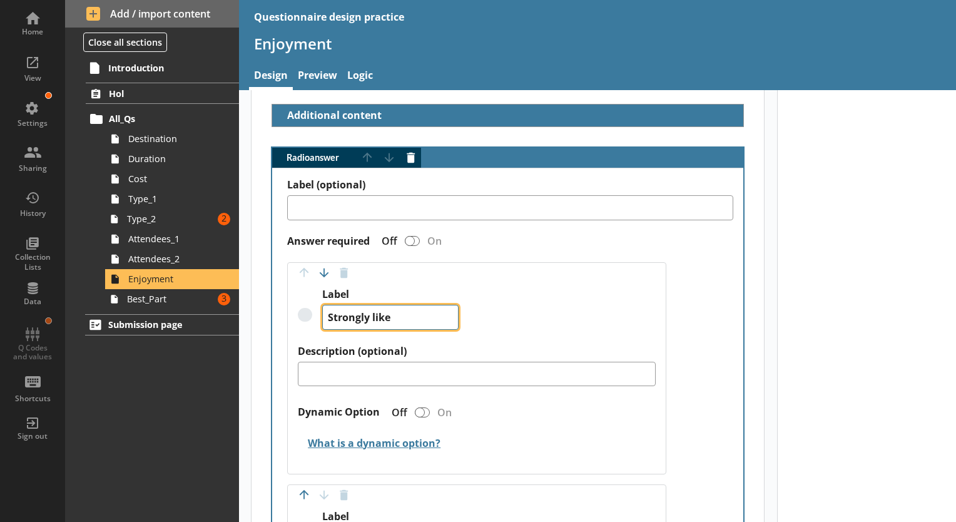
click at [432, 311] on textarea "Strongly like" at bounding box center [390, 317] width 136 height 25
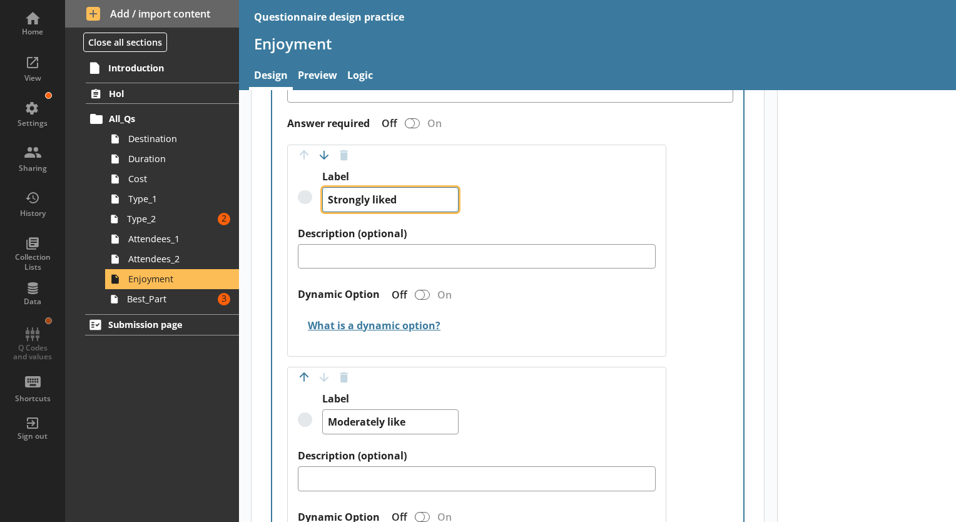
scroll to position [438, 0]
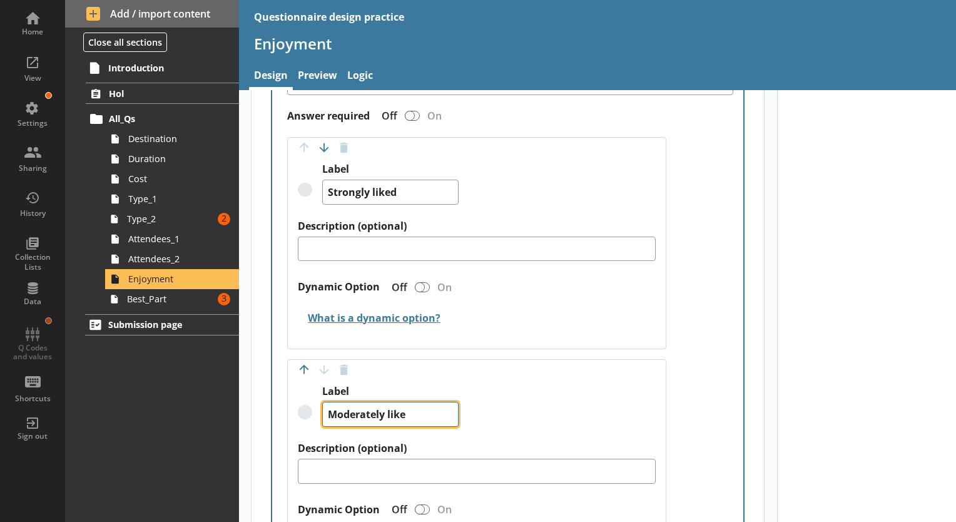
click at [419, 417] on textarea "Moderately like" at bounding box center [390, 414] width 136 height 25
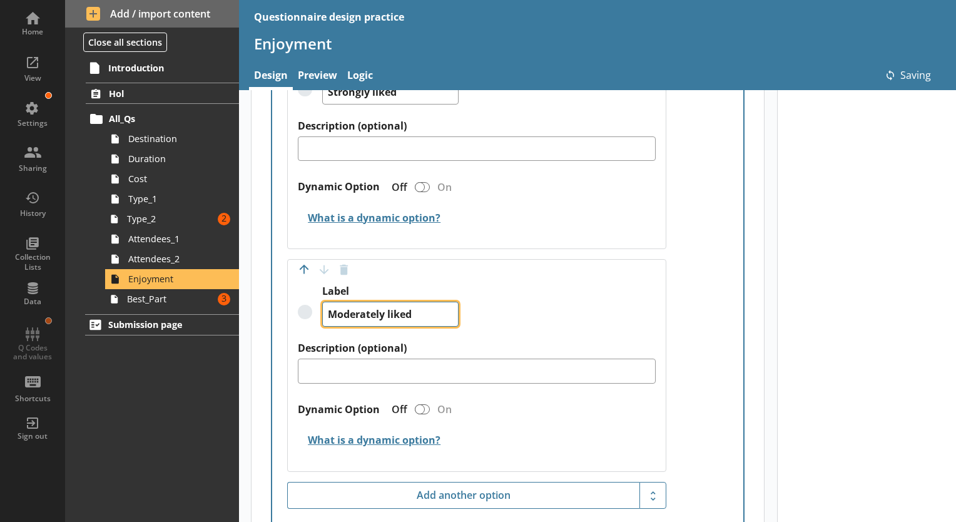
scroll to position [675, 0]
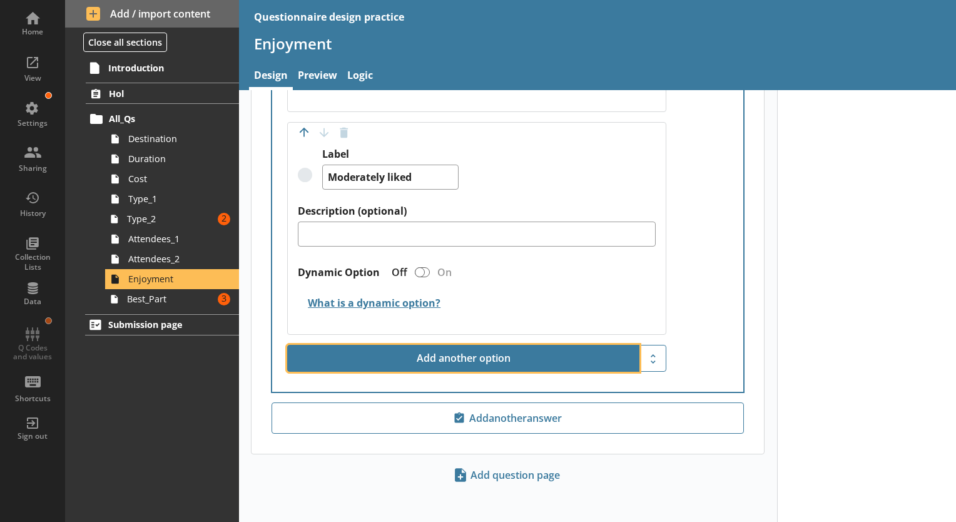
click at [463, 350] on button "Add another option" at bounding box center [463, 359] width 352 height 28
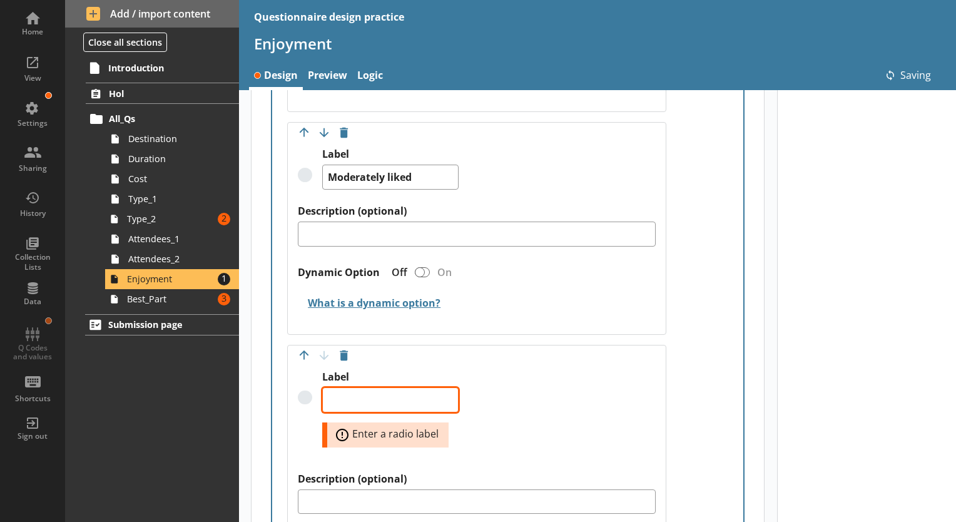
click at [377, 394] on textarea "Label" at bounding box center [390, 399] width 136 height 25
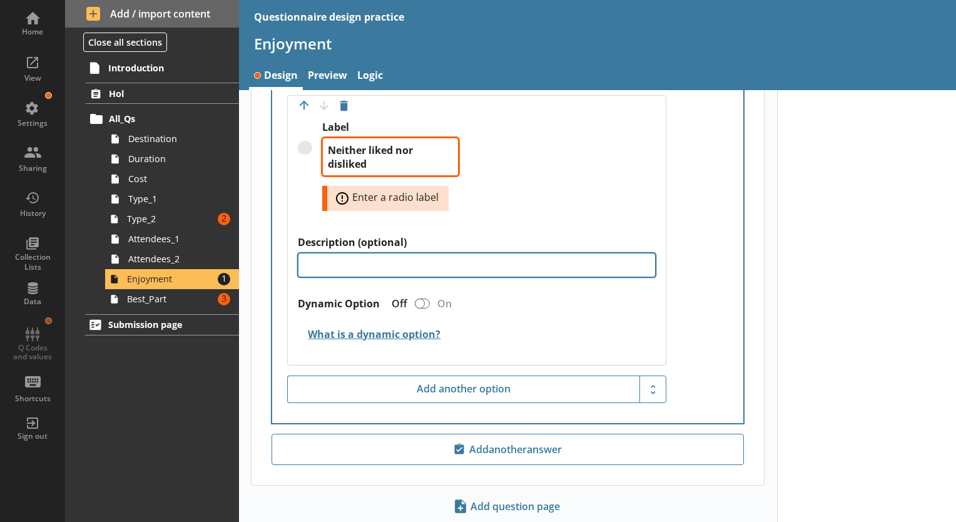
scroll to position [925, 0]
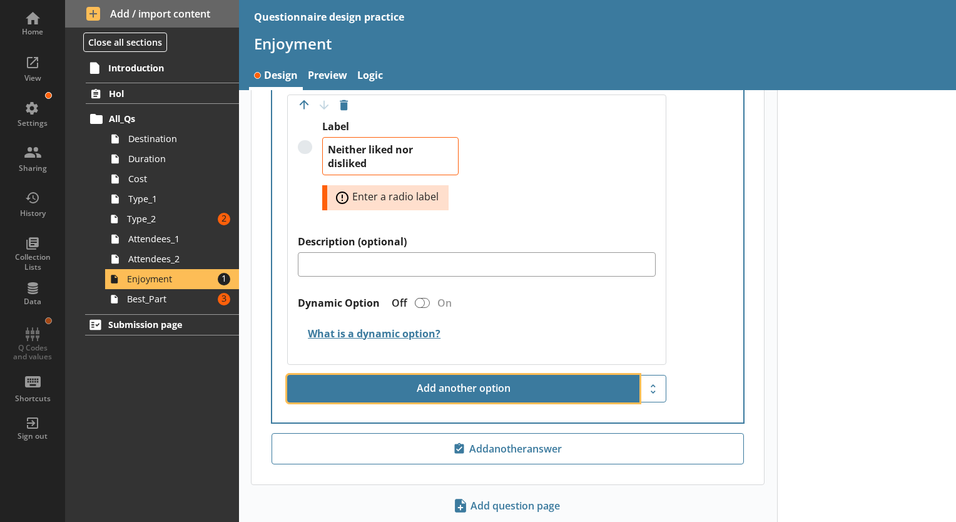
click at [455, 382] on button "Add another option" at bounding box center [463, 389] width 352 height 28
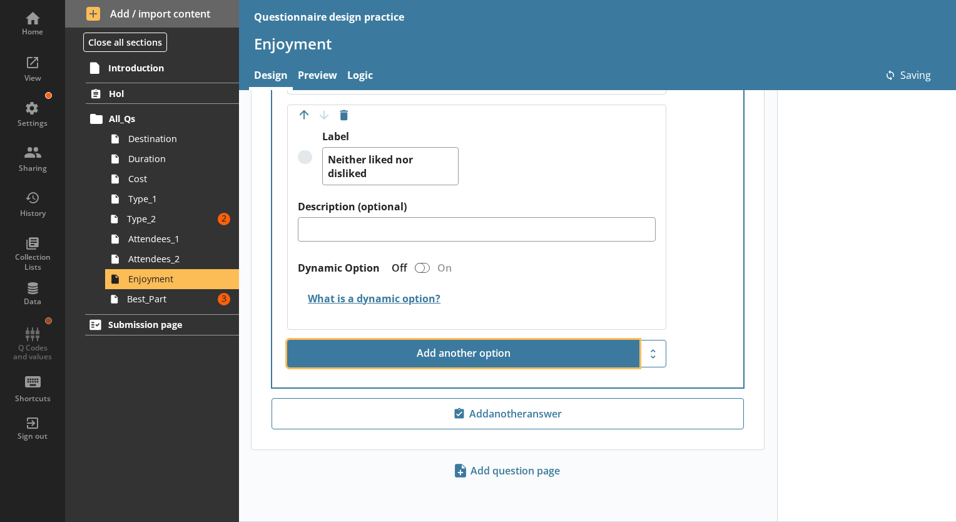
scroll to position [910, 0]
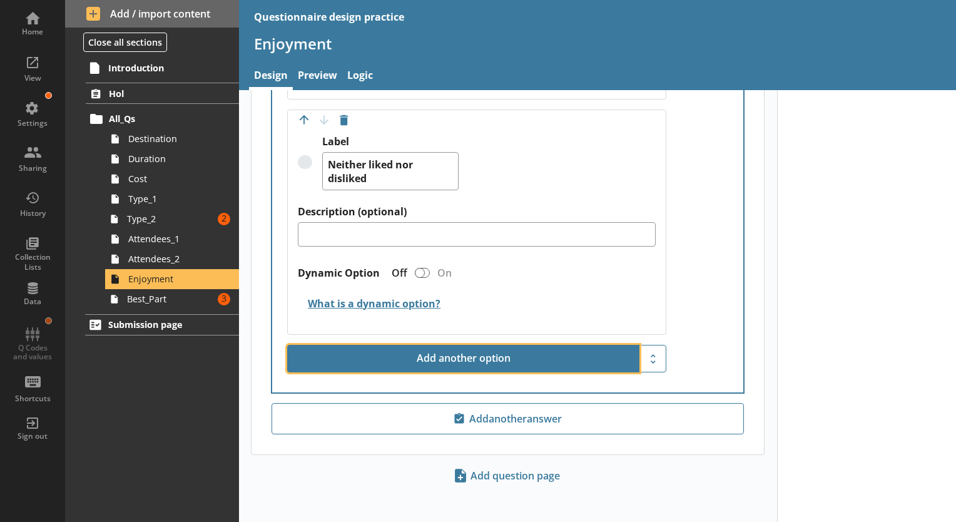
click at [407, 350] on button "Add another option" at bounding box center [463, 359] width 352 height 28
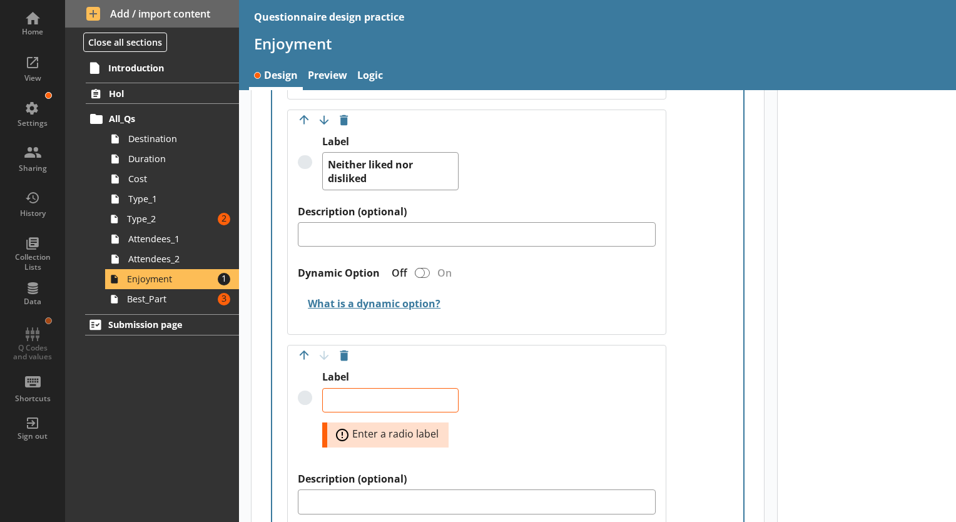
scroll to position [925, 0]
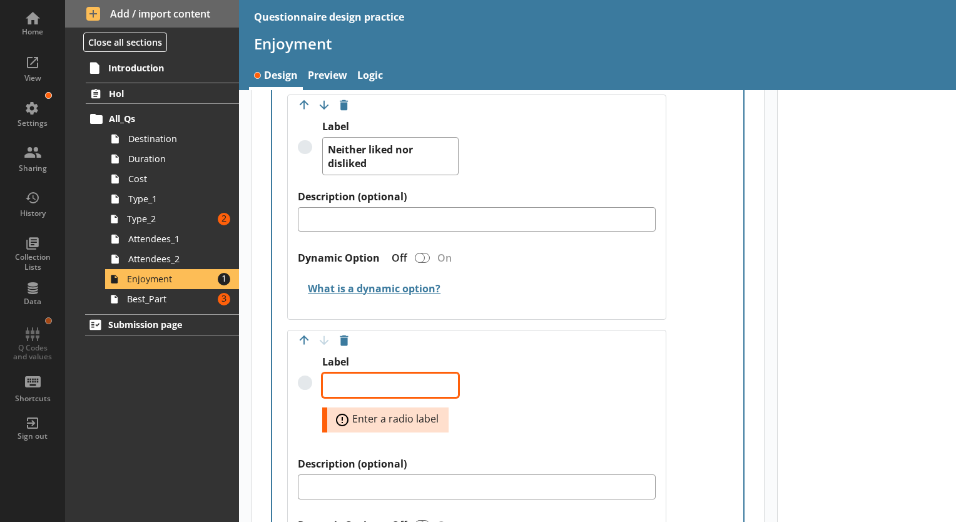
click at [412, 376] on textarea "Label" at bounding box center [390, 385] width 136 height 25
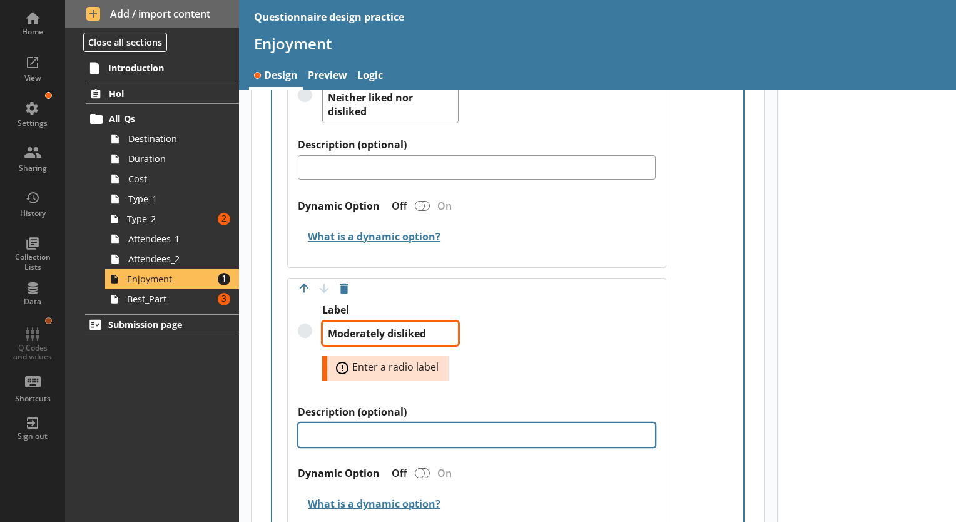
scroll to position [1050, 0]
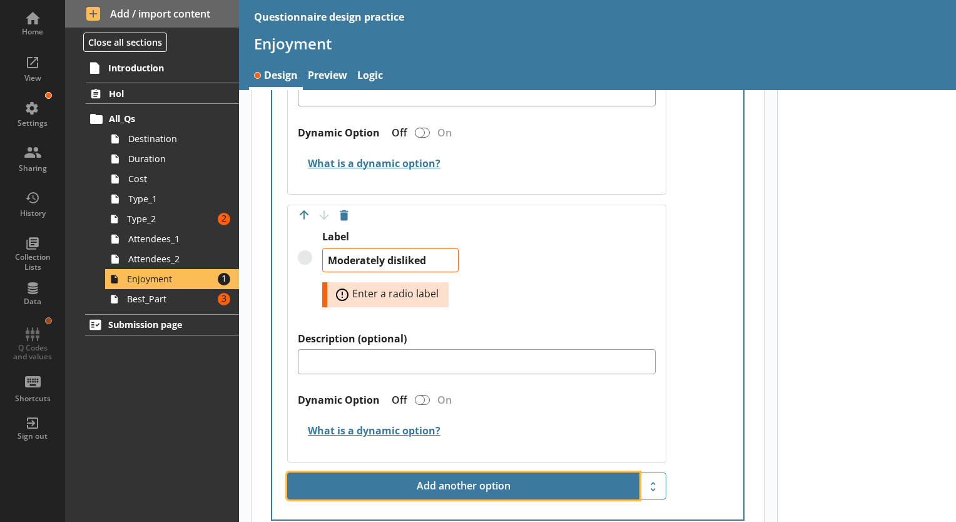
click at [431, 477] on button "Add another option" at bounding box center [463, 486] width 352 height 28
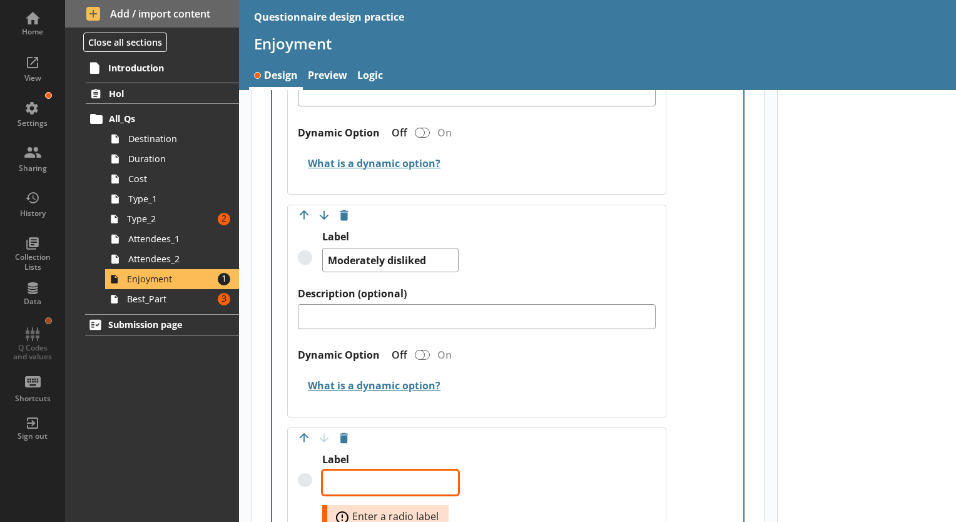
click at [370, 481] on textarea "Label" at bounding box center [390, 482] width 136 height 25
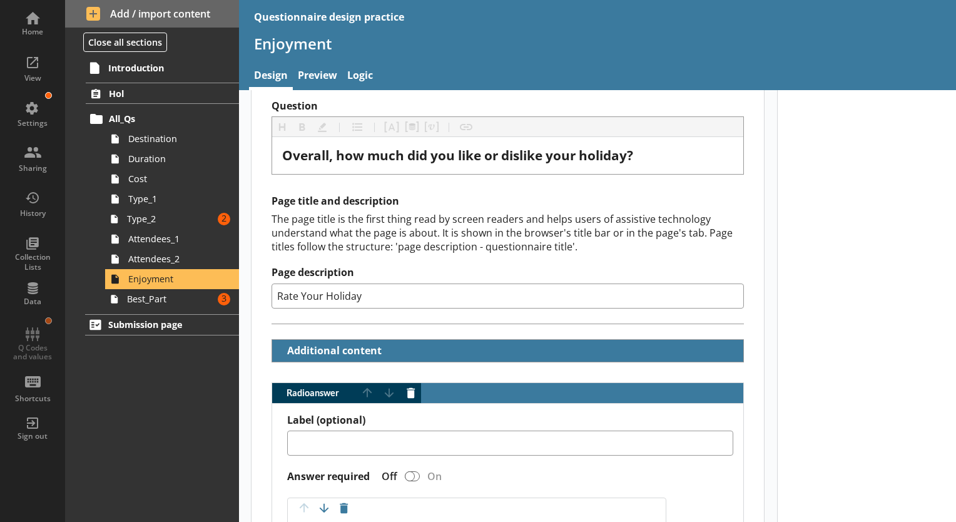
scroll to position [0, 0]
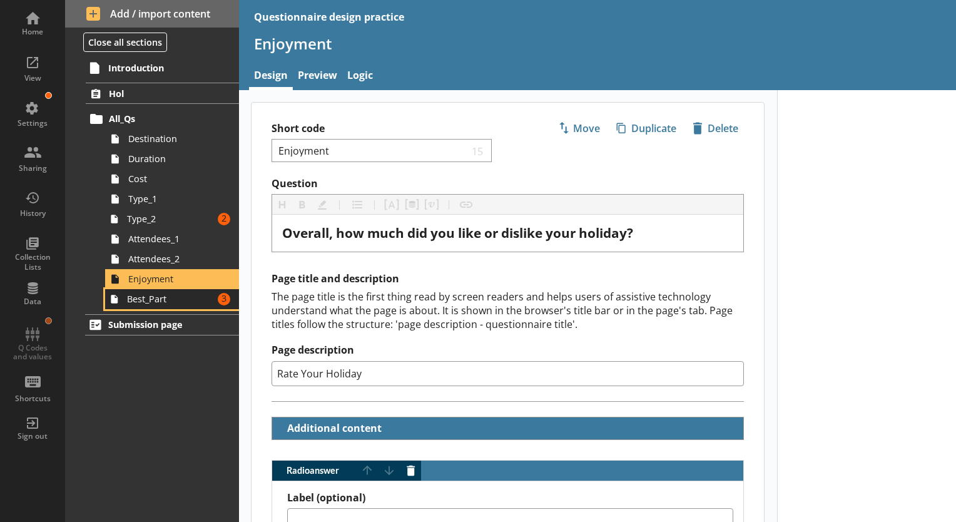
click at [170, 308] on link "Best_Part Amount of errors: 3" at bounding box center [172, 299] width 134 height 20
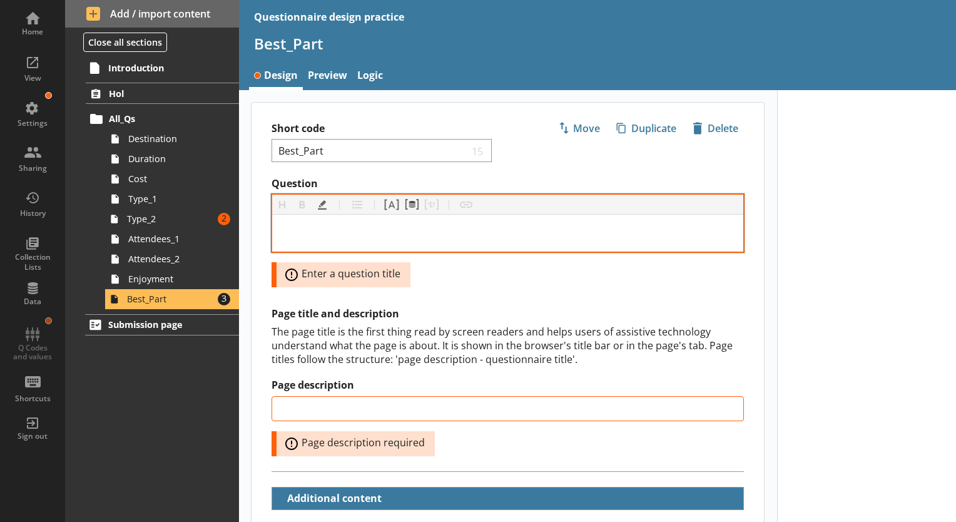
click at [400, 232] on div "Question" at bounding box center [507, 233] width 451 height 17
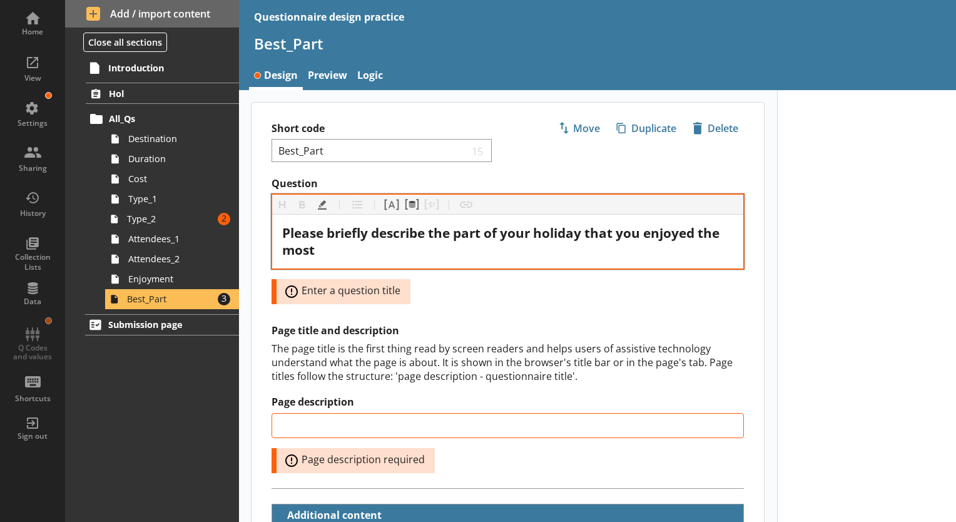
scroll to position [125, 0]
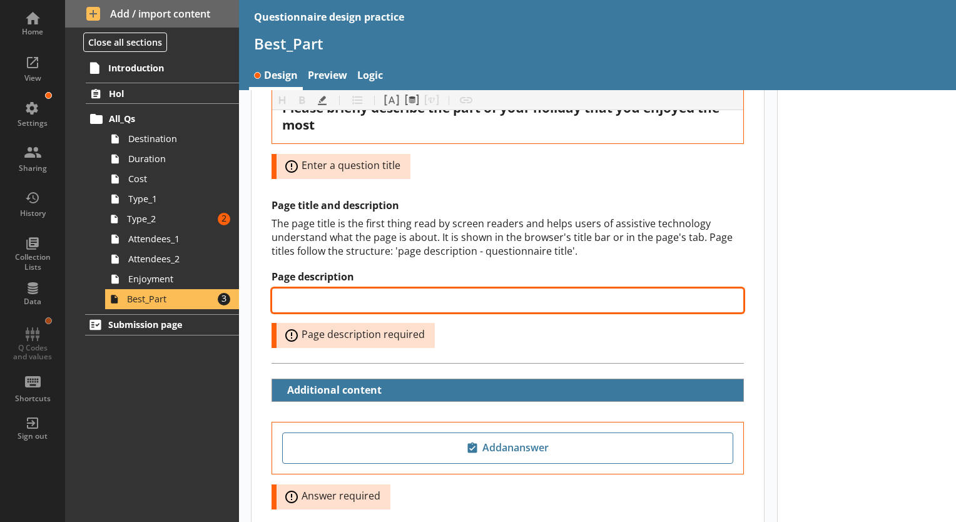
click at [395, 298] on input "Page description" at bounding box center [507, 300] width 472 height 25
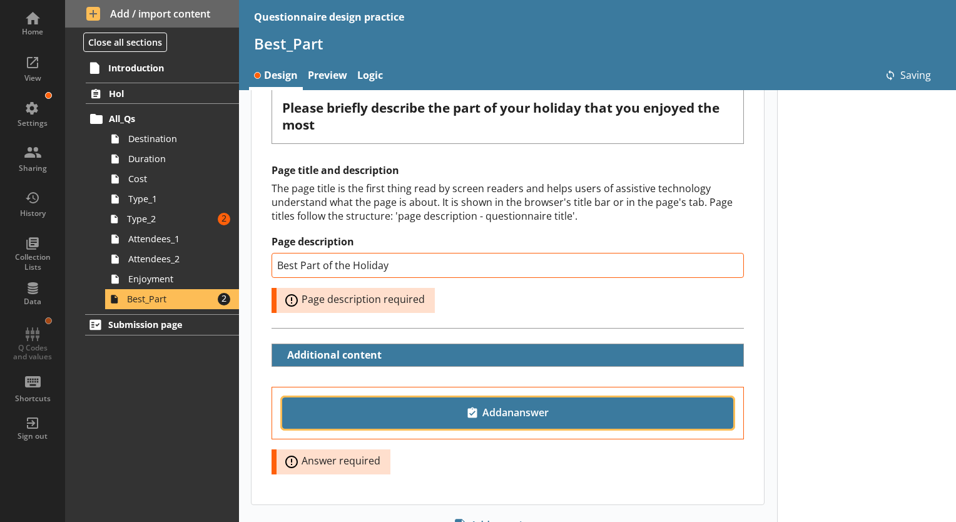
click at [515, 403] on span "Add an answer" at bounding box center [508, 413] width 440 height 20
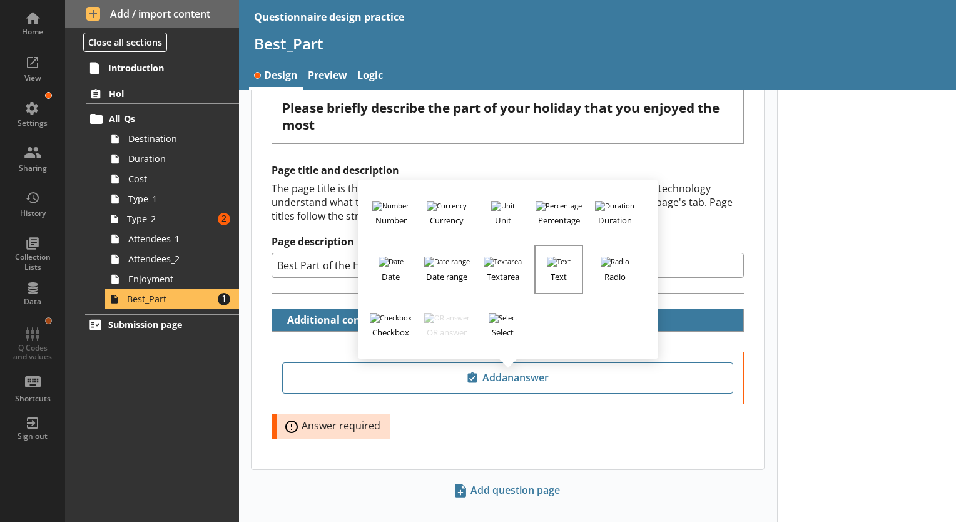
click at [553, 271] on h3 "Text" at bounding box center [558, 274] width 46 height 16
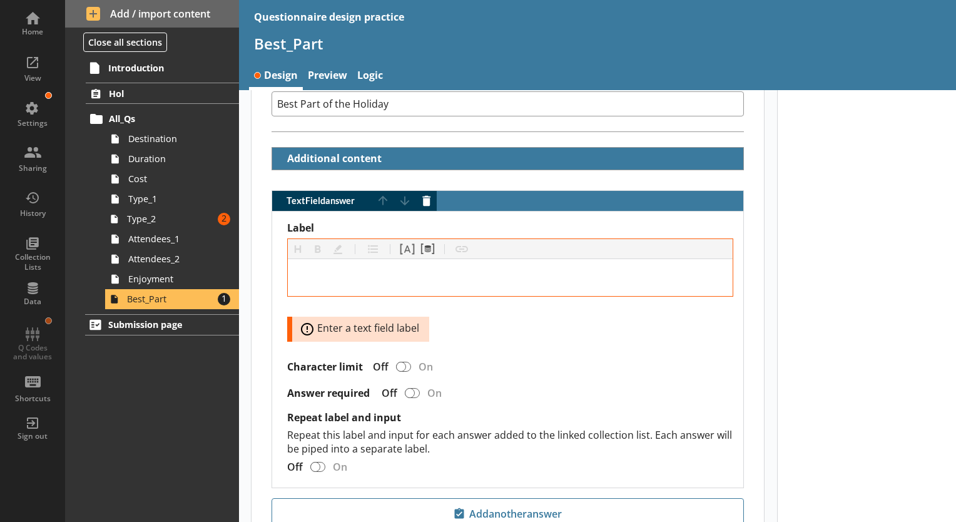
scroll to position [313, 0]
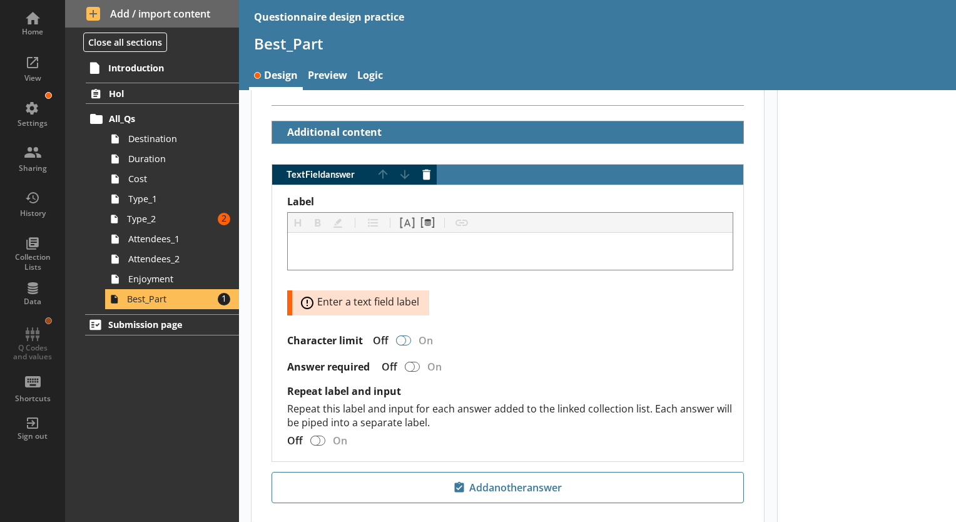
click at [402, 337] on div "TextField answer" at bounding box center [401, 340] width 10 height 10
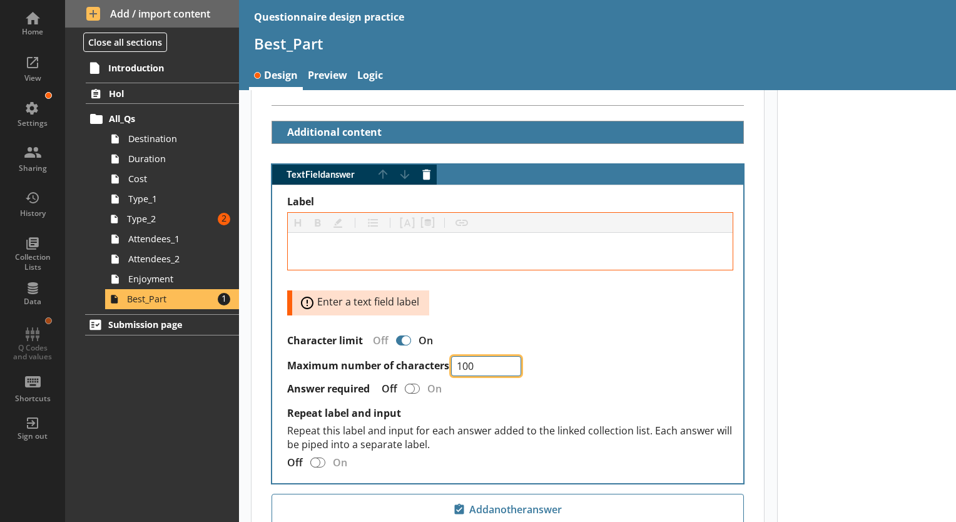
drag, startPoint x: 478, startPoint y: 360, endPoint x: 418, endPoint y: 360, distance: 60.0
click at [418, 360] on div "Maximum number of characters 100" at bounding box center [510, 366] width 446 height 20
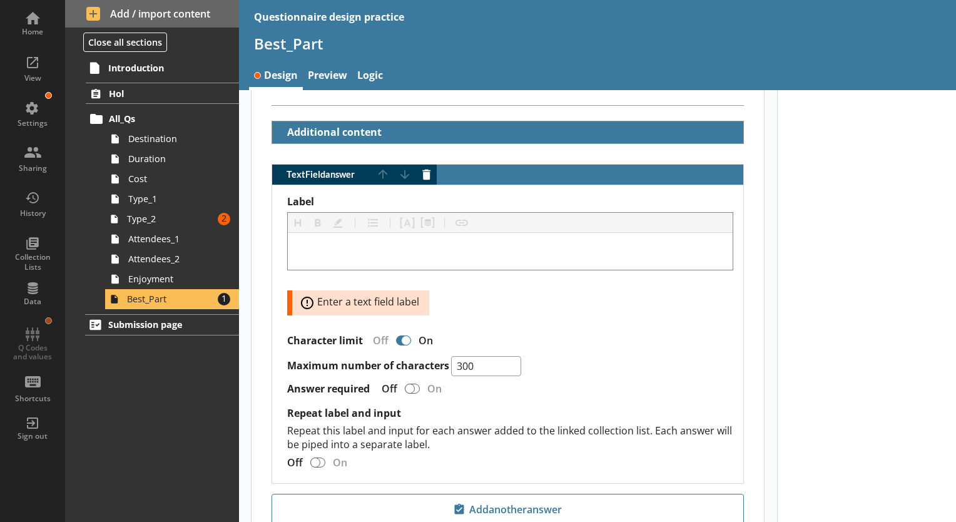
click at [560, 308] on div "Label Heading Heading Bold Bold Highlight Highlight List List Pipe answer Pipe …" at bounding box center [510, 255] width 446 height 120
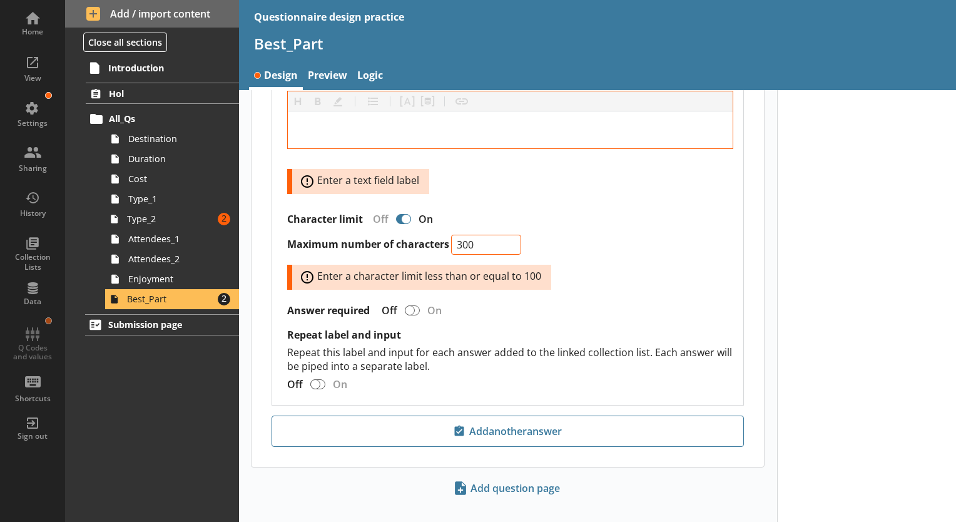
scroll to position [446, 0]
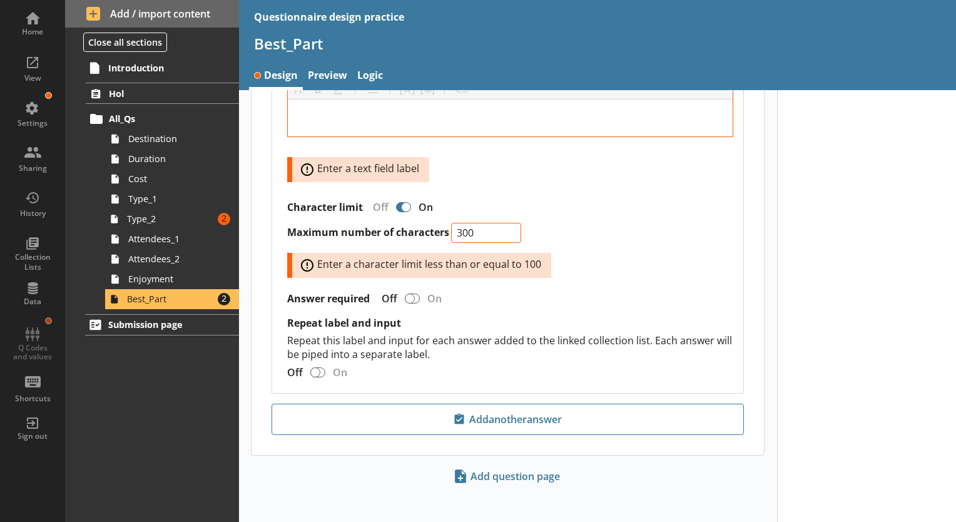
click at [398, 202] on div "TextField answer" at bounding box center [403, 207] width 15 height 10
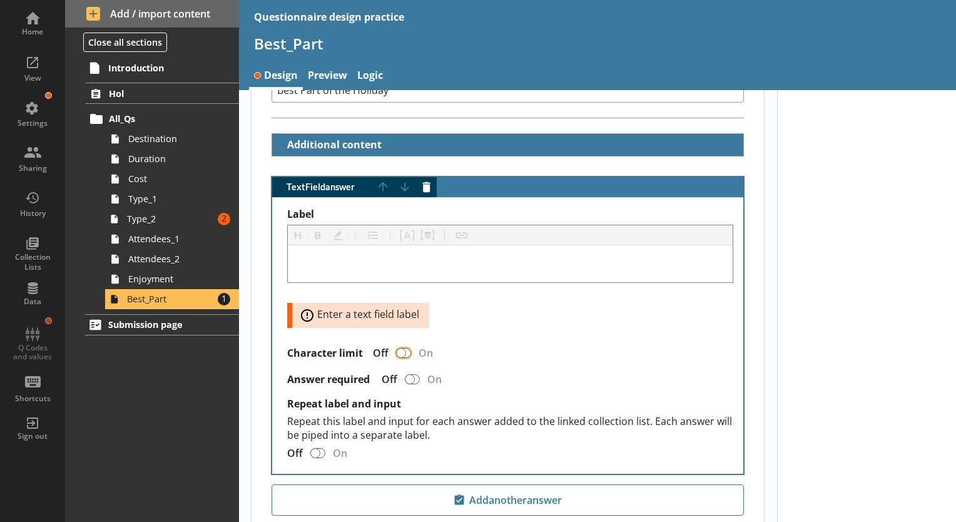
scroll to position [256, 0]
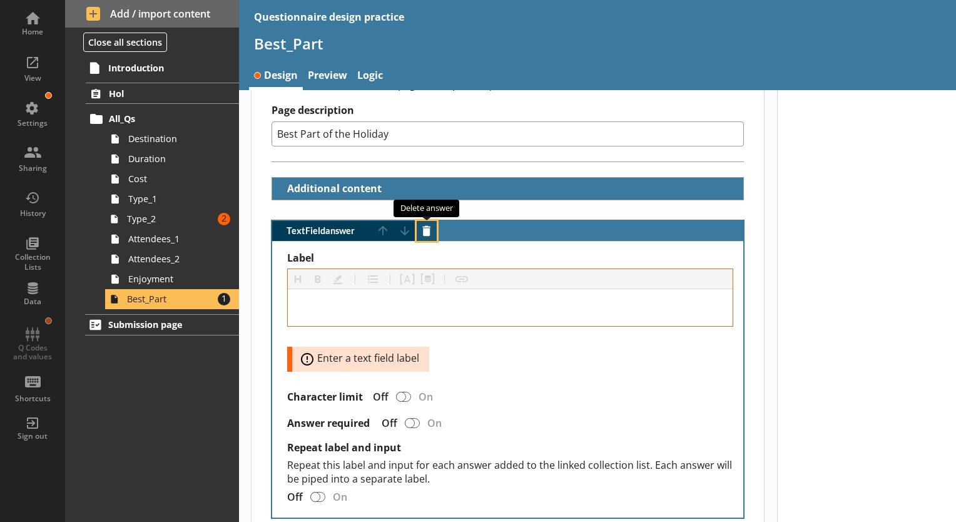
click at [420, 231] on button "Delete answer" at bounding box center [427, 231] width 20 height 20
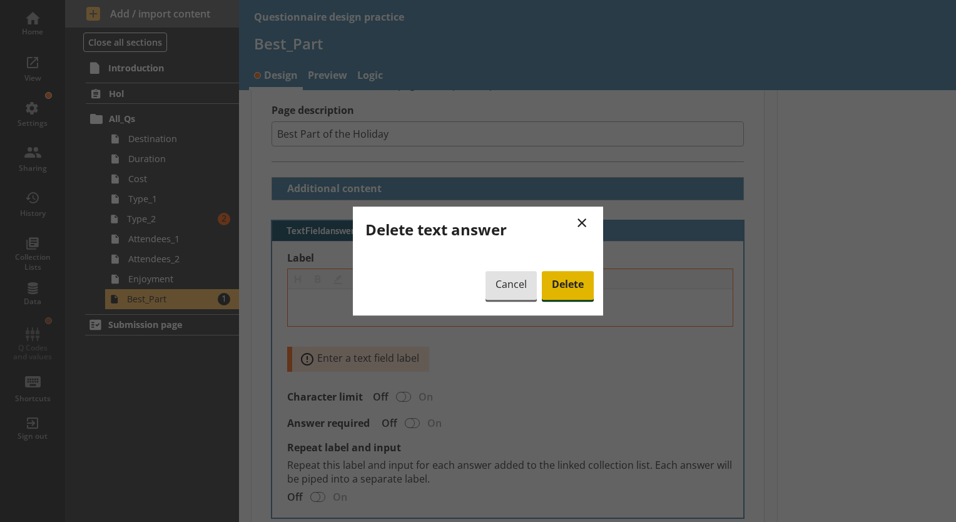
click at [577, 275] on span "Delete" at bounding box center [568, 285] width 52 height 29
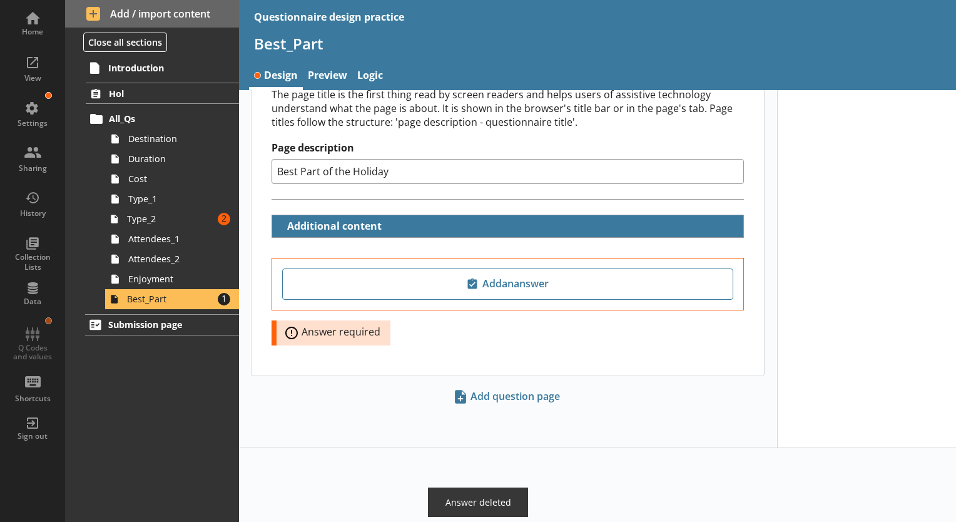
scroll to position [141, 0]
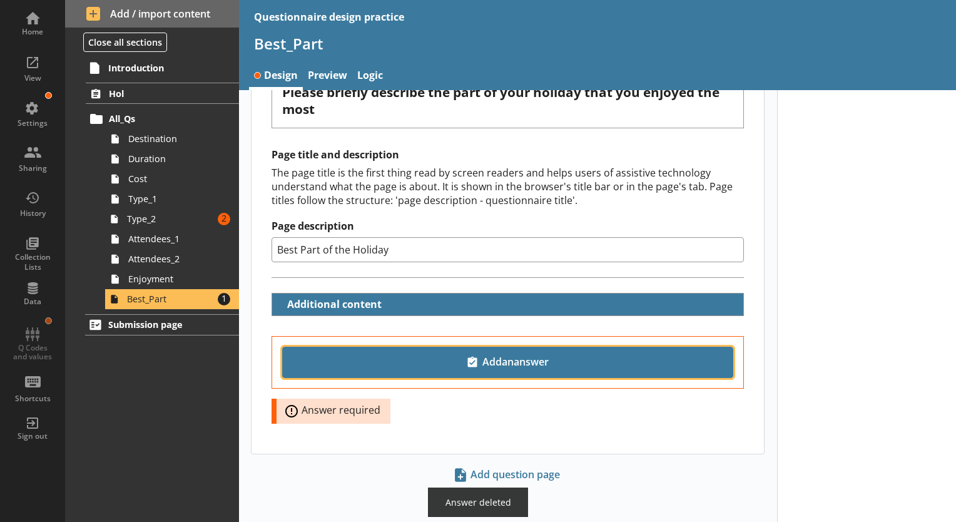
click at [490, 353] on span "Add an answer" at bounding box center [508, 362] width 440 height 20
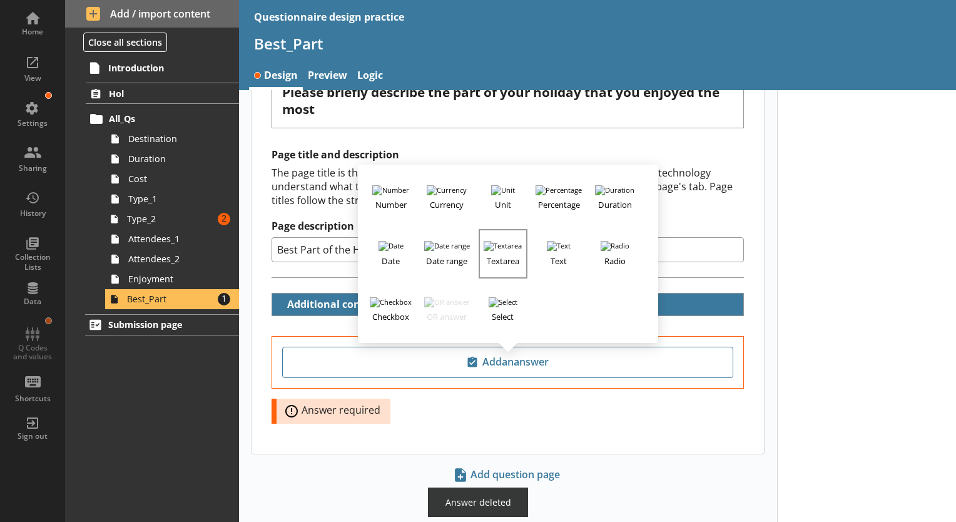
click at [495, 241] on img "button" at bounding box center [502, 246] width 38 height 10
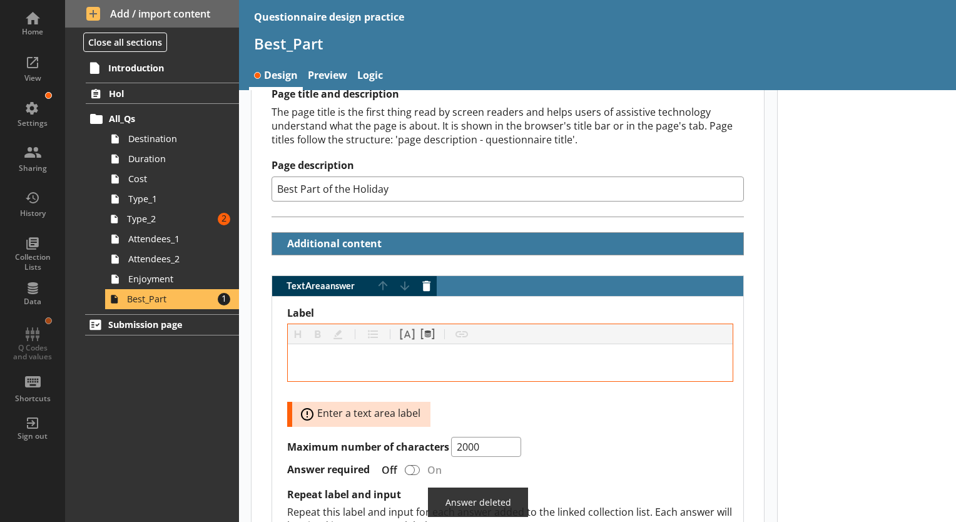
scroll to position [266, 0]
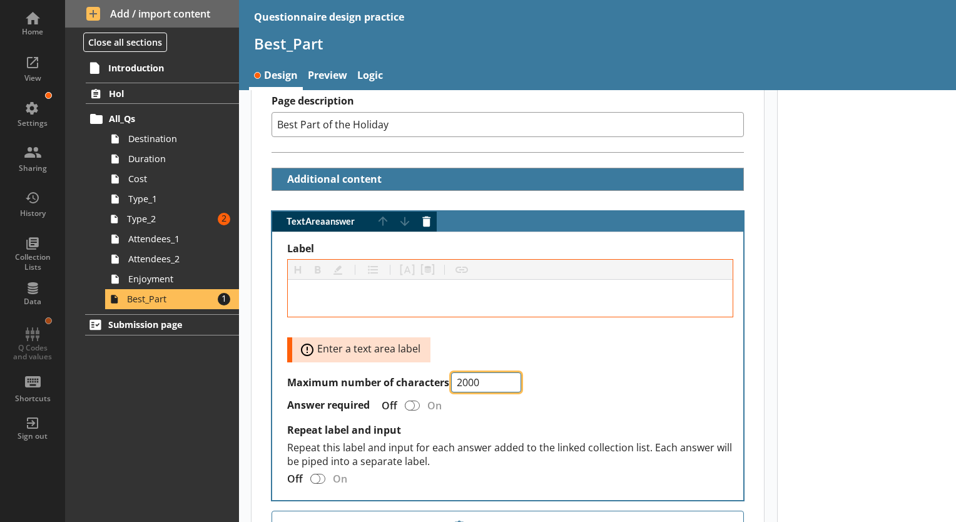
drag, startPoint x: 480, startPoint y: 382, endPoint x: 407, endPoint y: 370, distance: 74.7
click at [407, 372] on div "Maximum number of characters 2000" at bounding box center [510, 382] width 446 height 20
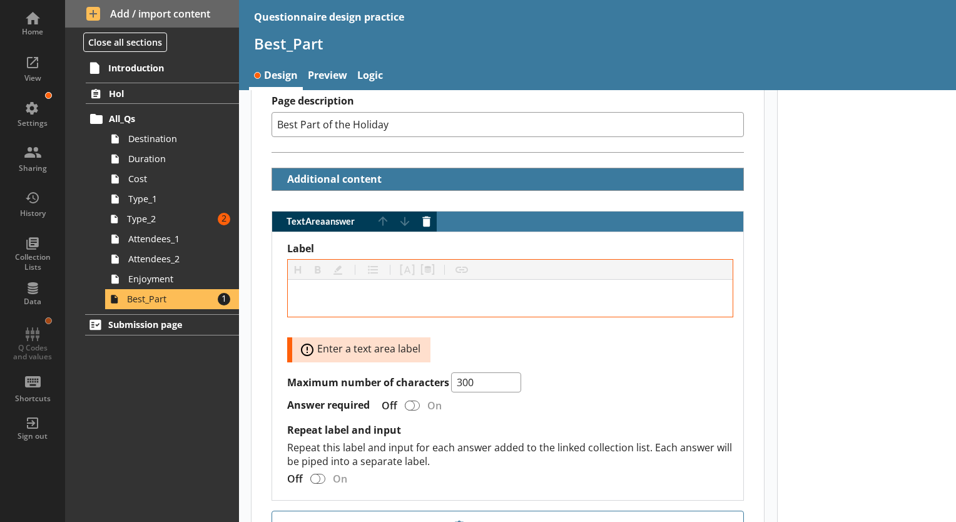
click at [575, 350] on div "Label Heading Heading Bold Bold Highlight Highlight List List Pipe answer Pipe …" at bounding box center [510, 302] width 446 height 120
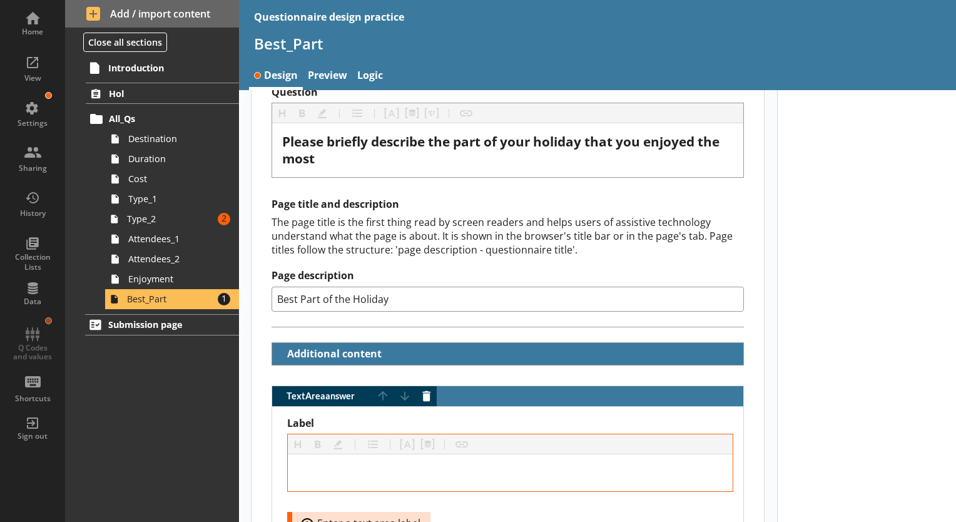
scroll to position [0, 0]
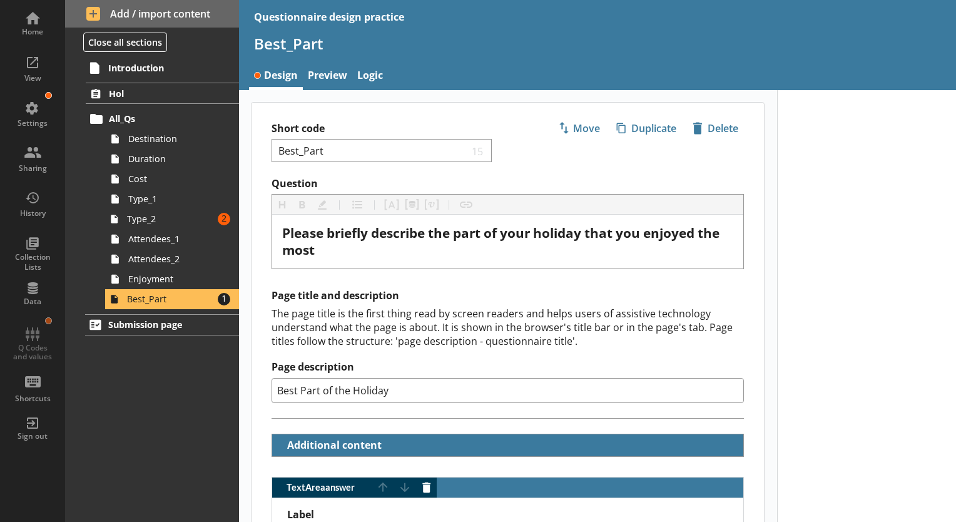
click at [498, 347] on div "Page title and description The page title is the first thing read by screen rea…" at bounding box center [507, 345] width 472 height 113
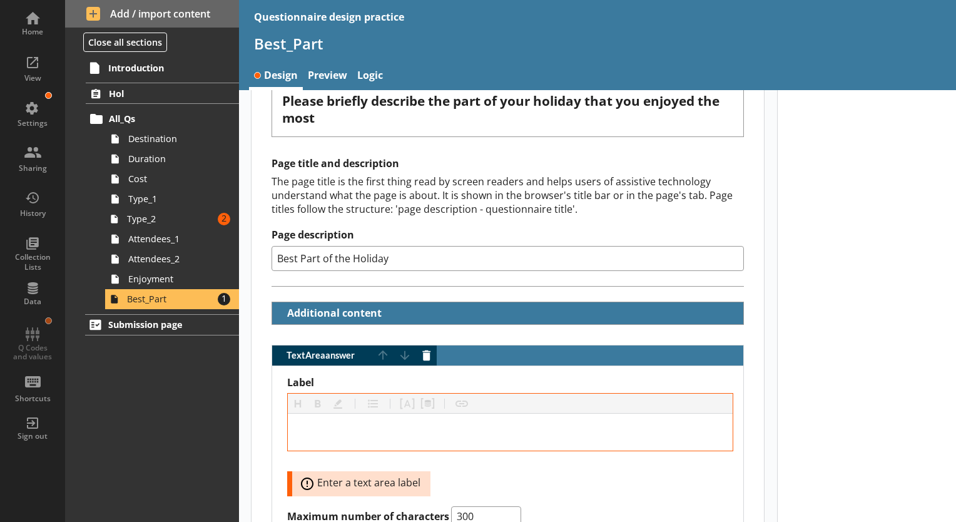
scroll to position [250, 0]
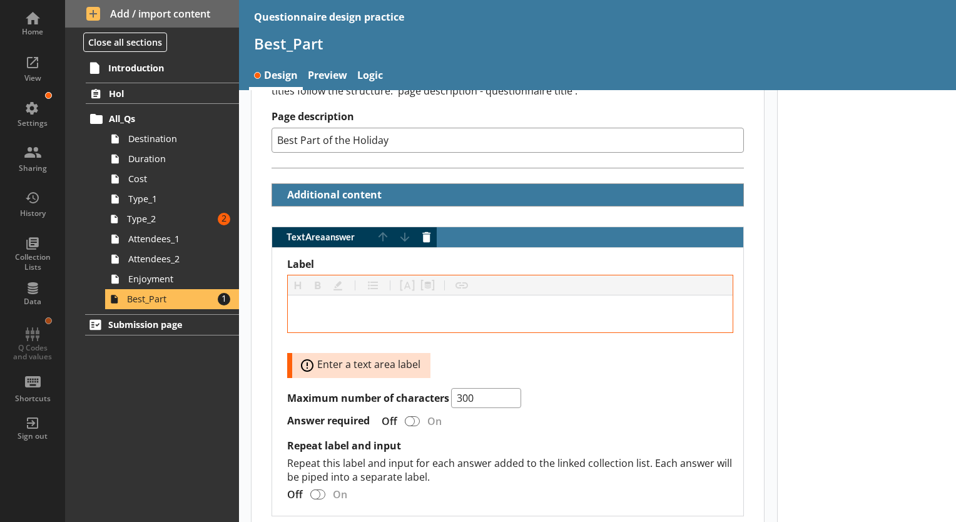
click at [798, 339] on div at bounding box center [867, 245] width 180 height 810
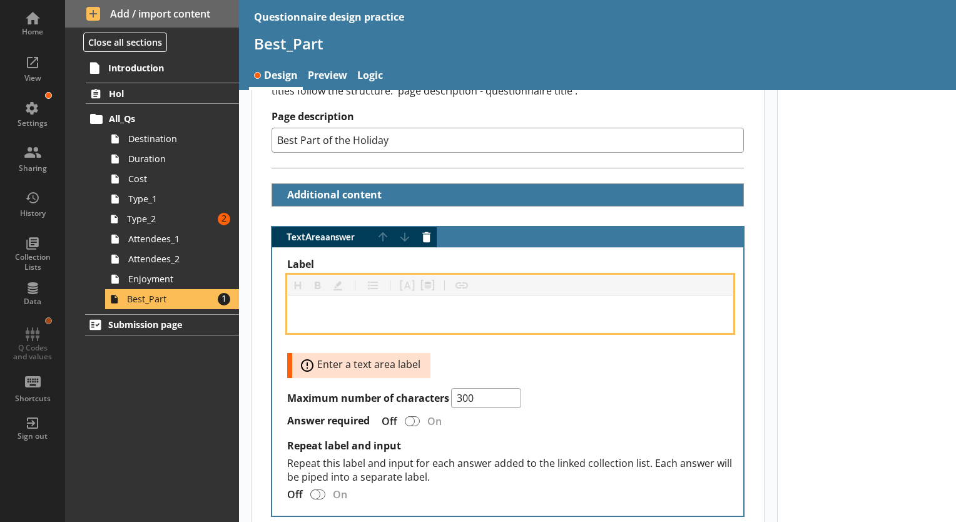
click at [422, 316] on div "Label" at bounding box center [510, 313] width 425 height 17
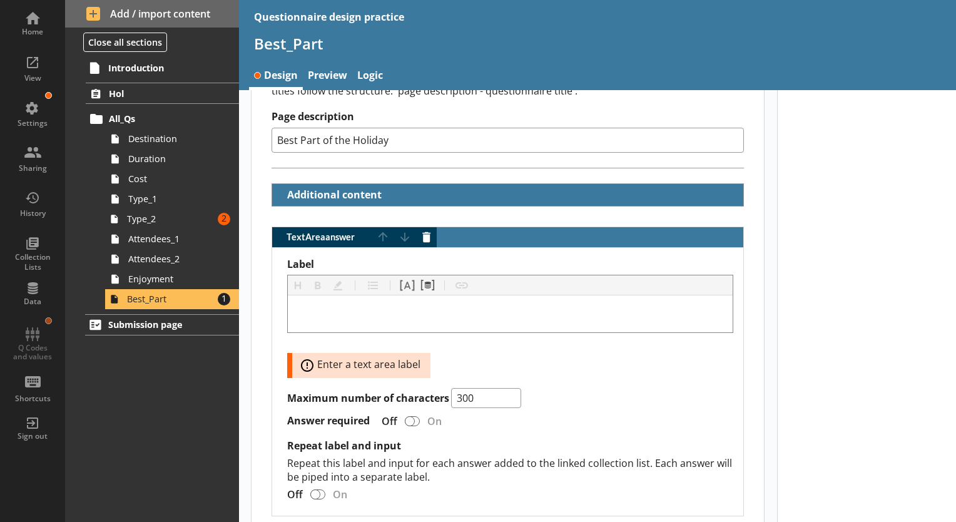
click at [333, 265] on label "Label" at bounding box center [510, 264] width 446 height 13
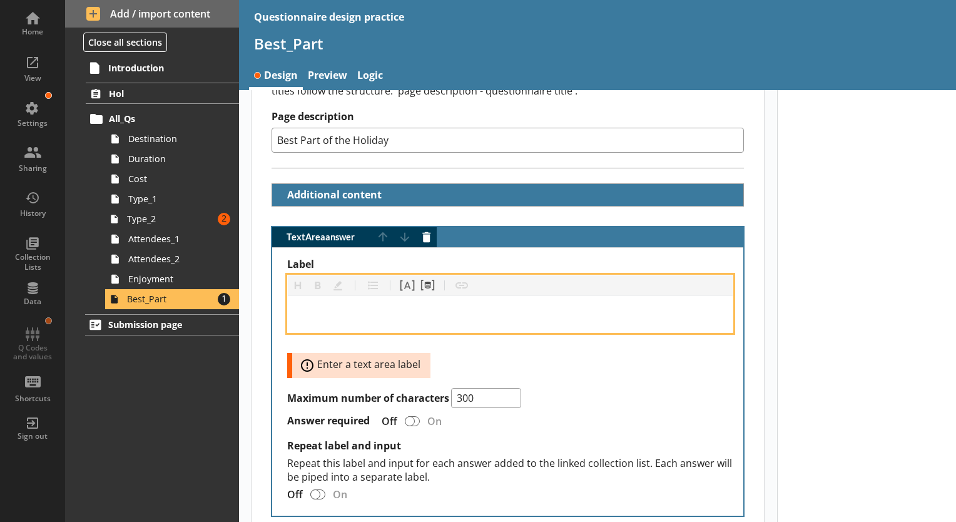
scroll to position [188, 0]
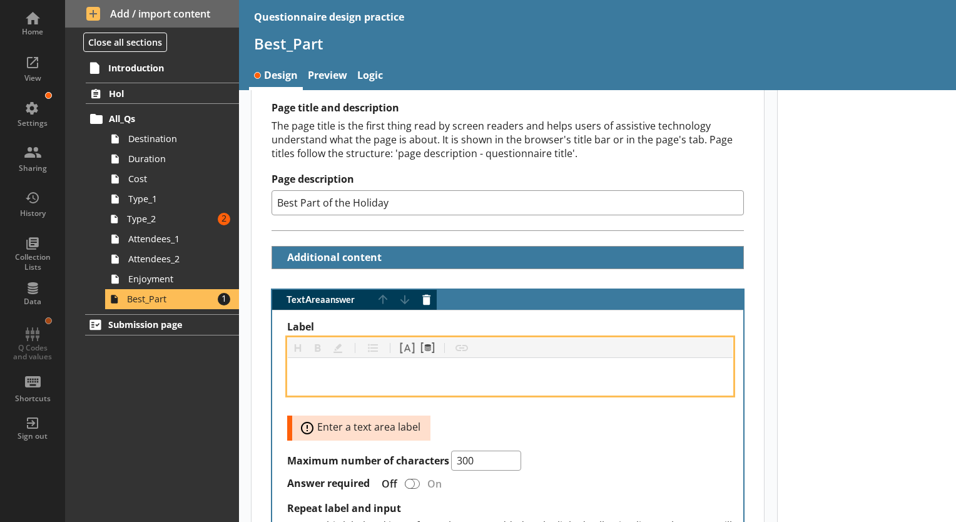
click at [388, 379] on div "Label" at bounding box center [510, 376] width 425 height 17
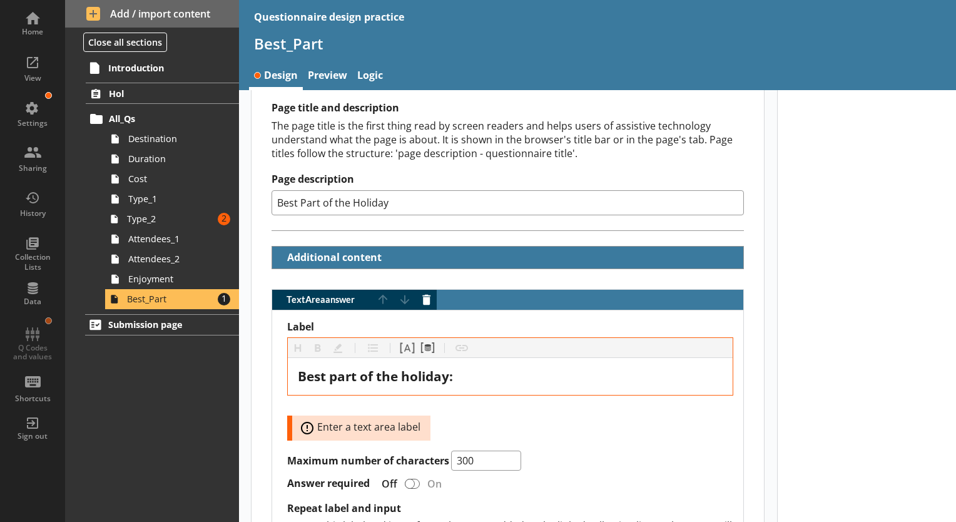
click at [830, 292] on div at bounding box center [867, 307] width 180 height 810
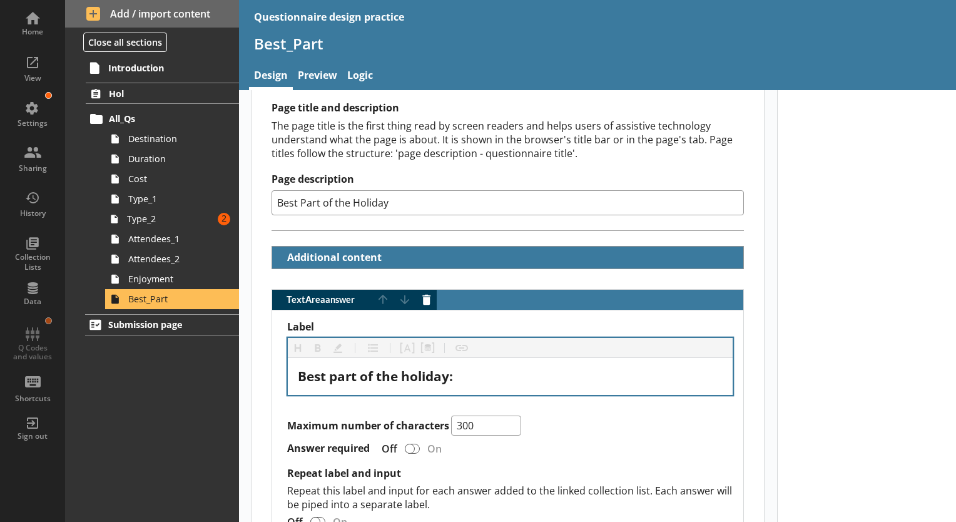
scroll to position [338, 0]
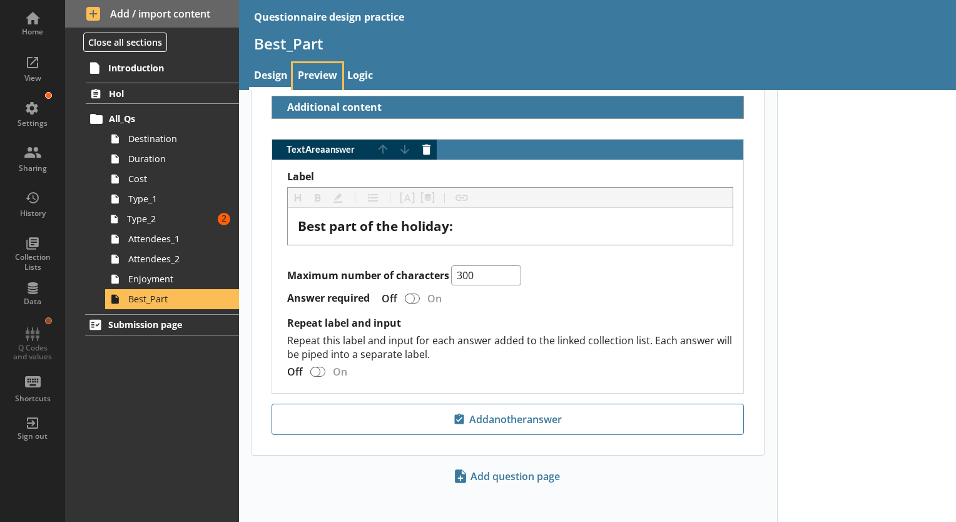
click at [318, 76] on link "Preview" at bounding box center [317, 76] width 49 height 27
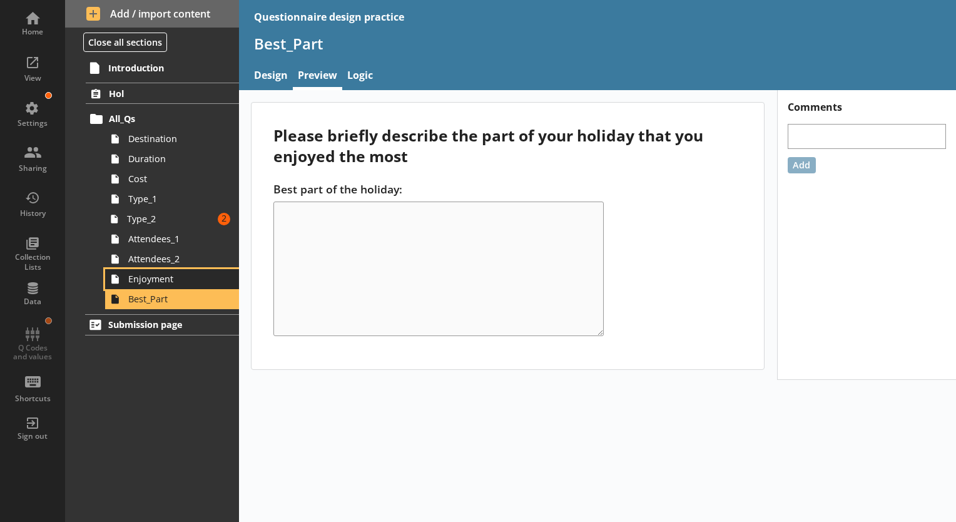
click at [155, 278] on span "Enjoyment" at bounding box center [175, 279] width 94 height 12
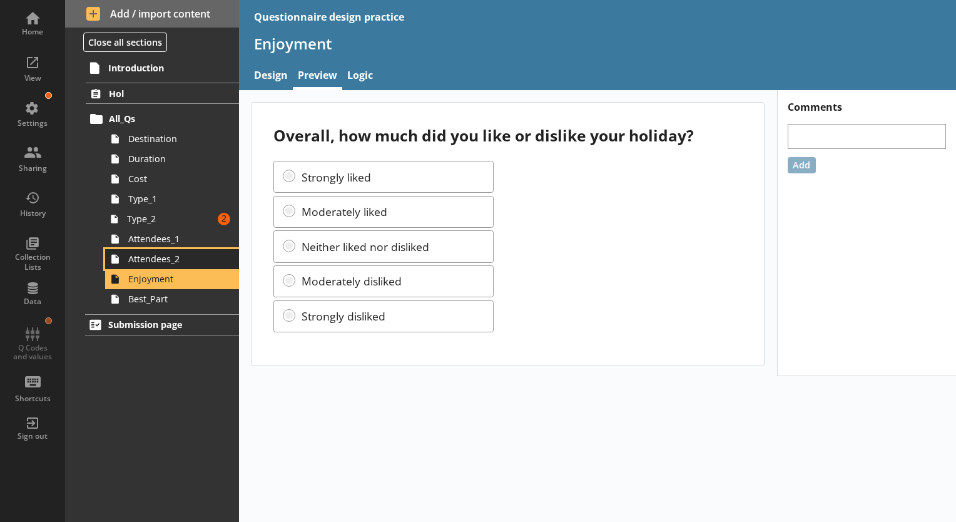
click at [155, 260] on span "Attendees_2" at bounding box center [175, 259] width 94 height 12
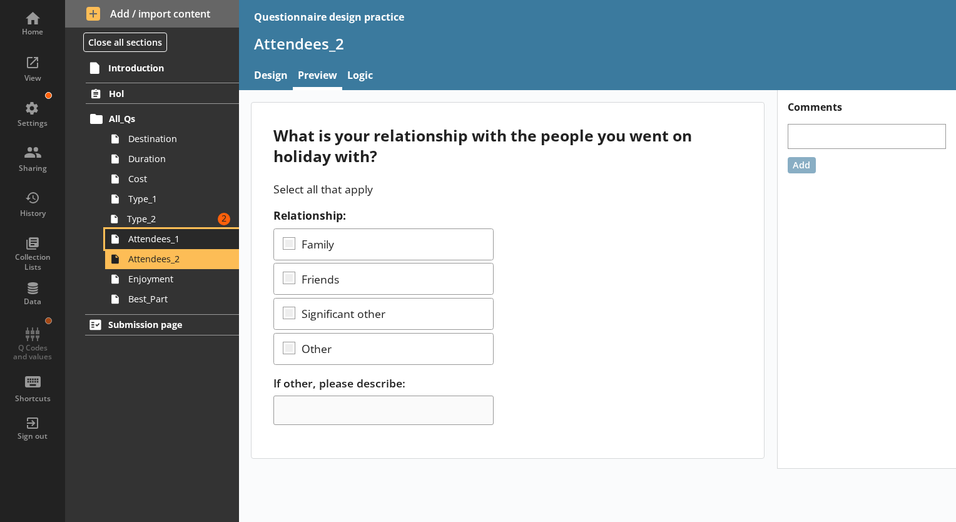
click at [175, 239] on span "Attendees_1" at bounding box center [175, 239] width 94 height 12
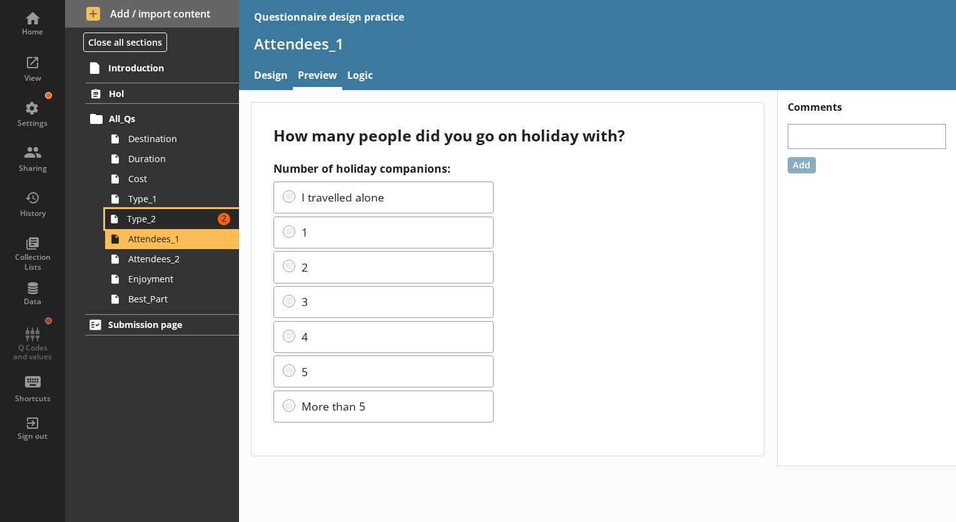
click at [176, 221] on span "Type_2" at bounding box center [170, 219] width 86 height 12
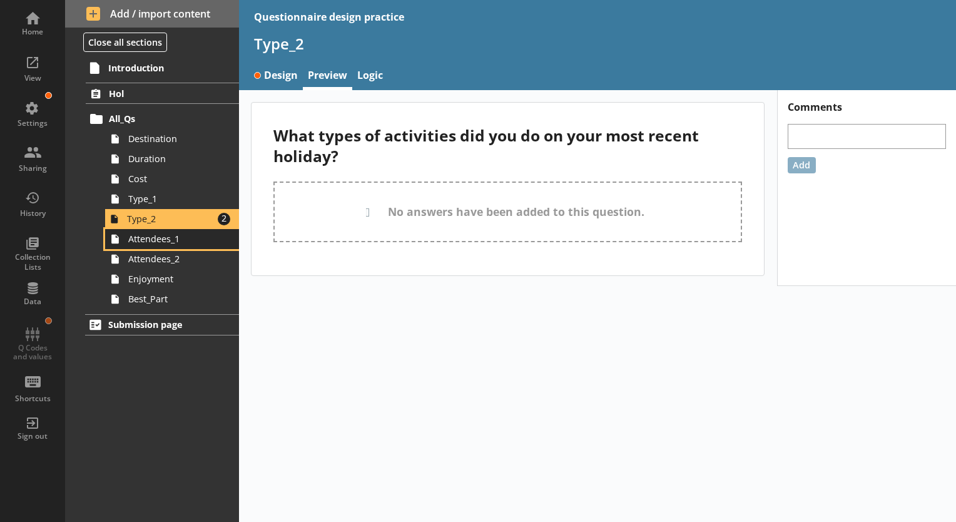
click at [184, 239] on span "Attendees_1" at bounding box center [175, 239] width 94 height 12
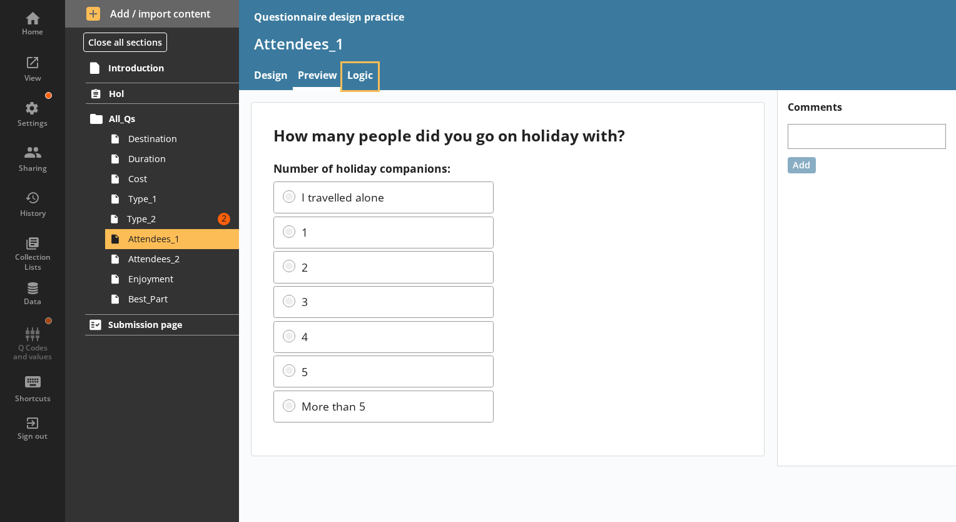
click at [368, 77] on link "Logic" at bounding box center [360, 76] width 36 height 27
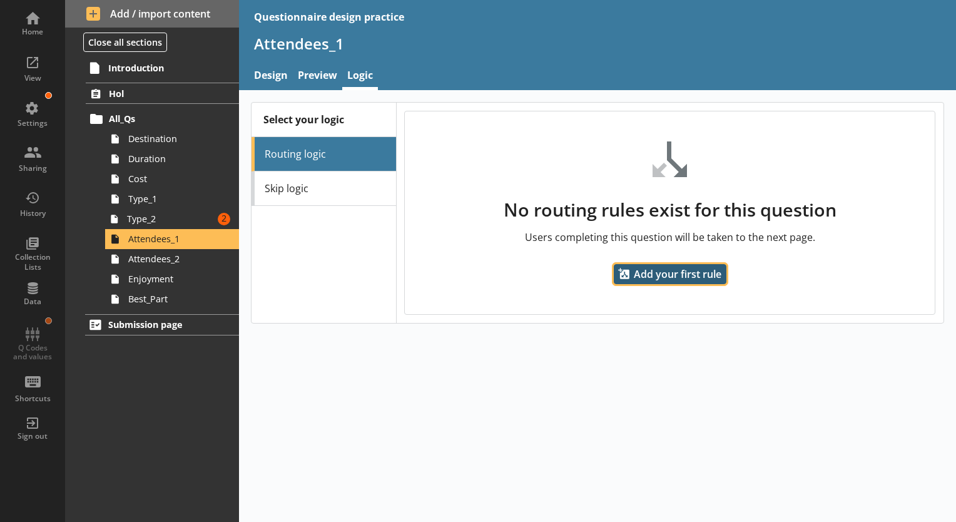
click at [644, 270] on span "Add your first rule" at bounding box center [670, 274] width 113 height 20
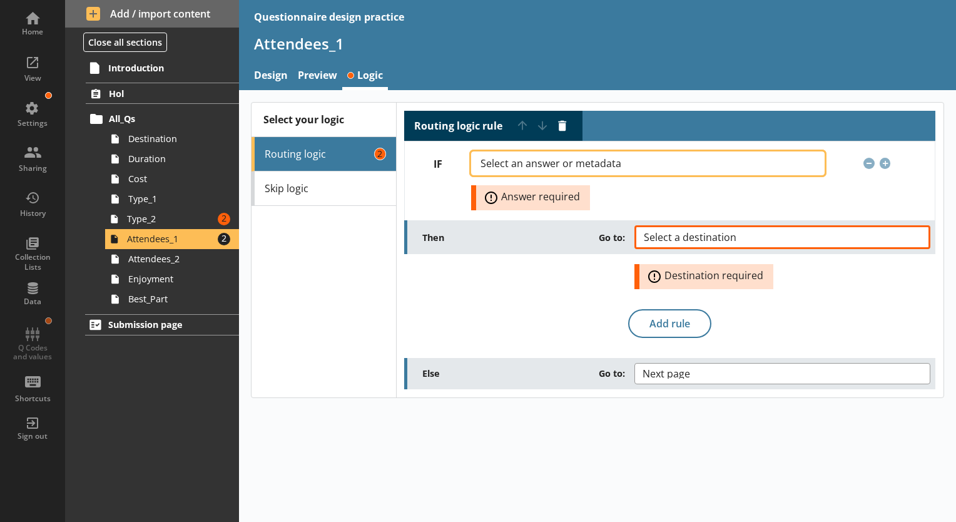
click at [530, 163] on span "Select an answer or metadata" at bounding box center [560, 163] width 161 height 10
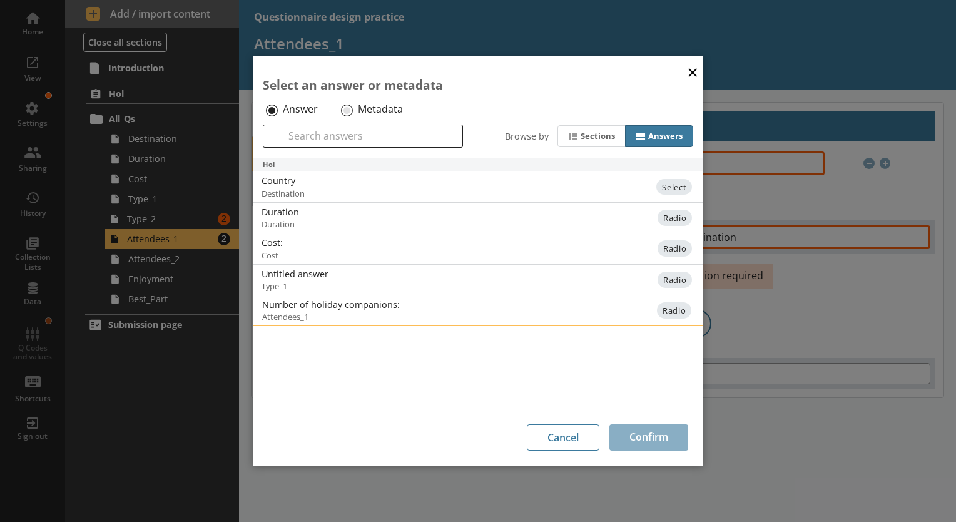
click at [414, 309] on div "Number of holiday companions:" at bounding box center [388, 304] width 252 height 12
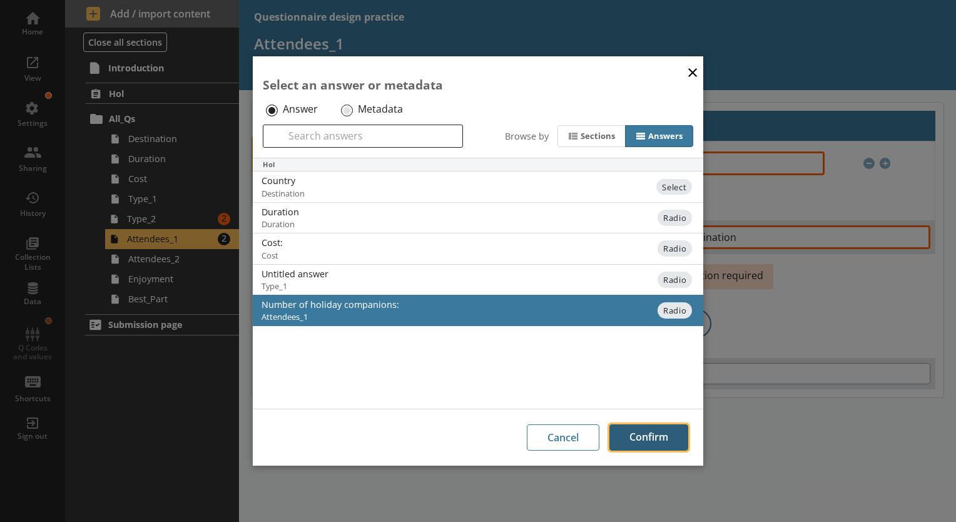
click at [652, 442] on button "Confirm" at bounding box center [648, 437] width 79 height 26
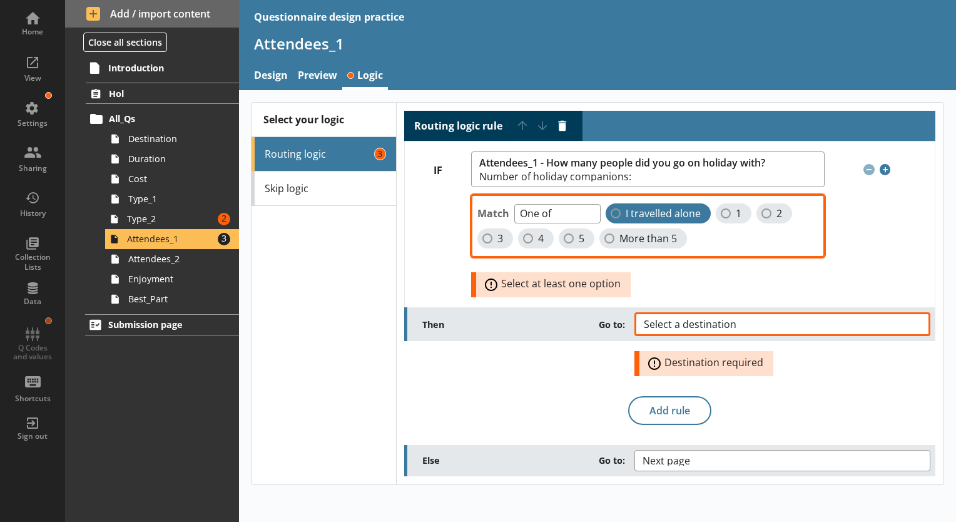
click at [634, 216] on span "I travelled alone" at bounding box center [662, 213] width 75 height 13
click at [620, 216] on input "I travelled alone" at bounding box center [615, 213] width 10 height 10
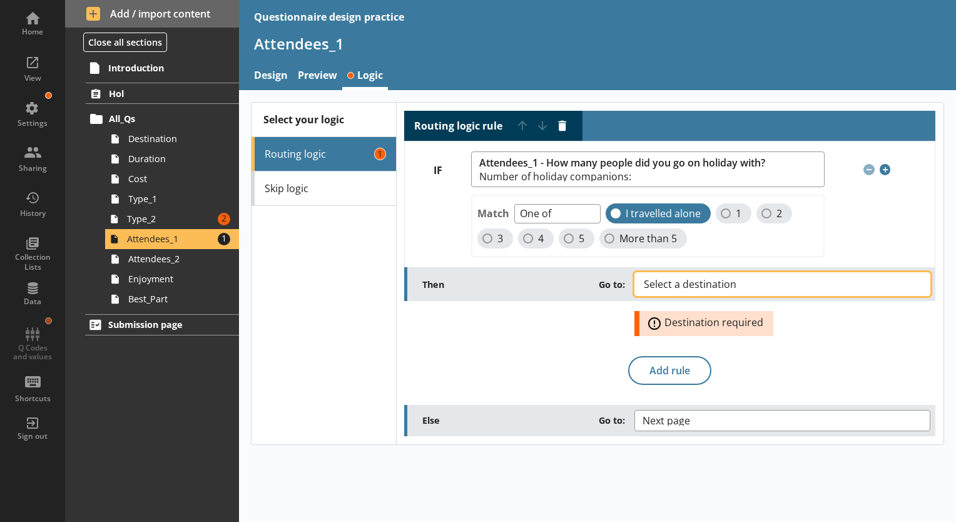
click at [708, 283] on span "Select a destination" at bounding box center [700, 284] width 113 height 10
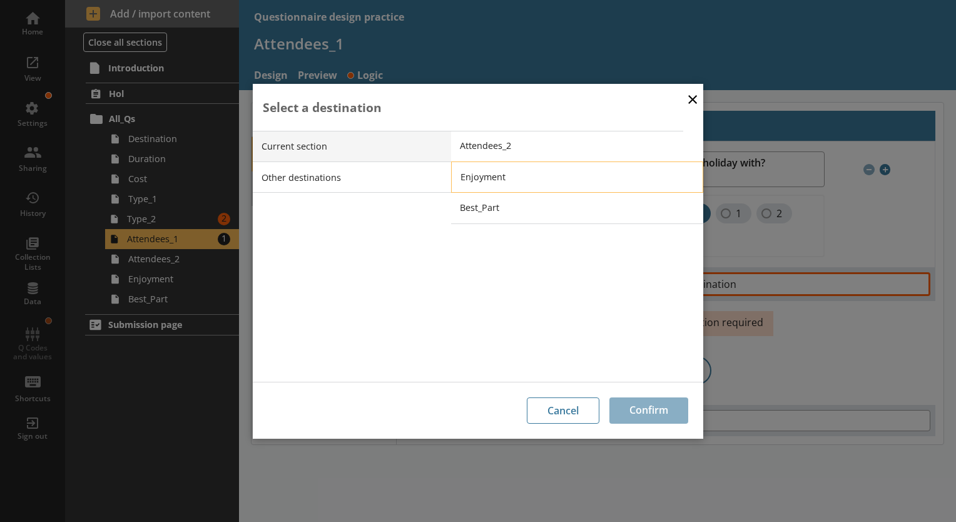
click at [516, 176] on span "Enjoyment" at bounding box center [586, 177] width 252 height 12
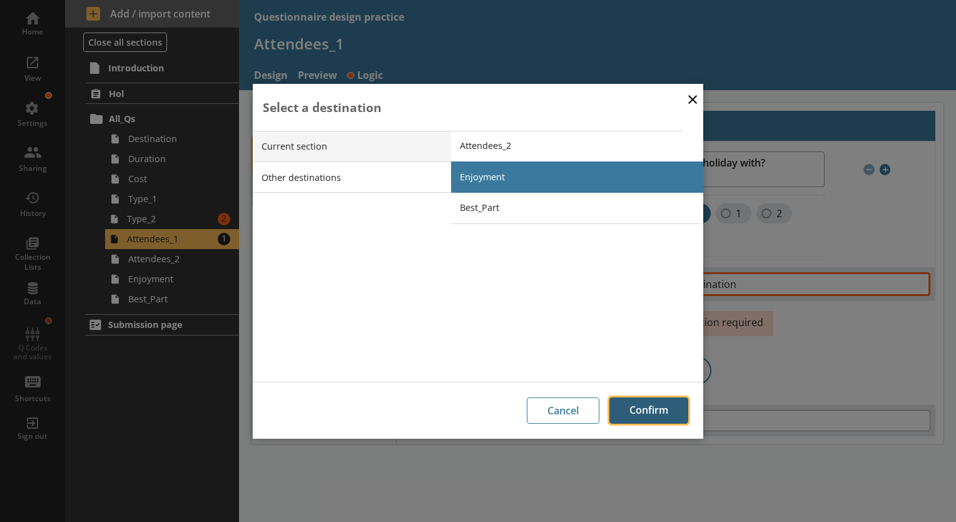
click at [665, 407] on button "Confirm" at bounding box center [648, 410] width 79 height 26
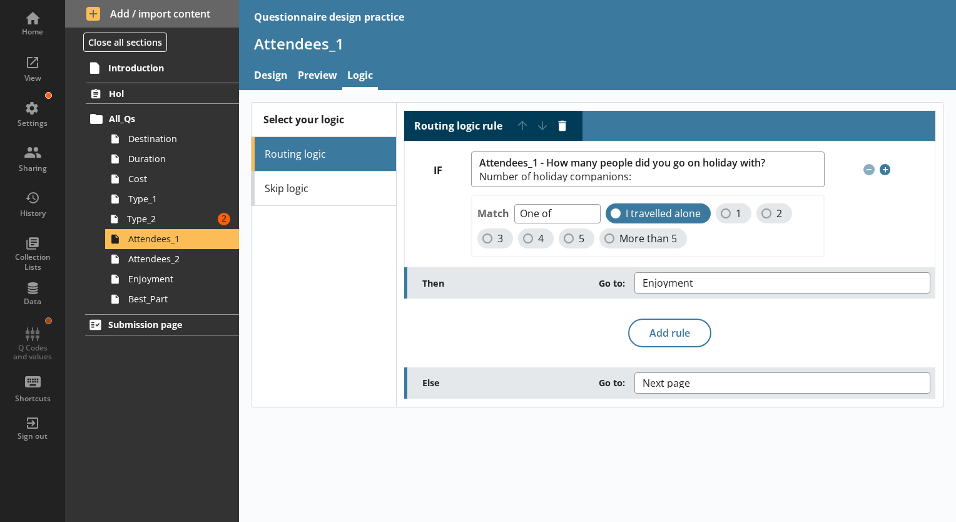
click at [643, 463] on div "Select your logic Routing logic Skip logic Routing logic rule Move rule up Move…" at bounding box center [597, 306] width 717 height 432
click at [176, 261] on span "Attendees_2" at bounding box center [175, 259] width 94 height 12
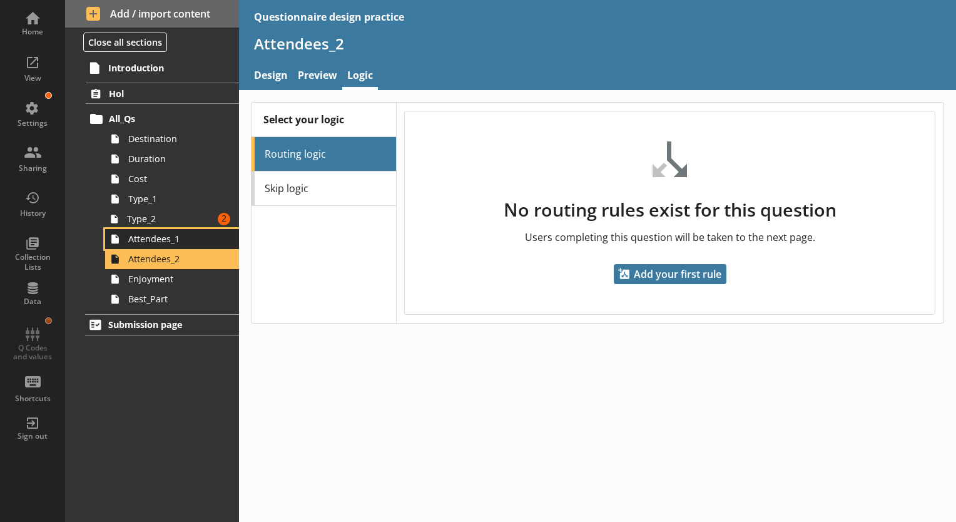
click at [172, 239] on span "Attendees_1" at bounding box center [175, 239] width 94 height 12
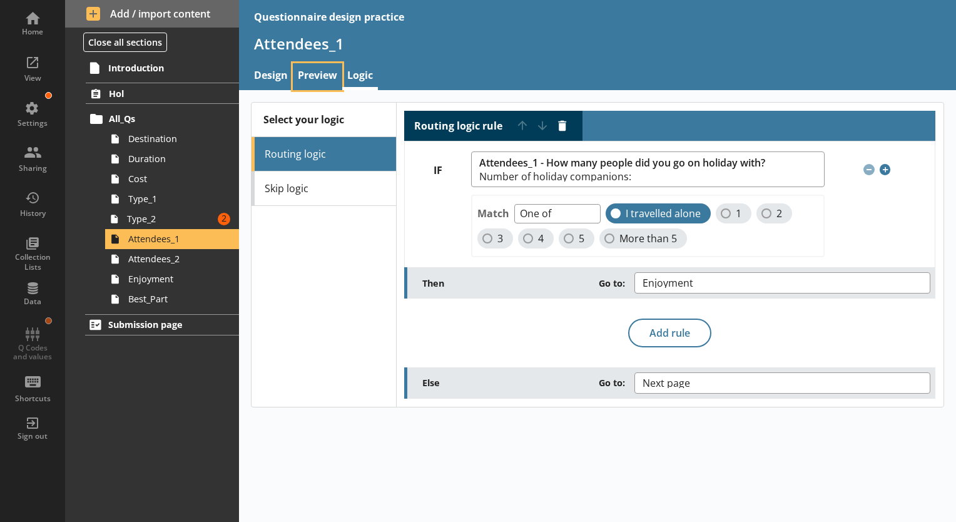
click at [315, 79] on link "Preview" at bounding box center [317, 76] width 49 height 27
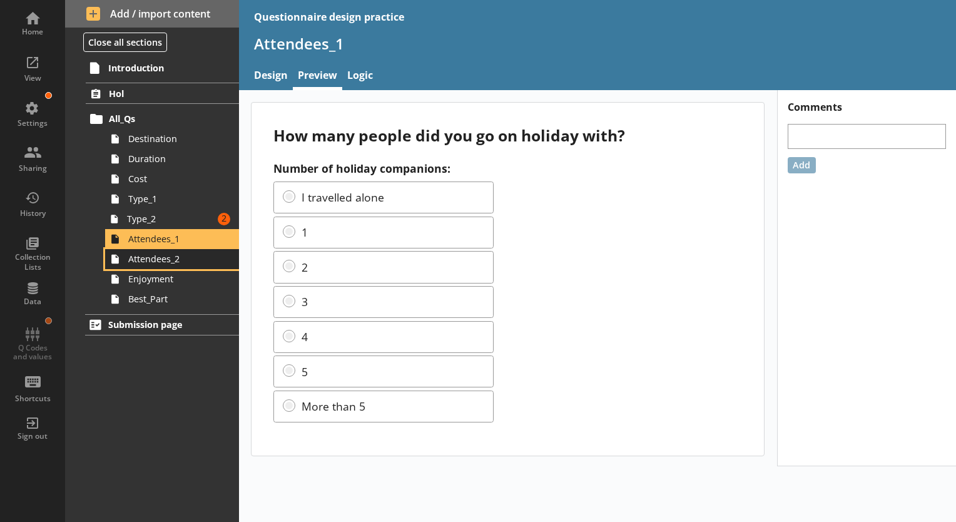
click at [168, 260] on span "Attendees_2" at bounding box center [175, 259] width 94 height 12
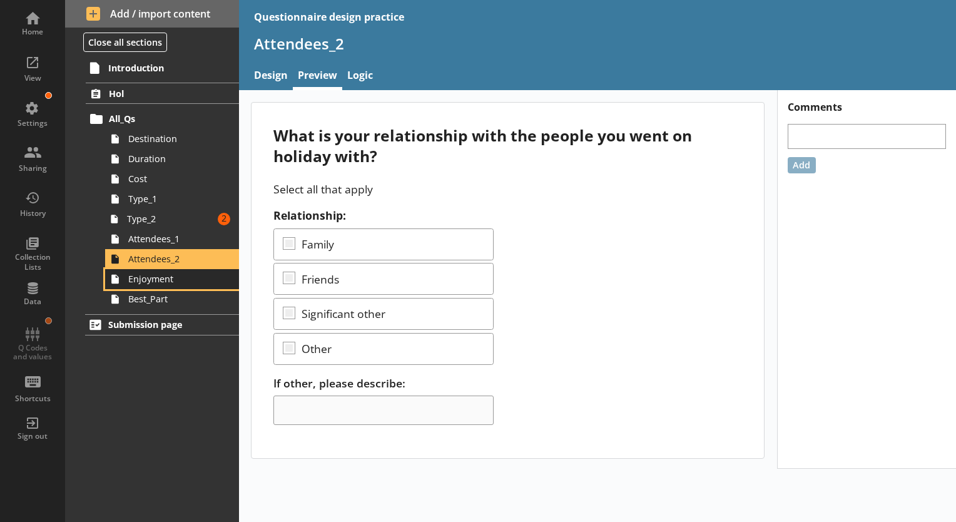
click at [178, 281] on span "Enjoyment" at bounding box center [175, 279] width 94 height 12
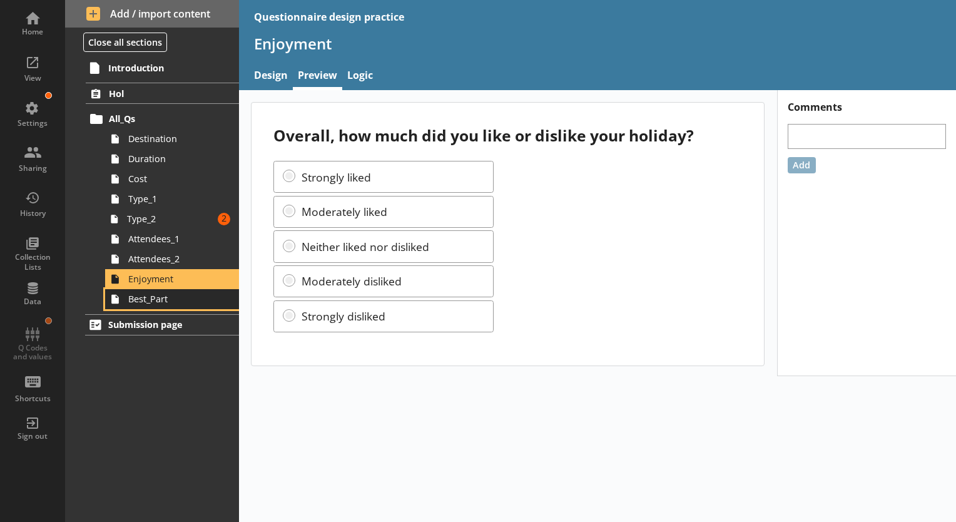
click at [175, 302] on span "Best_Part" at bounding box center [175, 299] width 94 height 12
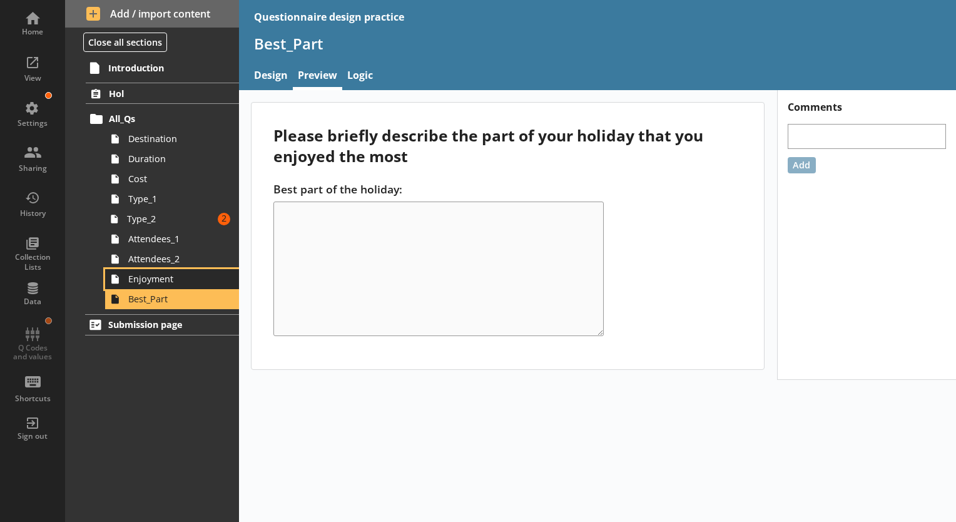
click at [165, 281] on span "Enjoyment" at bounding box center [175, 279] width 94 height 12
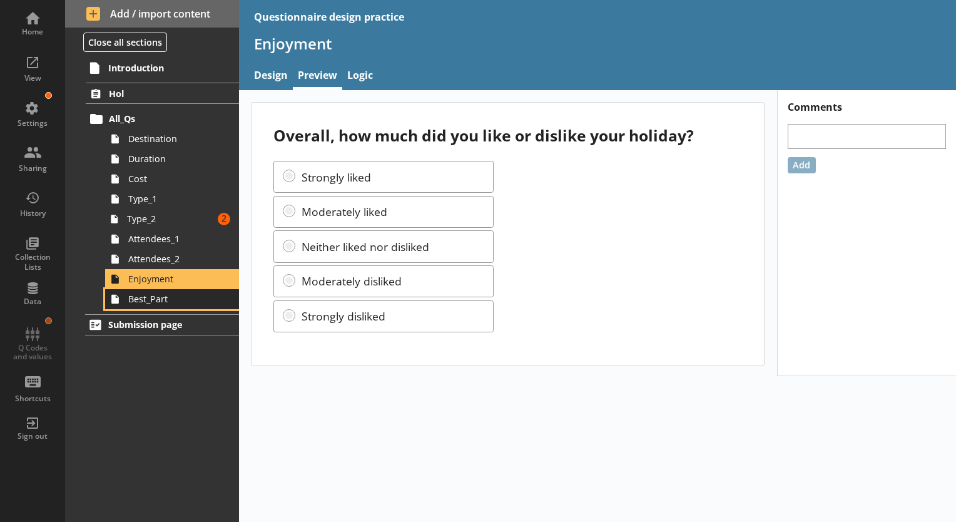
click at [160, 306] on link "Best_Part" at bounding box center [172, 299] width 134 height 20
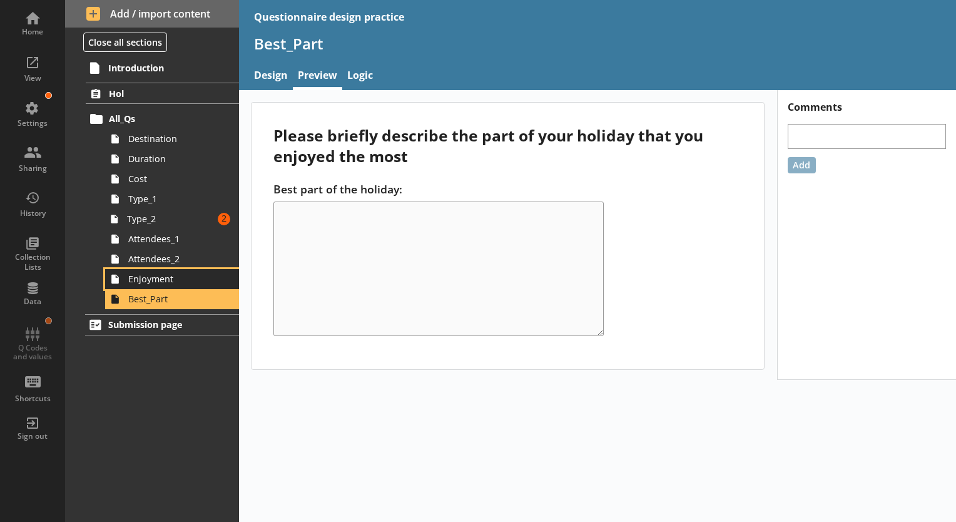
click at [164, 282] on span "Enjoyment" at bounding box center [175, 279] width 94 height 12
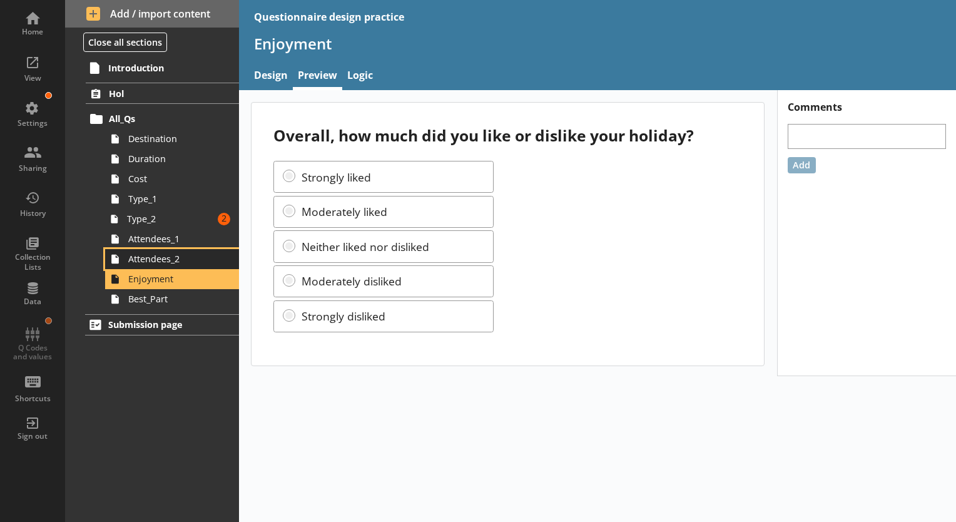
click at [158, 261] on span "Attendees_2" at bounding box center [175, 259] width 94 height 12
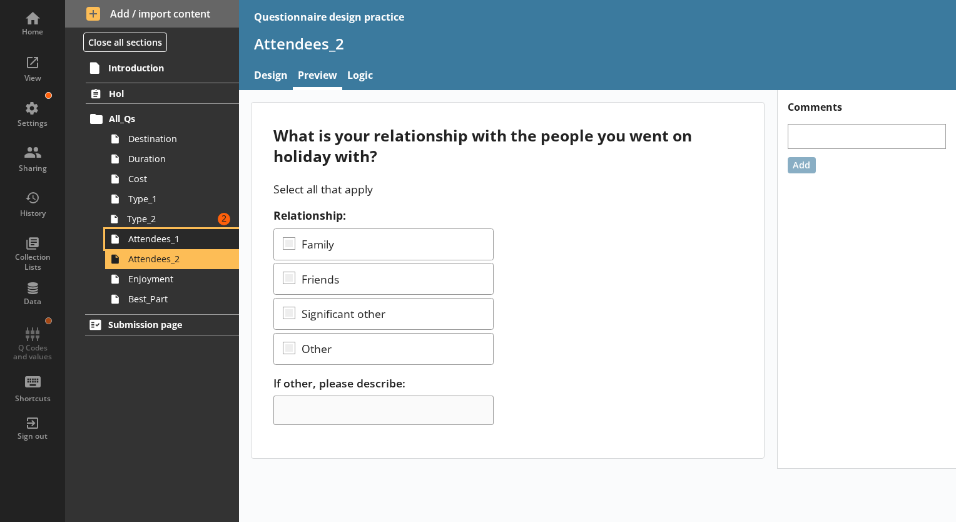
click at [153, 243] on span "Attendees_1" at bounding box center [175, 239] width 94 height 12
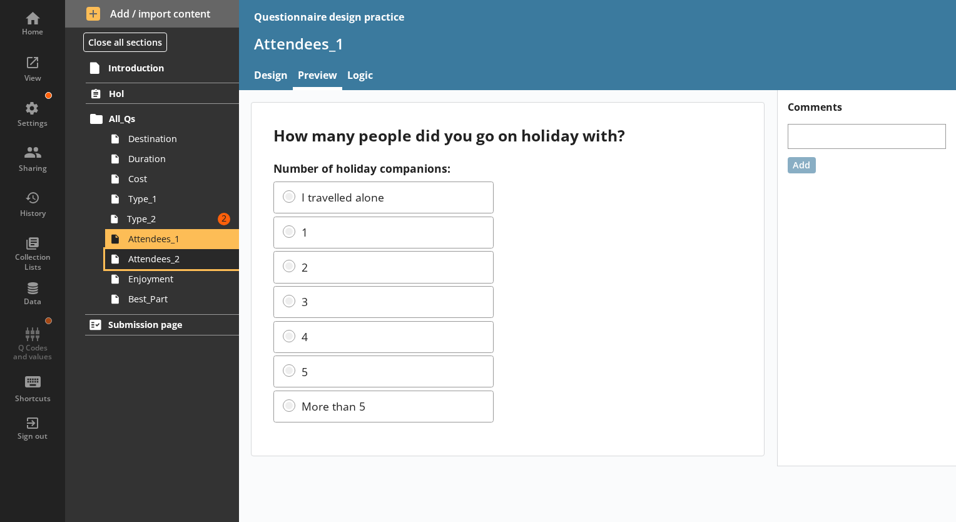
click at [159, 257] on span "Attendees_2" at bounding box center [175, 259] width 94 height 12
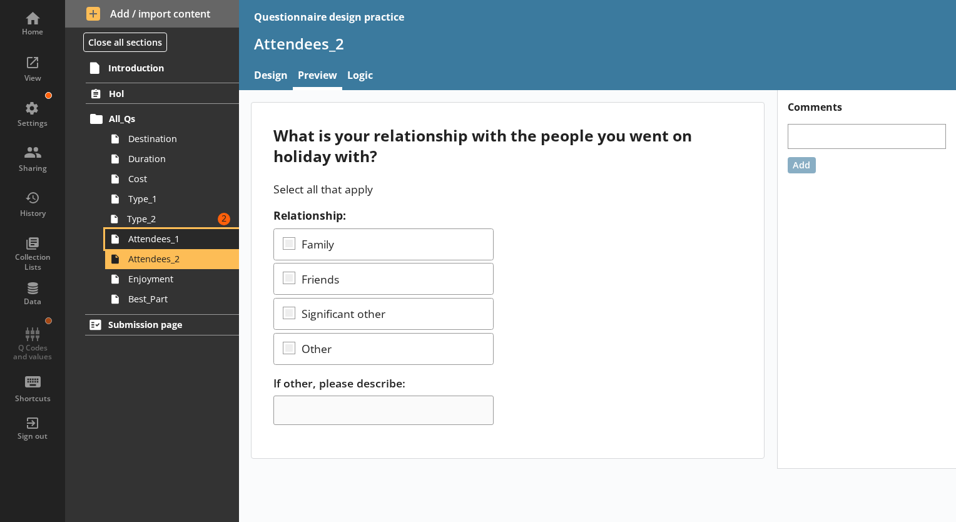
click at [165, 246] on link "Attendees_1" at bounding box center [172, 239] width 134 height 20
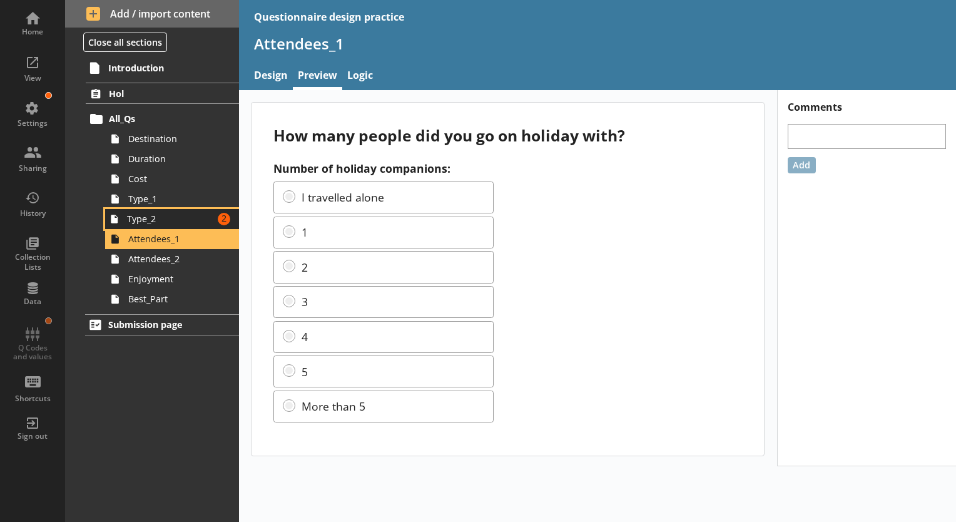
click at [181, 215] on span "Type_2" at bounding box center [170, 219] width 86 height 12
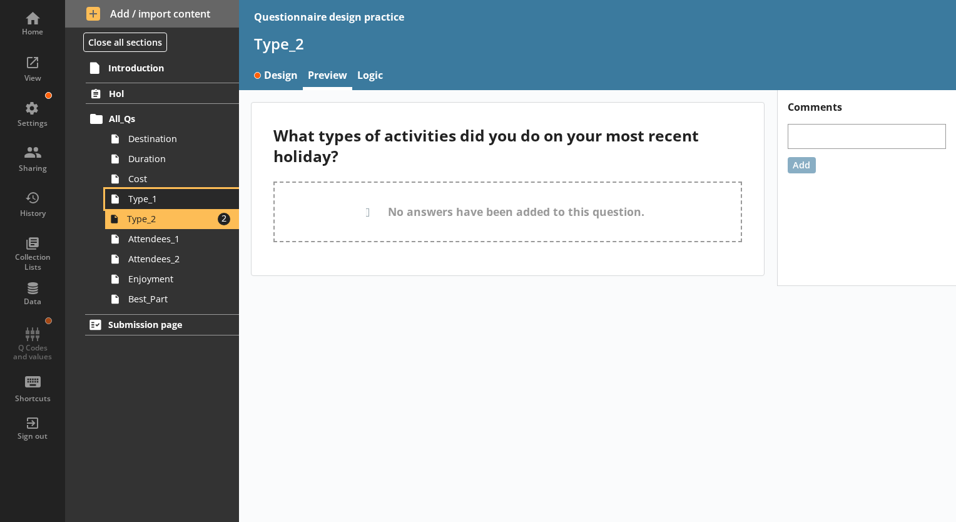
click at [188, 194] on span "Type_1" at bounding box center [175, 199] width 94 height 12
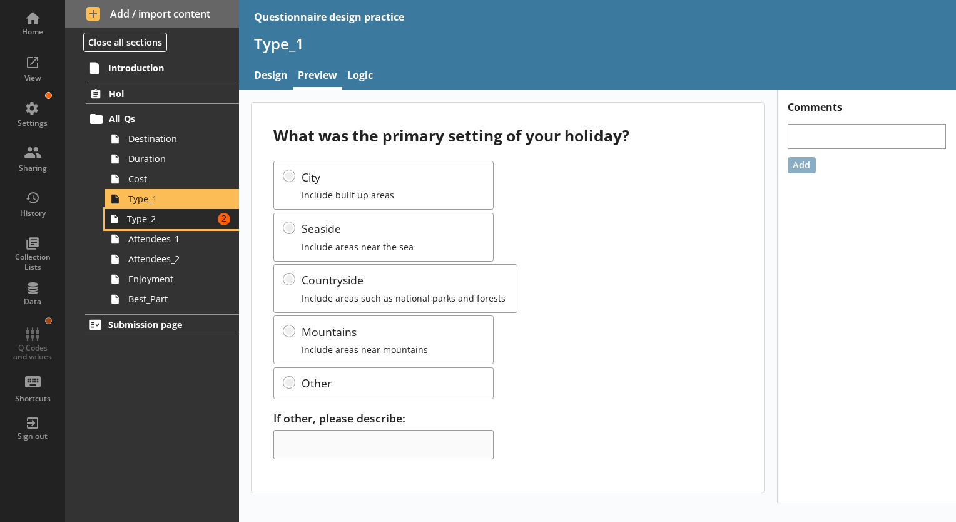
click at [183, 216] on span "Type_2" at bounding box center [170, 219] width 86 height 12
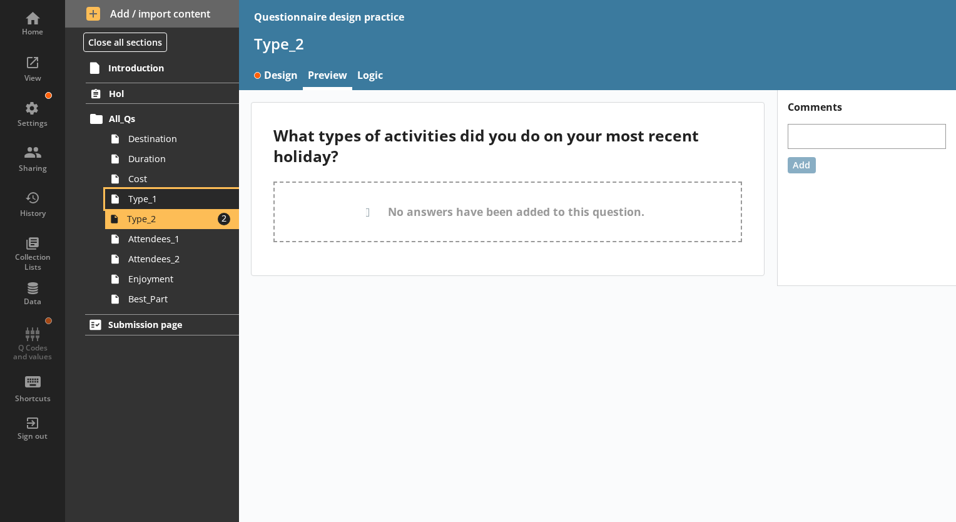
click at [180, 200] on span "Type_1" at bounding box center [175, 199] width 94 height 12
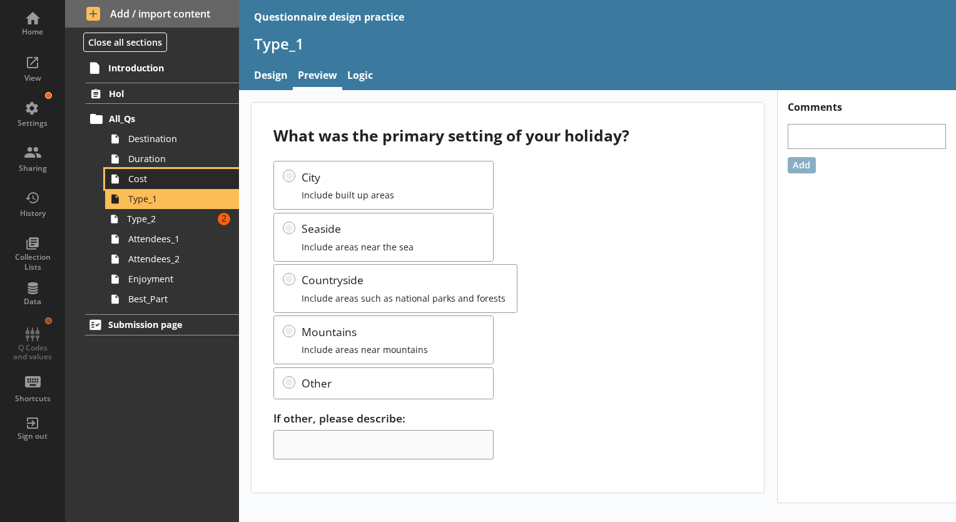
click at [180, 180] on span "Cost" at bounding box center [175, 179] width 94 height 12
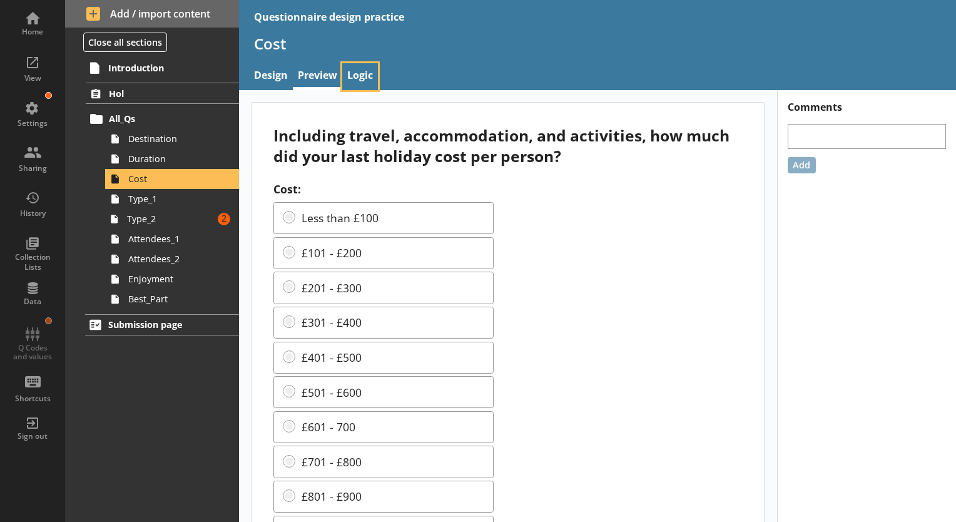
click at [355, 79] on link "Logic" at bounding box center [360, 76] width 36 height 27
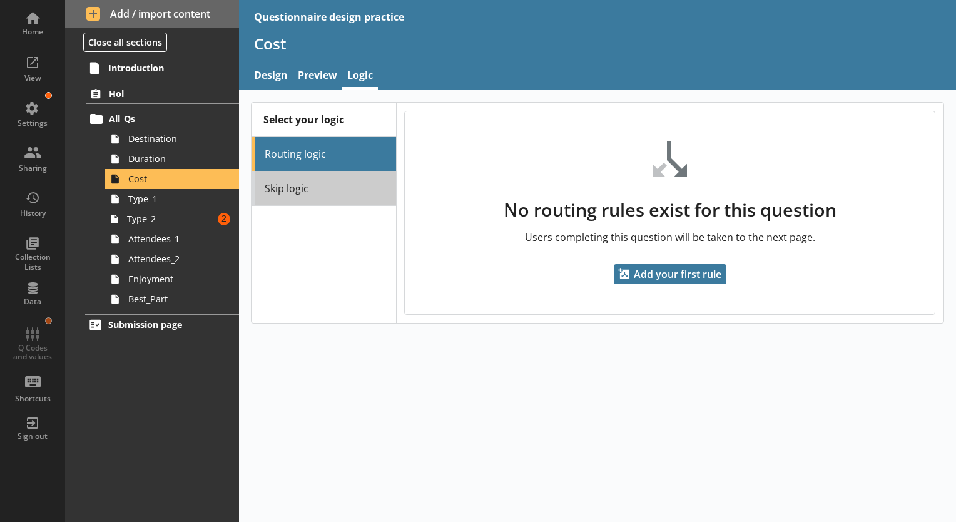
click at [341, 179] on link "Skip logic" at bounding box center [323, 188] width 144 height 34
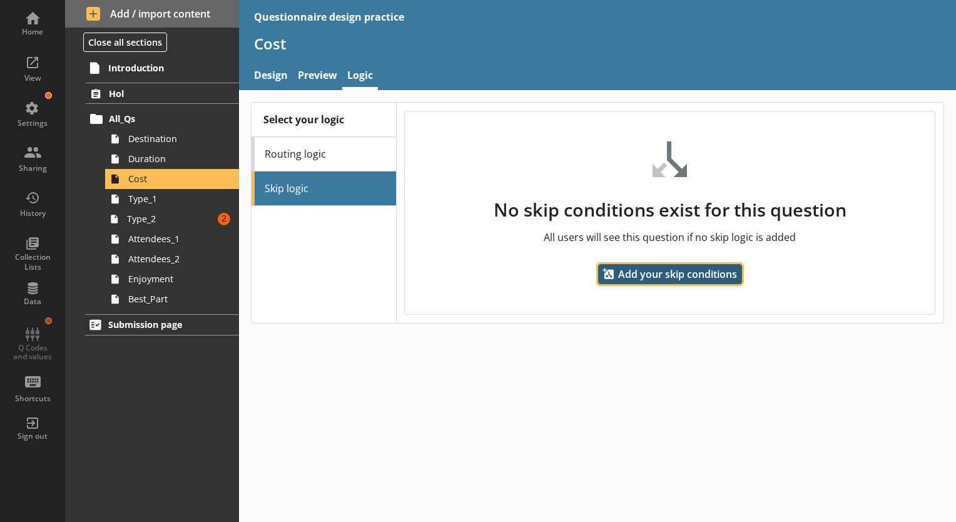
click at [715, 281] on span "Add your skip conditions" at bounding box center [670, 274] width 144 height 20
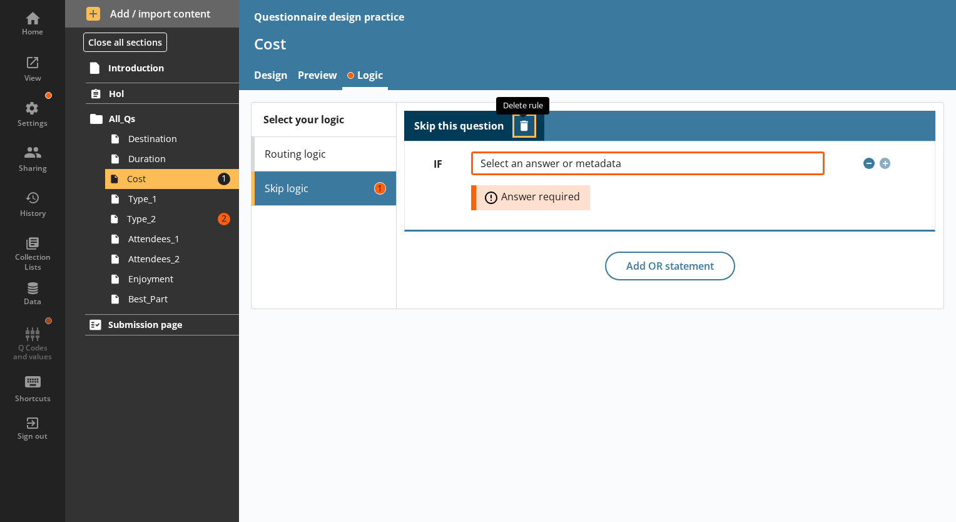
click at [529, 126] on button "Delete routing rule" at bounding box center [524, 126] width 20 height 20
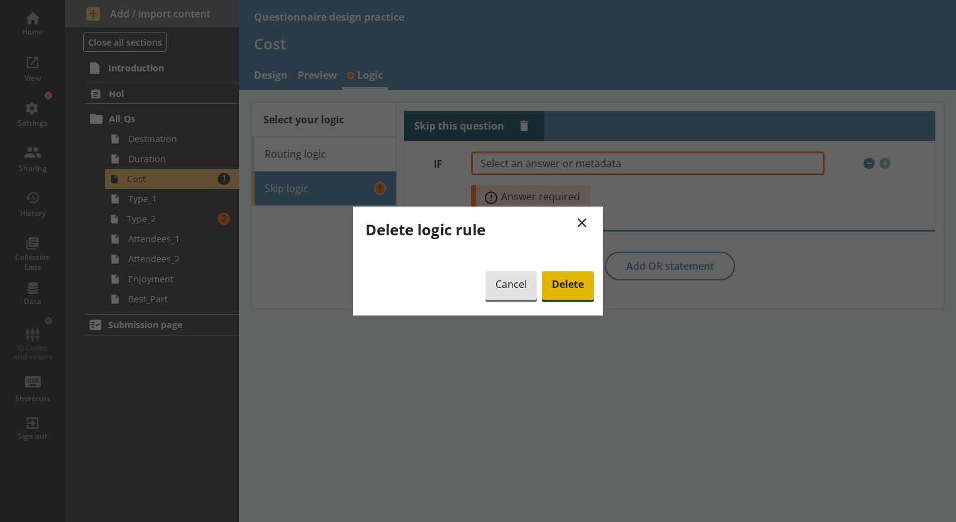
click at [578, 279] on span "Delete" at bounding box center [568, 285] width 52 height 29
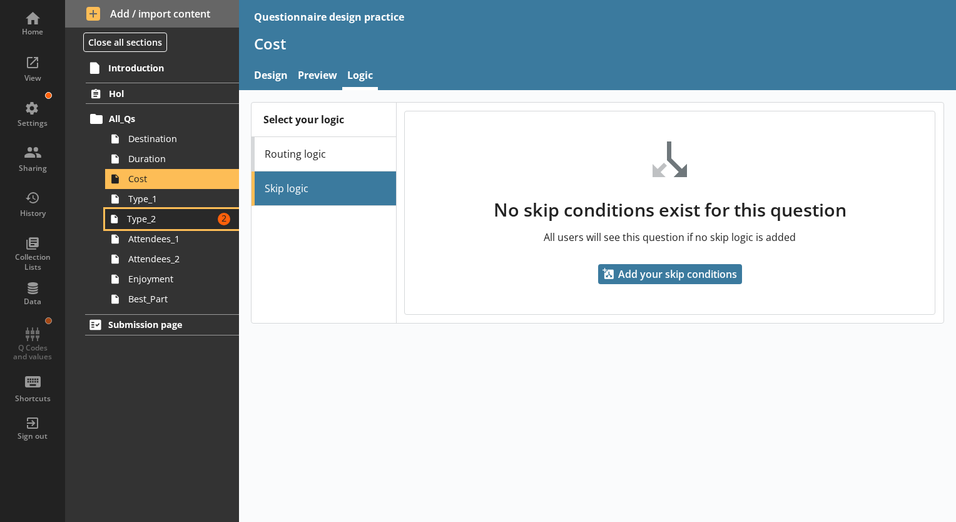
click at [176, 218] on span "Type_2" at bounding box center [170, 219] width 86 height 12
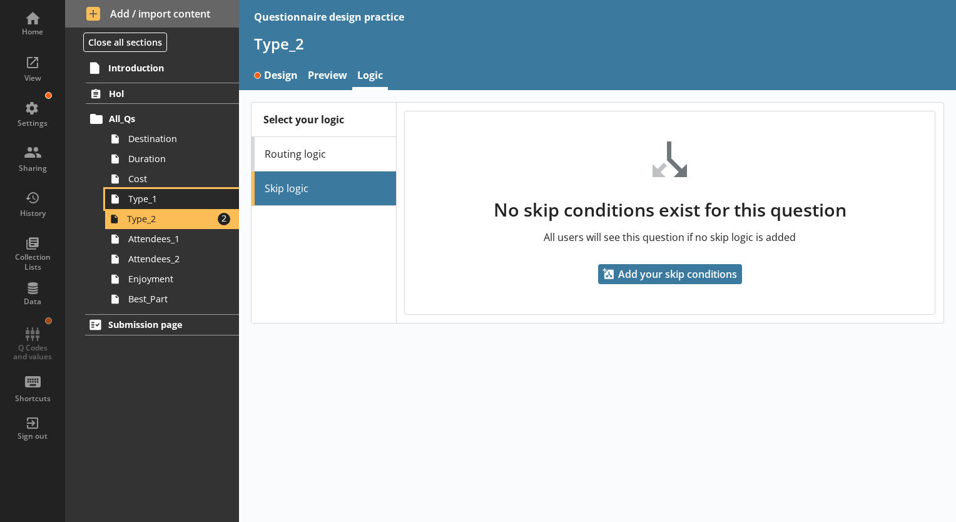
click at [180, 196] on span "Type_1" at bounding box center [175, 199] width 94 height 12
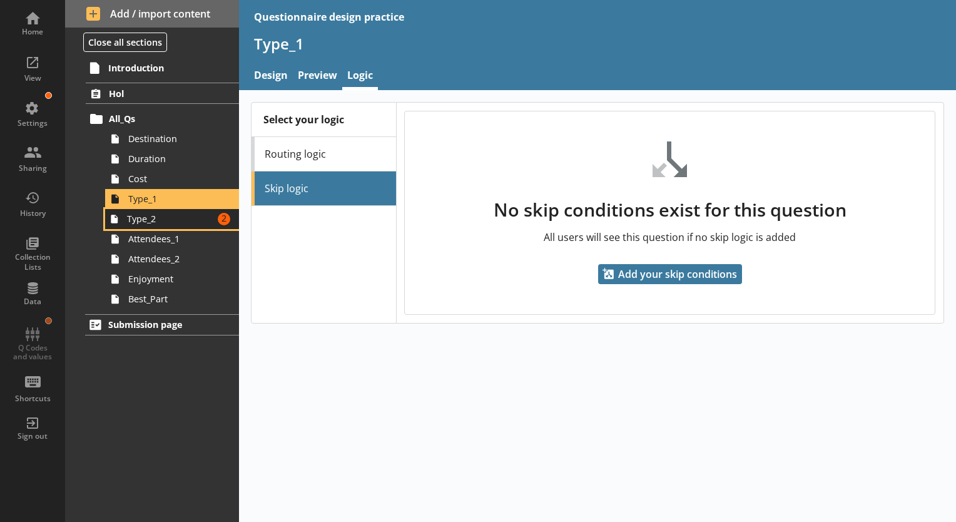
click at [198, 219] on span "Type_2" at bounding box center [170, 219] width 86 height 12
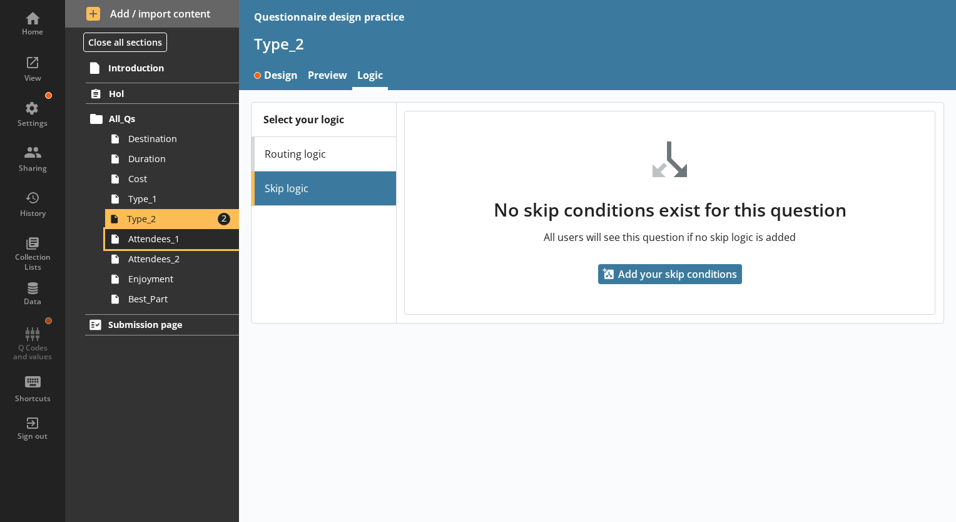
click at [200, 239] on span "Attendees_1" at bounding box center [175, 239] width 94 height 12
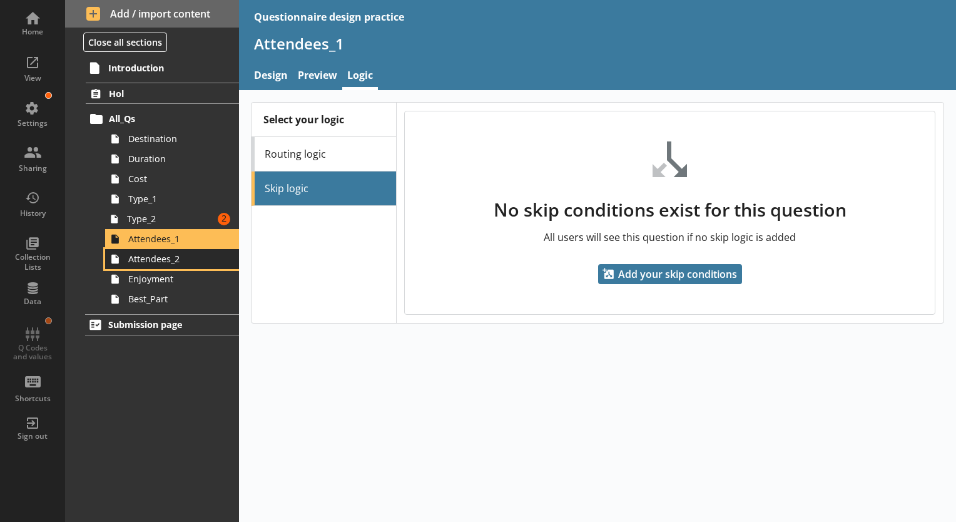
click at [206, 260] on span "Attendees_2" at bounding box center [175, 259] width 94 height 12
click at [207, 236] on span "Attendees_1" at bounding box center [175, 239] width 94 height 12
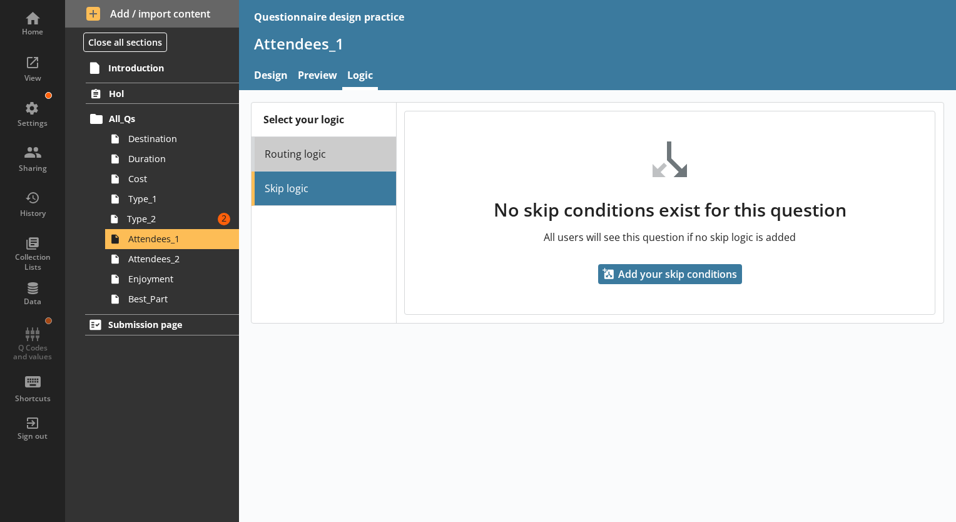
click at [306, 158] on link "Routing logic" at bounding box center [323, 154] width 144 height 34
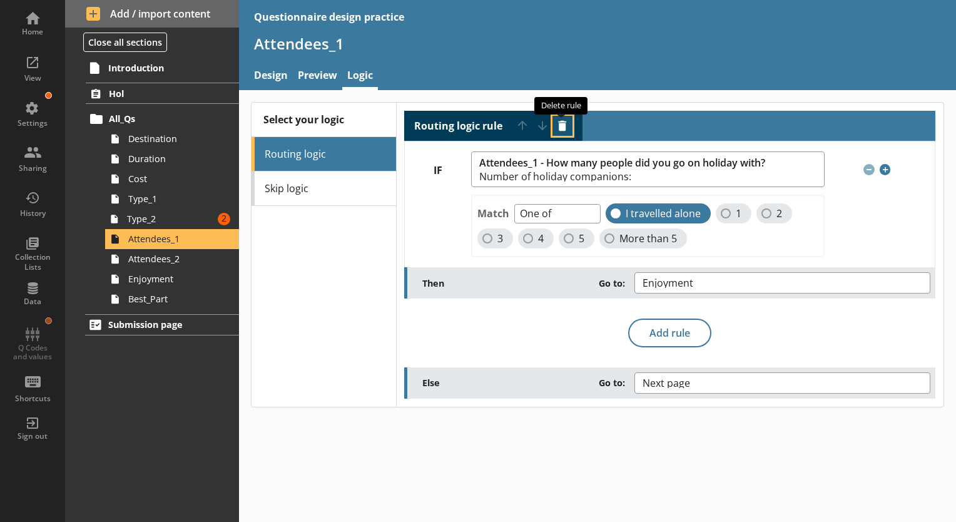
click at [563, 126] on button "Delete routing rule" at bounding box center [562, 126] width 20 height 20
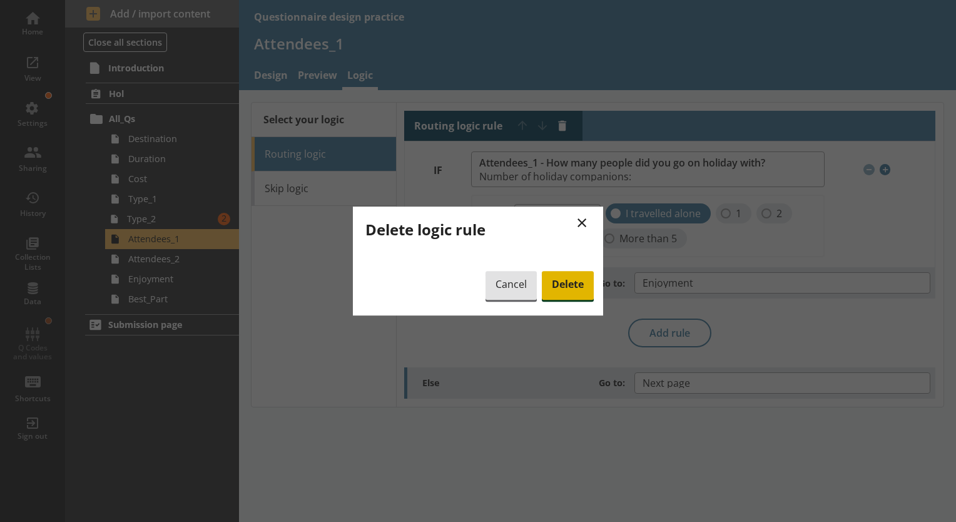
click at [570, 285] on span "Delete" at bounding box center [568, 285] width 52 height 29
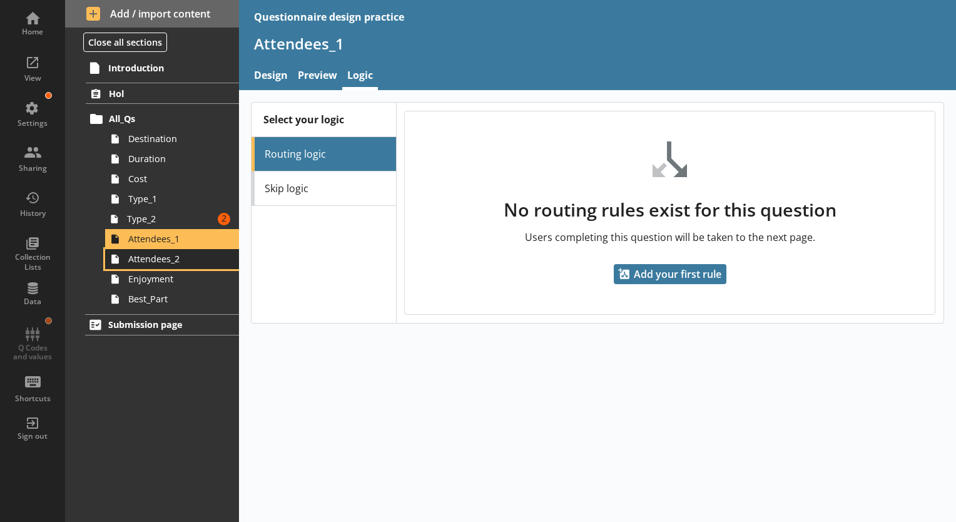
click at [175, 263] on span "Attendees_2" at bounding box center [175, 259] width 94 height 12
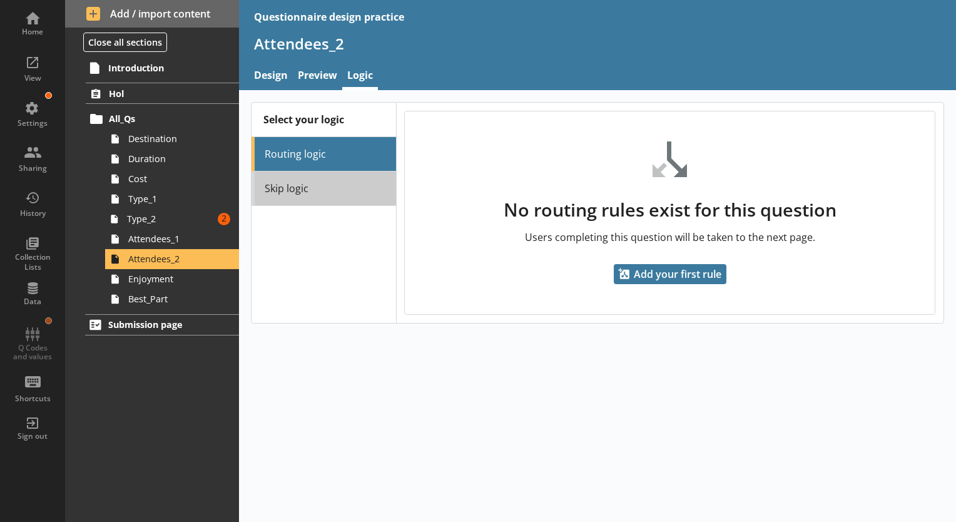
click at [326, 195] on link "Skip logic" at bounding box center [323, 188] width 144 height 34
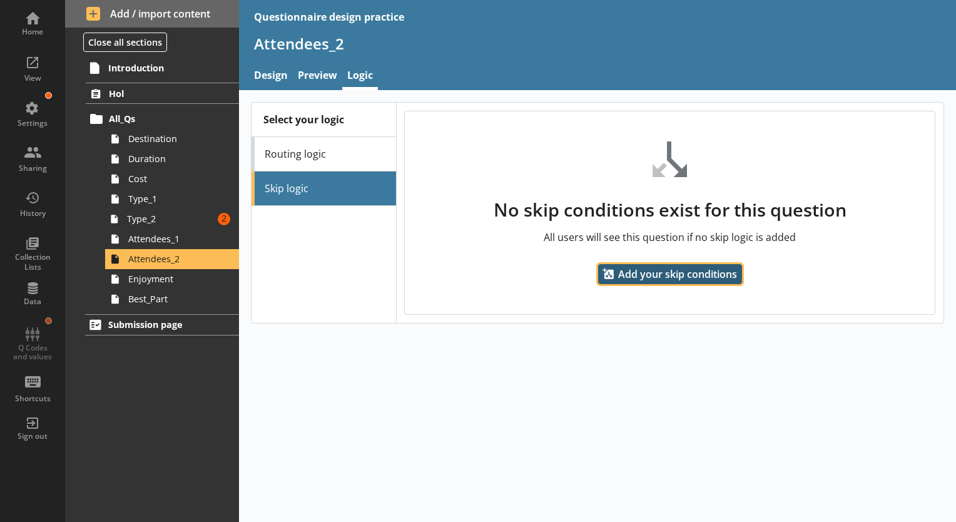
click at [630, 275] on span "Add your skip conditions" at bounding box center [670, 274] width 144 height 20
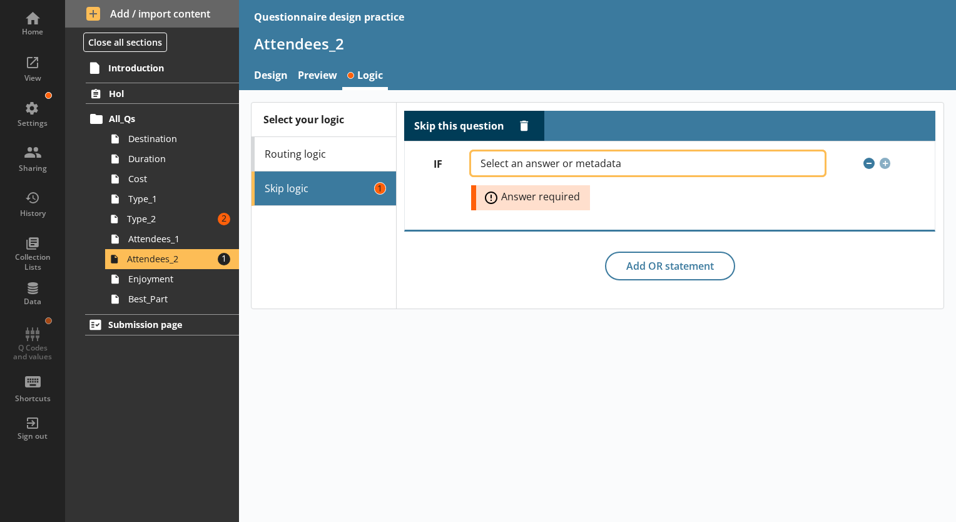
click at [534, 171] on button "Select an answer or metadata" at bounding box center [647, 163] width 353 height 24
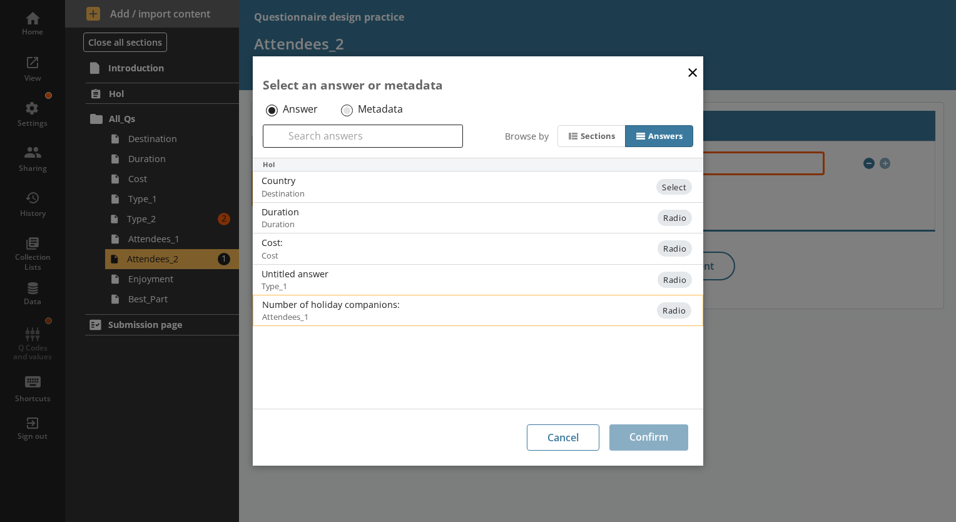
click at [403, 314] on span "Attendees_1" at bounding box center [375, 316] width 227 height 11
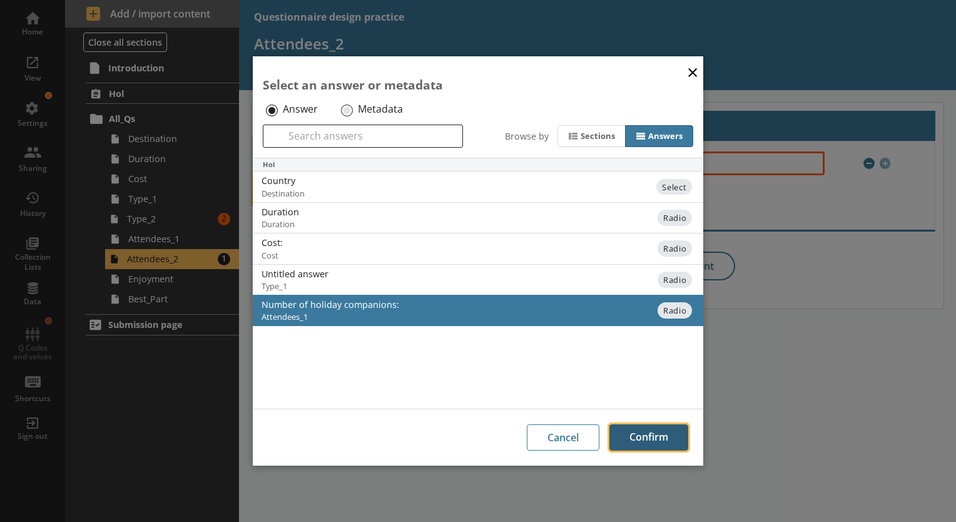
click at [655, 435] on button "Confirm" at bounding box center [648, 437] width 79 height 26
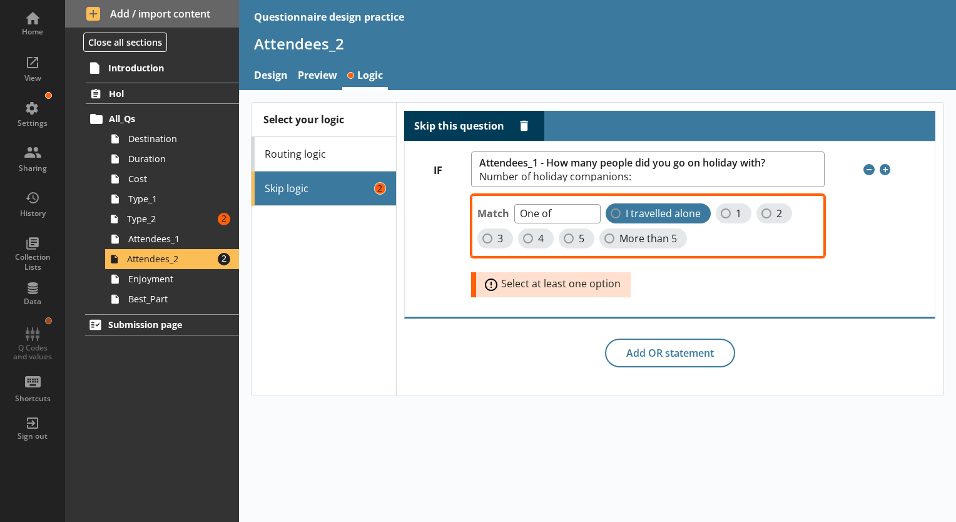
click at [642, 213] on span "I travelled alone" at bounding box center [662, 213] width 75 height 13
click at [620, 213] on input "I travelled alone" at bounding box center [615, 213] width 10 height 10
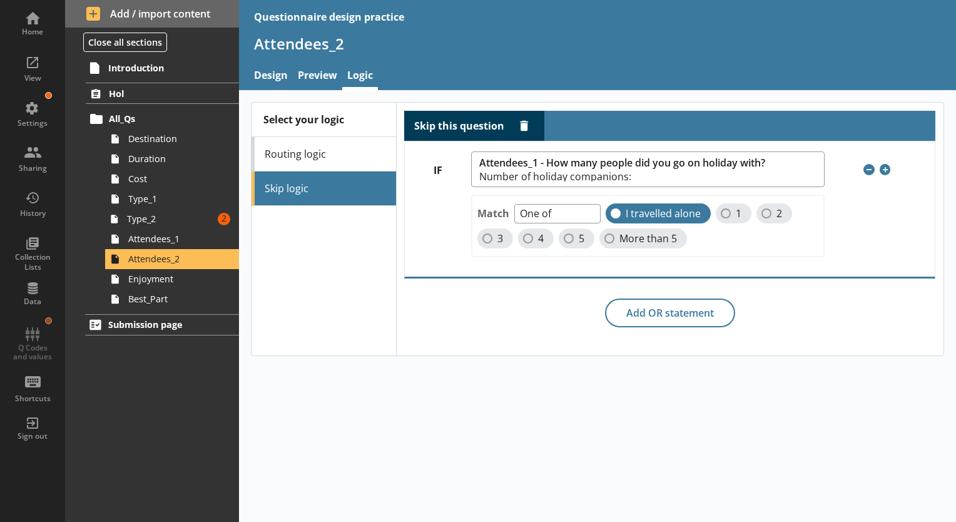
click at [533, 394] on div "Select your logic Routing logic Skip logic Skip this question Delete rule IF At…" at bounding box center [597, 306] width 717 height 432
click at [597, 51] on h1 "Attendees_2" at bounding box center [597, 43] width 687 height 19
click at [169, 243] on span "Attendees_1" at bounding box center [175, 239] width 94 height 12
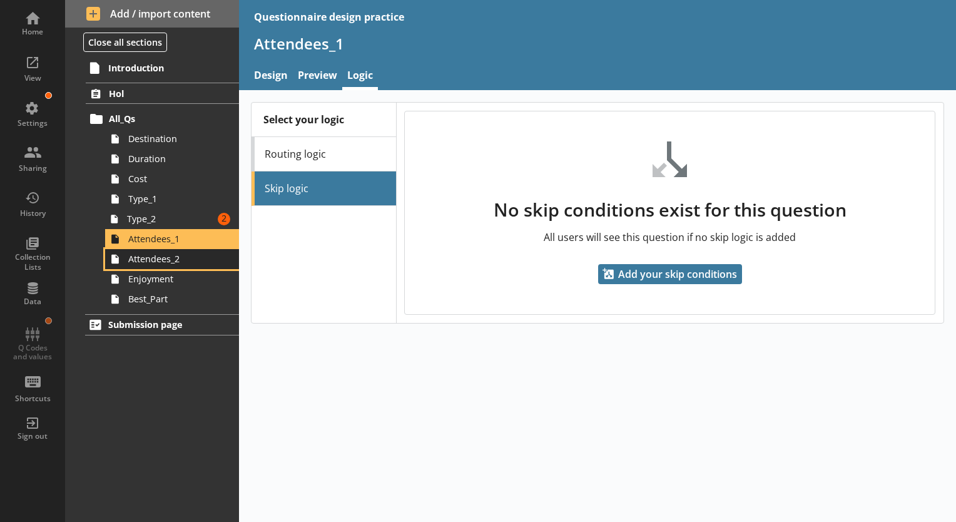
click at [177, 263] on span "Attendees_2" at bounding box center [175, 259] width 94 height 12
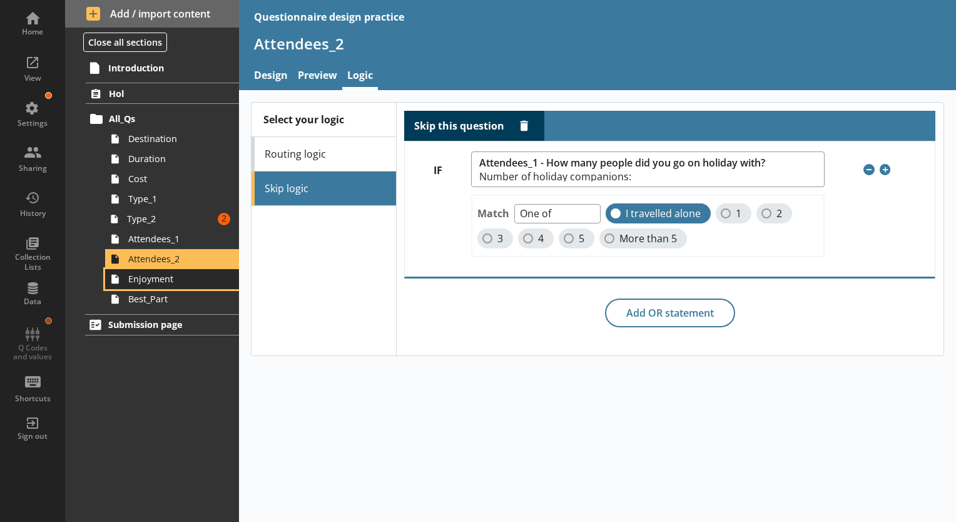
click at [183, 281] on span "Enjoyment" at bounding box center [175, 279] width 94 height 12
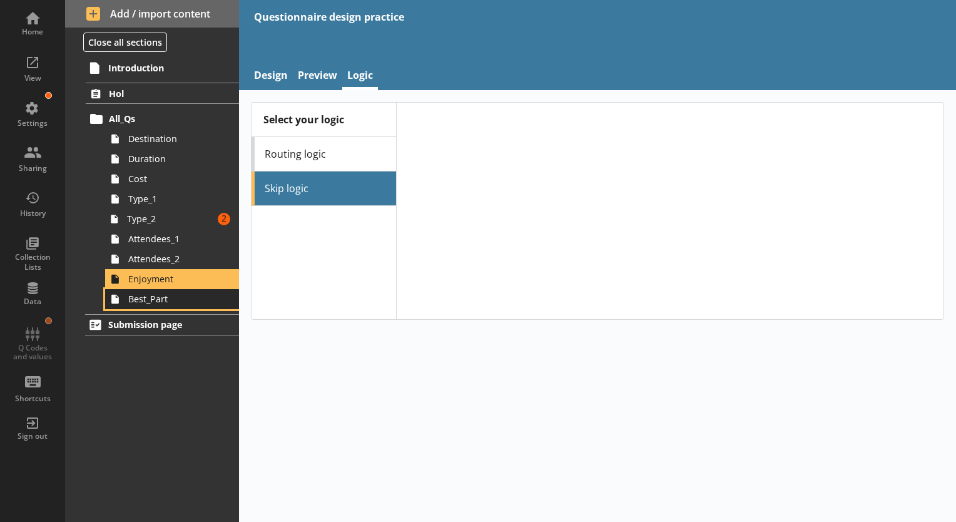
click at [191, 301] on span "Best_Part" at bounding box center [175, 299] width 94 height 12
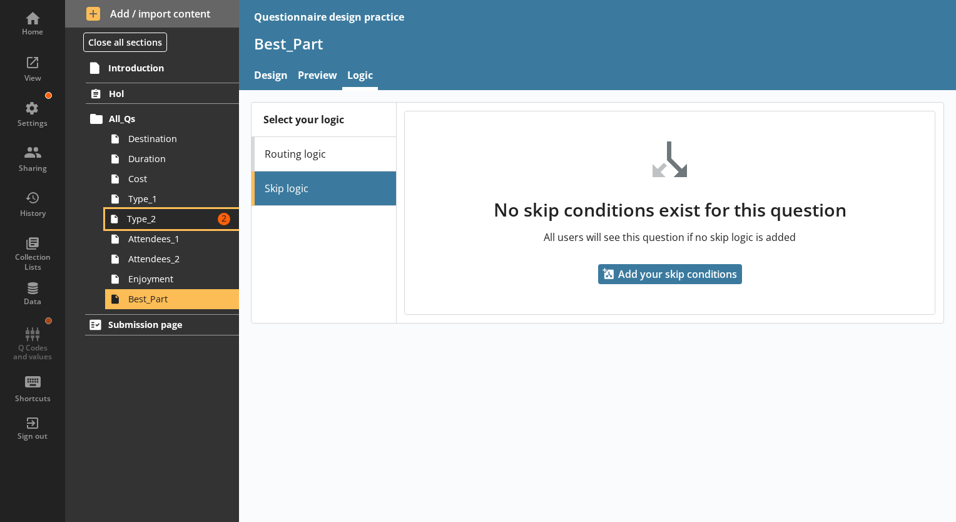
click at [195, 221] on span "Type_2" at bounding box center [170, 219] width 86 height 12
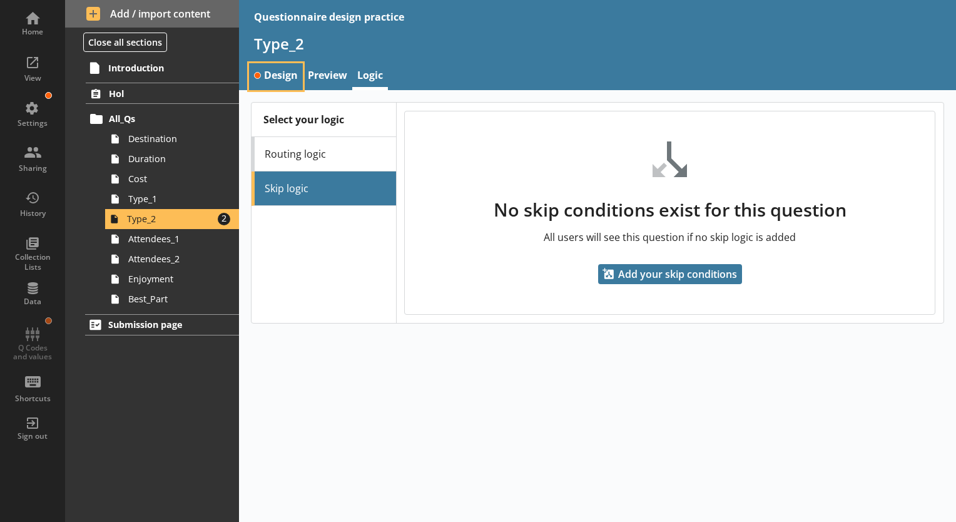
click at [281, 84] on link "Design" at bounding box center [276, 76] width 54 height 27
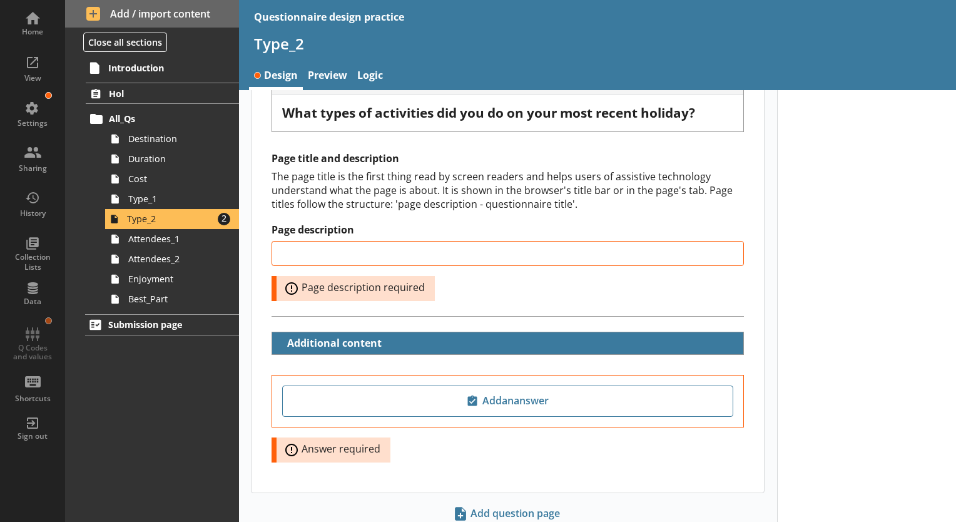
scroll to position [125, 0]
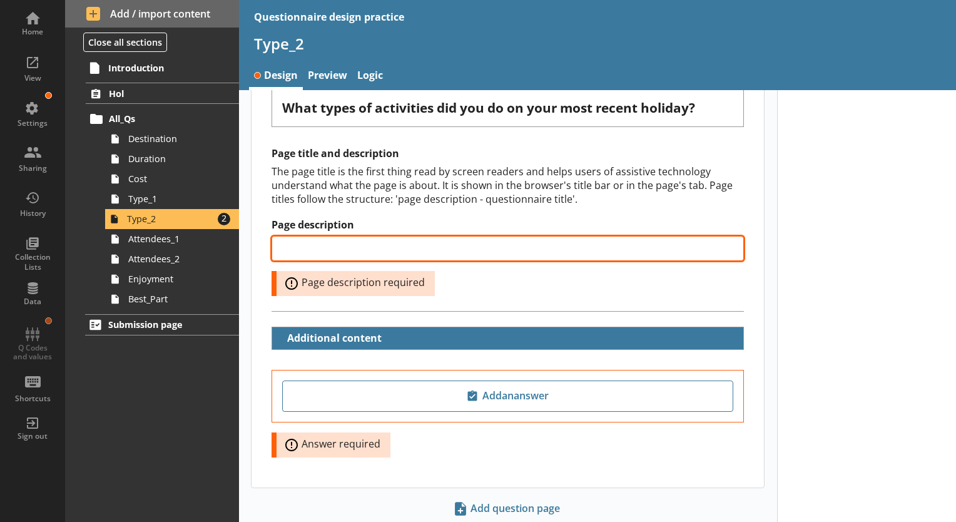
click at [465, 251] on input "Page description" at bounding box center [507, 248] width 472 height 25
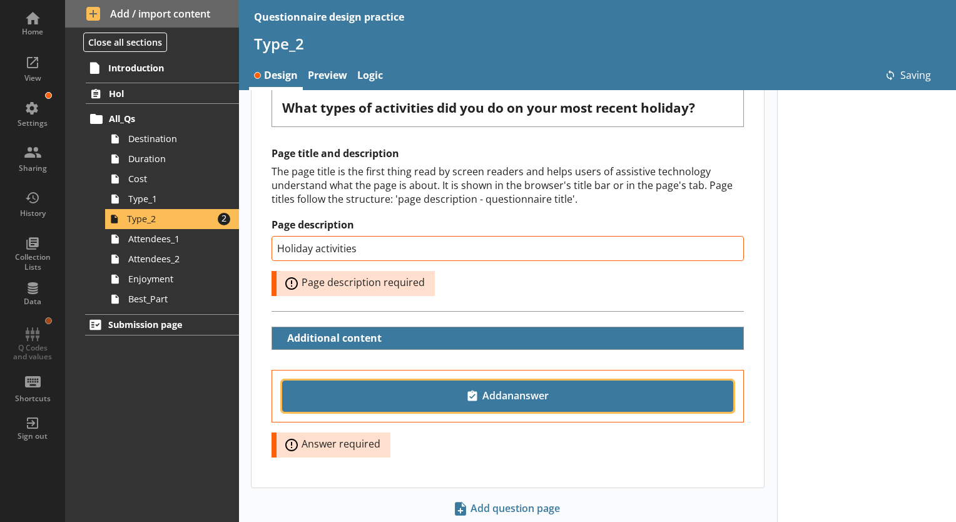
click at [540, 386] on span "Add an answer" at bounding box center [508, 396] width 440 height 20
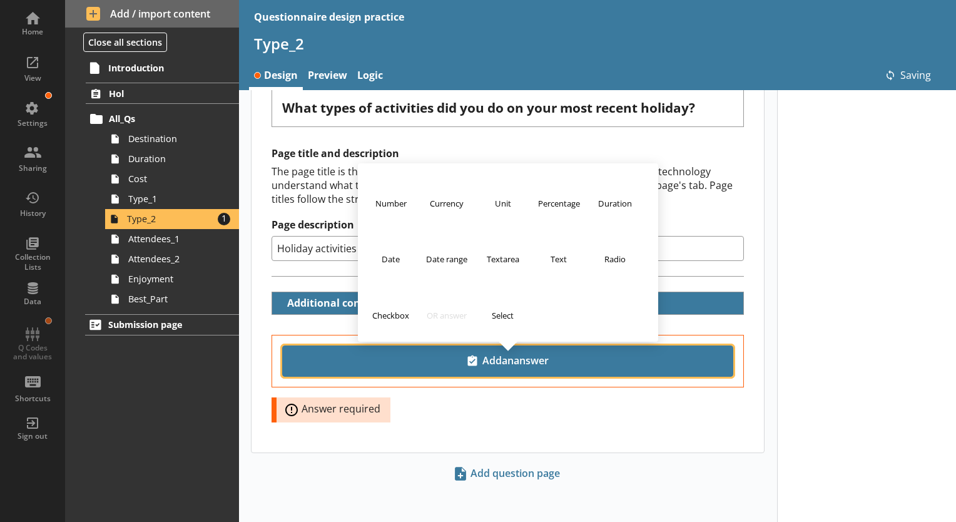
scroll to position [124, 0]
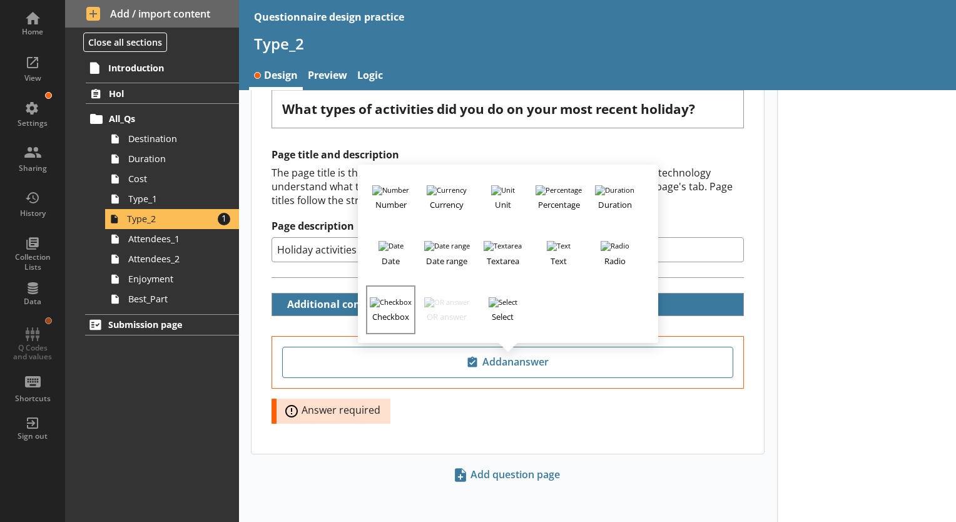
click at [382, 308] on h3 "Checkbox" at bounding box center [390, 315] width 46 height 16
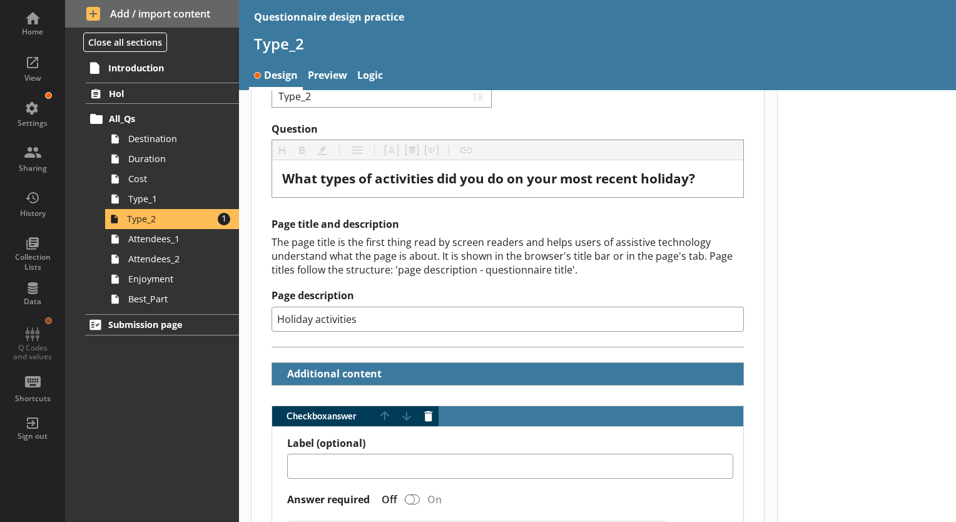
scroll to position [0, 0]
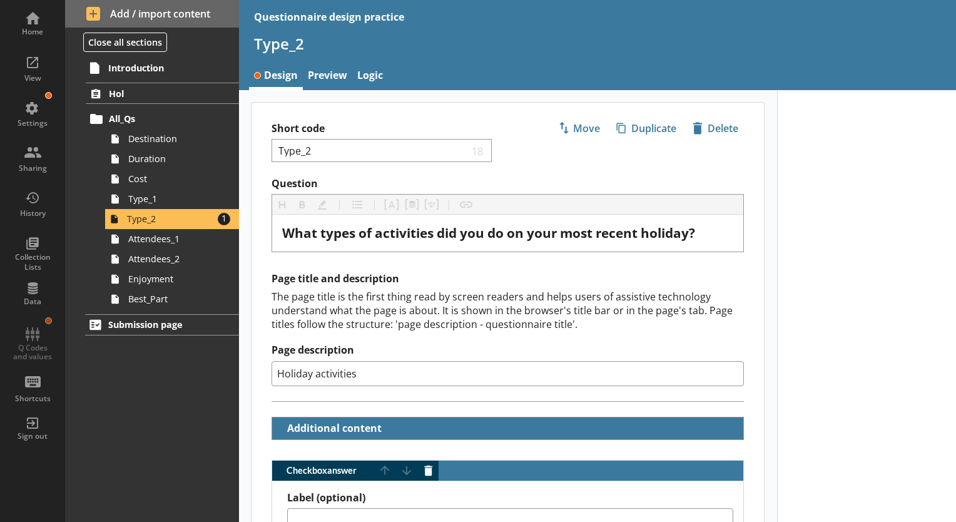
click at [367, 179] on label "Question" at bounding box center [507, 183] width 472 height 13
click at [422, 280] on h2 "Page title and description" at bounding box center [507, 278] width 472 height 13
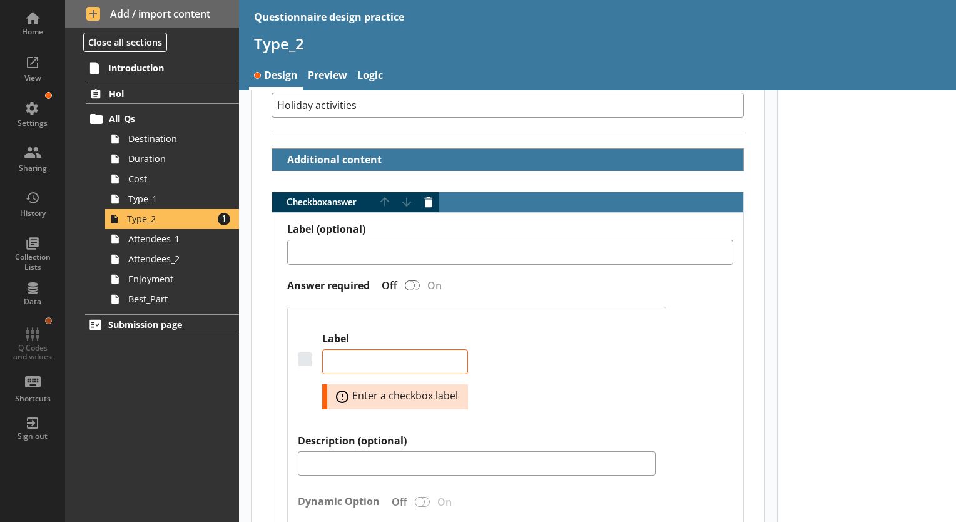
scroll to position [188, 0]
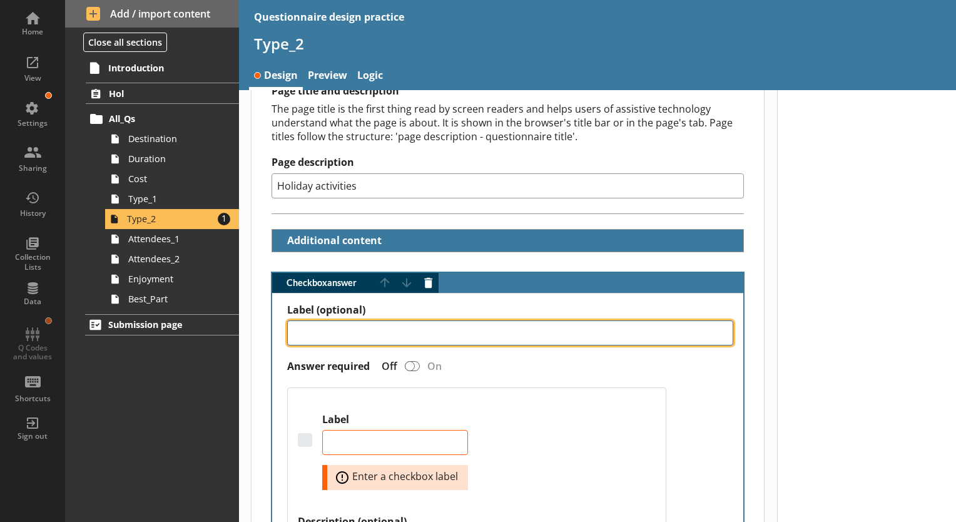
click at [358, 328] on textarea "Label (optional)" at bounding box center [510, 332] width 446 height 25
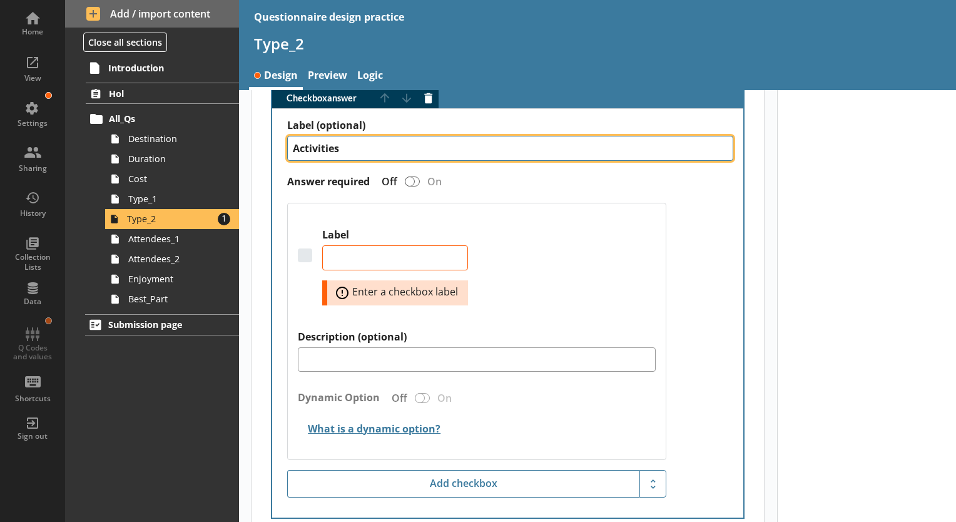
scroll to position [375, 0]
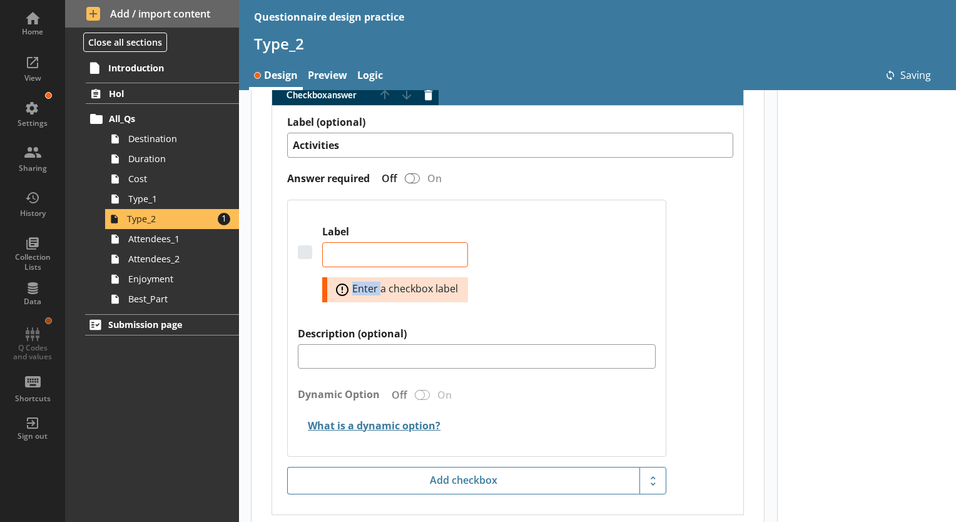
drag, startPoint x: 363, startPoint y: 233, endPoint x: 380, endPoint y: 290, distance: 60.1
click at [380, 290] on div "Label Error: Enter a checkbox label" at bounding box center [395, 268] width 146 height 87
drag, startPoint x: 380, startPoint y: 290, endPoint x: 536, endPoint y: 271, distance: 156.9
click at [536, 271] on div "Label Error: Enter a checkbox label" at bounding box center [477, 276] width 358 height 102
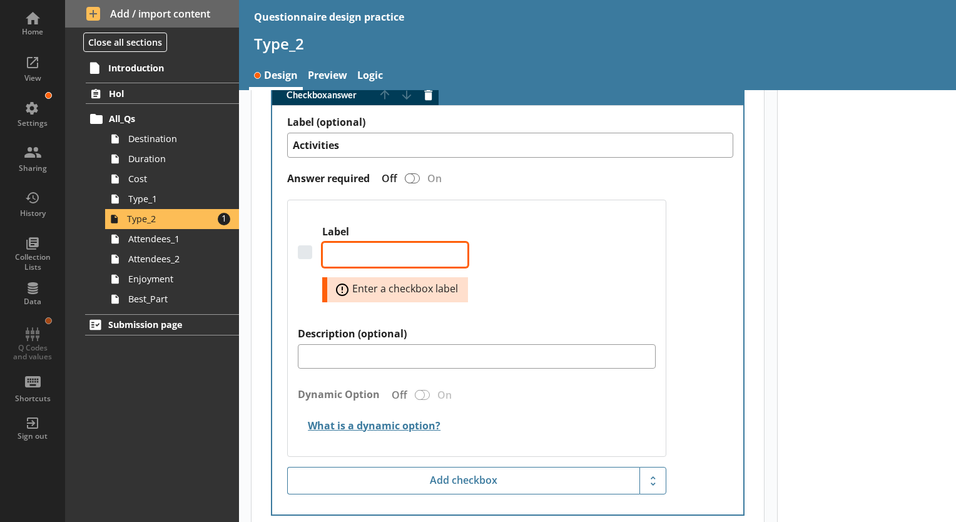
click at [410, 258] on textarea "Label" at bounding box center [395, 254] width 146 height 25
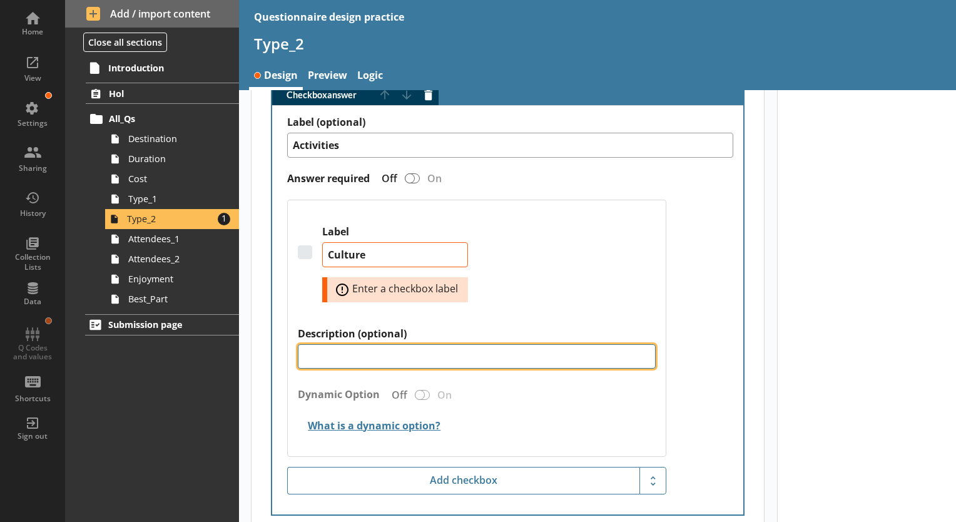
click at [420, 350] on textarea "Description (optional)" at bounding box center [477, 356] width 358 height 25
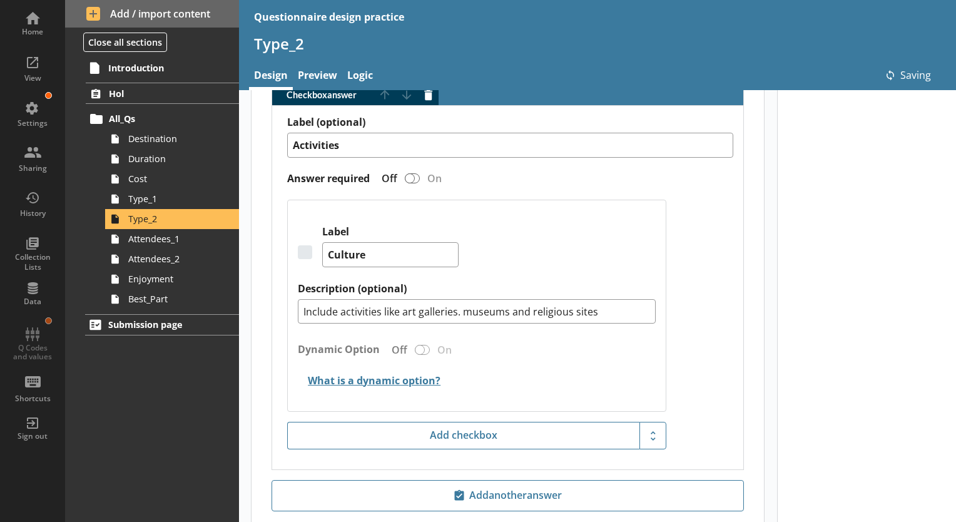
click at [561, 234] on div "Label Culture" at bounding box center [477, 253] width 358 height 57
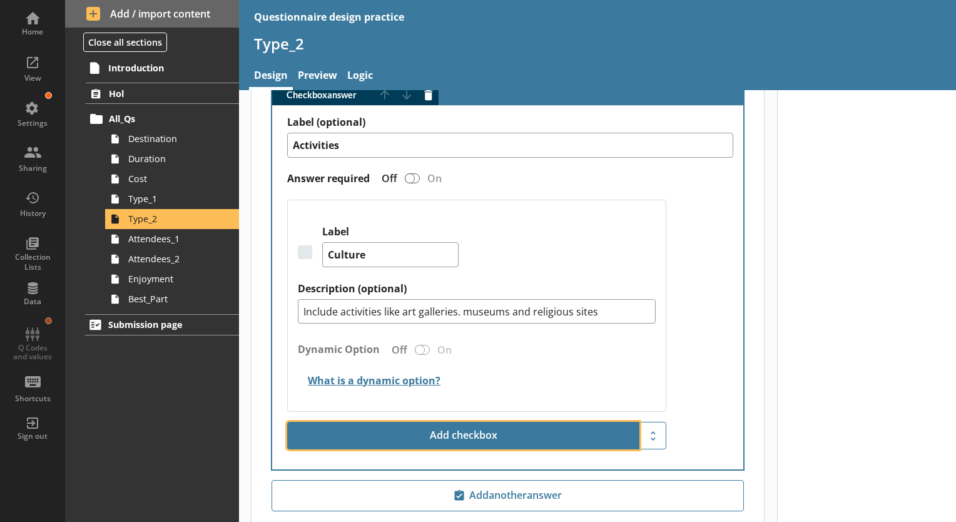
click at [487, 434] on button "Add checkbox" at bounding box center [463, 436] width 352 height 28
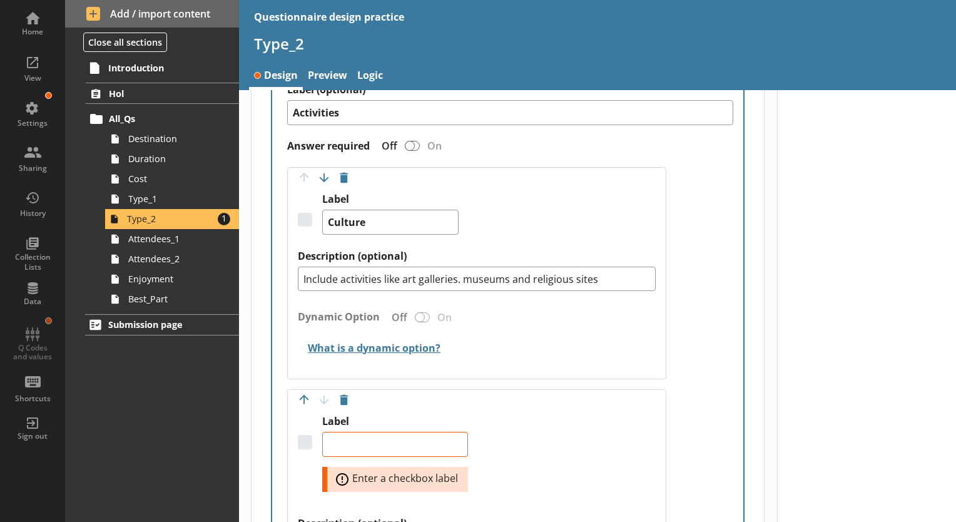
scroll to position [438, 0]
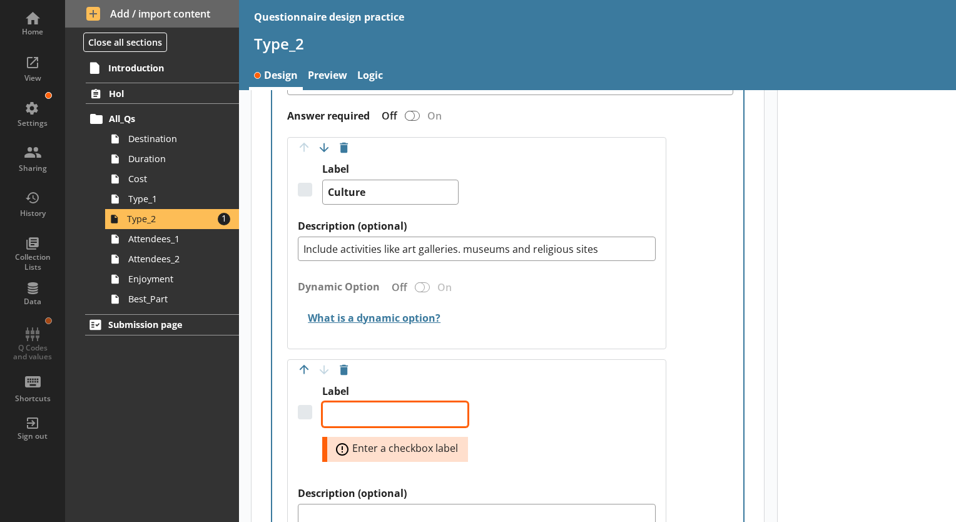
click at [443, 409] on textarea "Label" at bounding box center [395, 414] width 146 height 25
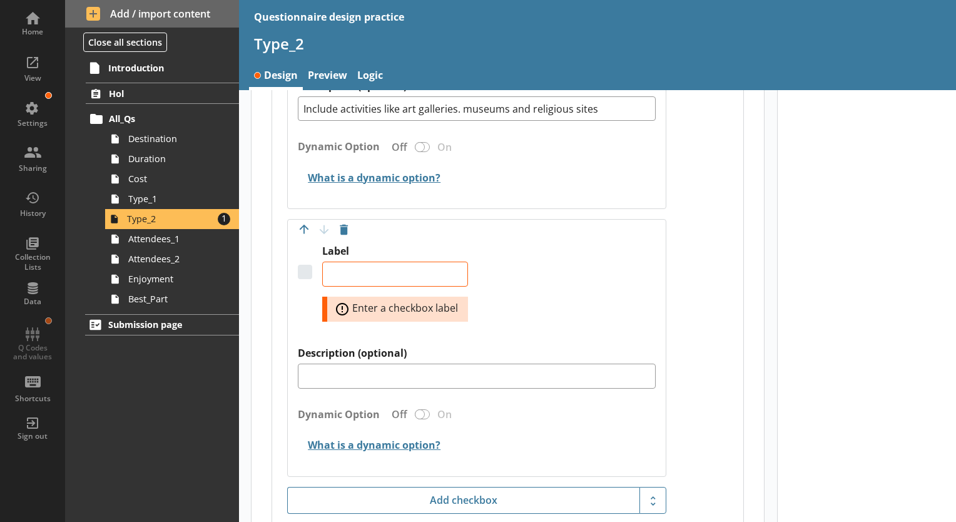
scroll to position [625, 0]
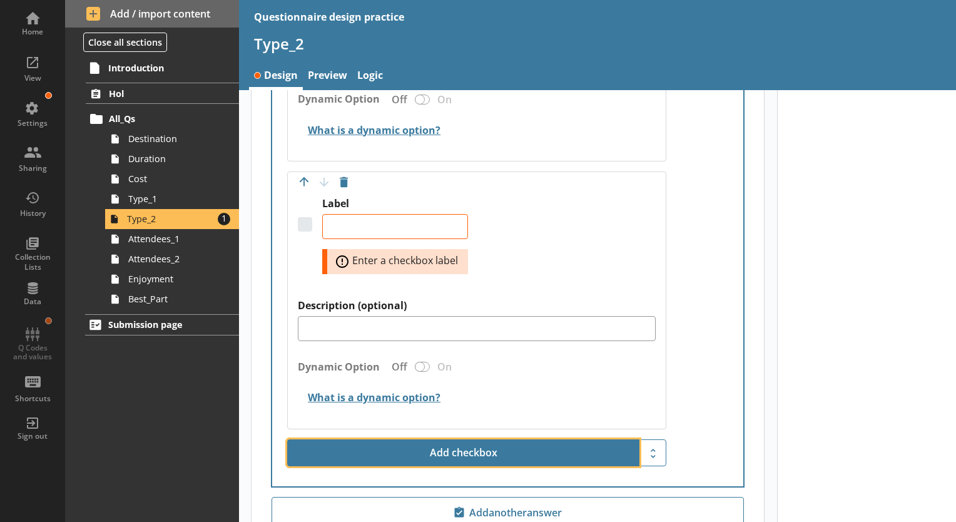
click at [407, 453] on button "Add checkbox" at bounding box center [463, 453] width 352 height 28
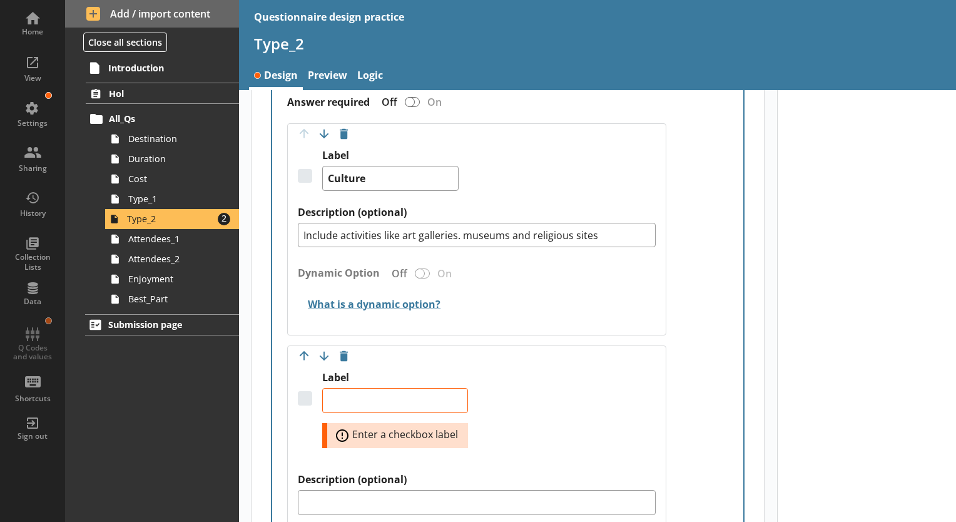
scroll to position [438, 0]
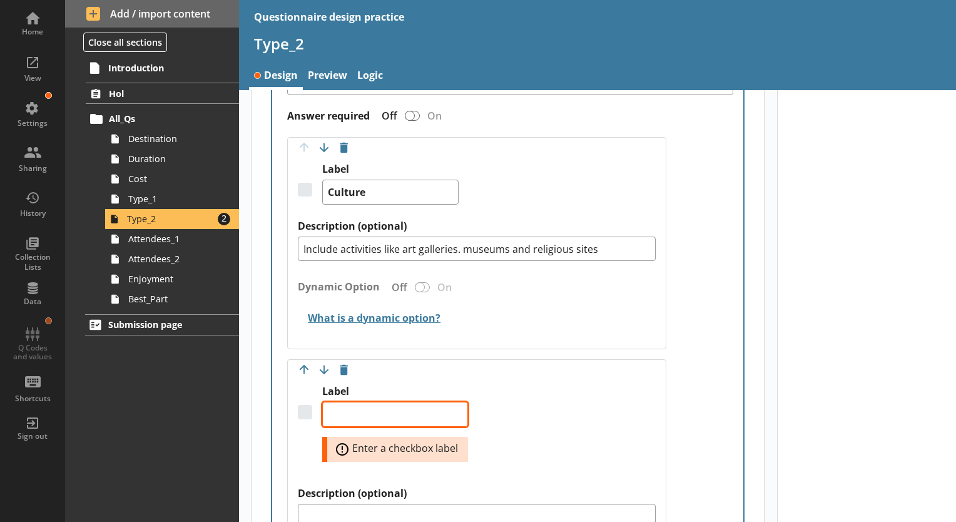
click at [407, 410] on textarea "Label" at bounding box center [395, 414] width 146 height 25
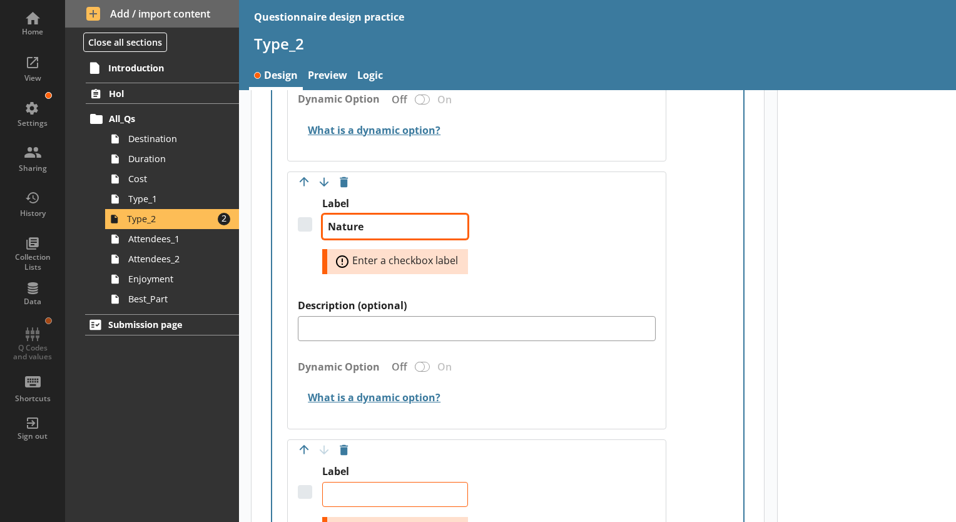
scroll to position [751, 0]
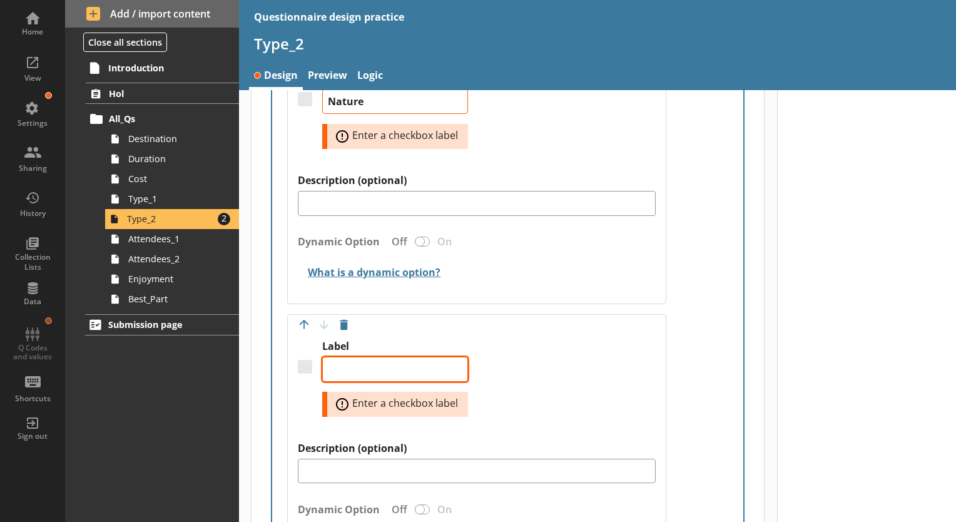
click at [428, 363] on textarea "Label" at bounding box center [395, 369] width 146 height 25
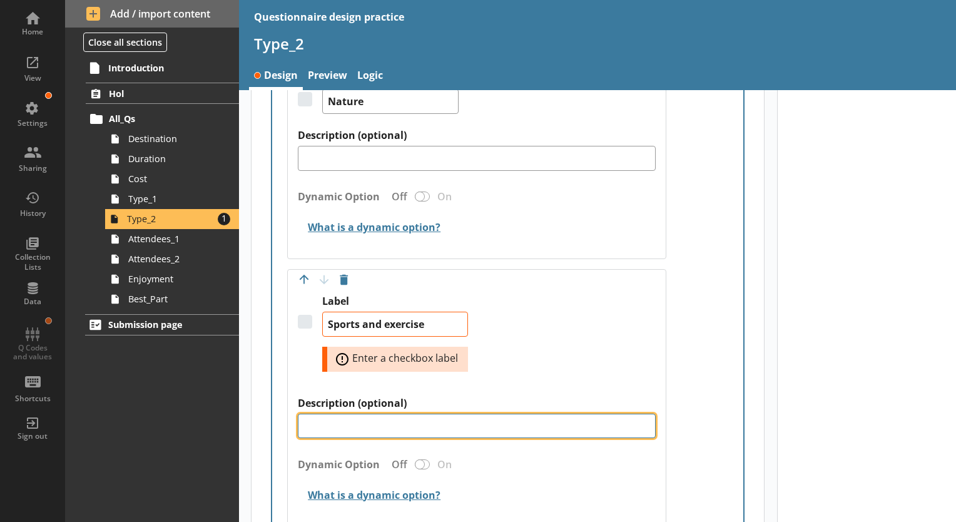
click at [428, 428] on textarea "Description (optional)" at bounding box center [477, 425] width 358 height 25
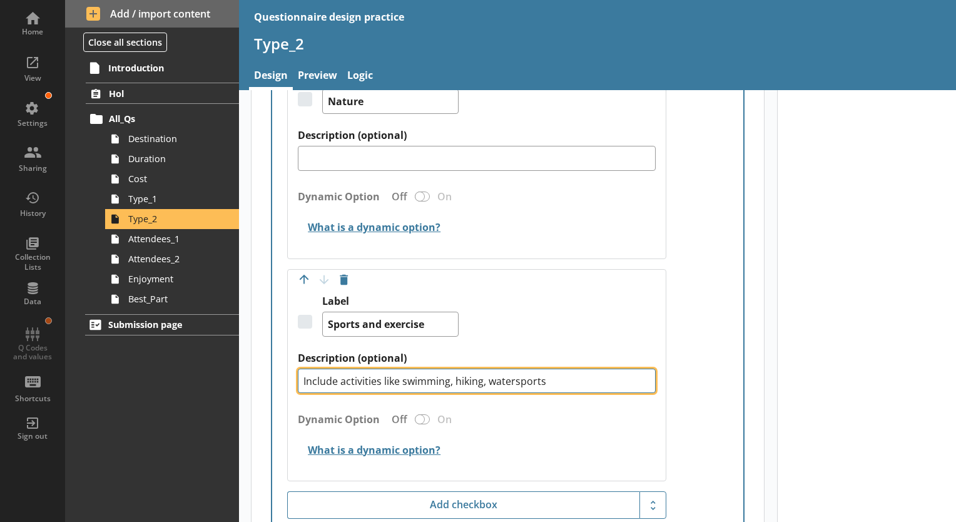
click at [489, 377] on textarea "Include activities like swimming, hiking, watersports" at bounding box center [477, 380] width 358 height 25
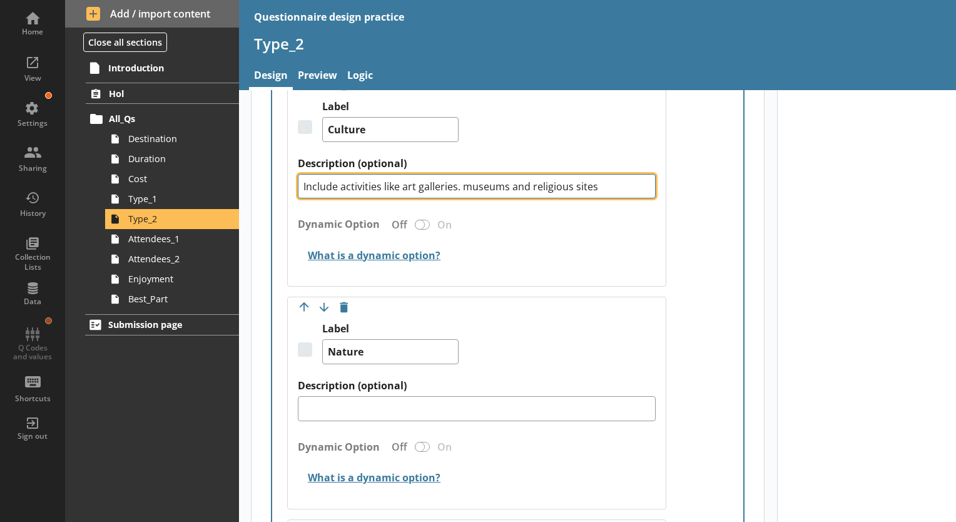
click at [506, 184] on textarea "Include activities like art galleries. museums and religious sites" at bounding box center [477, 186] width 358 height 25
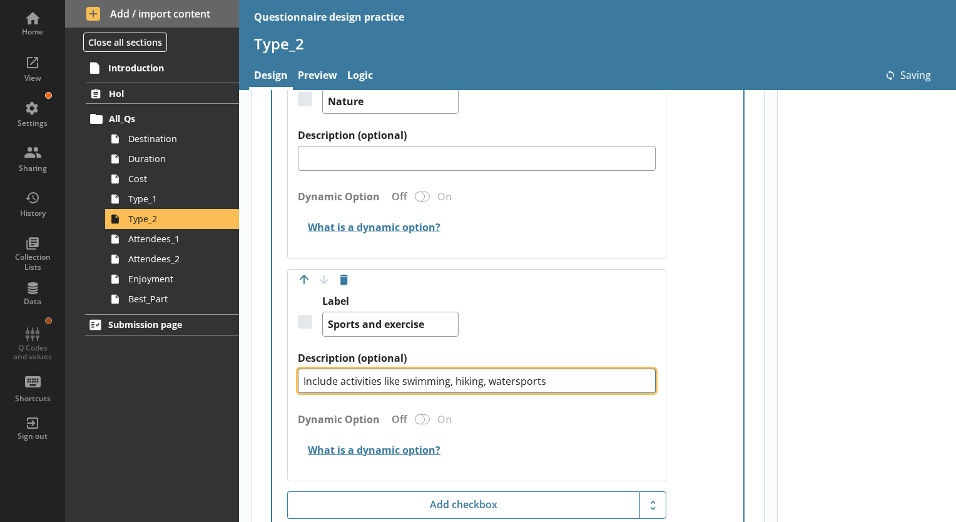
click at [485, 380] on textarea "Include activities like swimming, hiking, watersports" at bounding box center [477, 380] width 358 height 25
click at [486, 380] on textarea "Include activities like swimming, hiking, watersports" at bounding box center [477, 380] width 358 height 25
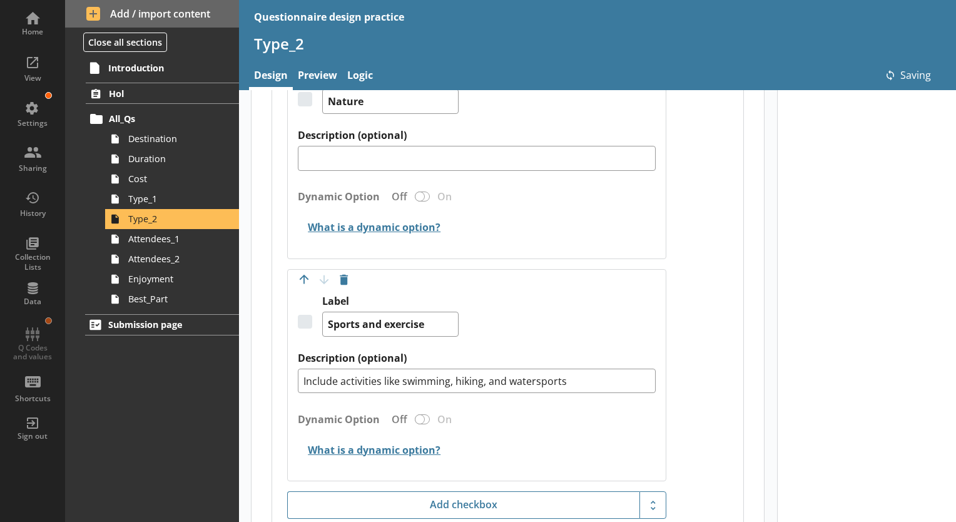
click at [643, 303] on div "Label Sports and exercise" at bounding box center [477, 323] width 358 height 57
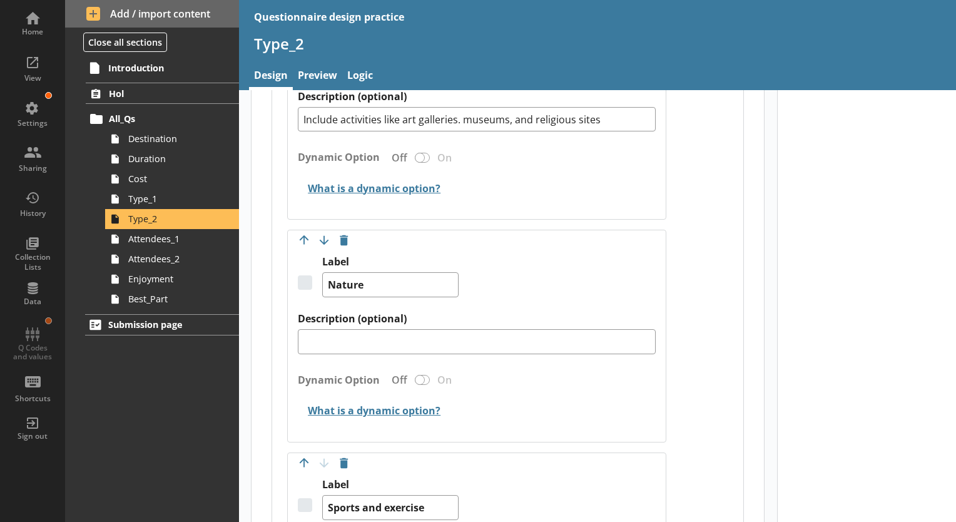
scroll to position [563, 0]
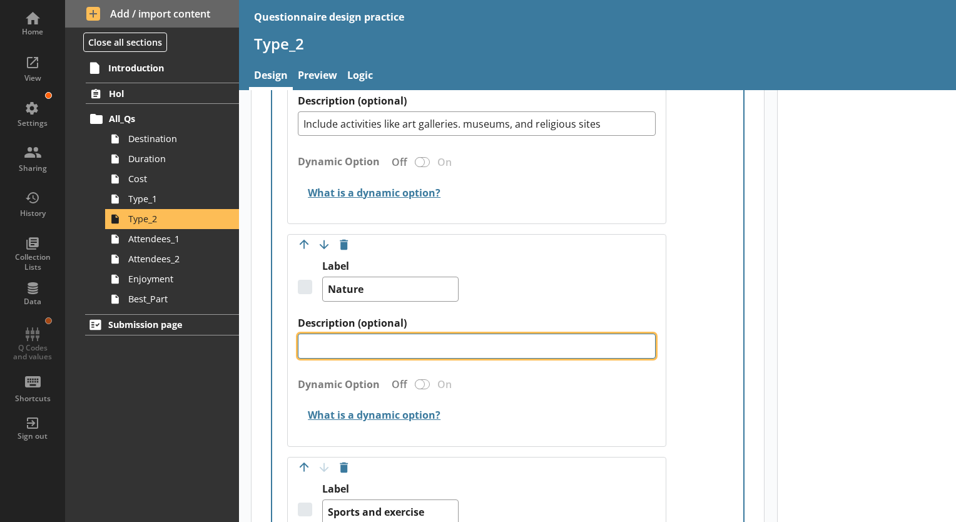
click at [521, 335] on textarea "Description (optional)" at bounding box center [477, 345] width 358 height 25
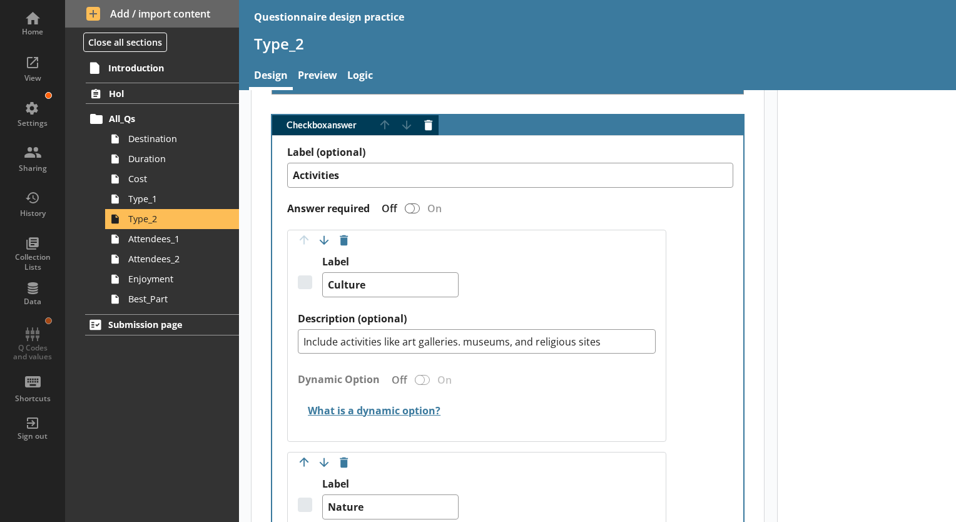
scroll to position [313, 0]
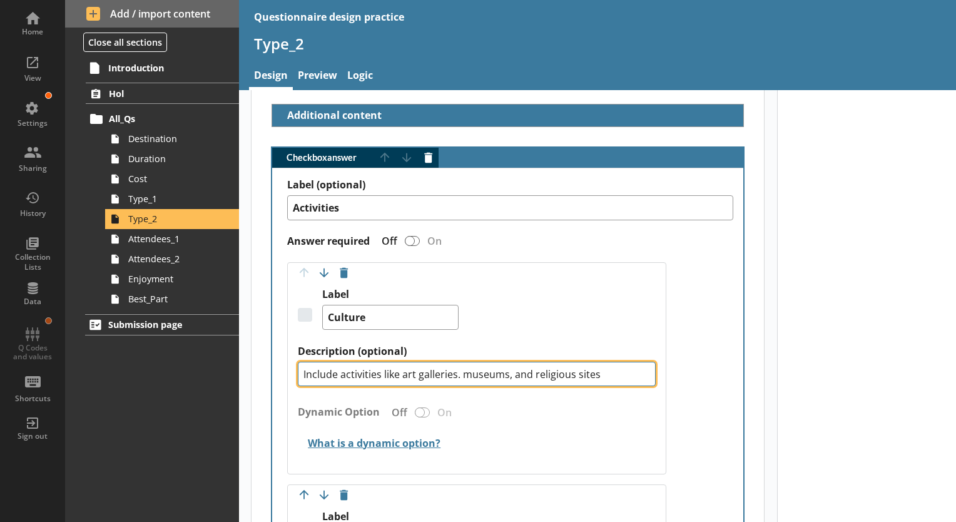
drag, startPoint x: 460, startPoint y: 374, endPoint x: 403, endPoint y: 370, distance: 57.7
click at [403, 370] on textarea "Include activities like art galleries. museums, and religious sites" at bounding box center [477, 374] width 358 height 25
drag, startPoint x: 472, startPoint y: 367, endPoint x: 453, endPoint y: 372, distance: 19.4
click at [453, 372] on textarea "Include activities like museums, and religious sites" at bounding box center [477, 374] width 358 height 25
click at [533, 368] on textarea "Include activities like museums, religious sites" at bounding box center [477, 374] width 358 height 25
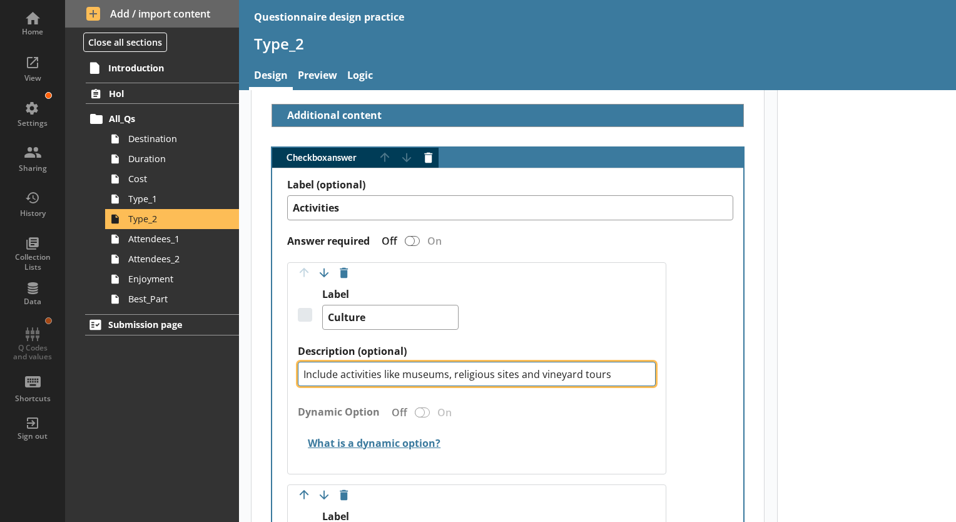
scroll to position [438, 0]
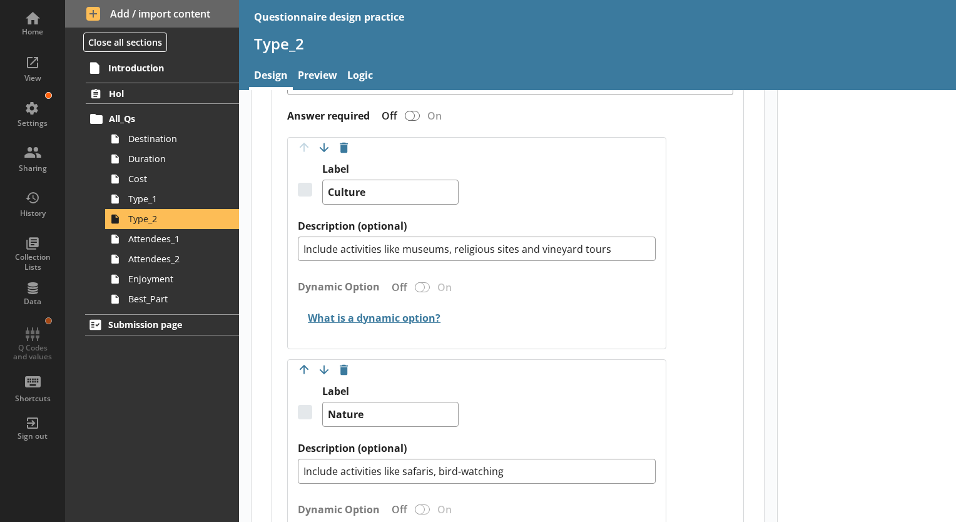
click at [678, 308] on div "Label (optional) Activities Answer required Off On Move answer up Move answer d…" at bounding box center [507, 447] width 471 height 808
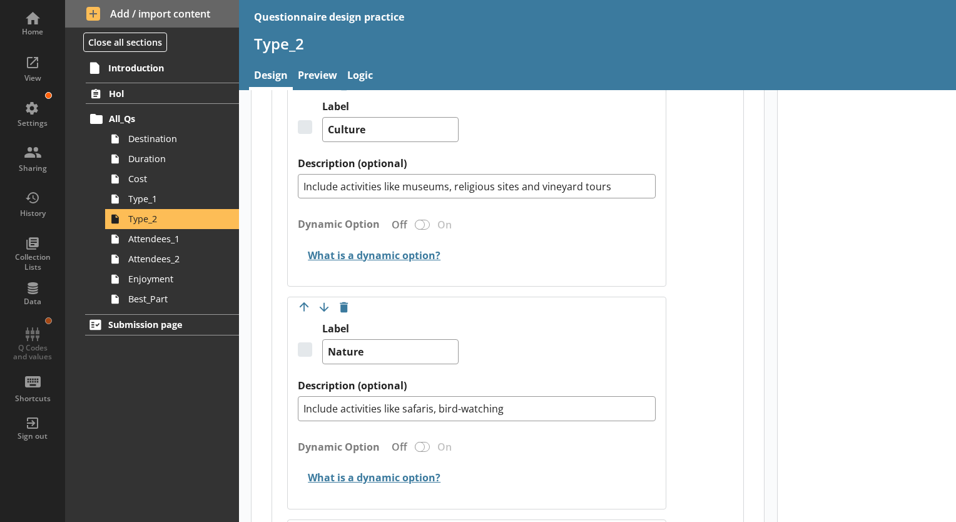
click at [746, 284] on div "Checkbox answer Move answer up Move answer down Delete answer Label (optional) …" at bounding box center [507, 374] width 512 height 830
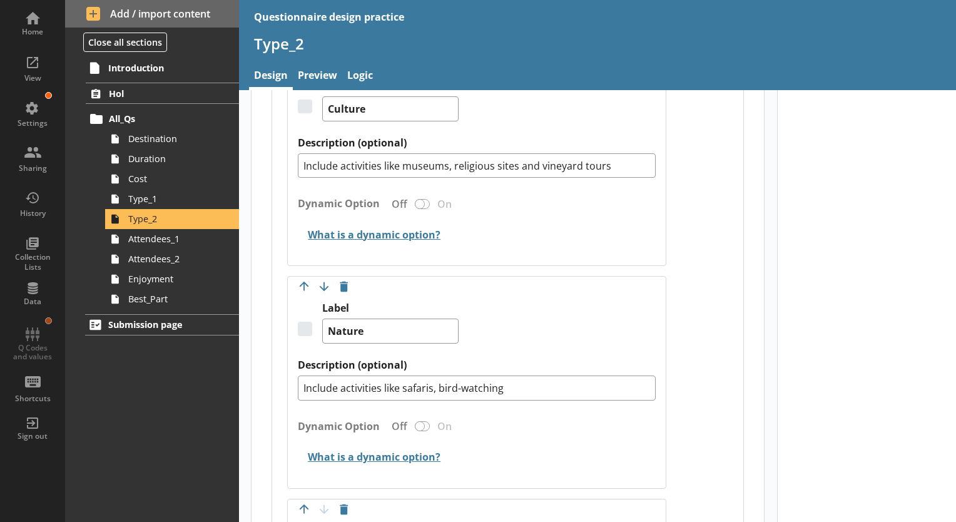
scroll to position [438, 0]
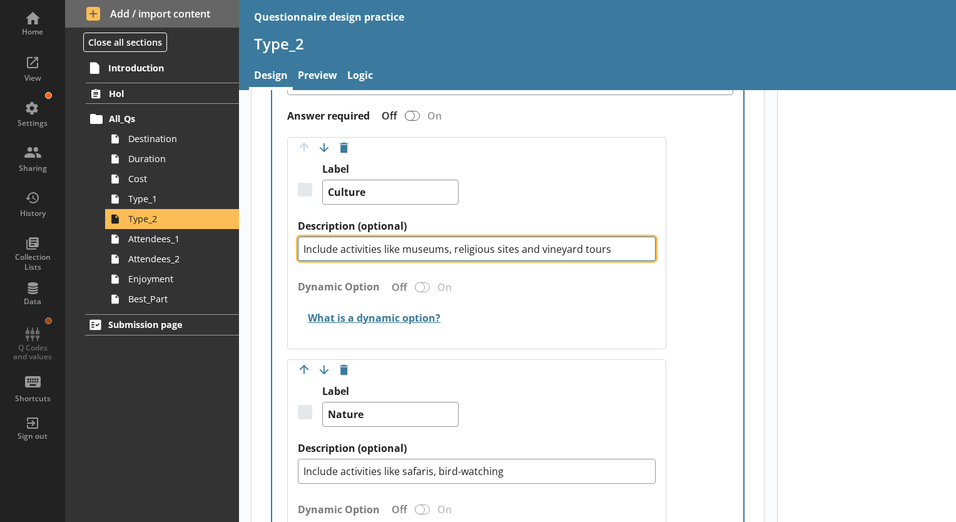
drag, startPoint x: 578, startPoint y: 248, endPoint x: 540, endPoint y: 244, distance: 37.8
click at [540, 244] on textarea "Include activities like museums, religious sites and vineyard tours" at bounding box center [477, 248] width 358 height 25
click at [578, 245] on textarea "Include activities like museums, religious sites and vineyard tours" at bounding box center [477, 248] width 358 height 25
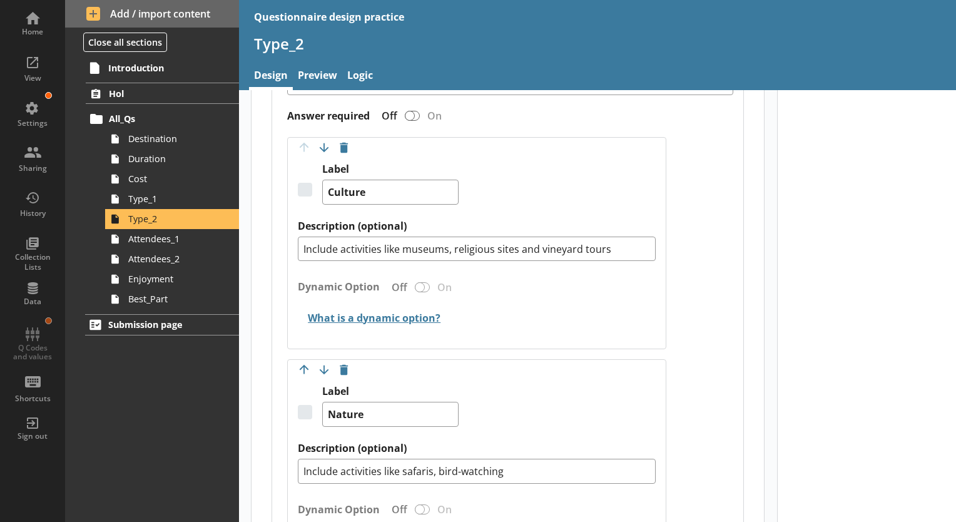
click at [579, 326] on h2 "What is a dynamic option?" at bounding box center [477, 318] width 358 height 29
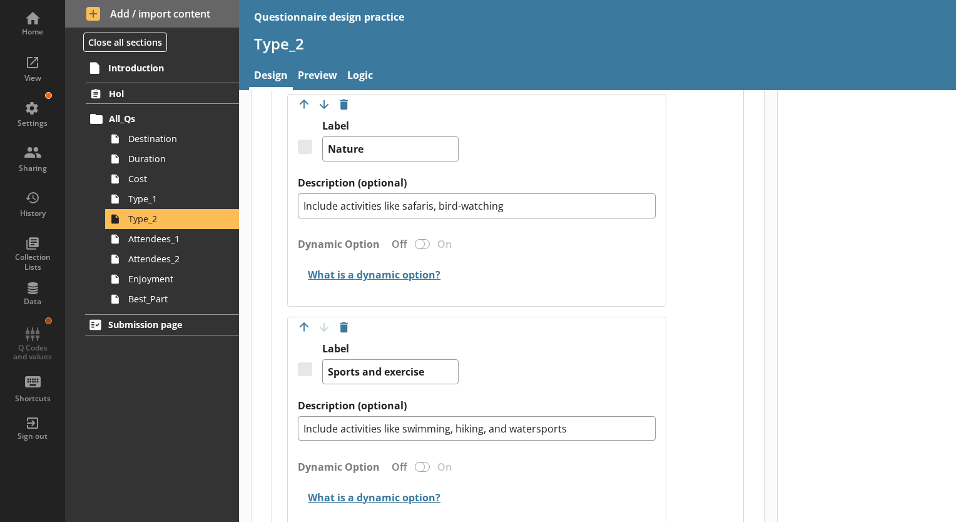
scroll to position [688, 0]
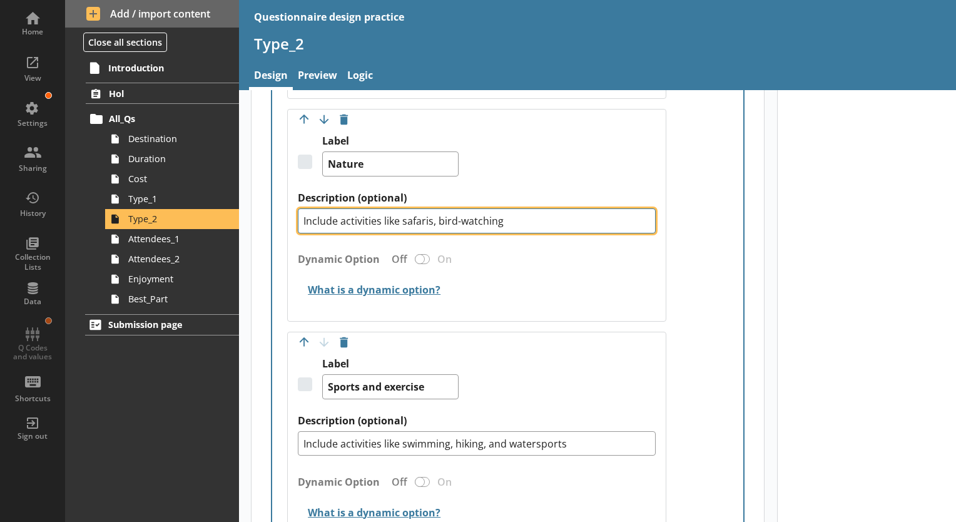
click at [565, 222] on textarea "Include activities like safaris, bird-watching" at bounding box center [477, 220] width 358 height 25
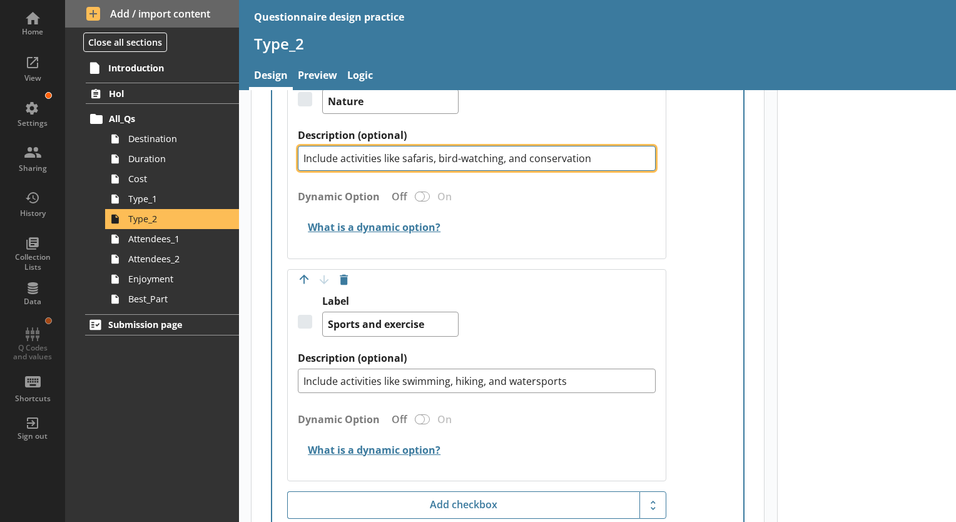
scroll to position [876, 0]
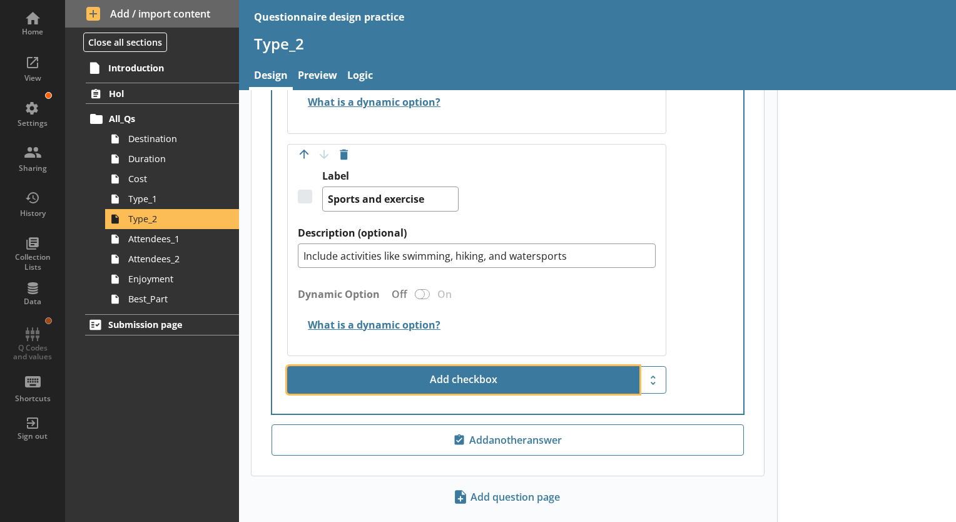
click at [543, 378] on button "Add checkbox" at bounding box center [463, 380] width 352 height 28
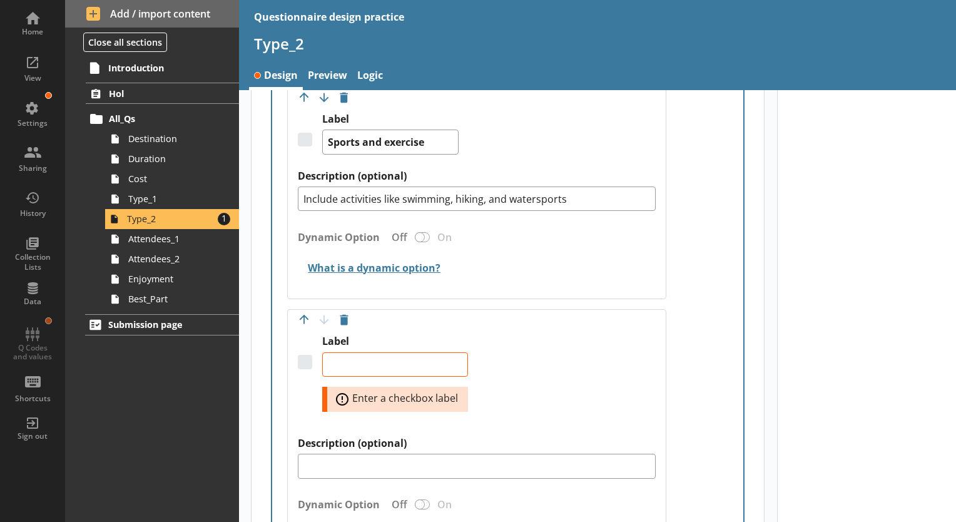
scroll to position [1001, 0]
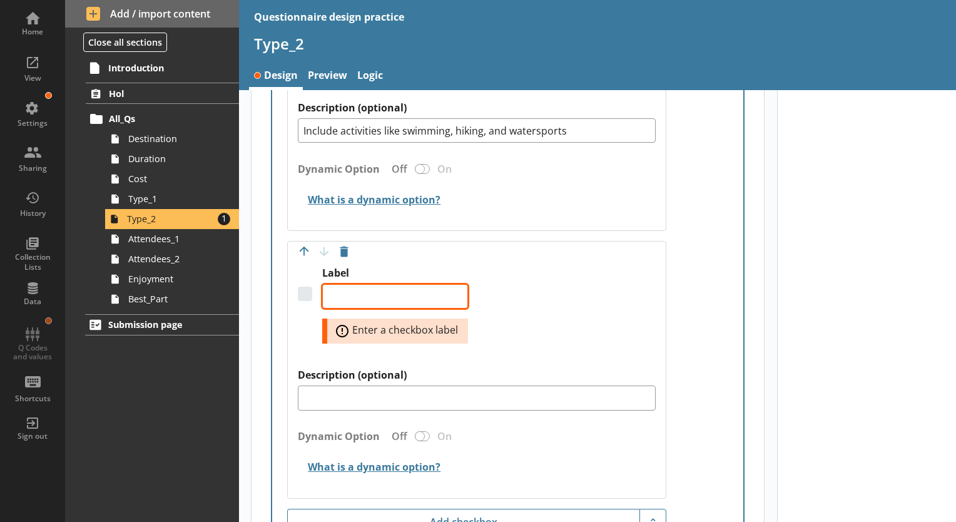
click at [418, 296] on textarea "Label" at bounding box center [395, 296] width 146 height 25
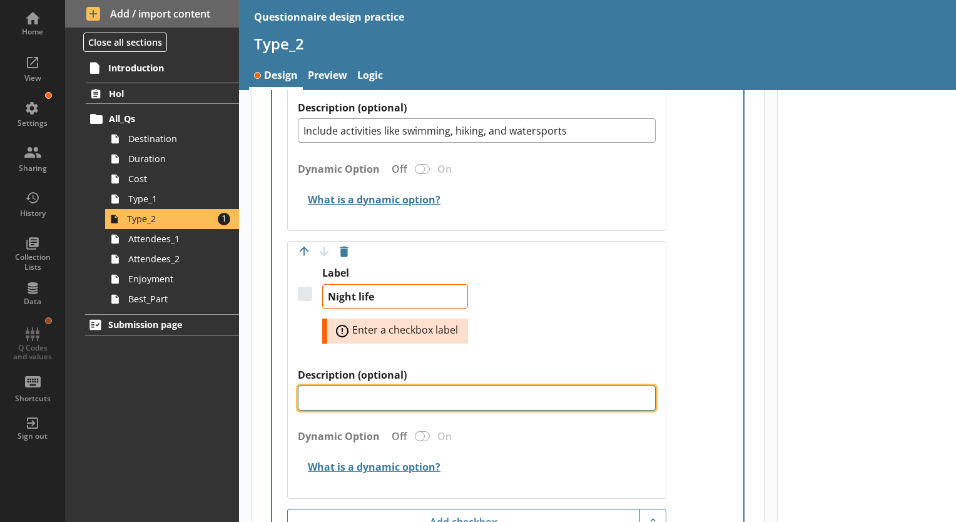
click at [424, 397] on textarea "Description (optional)" at bounding box center [477, 397] width 358 height 25
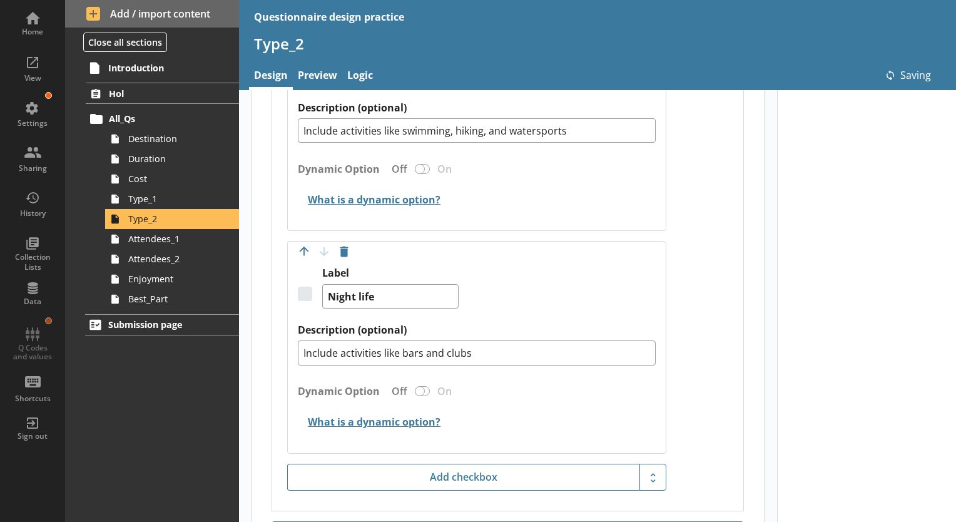
click at [578, 284] on div "Label Night life" at bounding box center [477, 294] width 358 height 57
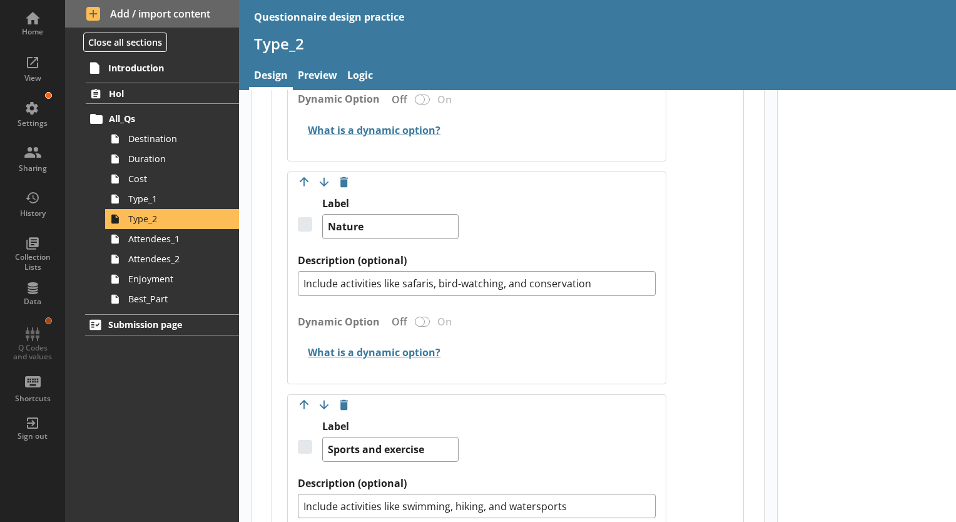
scroll to position [876, 0]
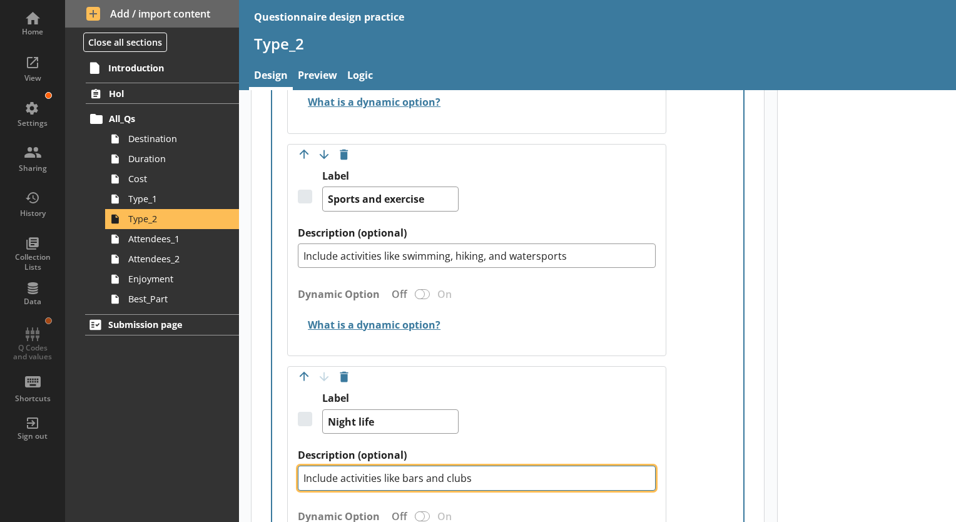
click at [402, 473] on textarea "Include activities like bars and clubs" at bounding box center [477, 477] width 358 height 25
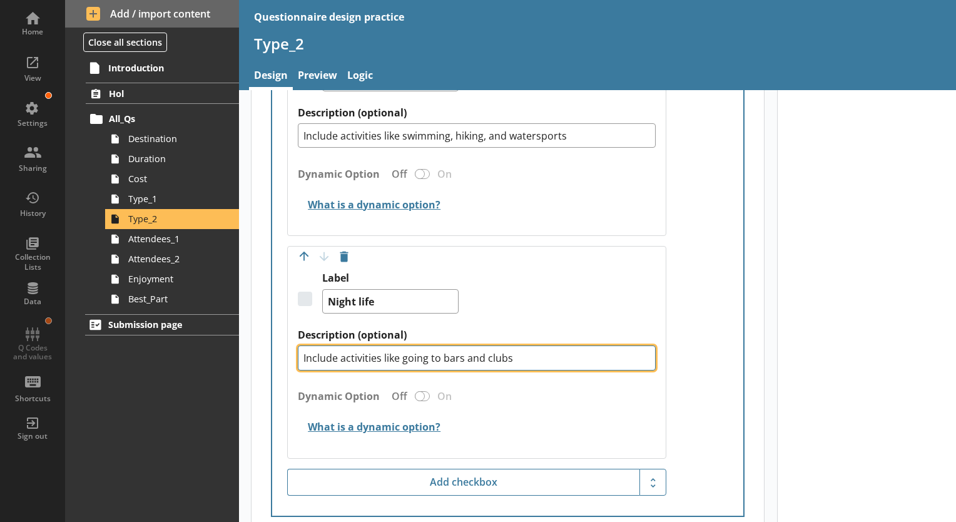
scroll to position [1001, 0]
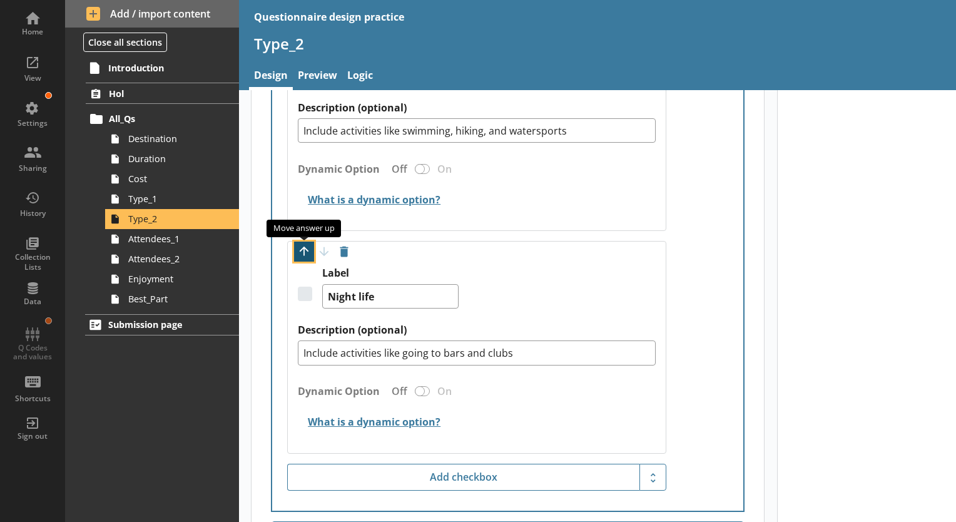
click at [310, 251] on button "Move option up" at bounding box center [304, 251] width 20 height 20
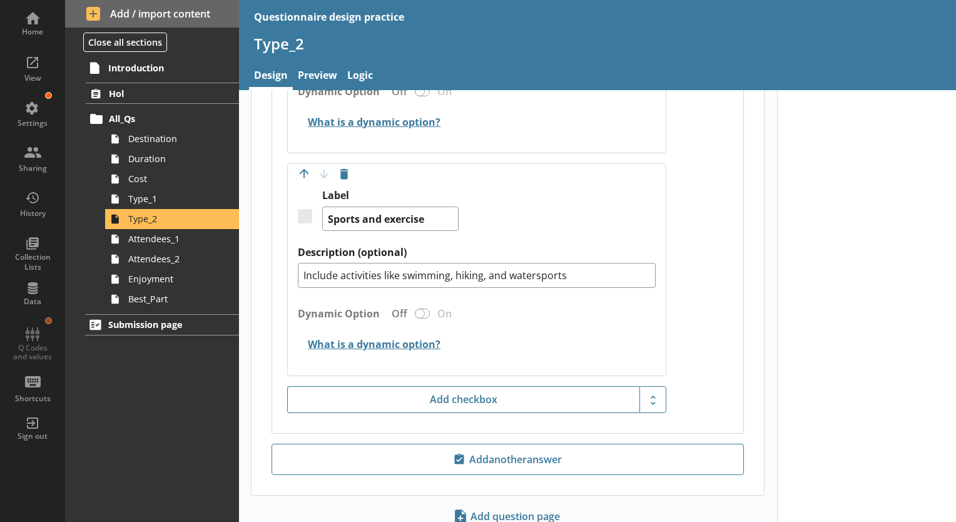
scroll to position [1119, 0]
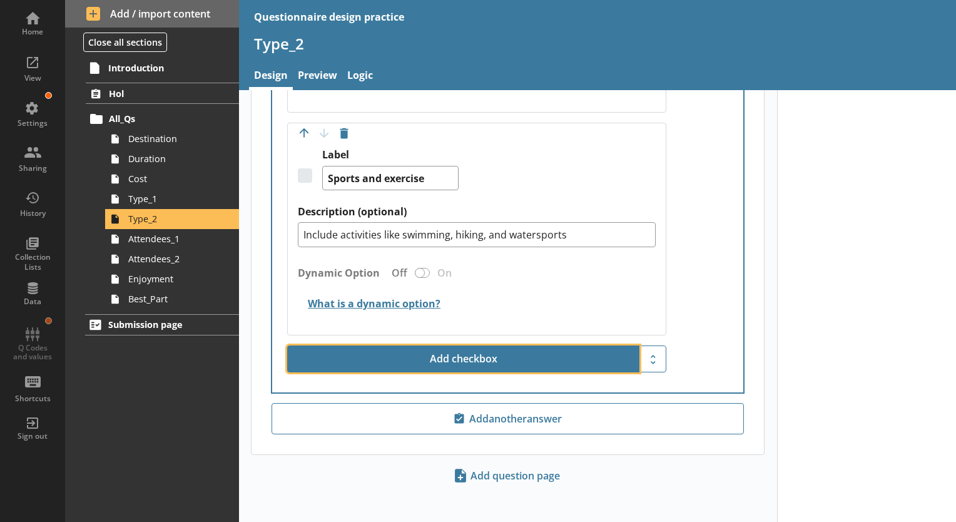
click at [448, 365] on button "Add checkbox" at bounding box center [463, 359] width 352 height 28
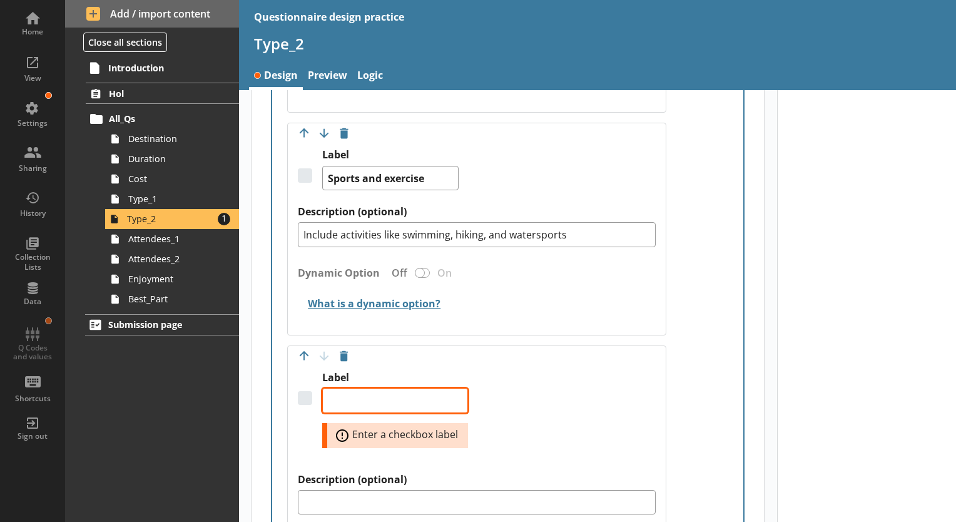
click at [374, 394] on textarea "Label" at bounding box center [395, 400] width 146 height 25
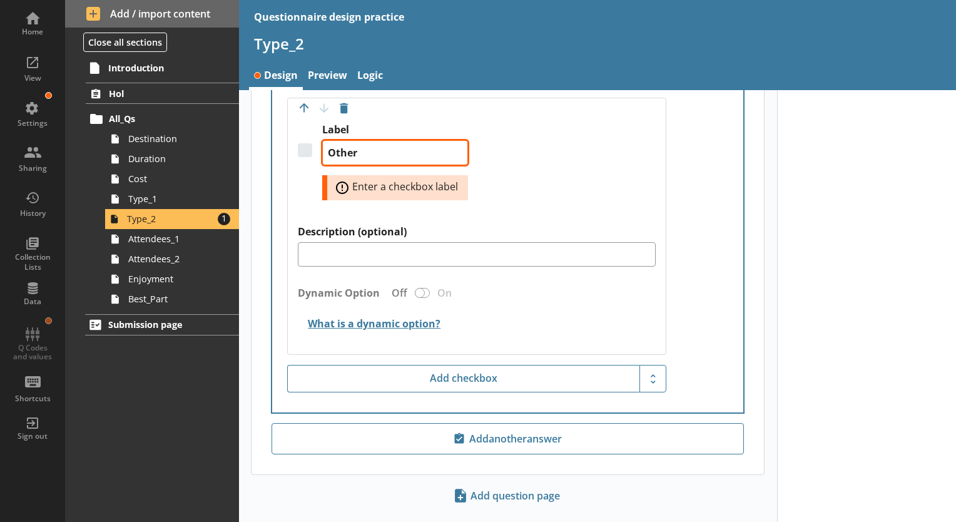
scroll to position [1369, 0]
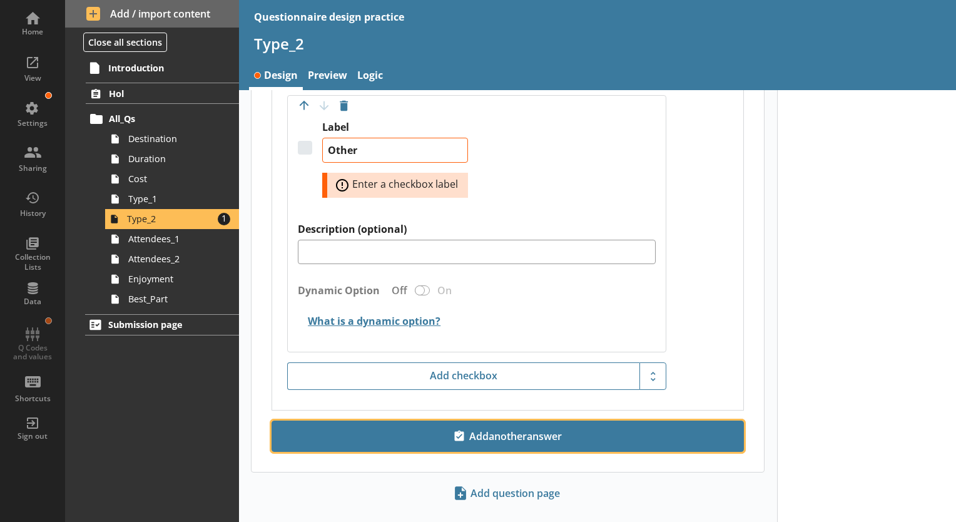
click at [513, 444] on button "Add another answer" at bounding box center [507, 435] width 472 height 31
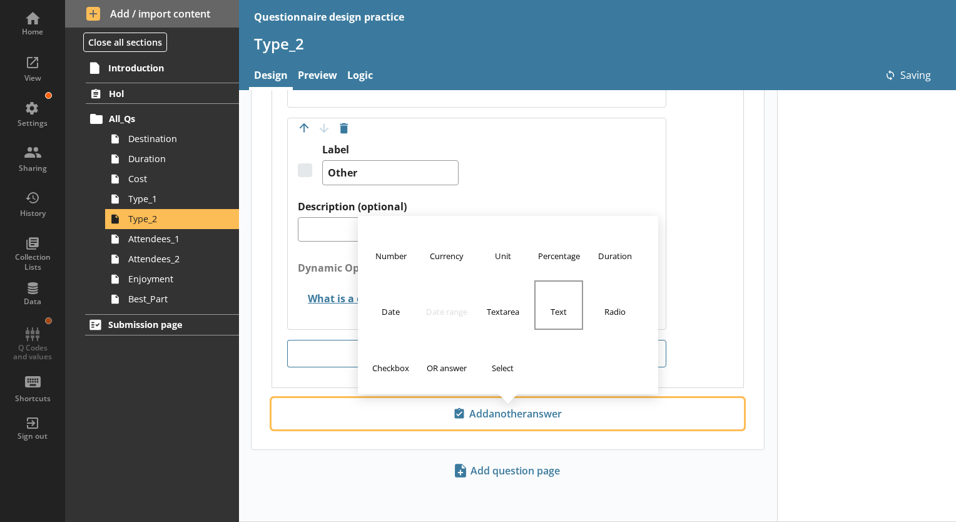
scroll to position [1341, 0]
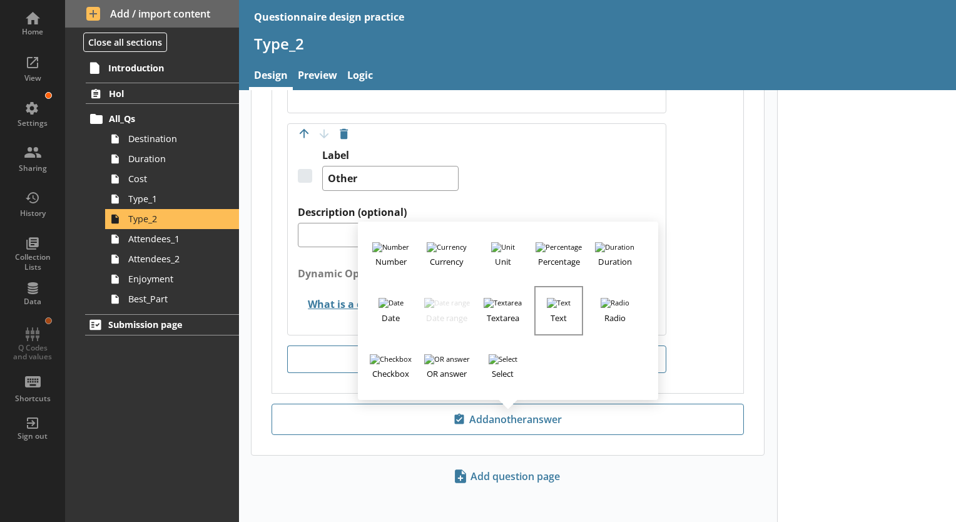
click at [557, 298] on img "button" at bounding box center [559, 303] width 24 height 10
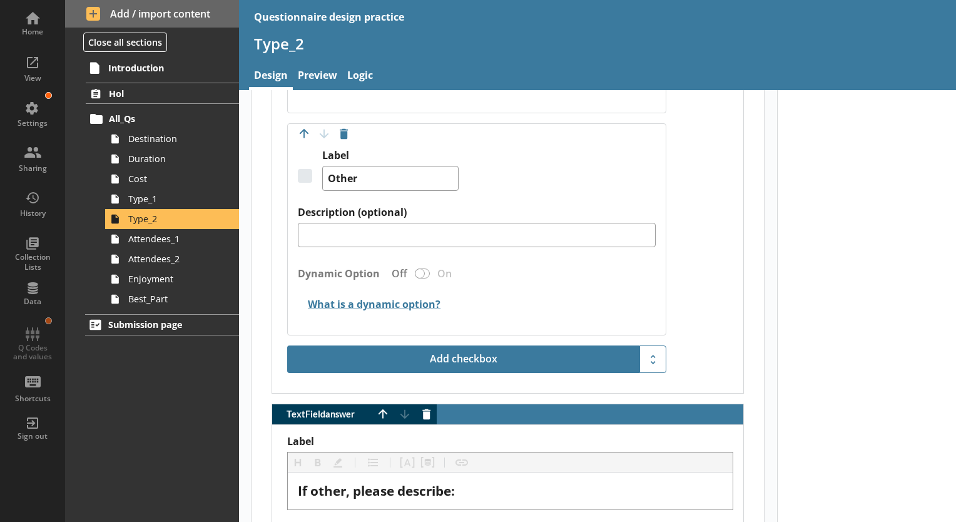
scroll to position [1591, 0]
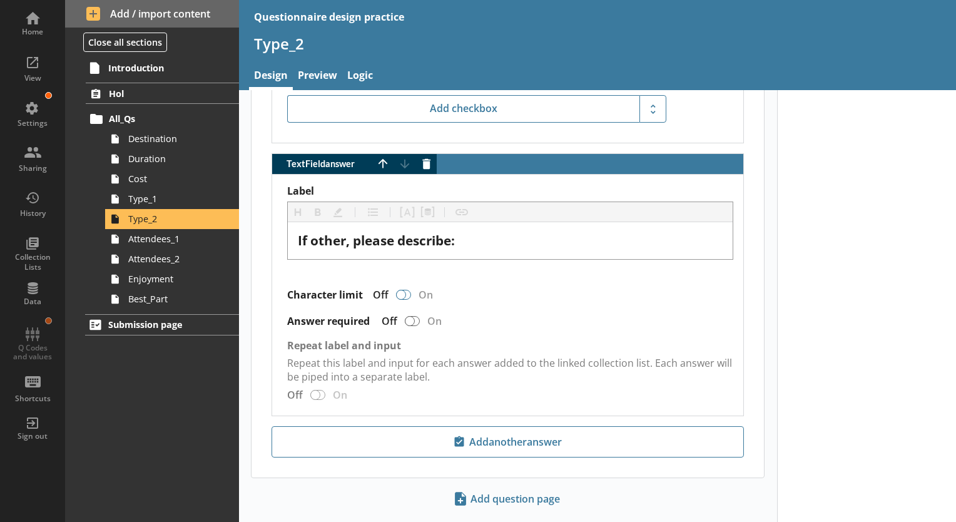
click at [404, 291] on div "TextField answer" at bounding box center [401, 295] width 10 height 10
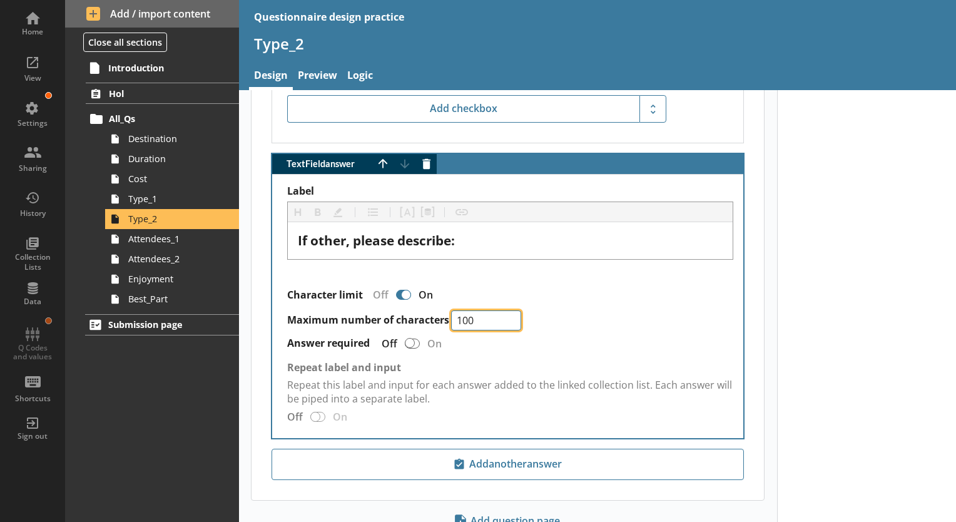
drag, startPoint x: 484, startPoint y: 312, endPoint x: 425, endPoint y: 311, distance: 59.4
click at [425, 311] on div "Maximum number of characters 100" at bounding box center [510, 320] width 446 height 20
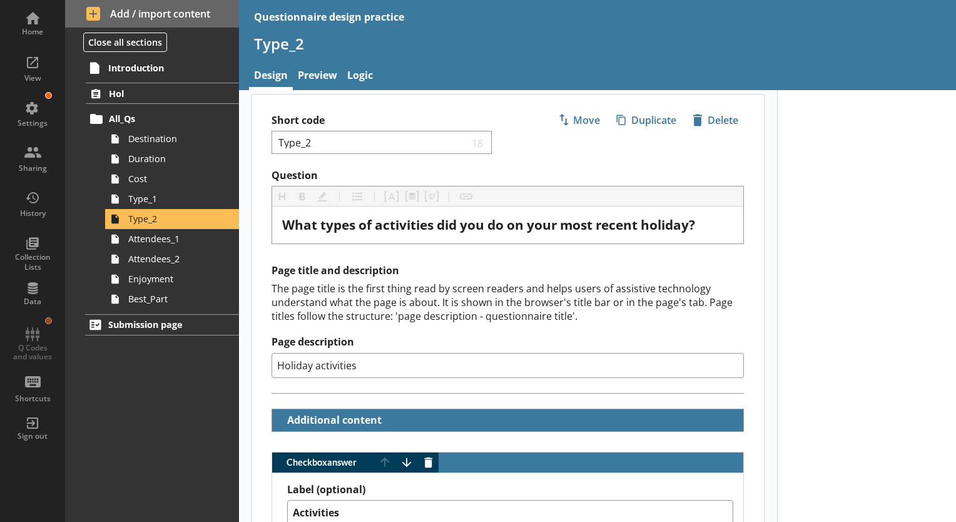
scroll to position [0, 0]
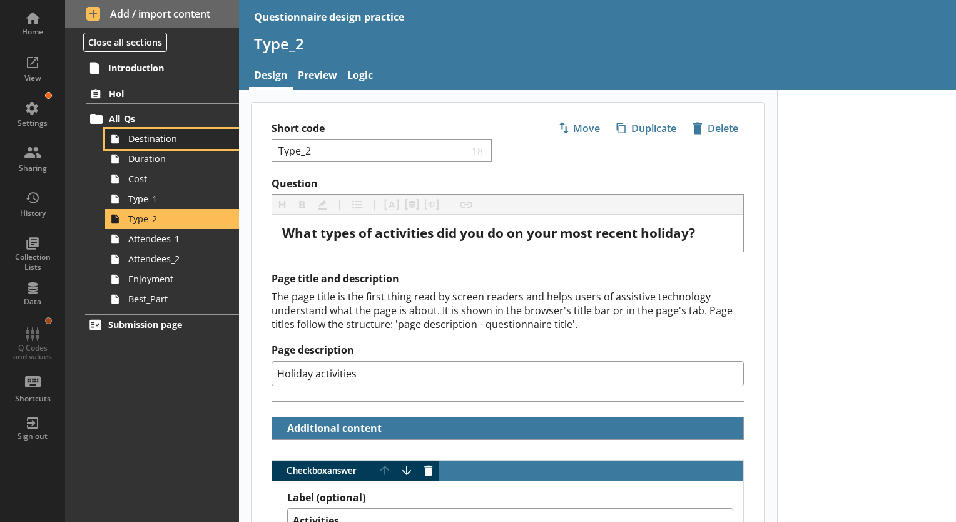
click at [188, 142] on span "Destination" at bounding box center [175, 139] width 94 height 12
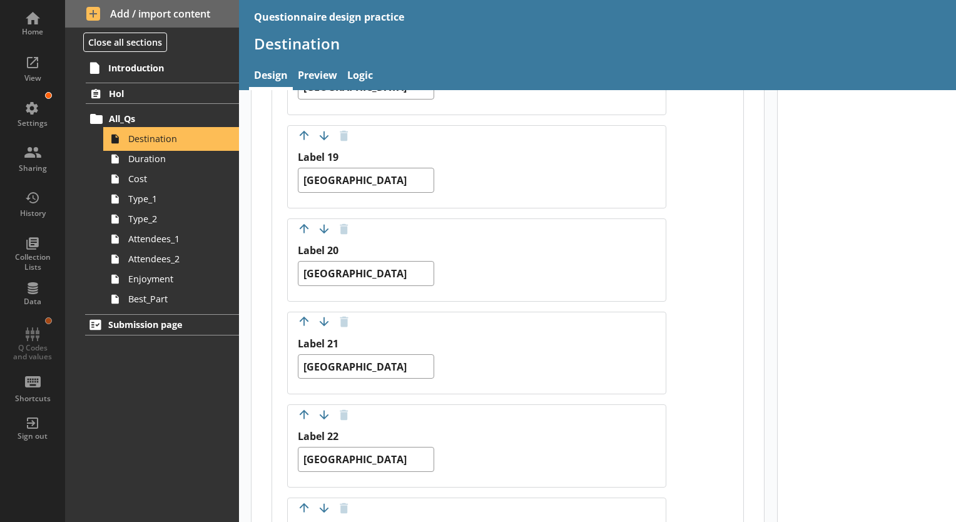
scroll to position [2205, 0]
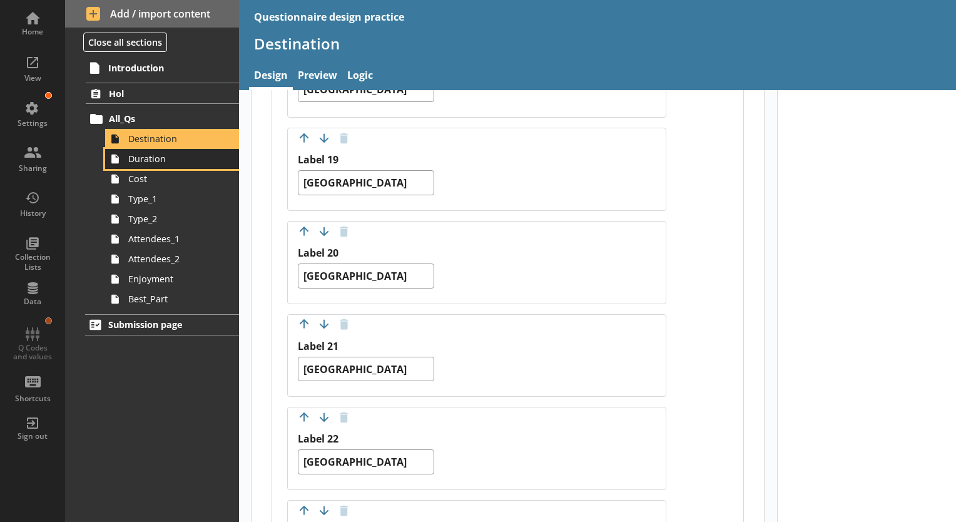
click at [169, 164] on link "Duration" at bounding box center [172, 159] width 134 height 20
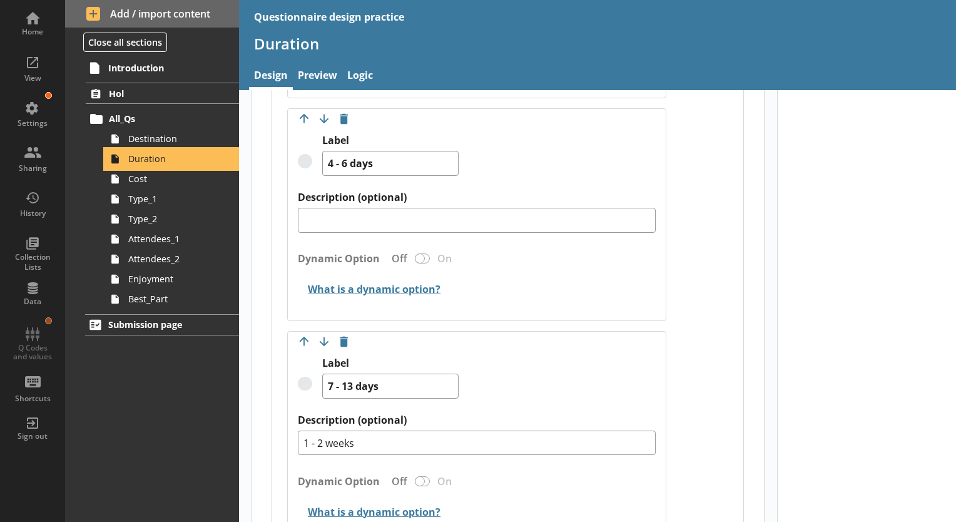
scroll to position [876, 0]
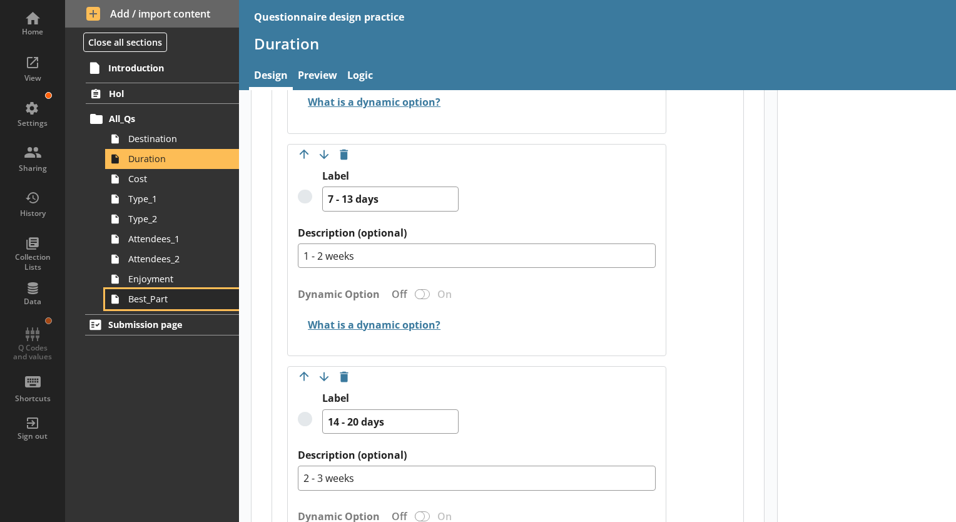
click at [159, 304] on span "Best_Part" at bounding box center [175, 299] width 94 height 12
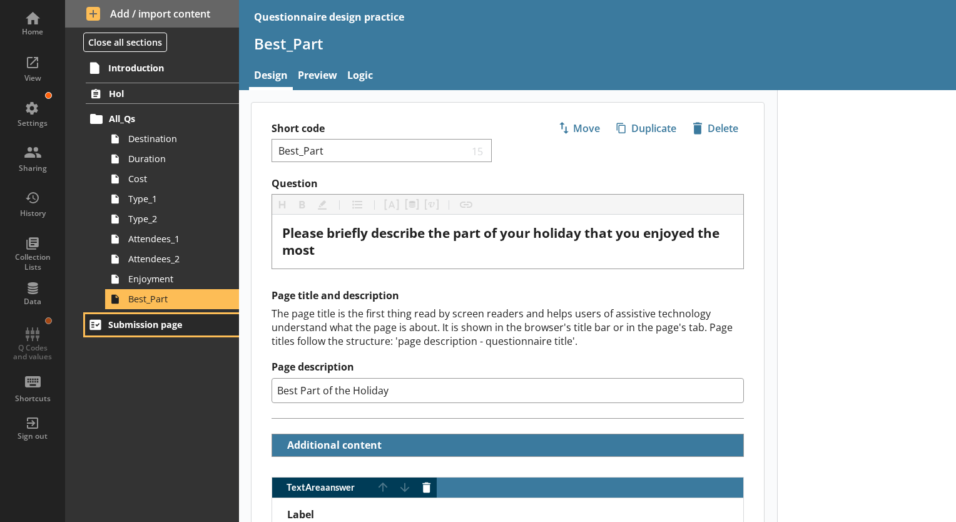
click at [171, 323] on span "Submission page" at bounding box center [162, 324] width 109 height 12
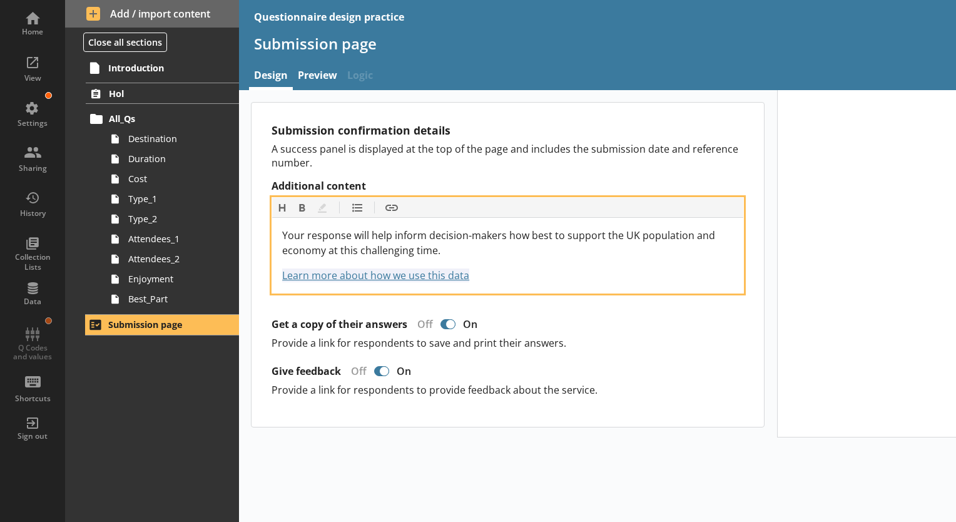
click at [502, 248] on div "Your response will help inform decision-makers how best to support the UK popul…" at bounding box center [507, 243] width 451 height 30
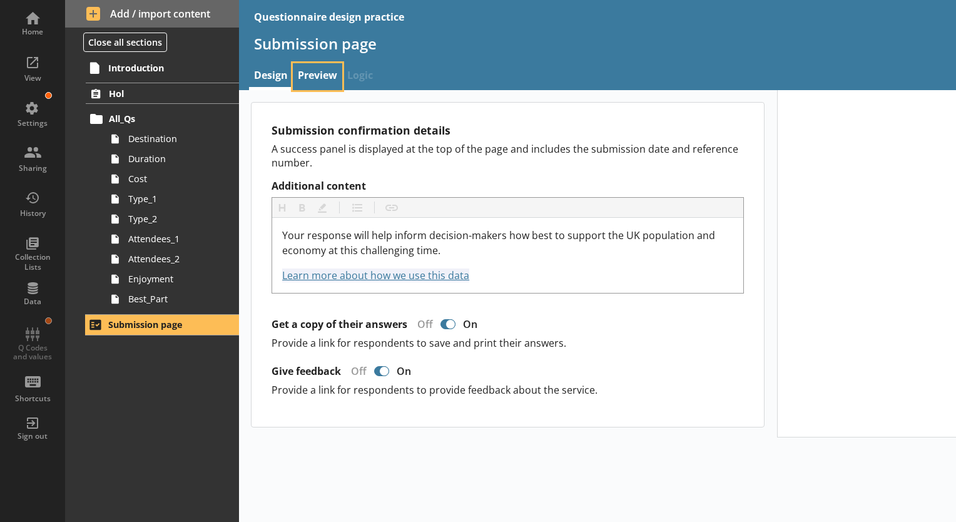
click at [326, 77] on link "Preview" at bounding box center [317, 76] width 49 height 27
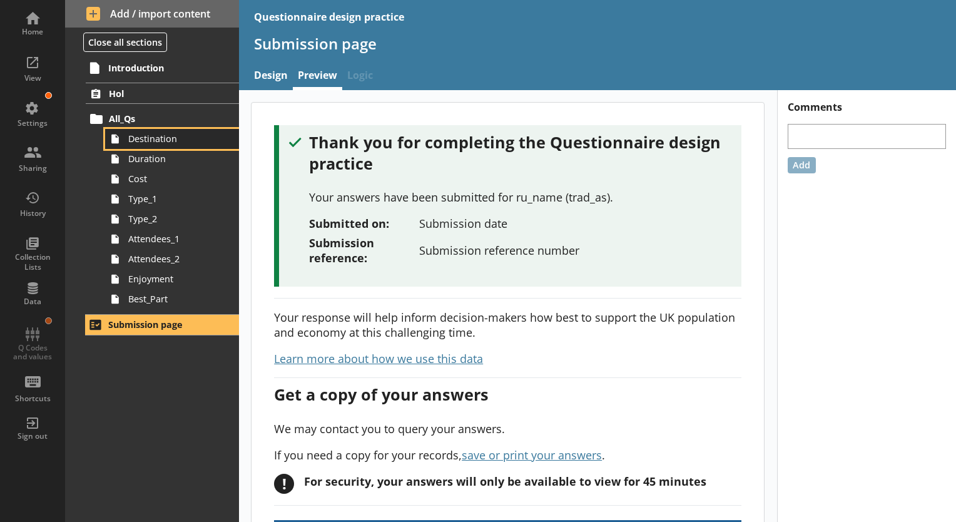
click at [164, 141] on span "Destination" at bounding box center [175, 139] width 94 height 12
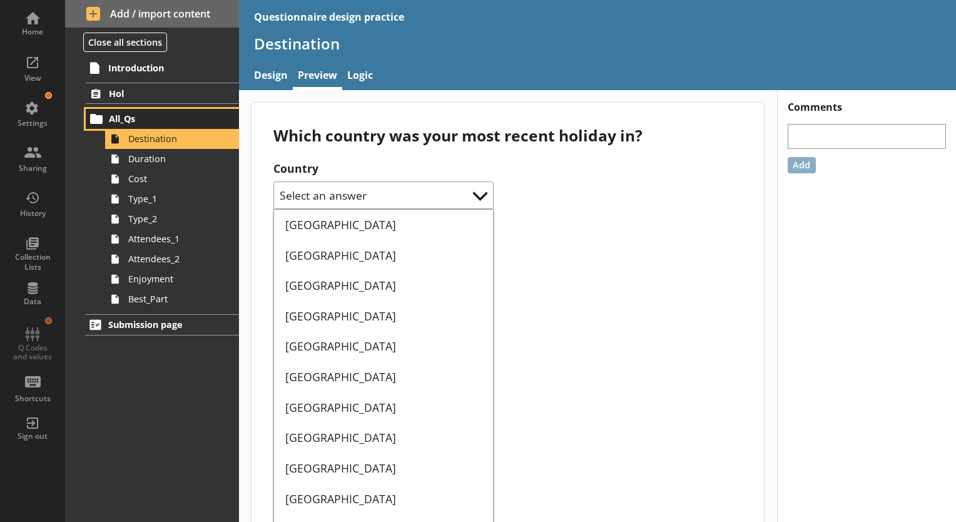
click at [154, 117] on span "All_Qs" at bounding box center [163, 119] width 108 height 12
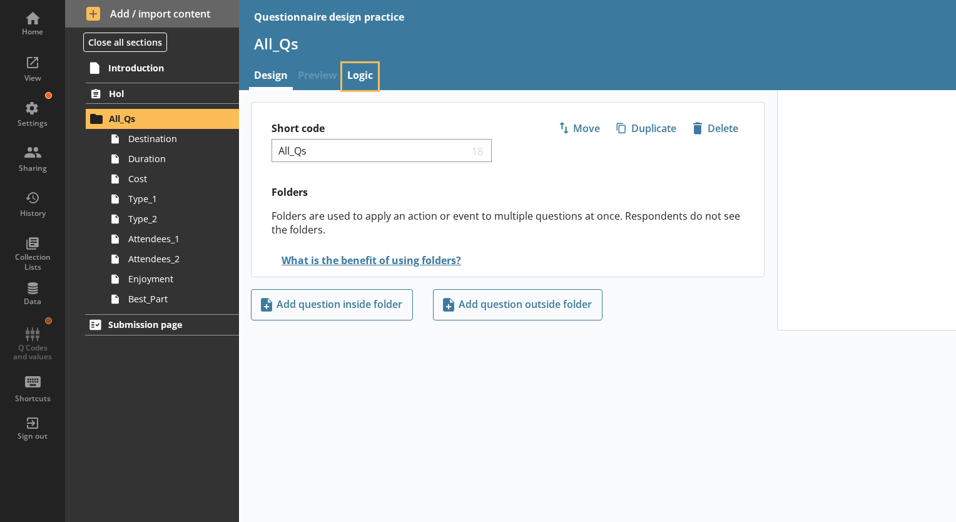
click at [370, 73] on link "Logic" at bounding box center [360, 76] width 36 height 27
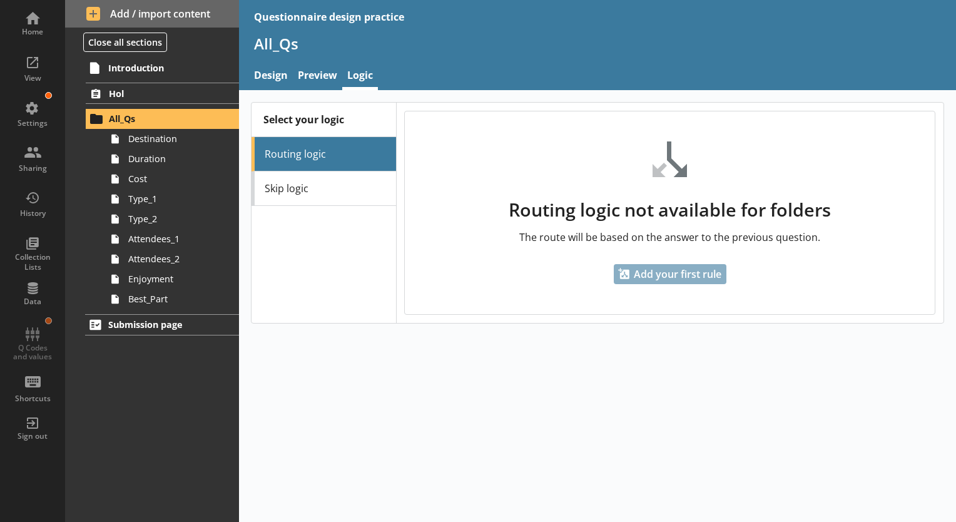
click at [148, 390] on div "Introduction Hol All_Qs Destination Duration Cost Type_1 Type_2 Attendees_1 Att…" at bounding box center [152, 288] width 174 height 465
click at [140, 43] on button "Close all sections" at bounding box center [125, 42] width 84 height 19
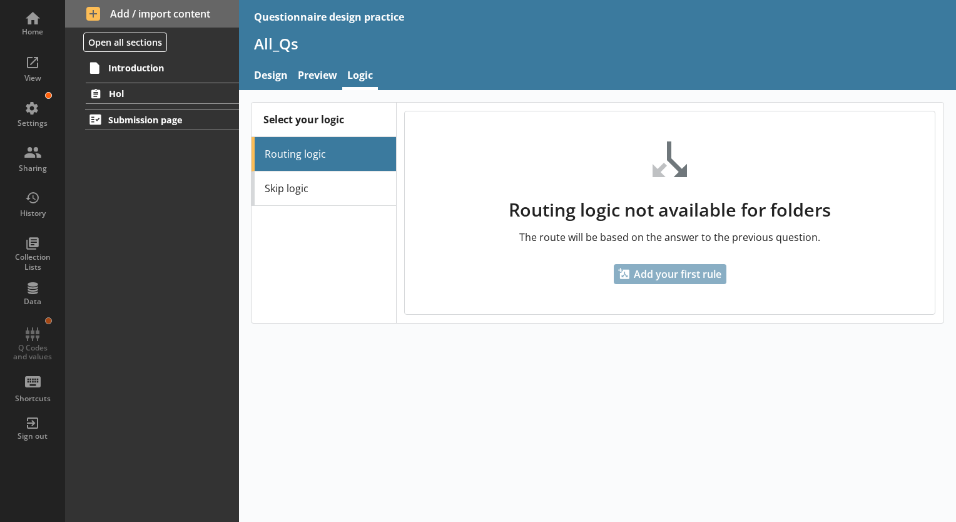
click at [338, 129] on div "Select your logic" at bounding box center [323, 120] width 144 height 34
click at [158, 66] on span "Introduction" at bounding box center [162, 68] width 109 height 12
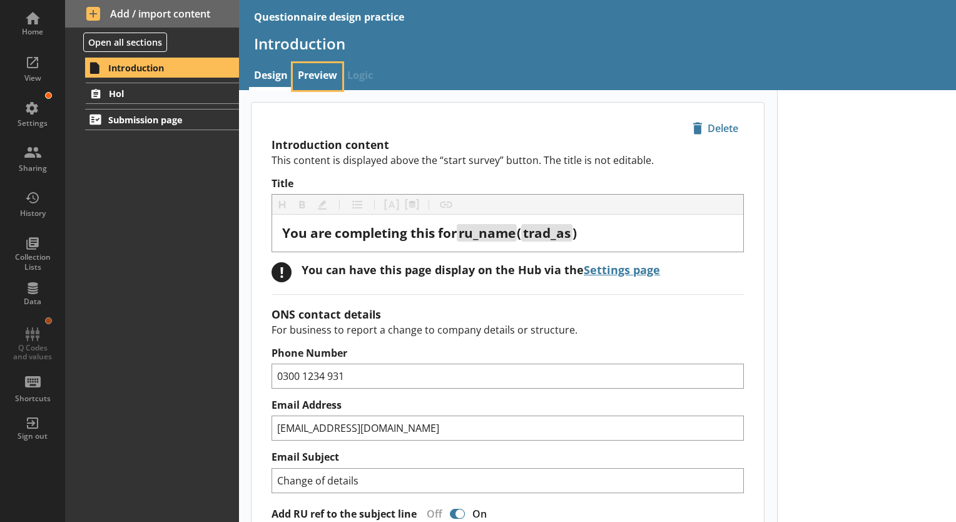
click at [319, 77] on link "Preview" at bounding box center [317, 76] width 49 height 27
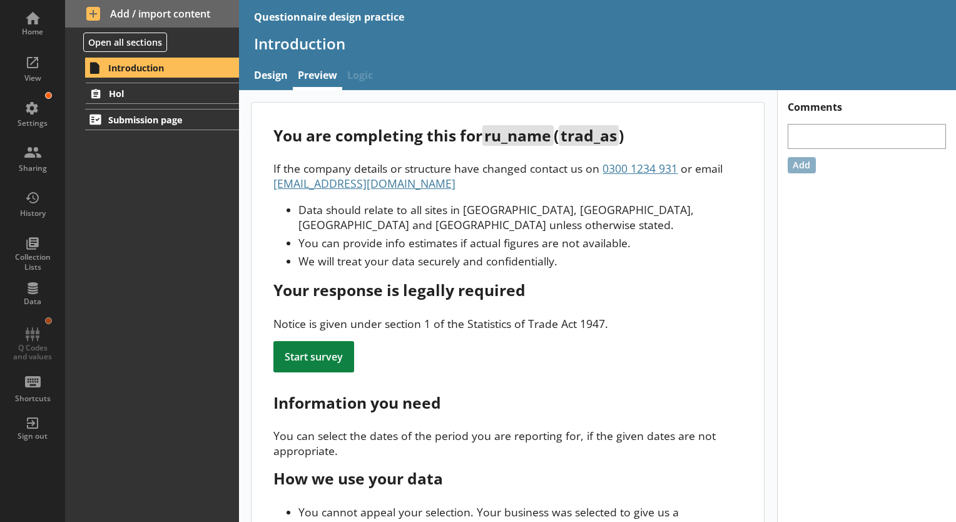
click at [513, 136] on span "ru_name" at bounding box center [517, 135] width 71 height 21
click at [553, 134] on span "ru_name" at bounding box center [517, 135] width 71 height 21
click at [613, 139] on span "trad_as" at bounding box center [589, 135] width 60 height 21
click at [186, 298] on div "Introduction Hol All_Qs Destination Duration Cost Type_1 Type_2 Attendees_1 Att…" at bounding box center [152, 288] width 174 height 465
click at [42, 164] on div "Sharing" at bounding box center [33, 168] width 44 height 10
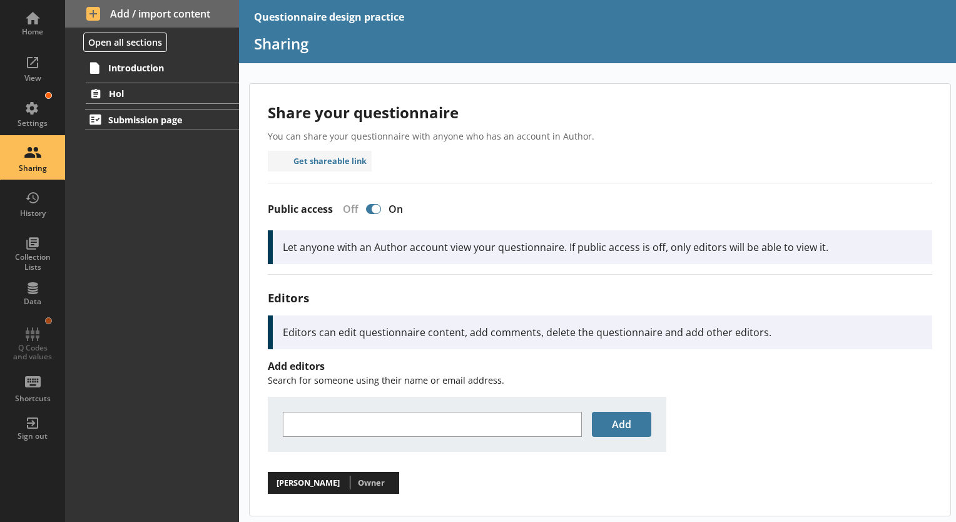
click at [375, 209] on div at bounding box center [376, 209] width 10 height 10
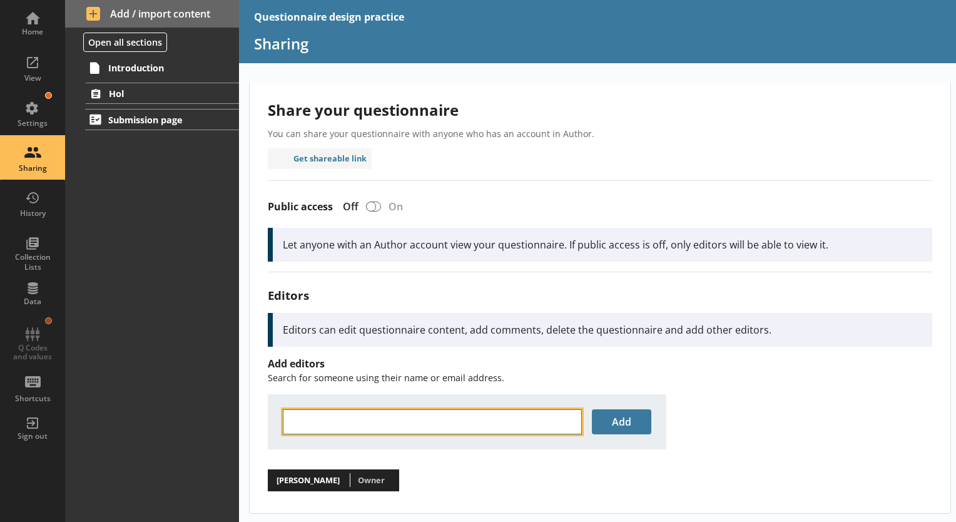
click at [363, 427] on input "text" at bounding box center [432, 421] width 299 height 25
click at [383, 437] on span "< [PERSON_NAME][EMAIL_ADDRESS][PERSON_NAME][DOMAIN_NAME] >" at bounding box center [515, 442] width 265 height 24
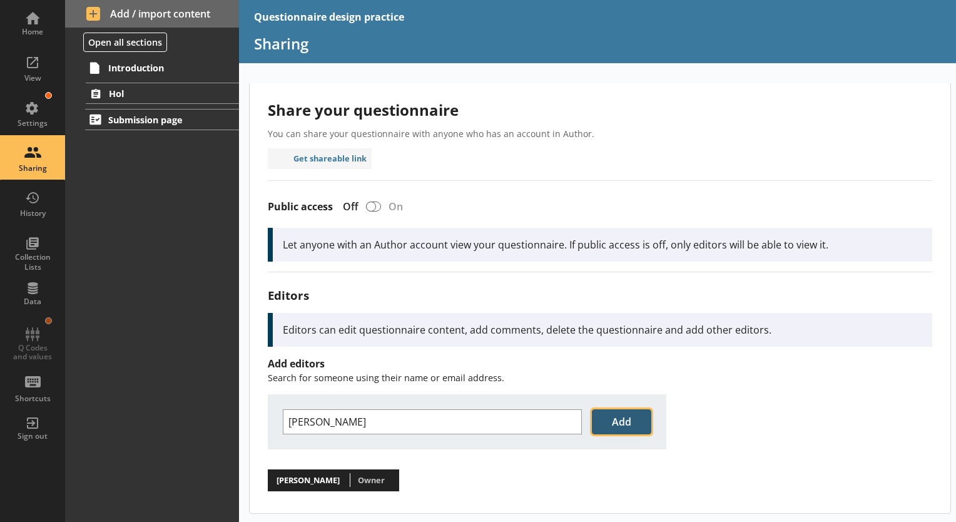
click at [611, 424] on button "Add" at bounding box center [621, 421] width 59 height 25
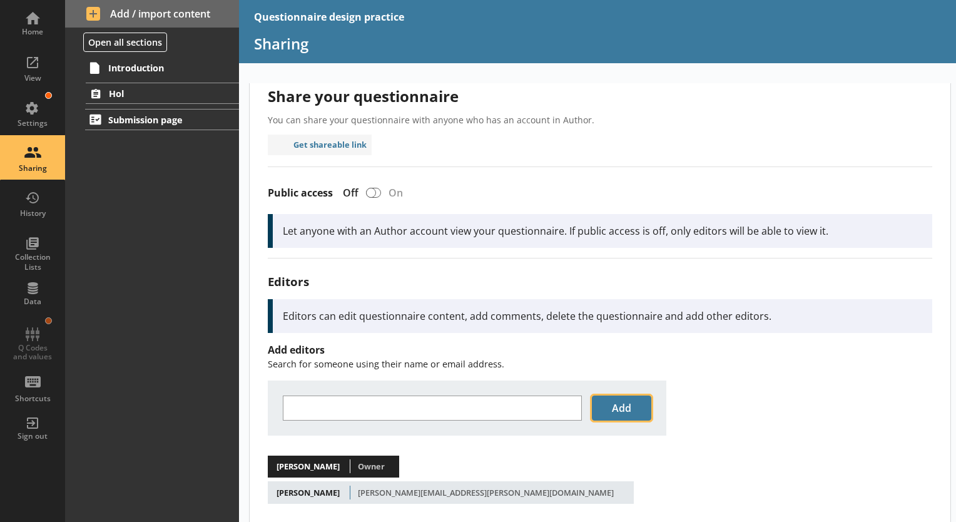
scroll to position [28, 0]
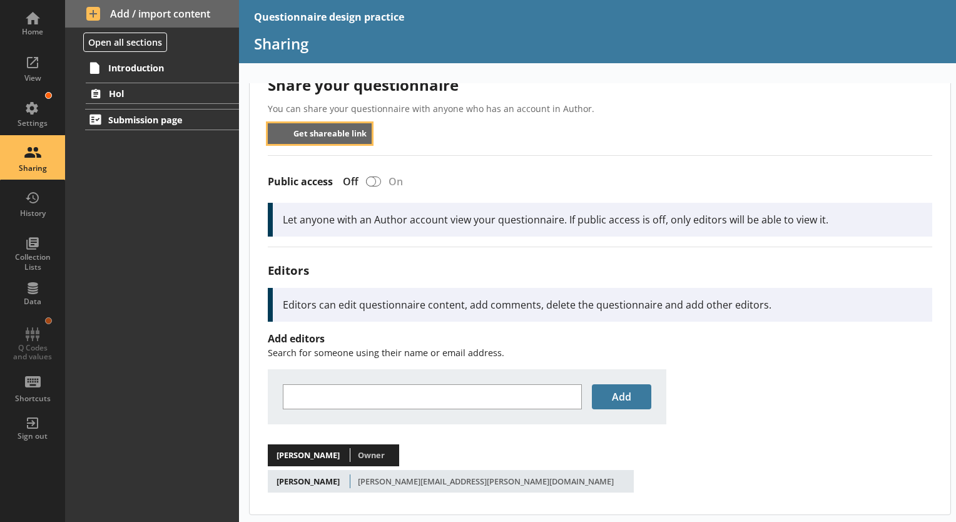
click at [327, 131] on button "Get shareable link" at bounding box center [320, 133] width 104 height 21
